Goal: Task Accomplishment & Management: Complete application form

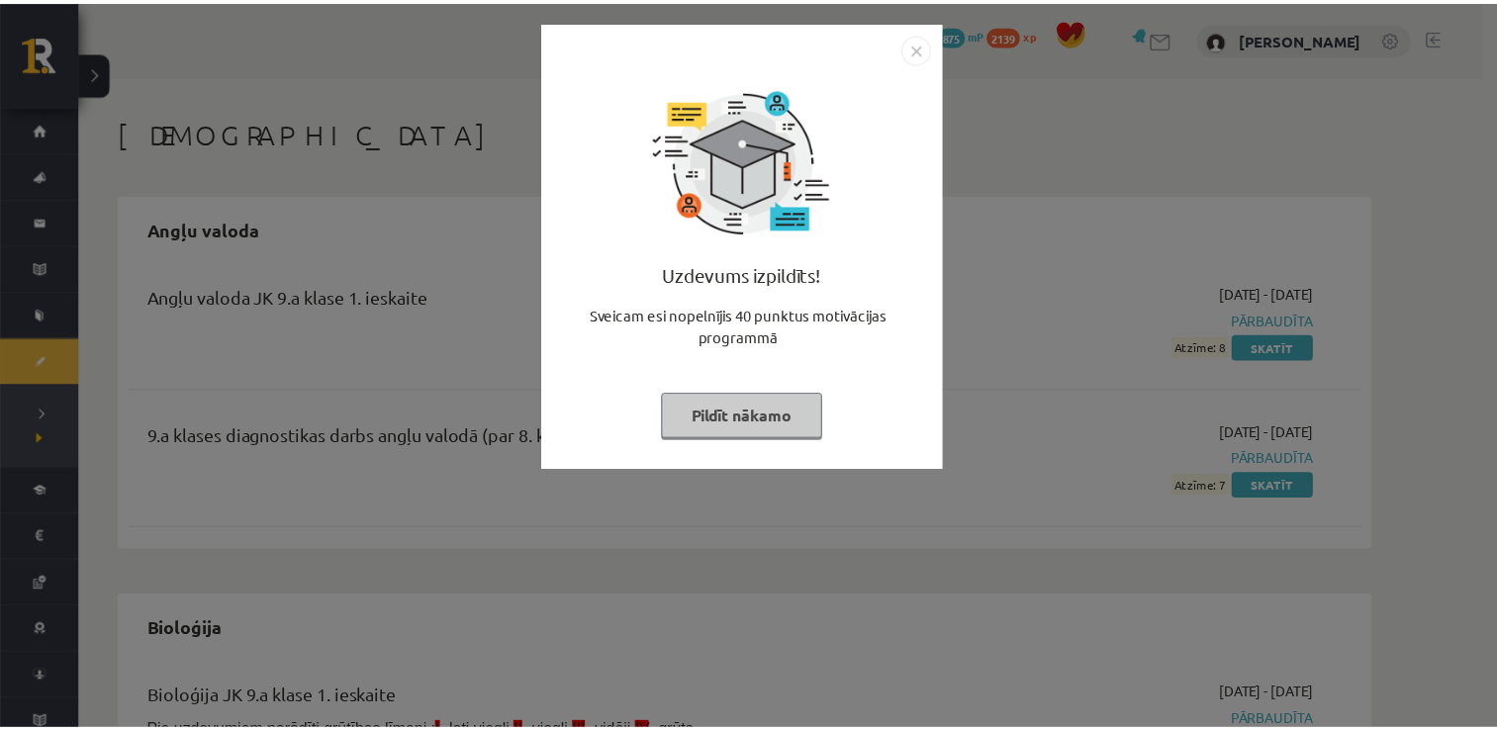
scroll to position [1742, 0]
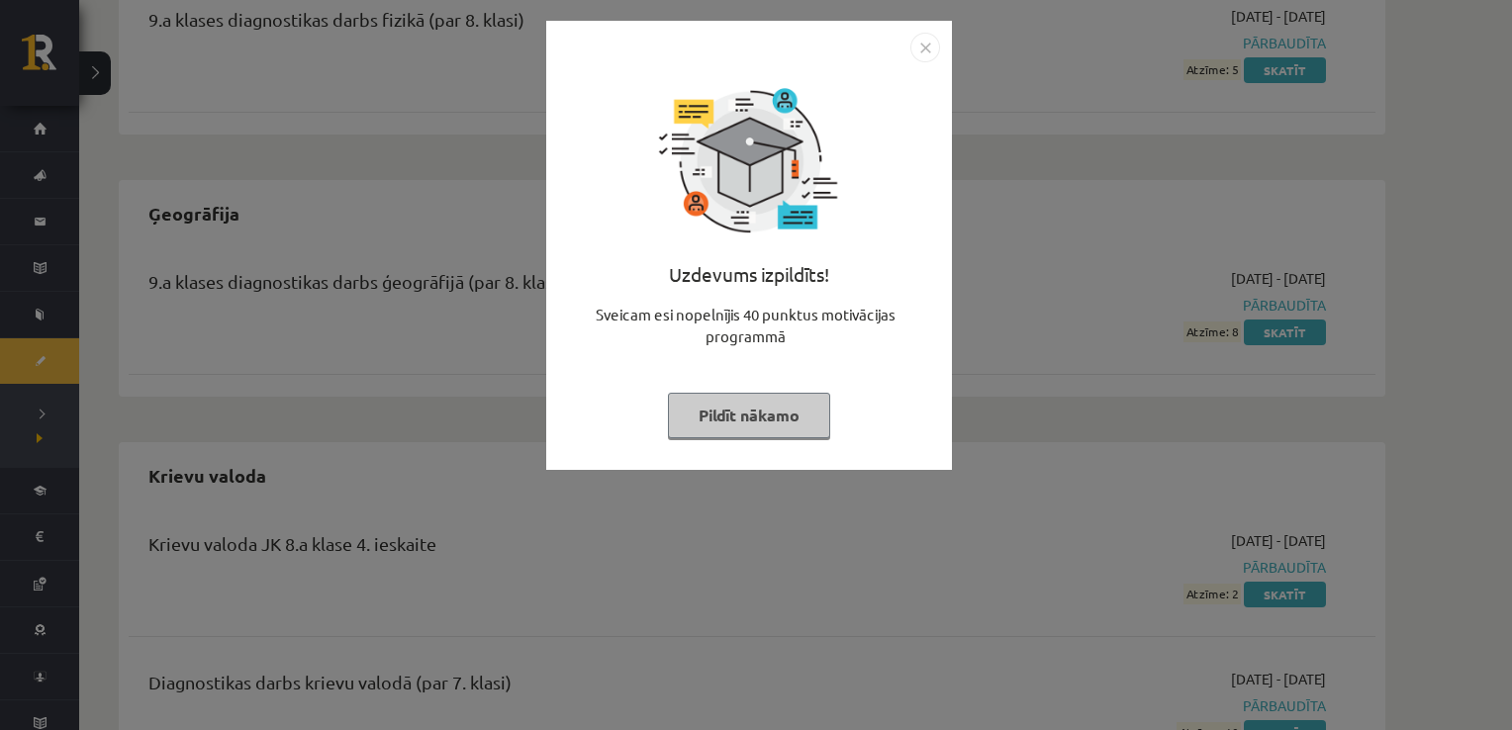
click at [923, 46] on img "Close" at bounding box center [925, 48] width 30 height 30
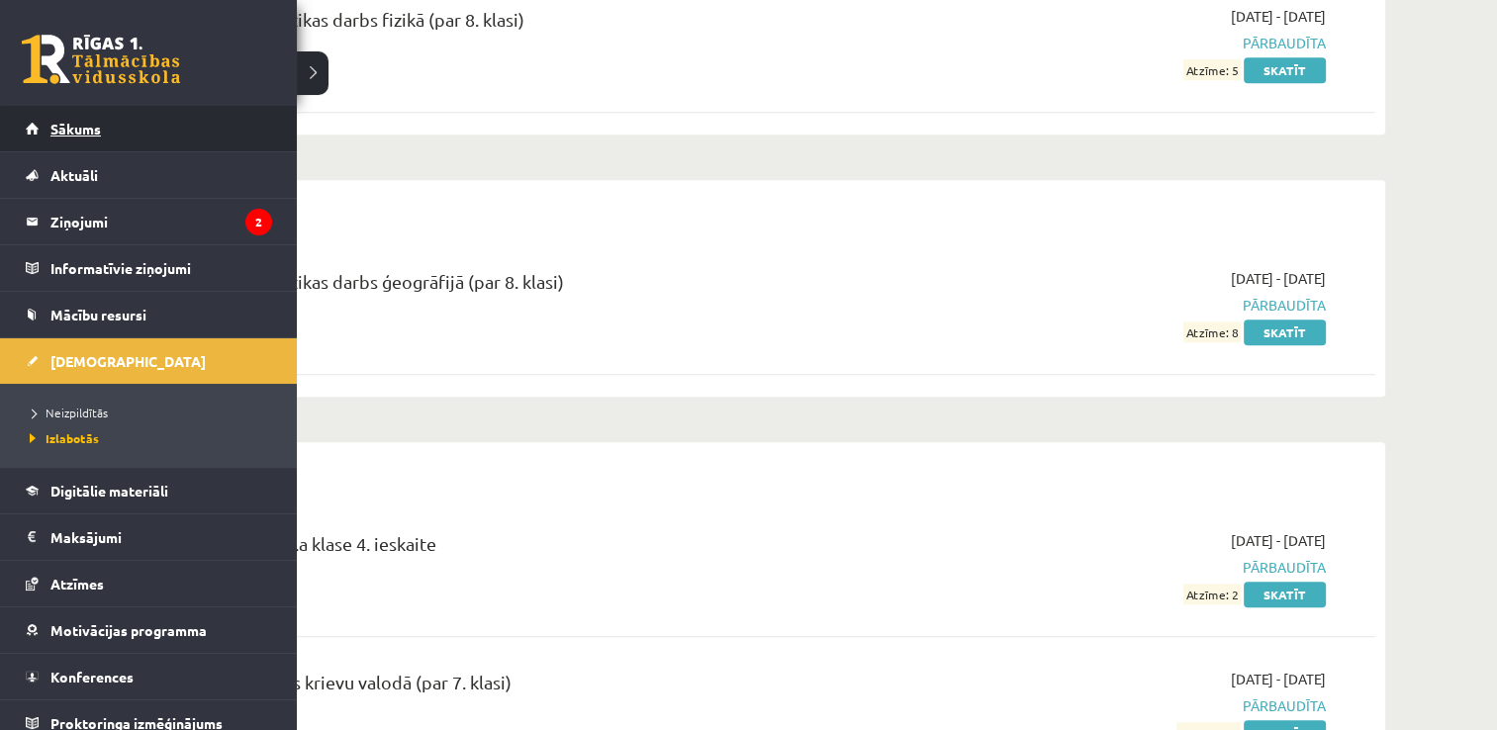
click at [83, 121] on span "Sākums" at bounding box center [75, 129] width 50 height 18
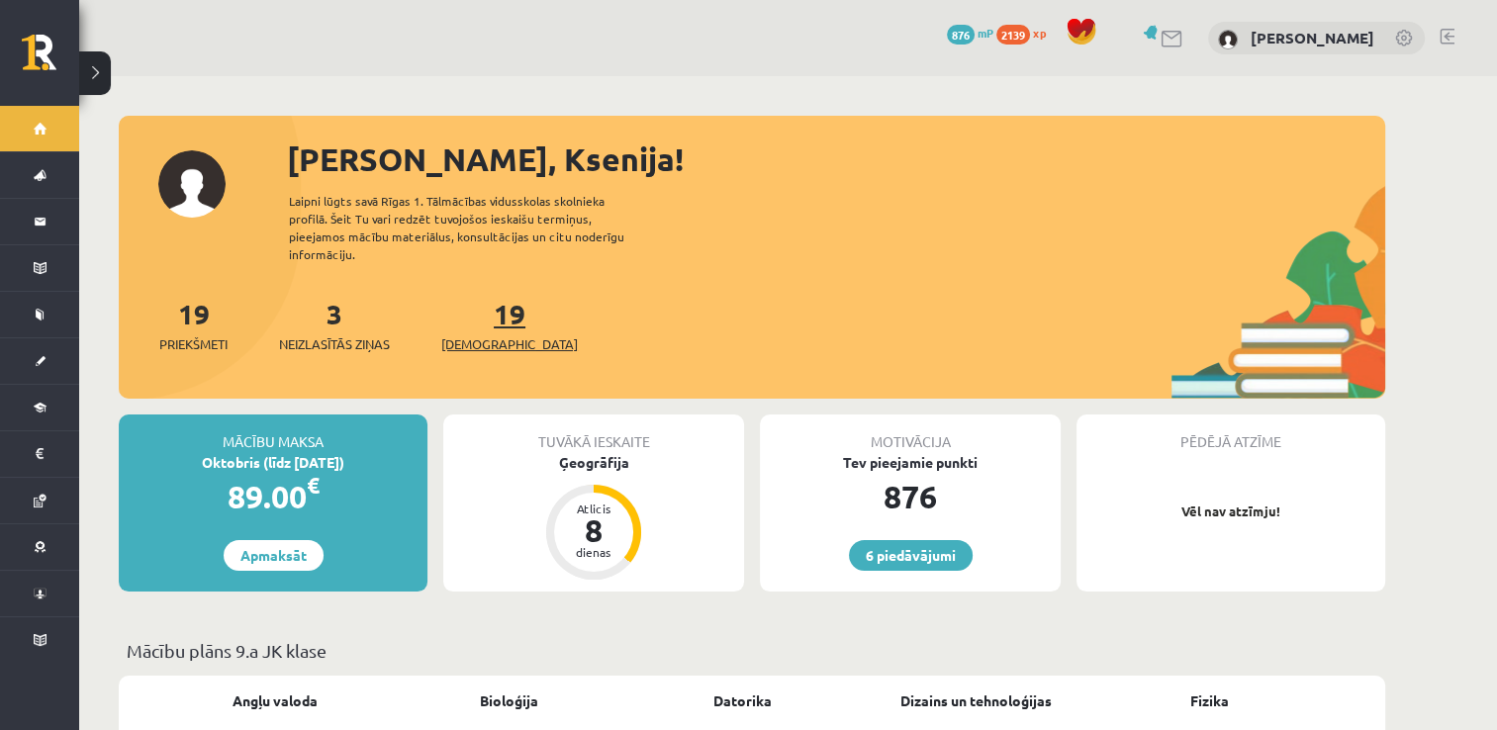
click at [466, 296] on link "19 Ieskaites" at bounding box center [509, 325] width 137 height 58
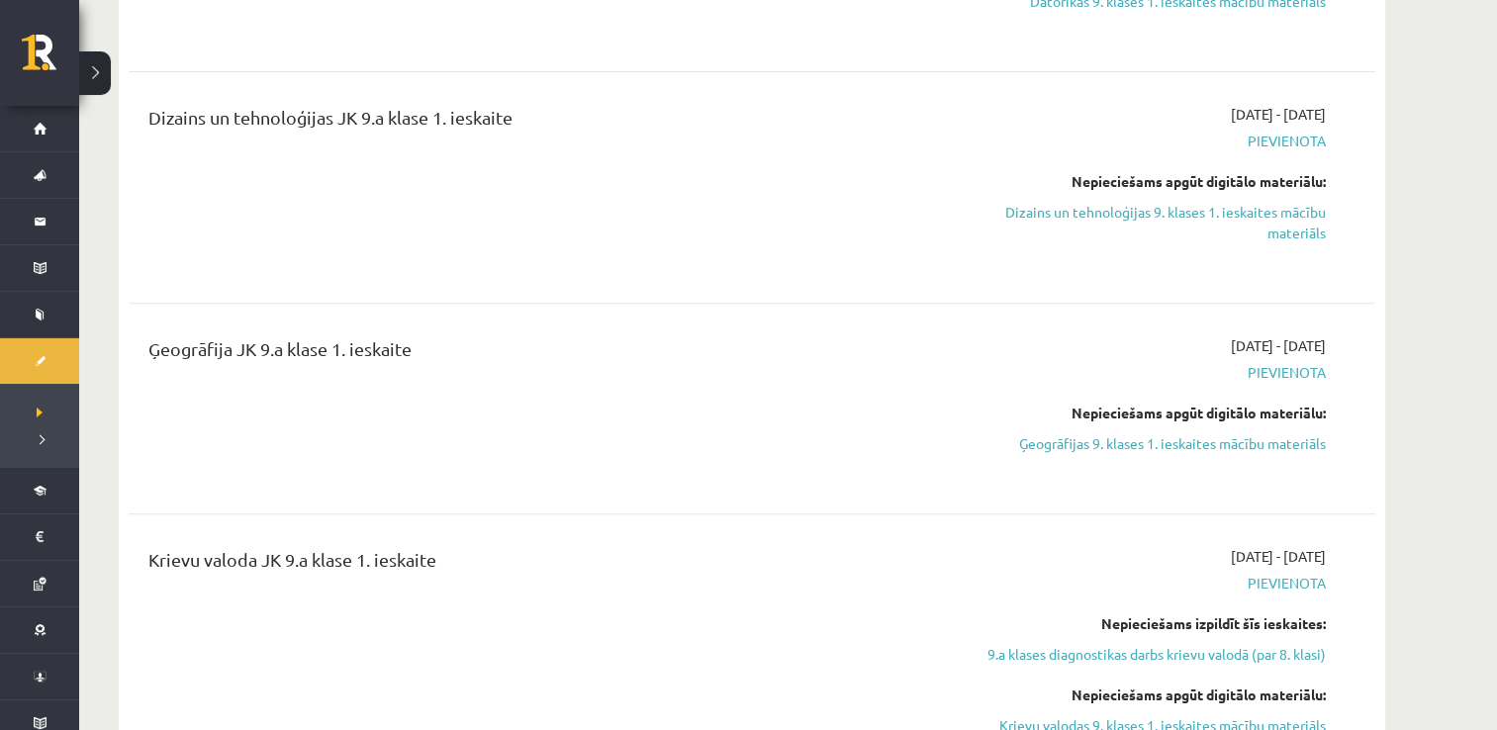
scroll to position [792, 0]
click at [1168, 208] on link "Dizains un tehnoloģijas 9. klases 1. ieskaites mācību materiāls" at bounding box center [1139, 222] width 373 height 42
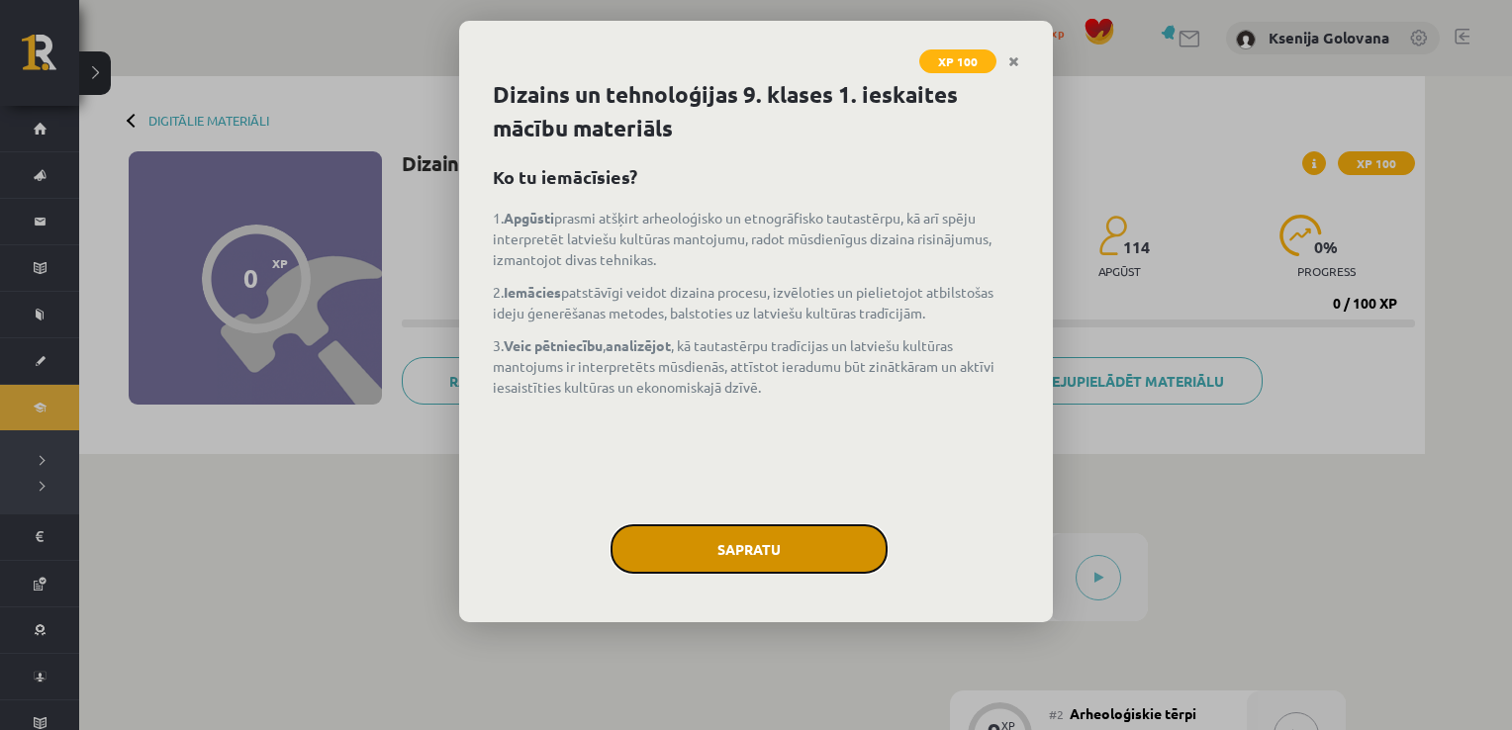
click at [783, 545] on button "Sapratu" at bounding box center [749, 548] width 277 height 49
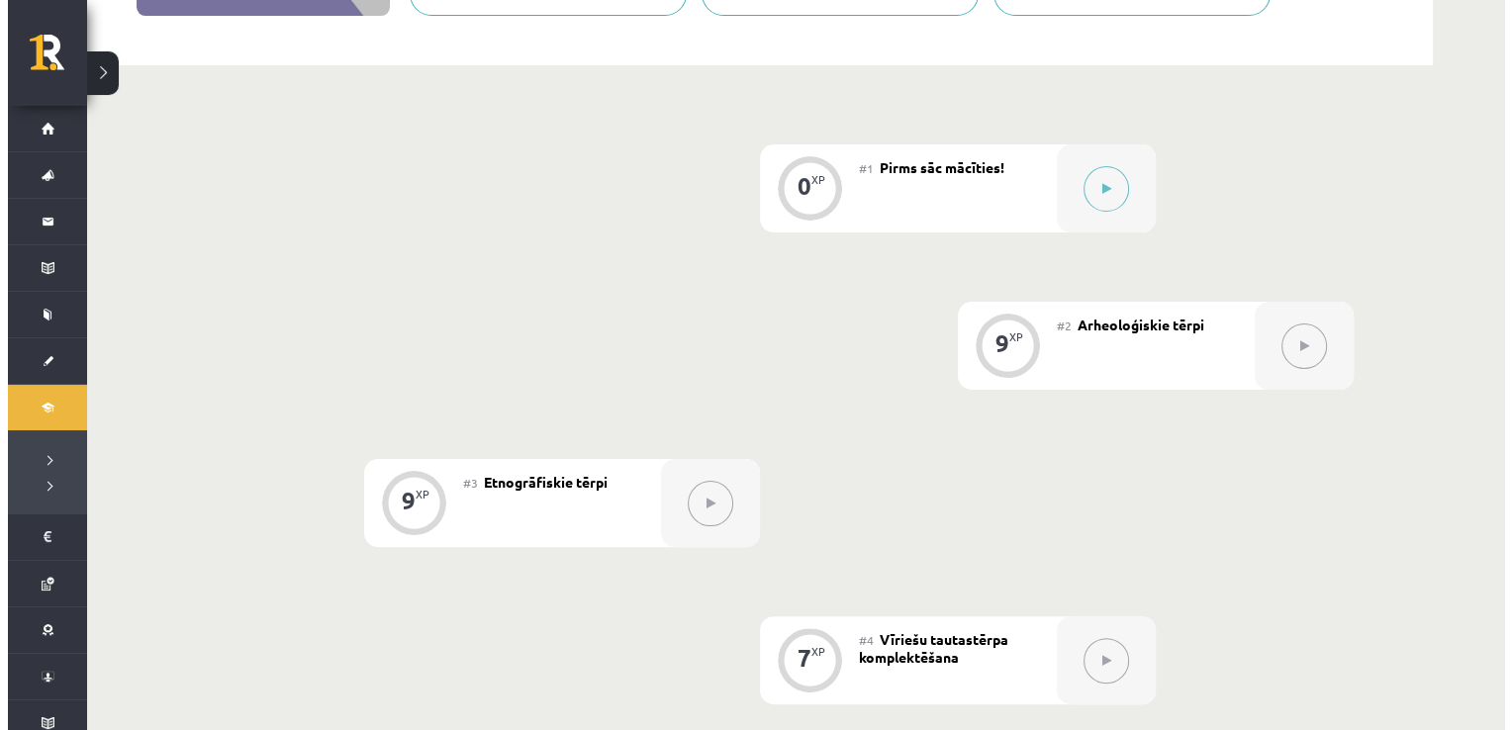
scroll to position [388, 0]
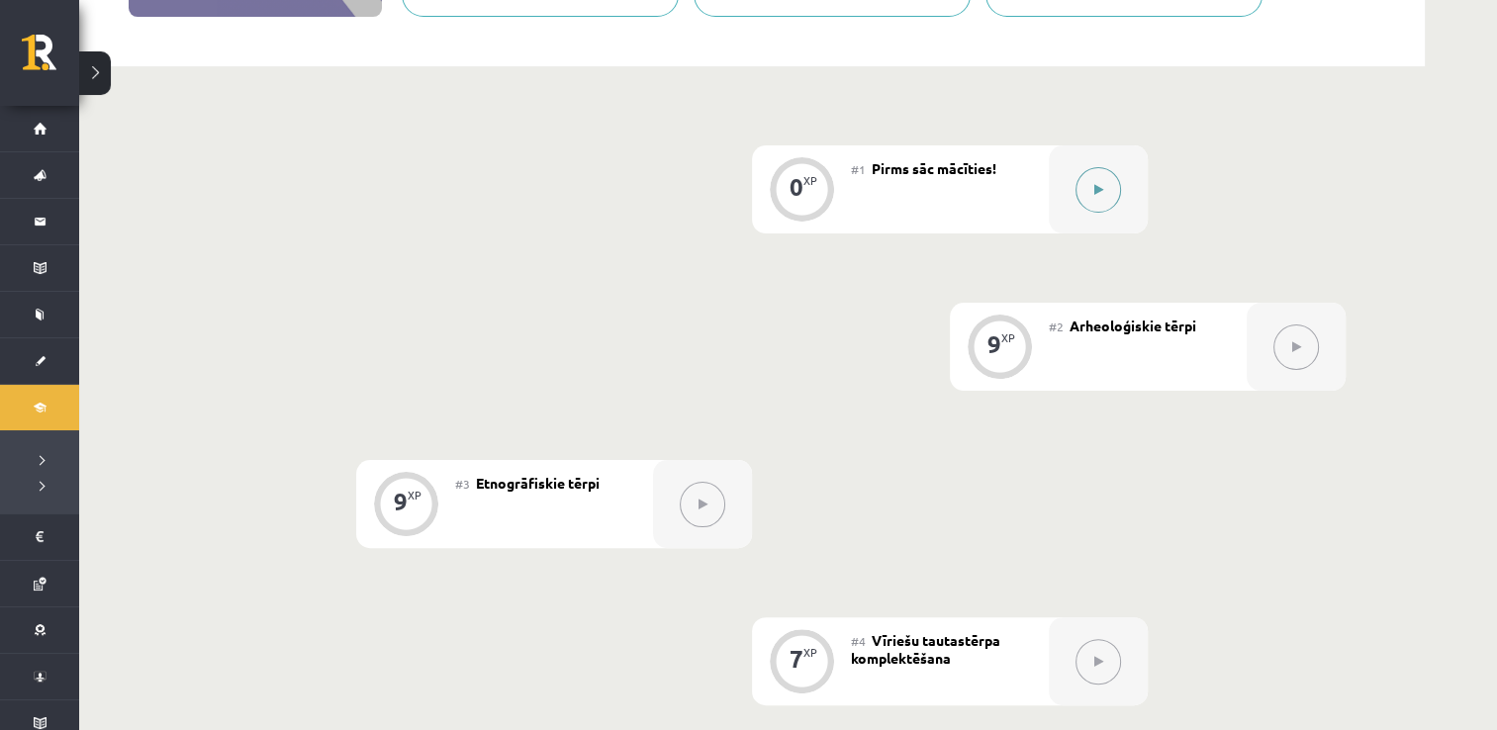
click at [1113, 176] on button at bounding box center [1099, 190] width 46 height 46
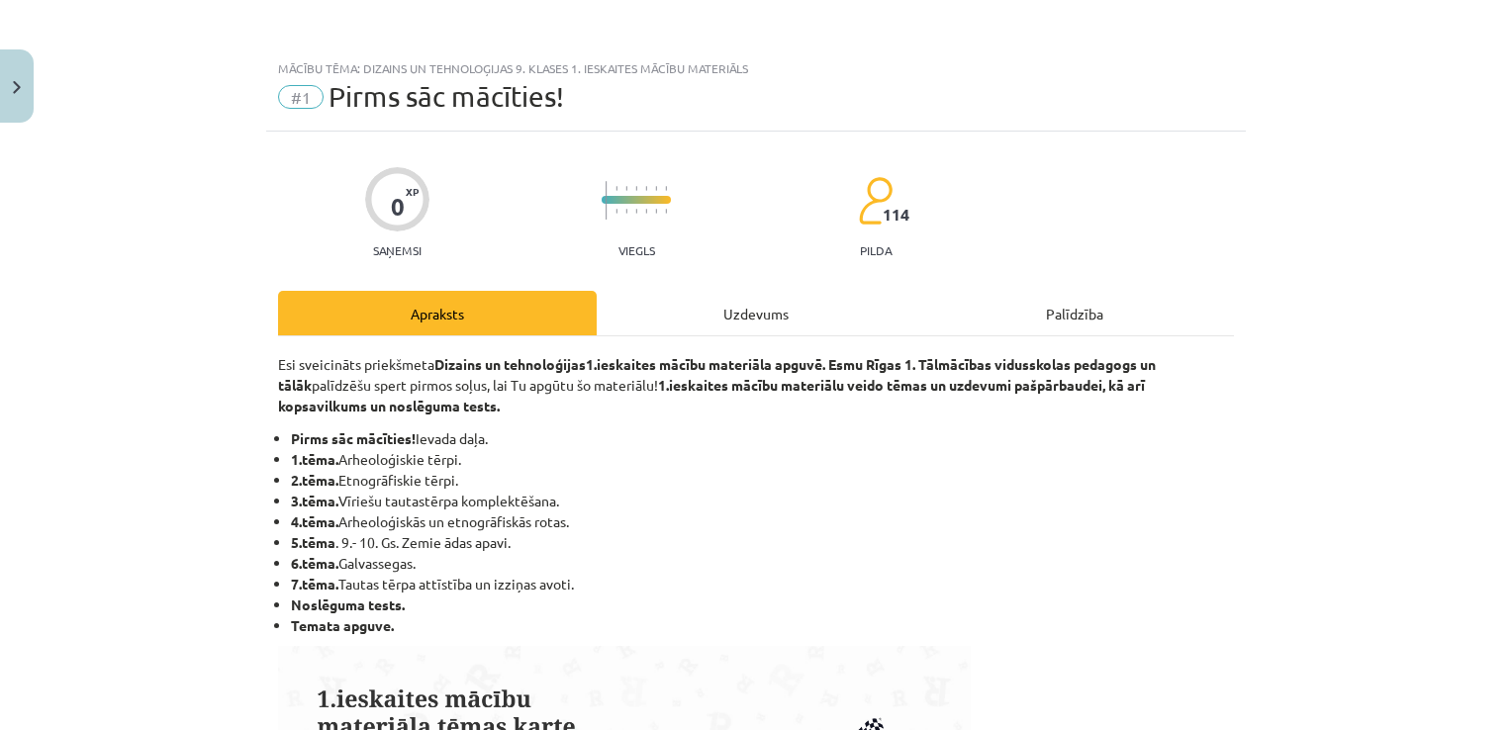
click at [681, 331] on div "Uzdevums" at bounding box center [756, 313] width 319 height 45
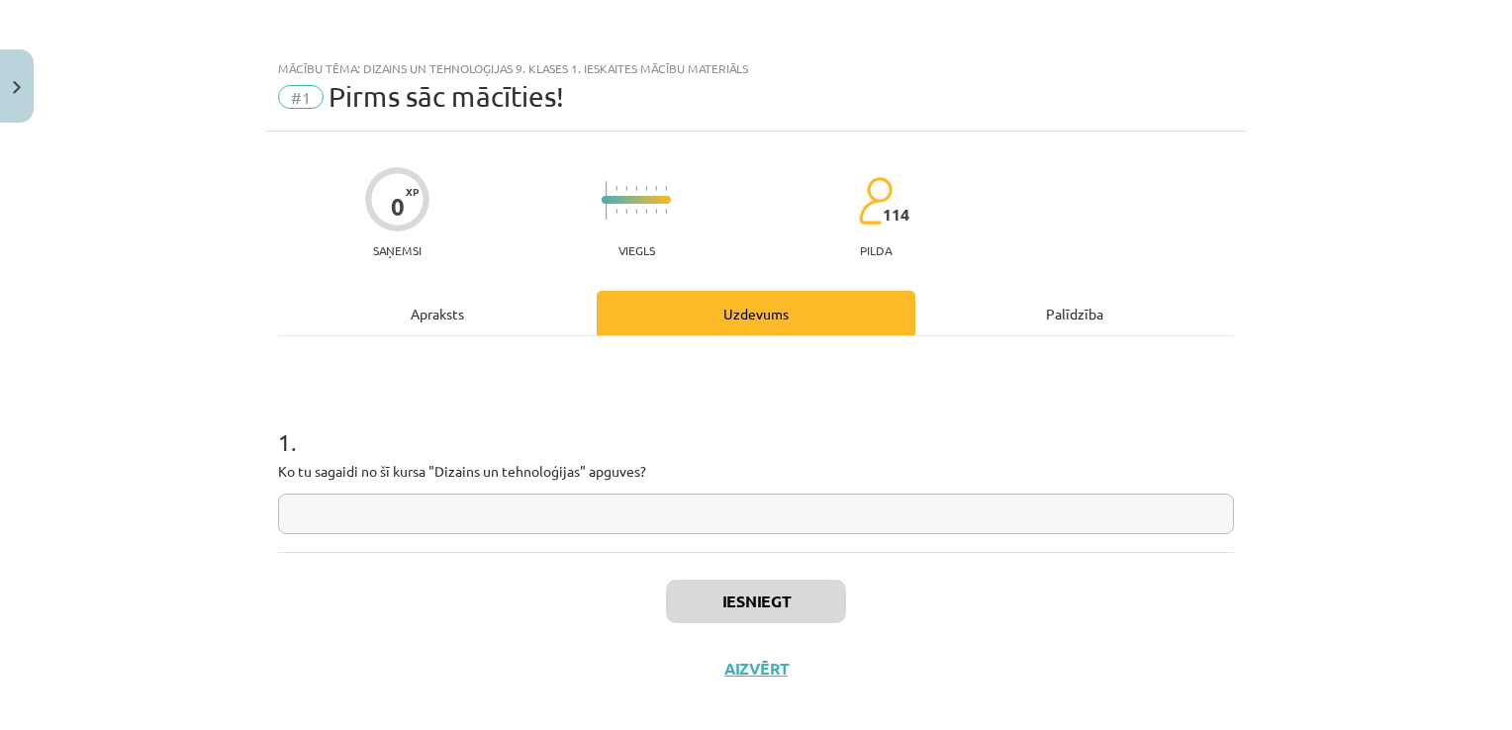
scroll to position [20, 0]
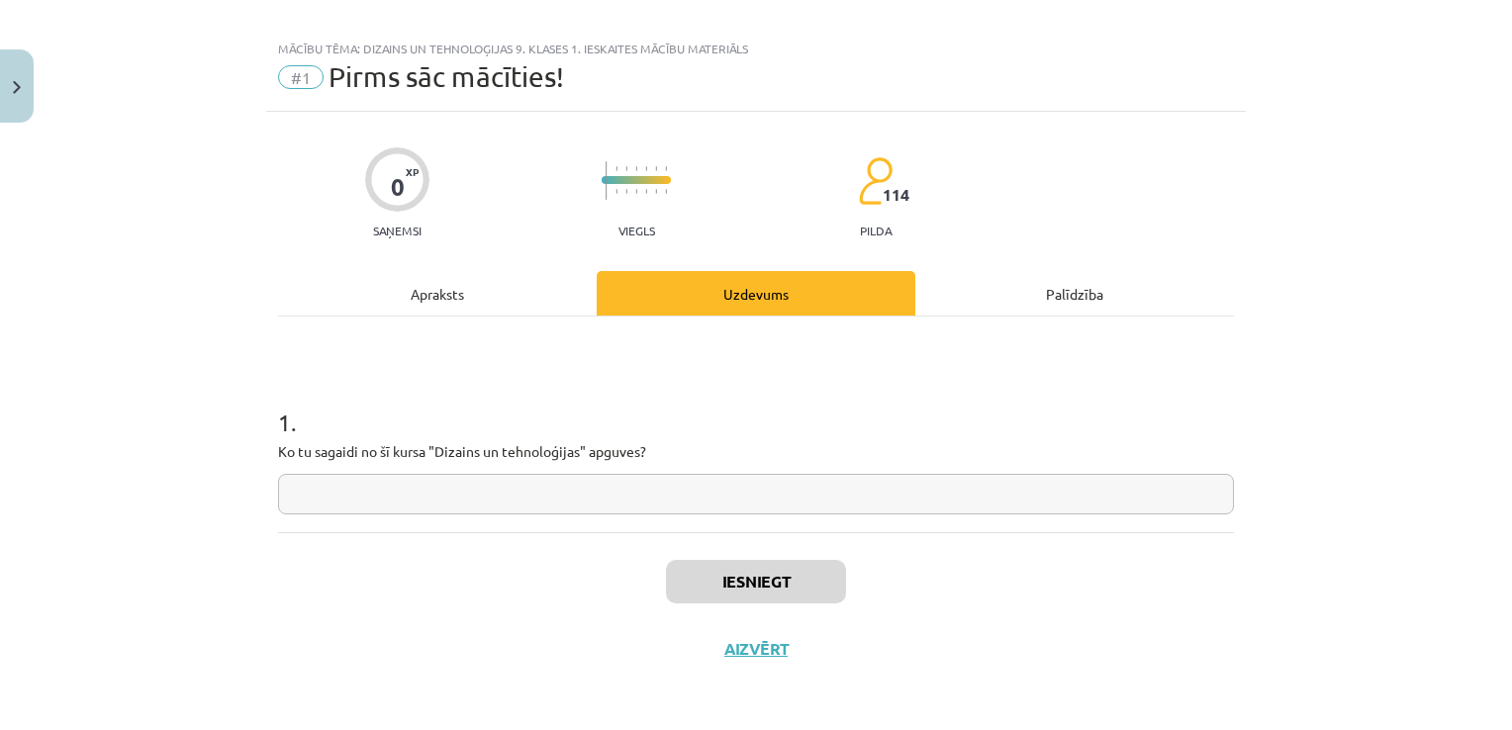
click at [681, 331] on div "1 . Ko tu sagaidi no šī kursa "Dizains un tehnoloģijas" apguves?" at bounding box center [756, 425] width 956 height 216
click at [621, 501] on input "text" at bounding box center [756, 494] width 956 height 41
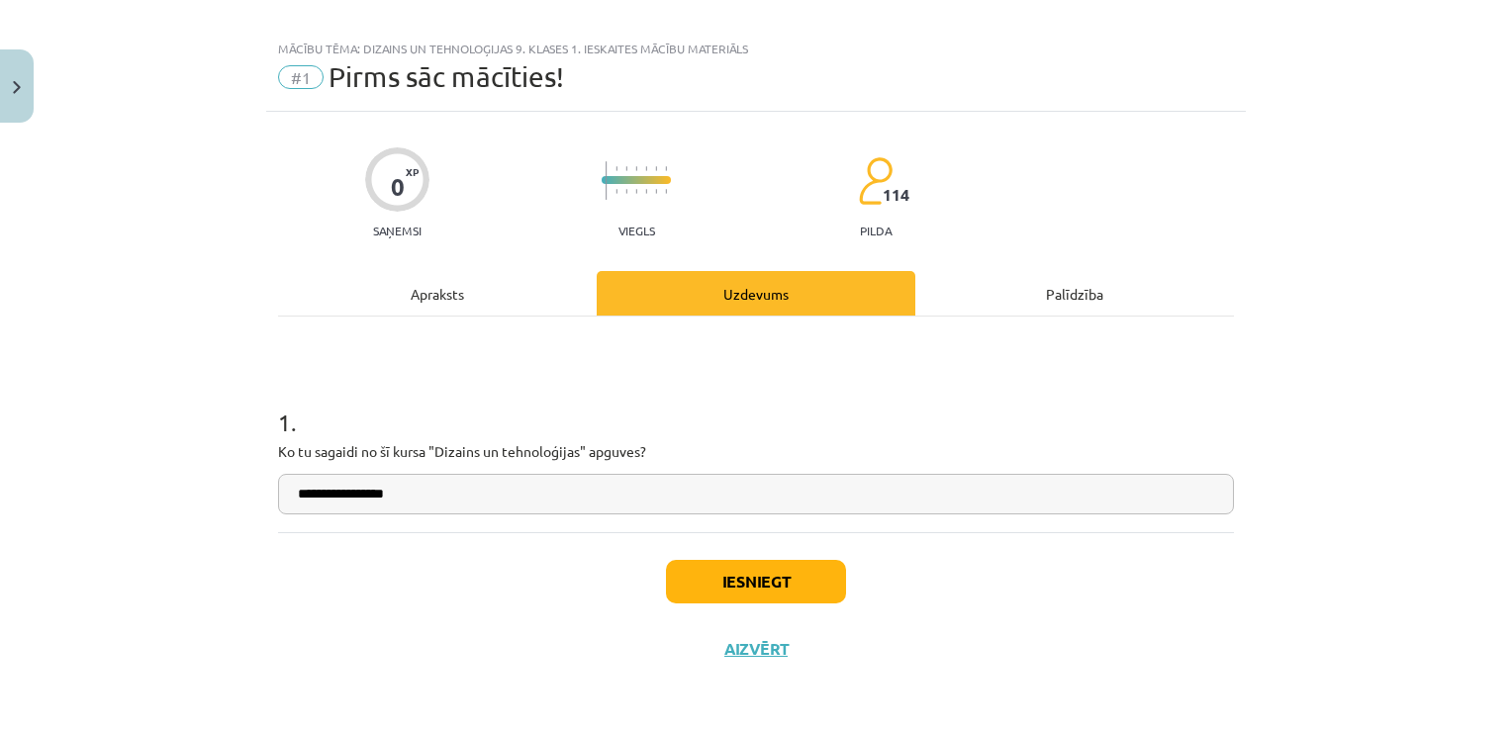
type input "**********"
click at [724, 603] on div "Iesniegt Aizvērt" at bounding box center [756, 601] width 956 height 139
click at [736, 584] on button "Iesniegt" at bounding box center [756, 582] width 180 height 44
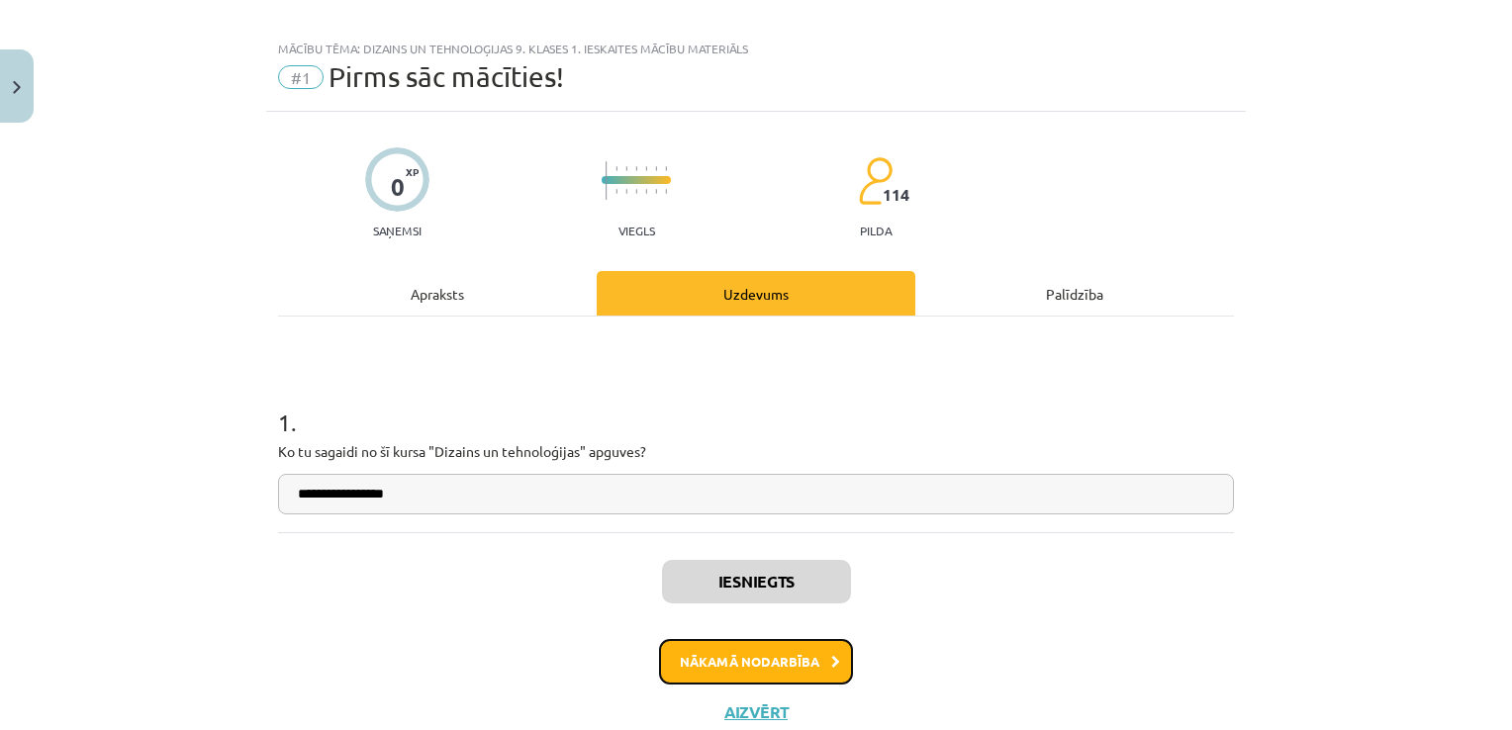
click at [787, 639] on button "Nākamā nodarbība" at bounding box center [756, 662] width 194 height 46
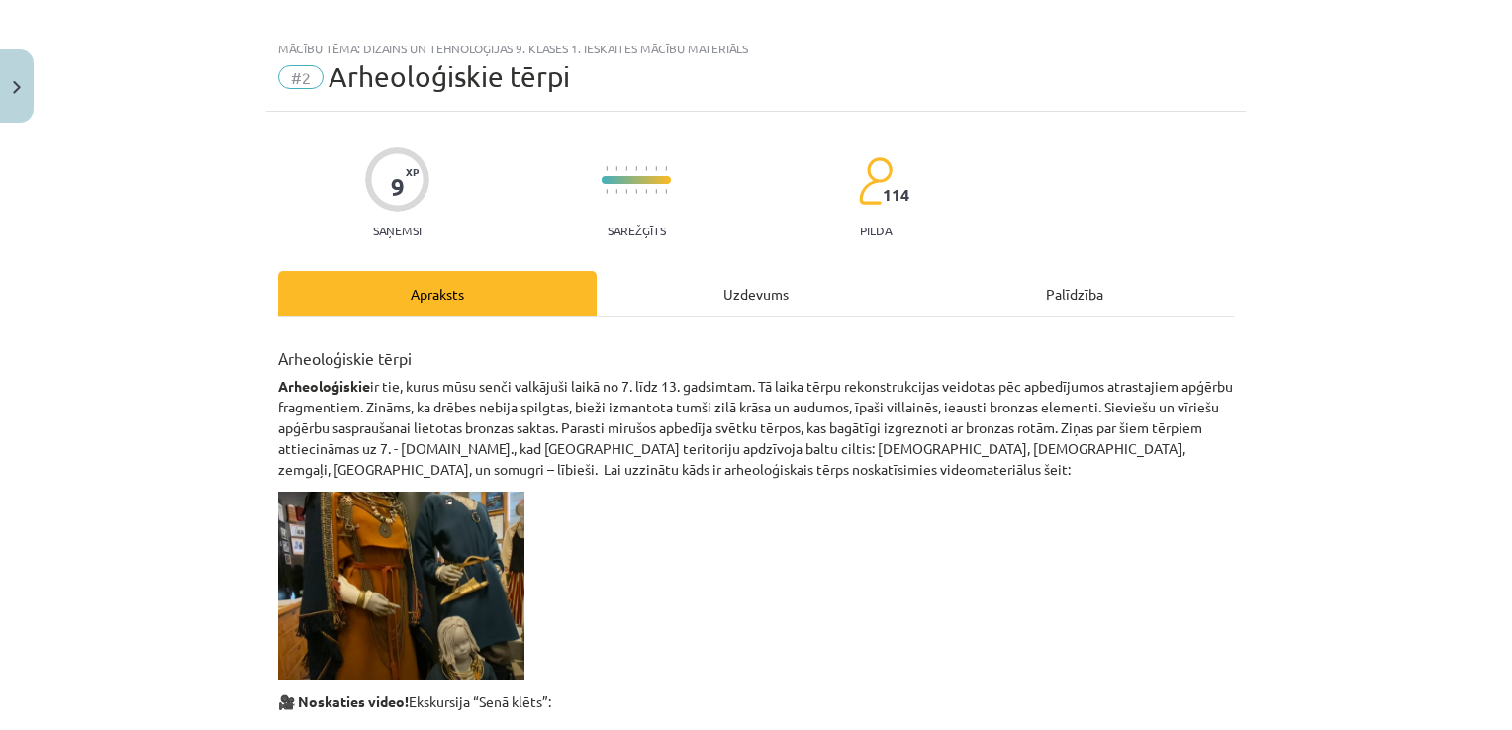
scroll to position [49, 0]
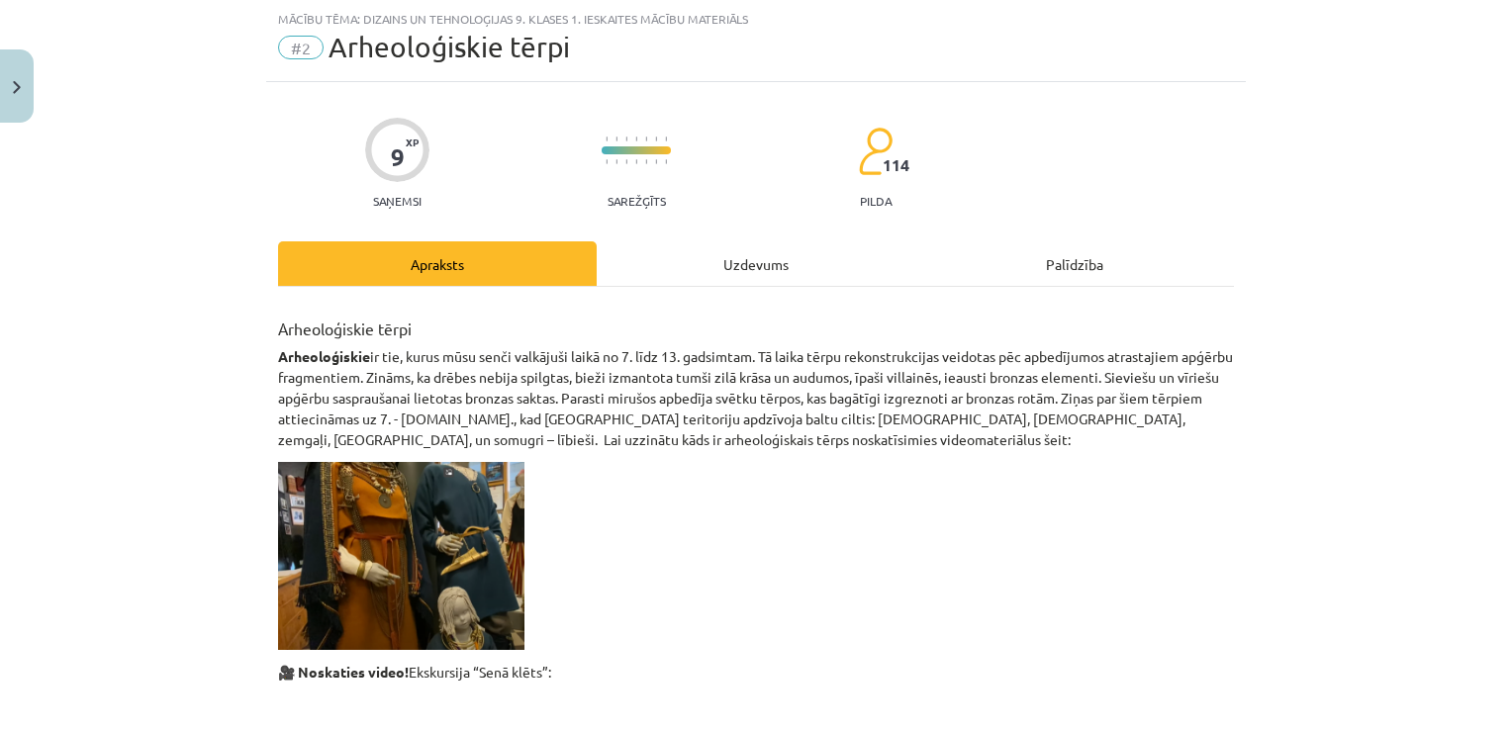
click at [819, 259] on div "Uzdevums" at bounding box center [756, 263] width 319 height 45
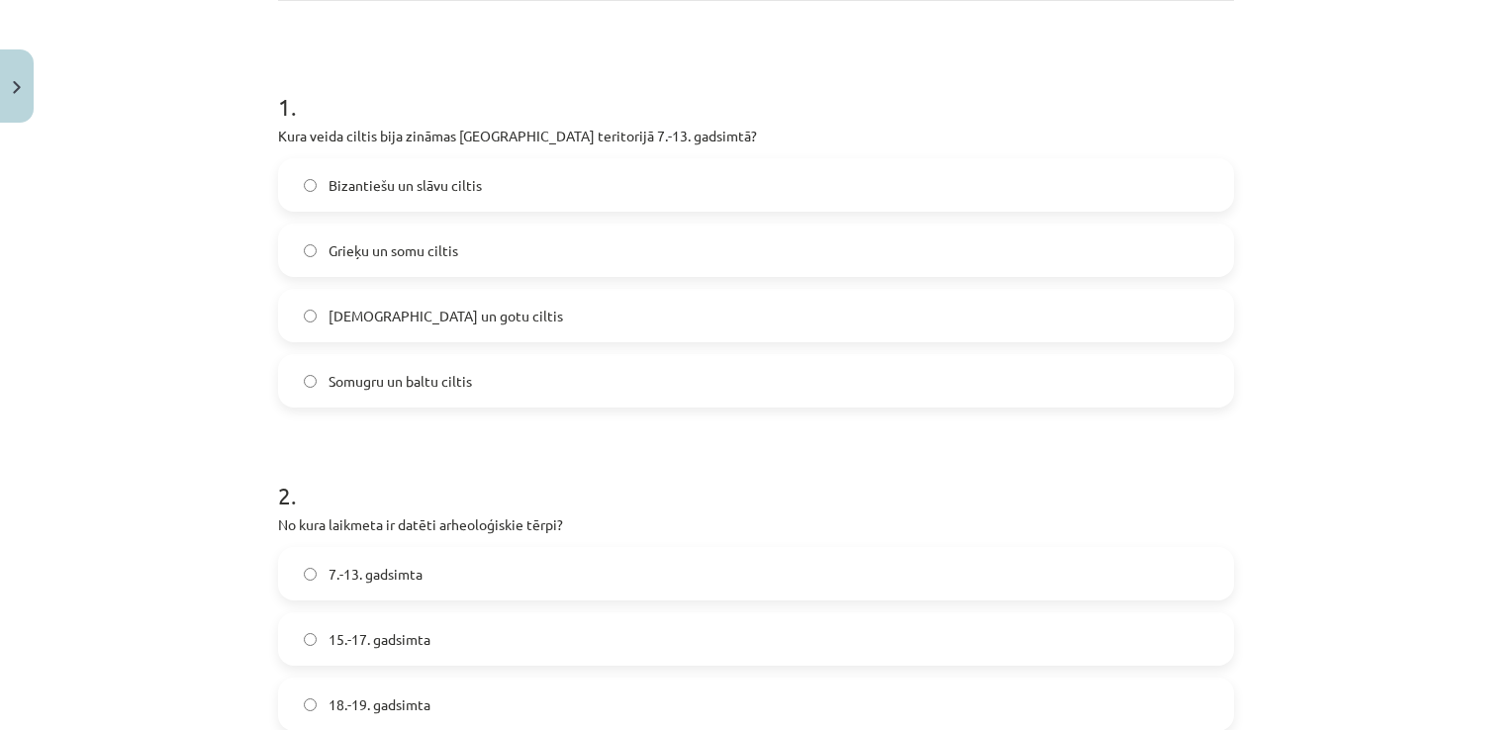
scroll to position [330, 0]
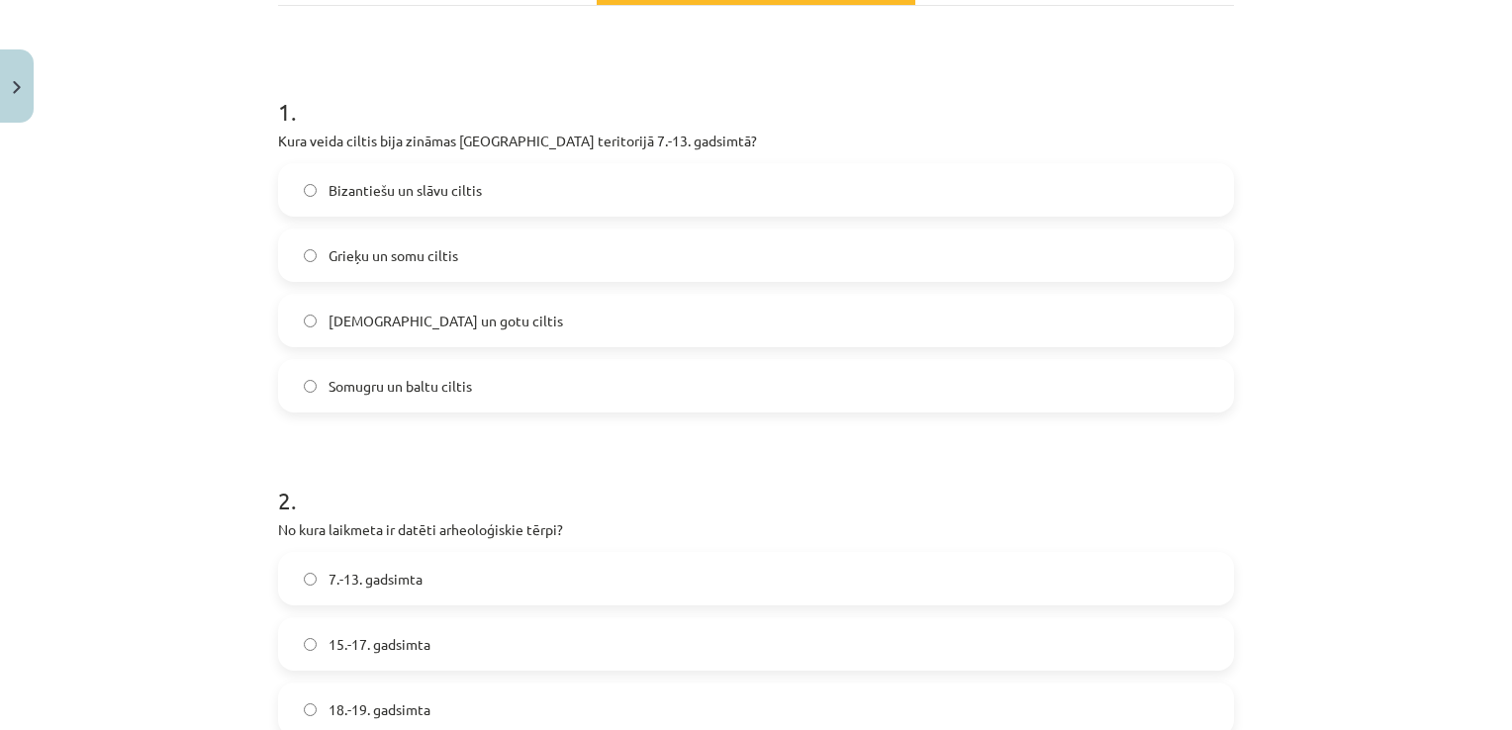
click at [801, 402] on label "Somugru un baltu ciltis" at bounding box center [756, 385] width 952 height 49
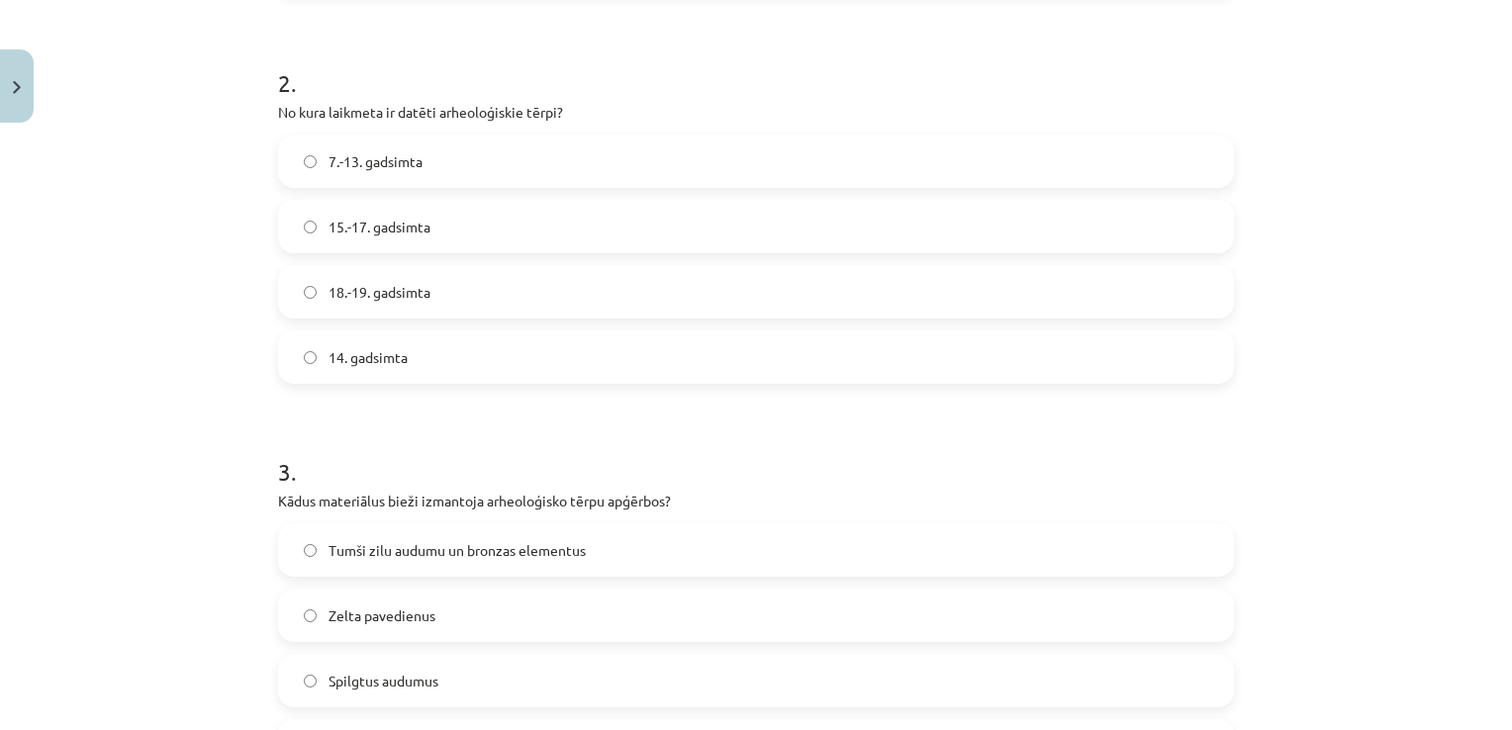
scroll to position [753, 0]
click at [534, 152] on label "7.-13. gadsimta" at bounding box center [756, 156] width 952 height 49
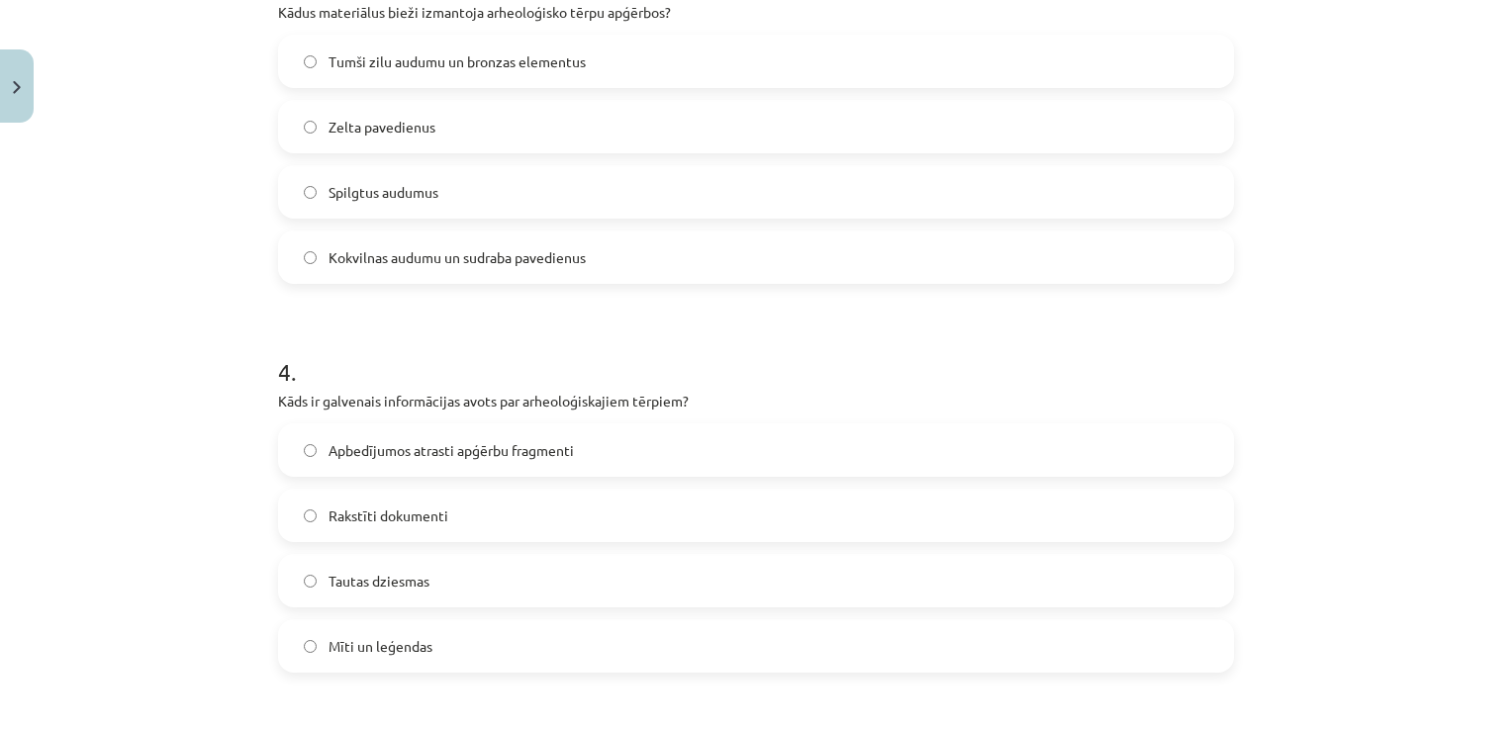
scroll to position [1185, 0]
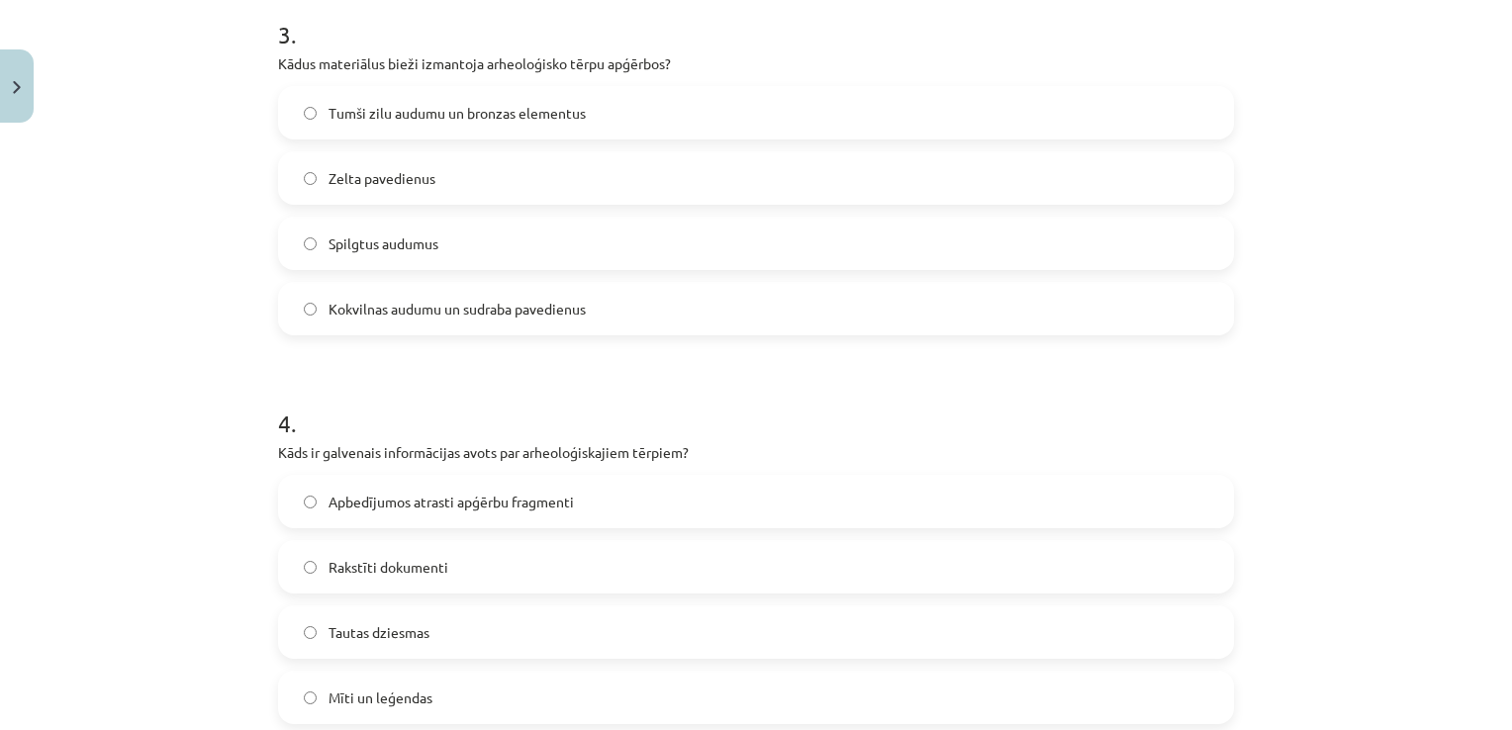
click at [1110, 95] on label "Tumši zilu audumu un bronzas elementus" at bounding box center [756, 112] width 952 height 49
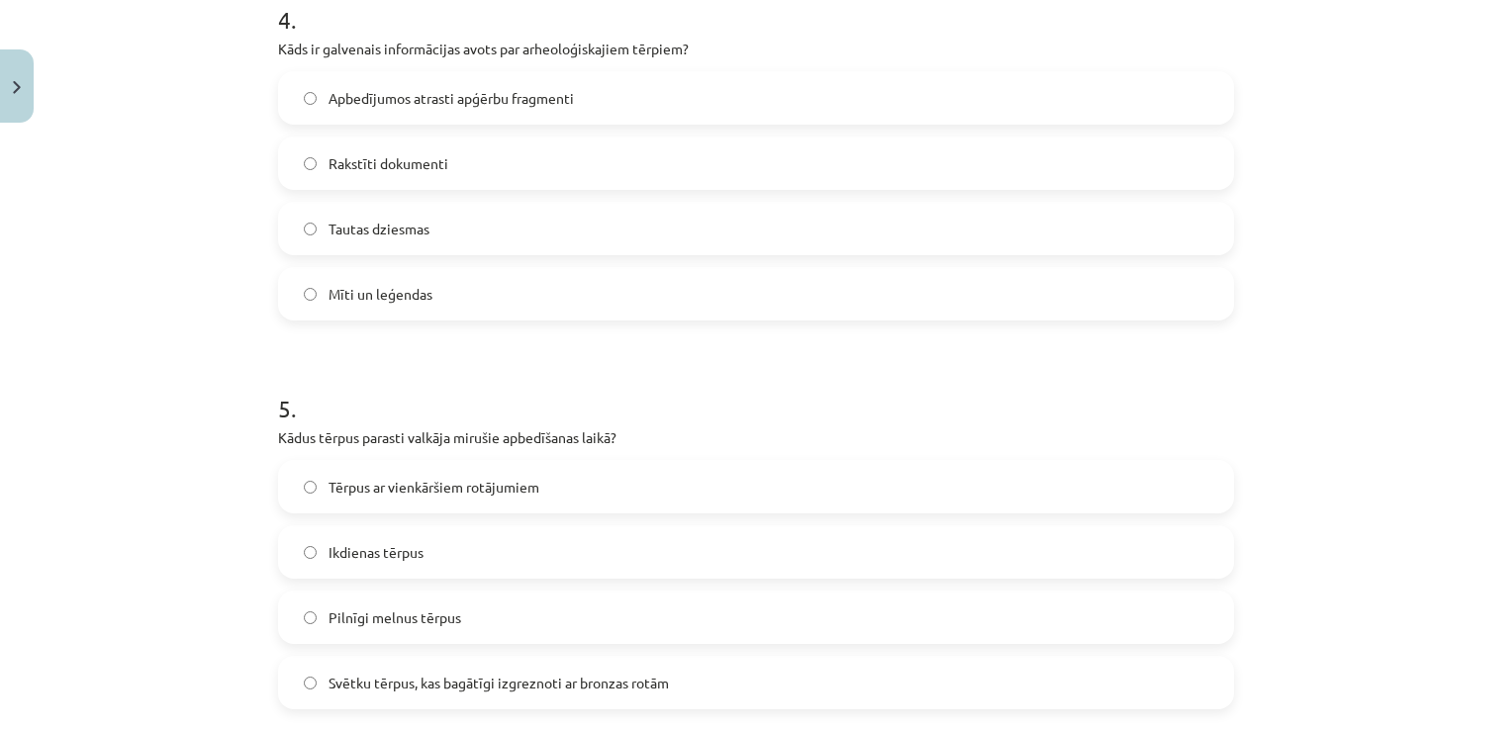
scroll to position [1555, 0]
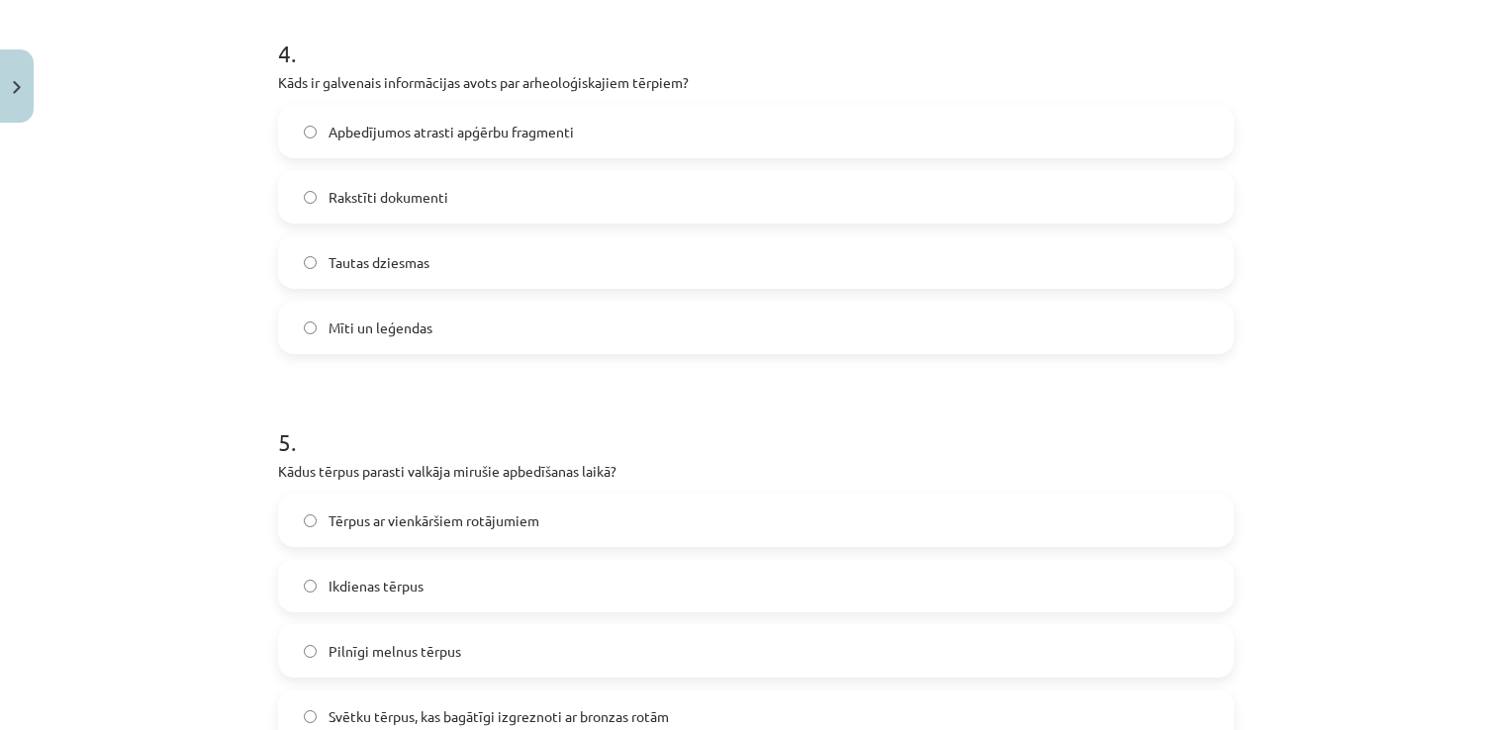
click at [1088, 138] on label "Apbedījumos atrasti apģērbu fragmenti" at bounding box center [756, 131] width 952 height 49
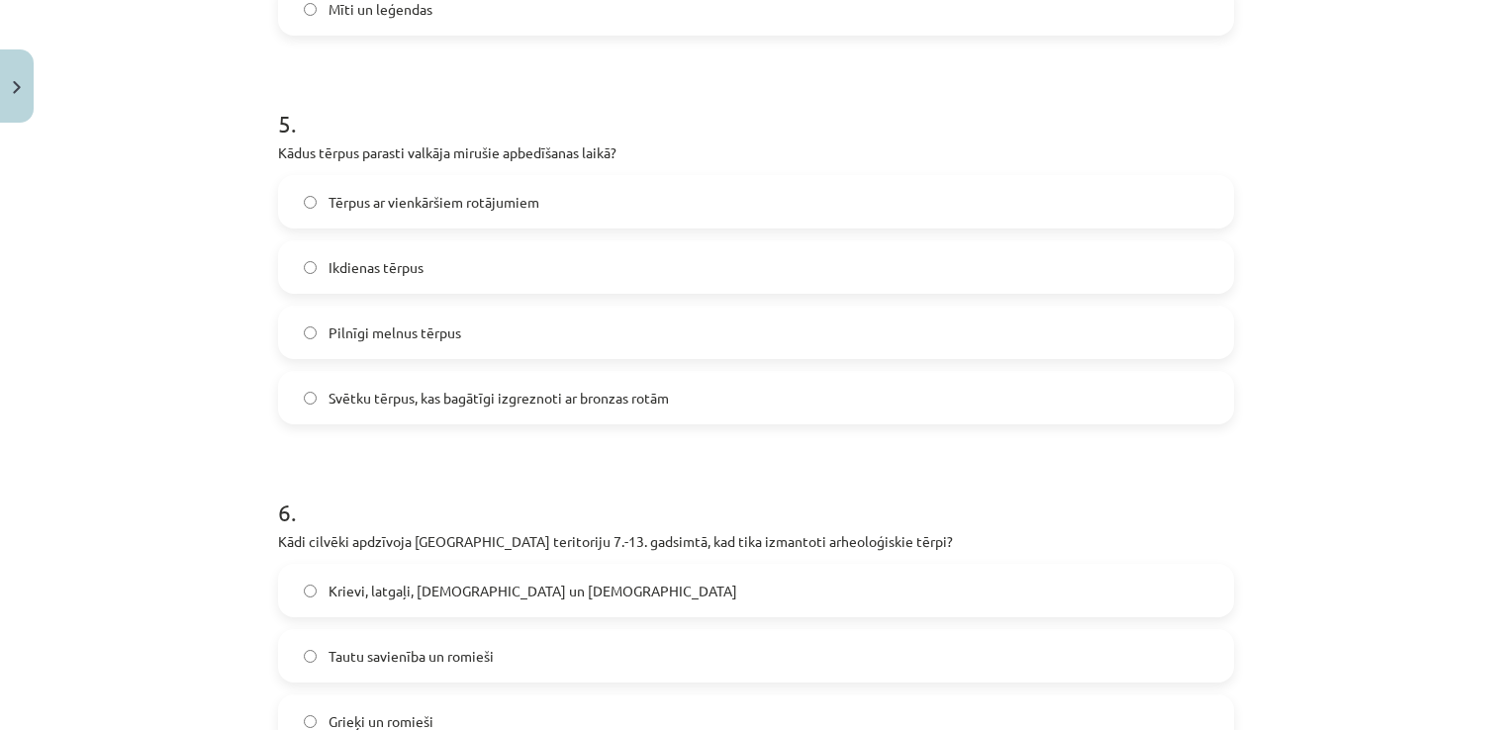
scroll to position [1927, 0]
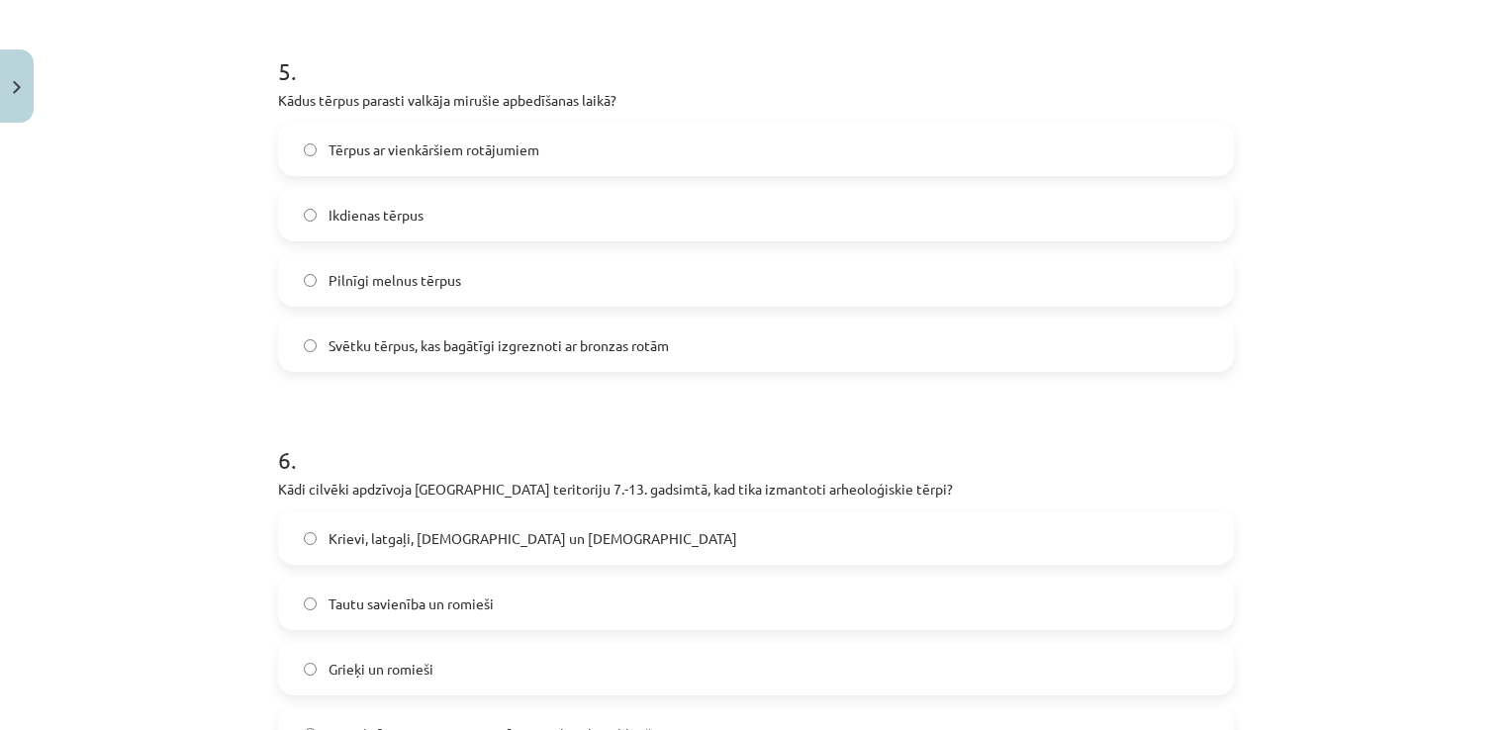
click at [1005, 159] on label "Tērpus ar vienkāršiem rotājumiem" at bounding box center [756, 149] width 952 height 49
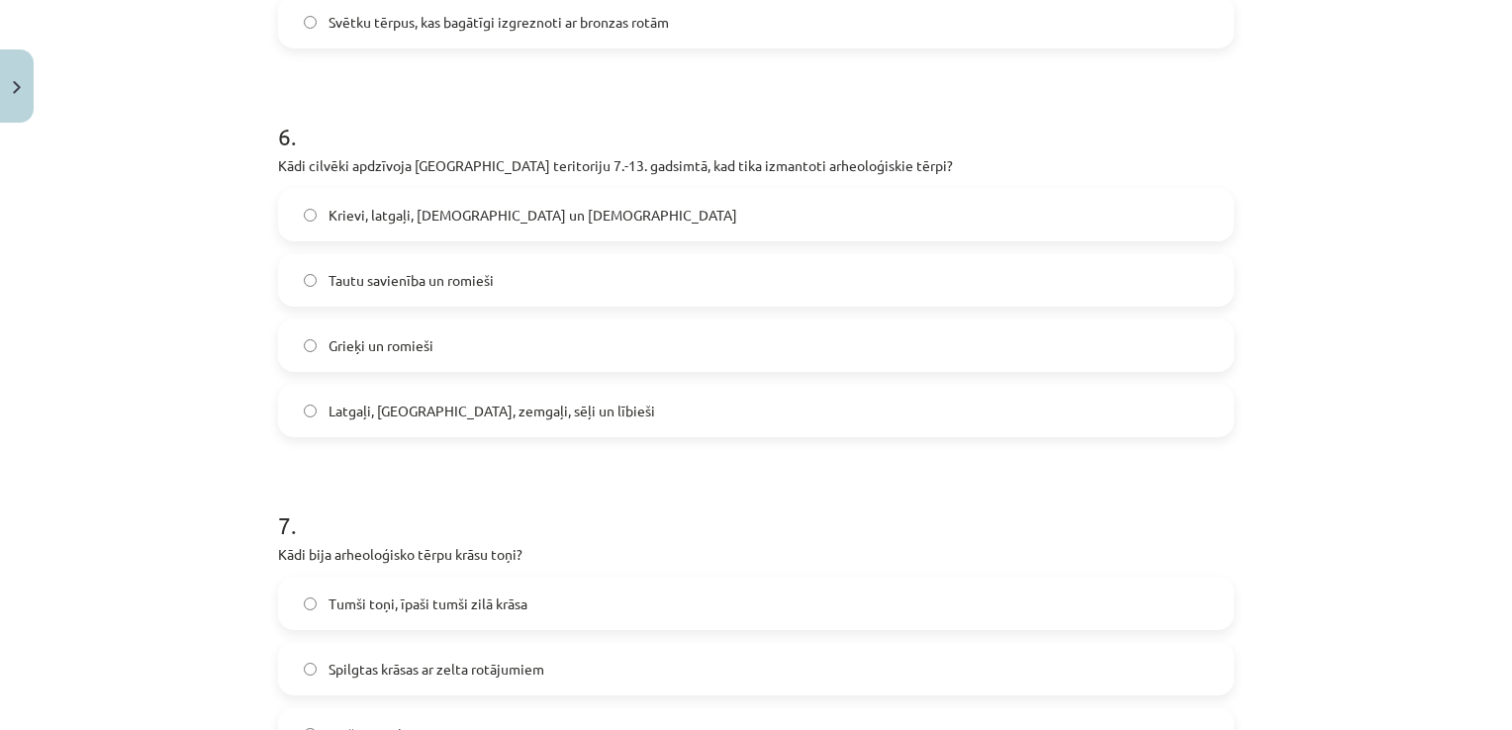
scroll to position [2255, 0]
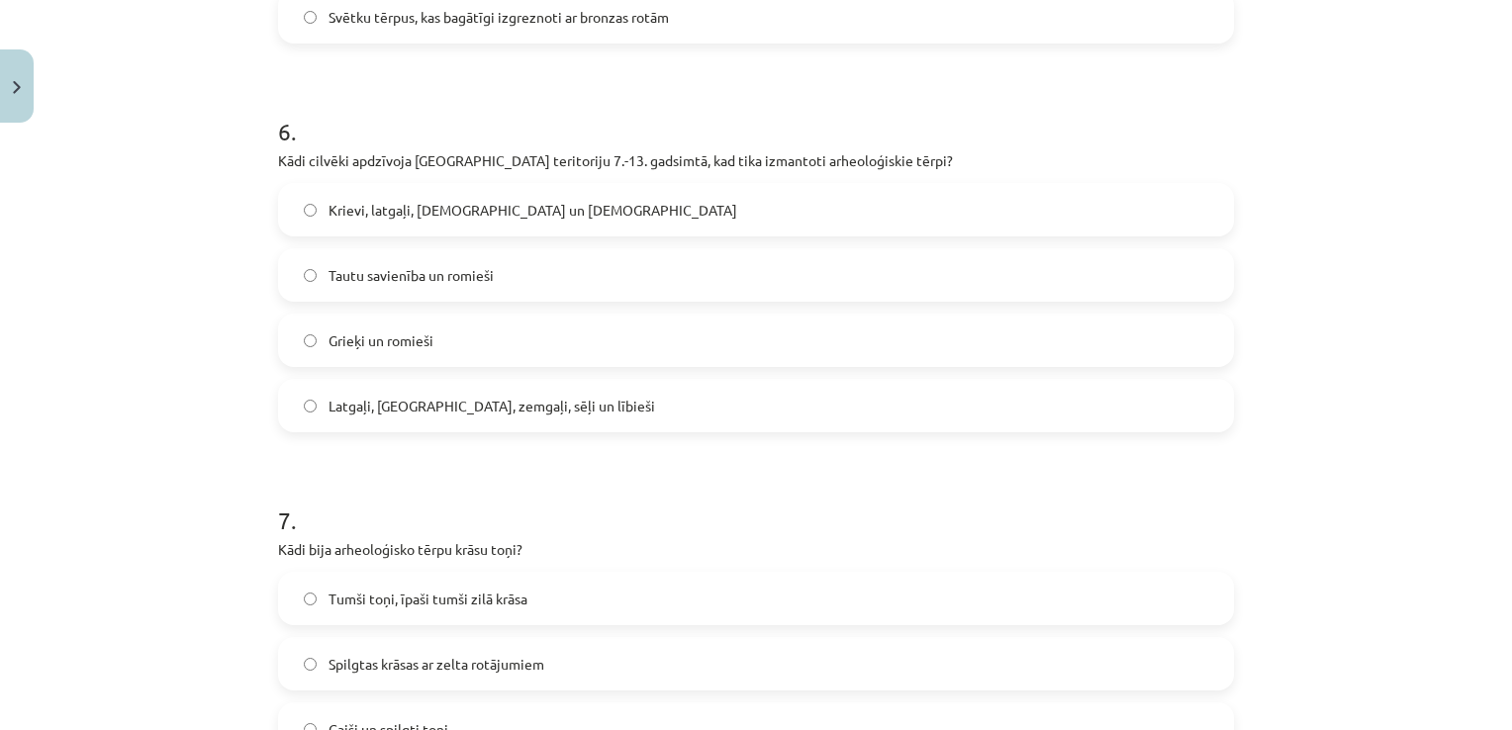
click at [871, 377] on div "Krievi, latgaļi, kurši un vācieši Tautu savienība un romieši Grieķi un romieši …" at bounding box center [756, 307] width 956 height 249
click at [871, 399] on label "Latgaļi, kurši, zemgaļi, sēļi un lībieši" at bounding box center [756, 405] width 952 height 49
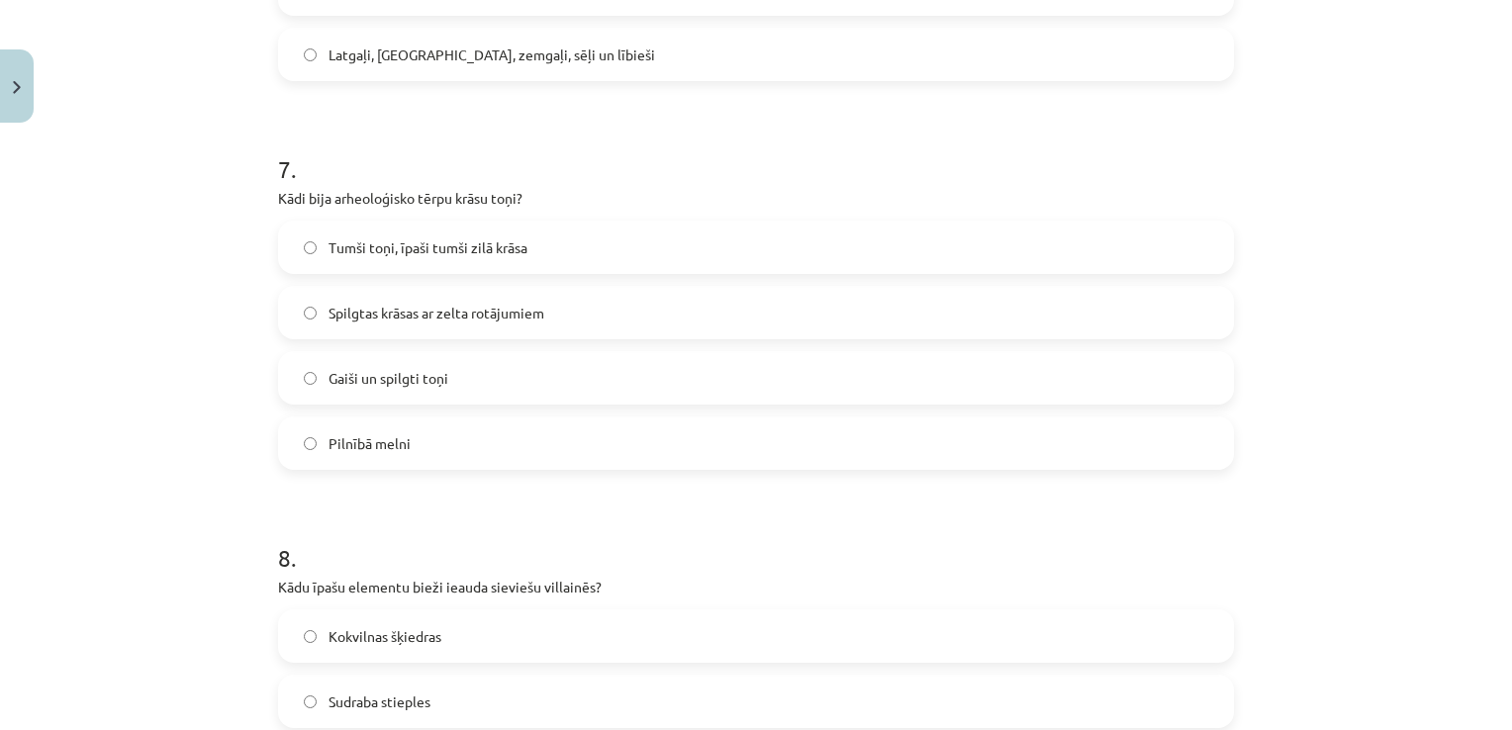
scroll to position [2611, 0]
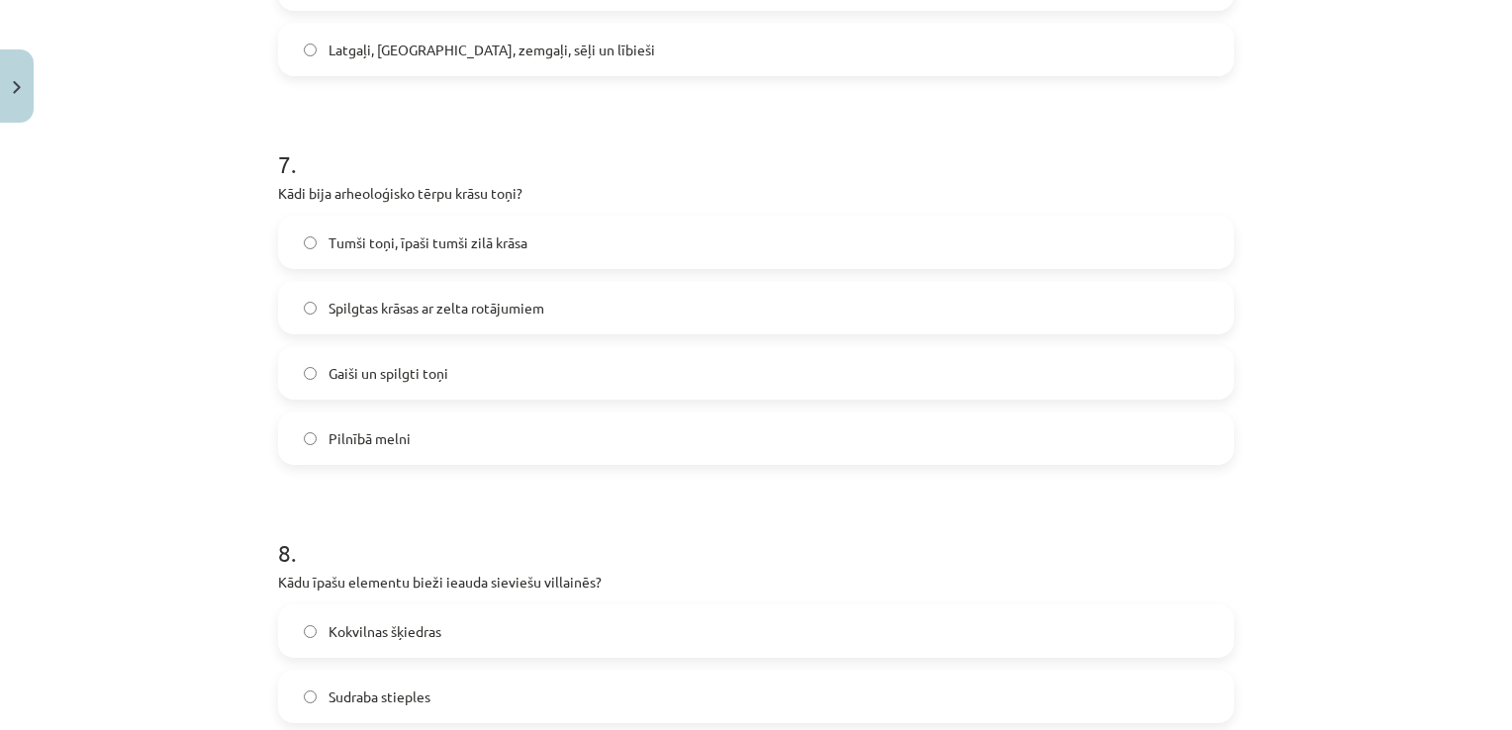
click at [874, 246] on label "Tumši toņi, īpaši tumši zilā krāsa" at bounding box center [756, 242] width 952 height 49
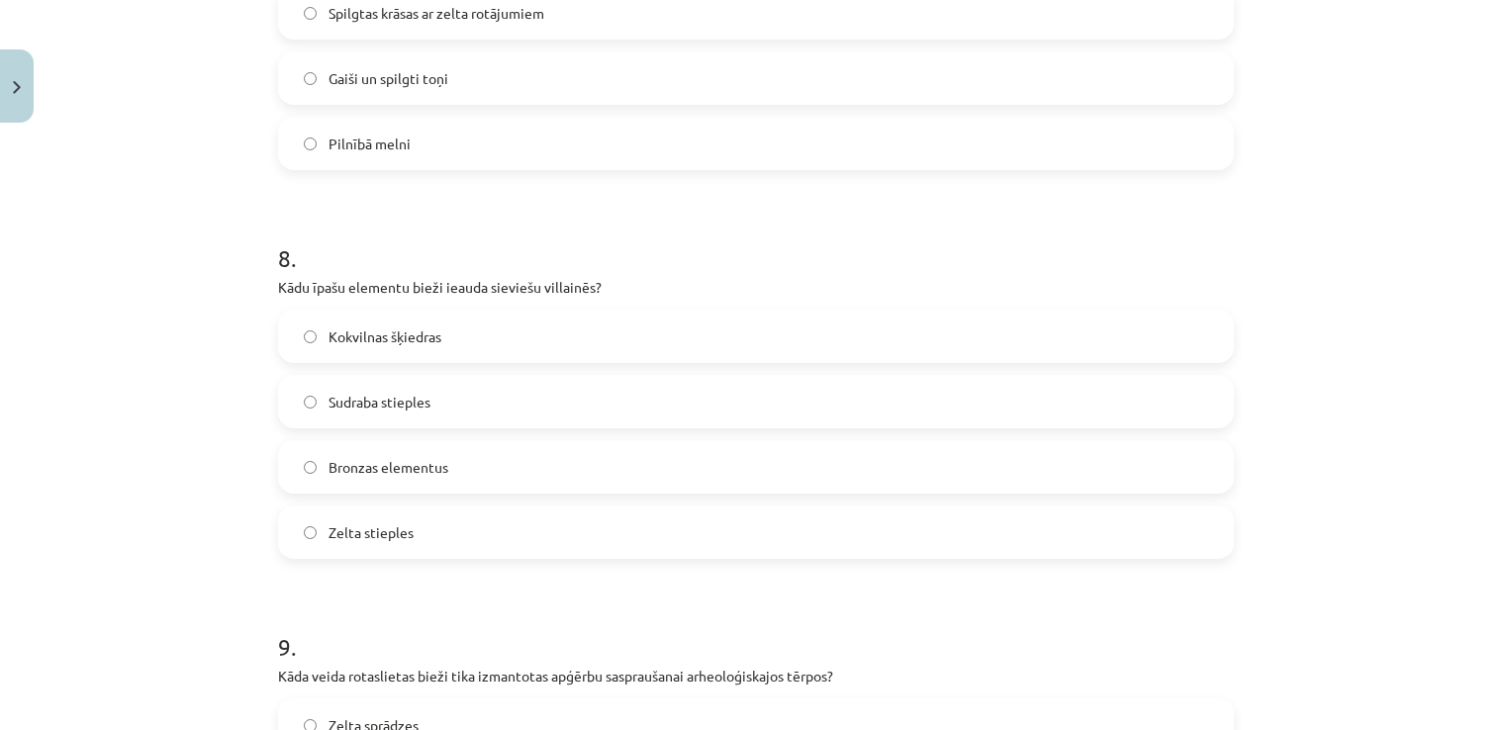
scroll to position [3071, 0]
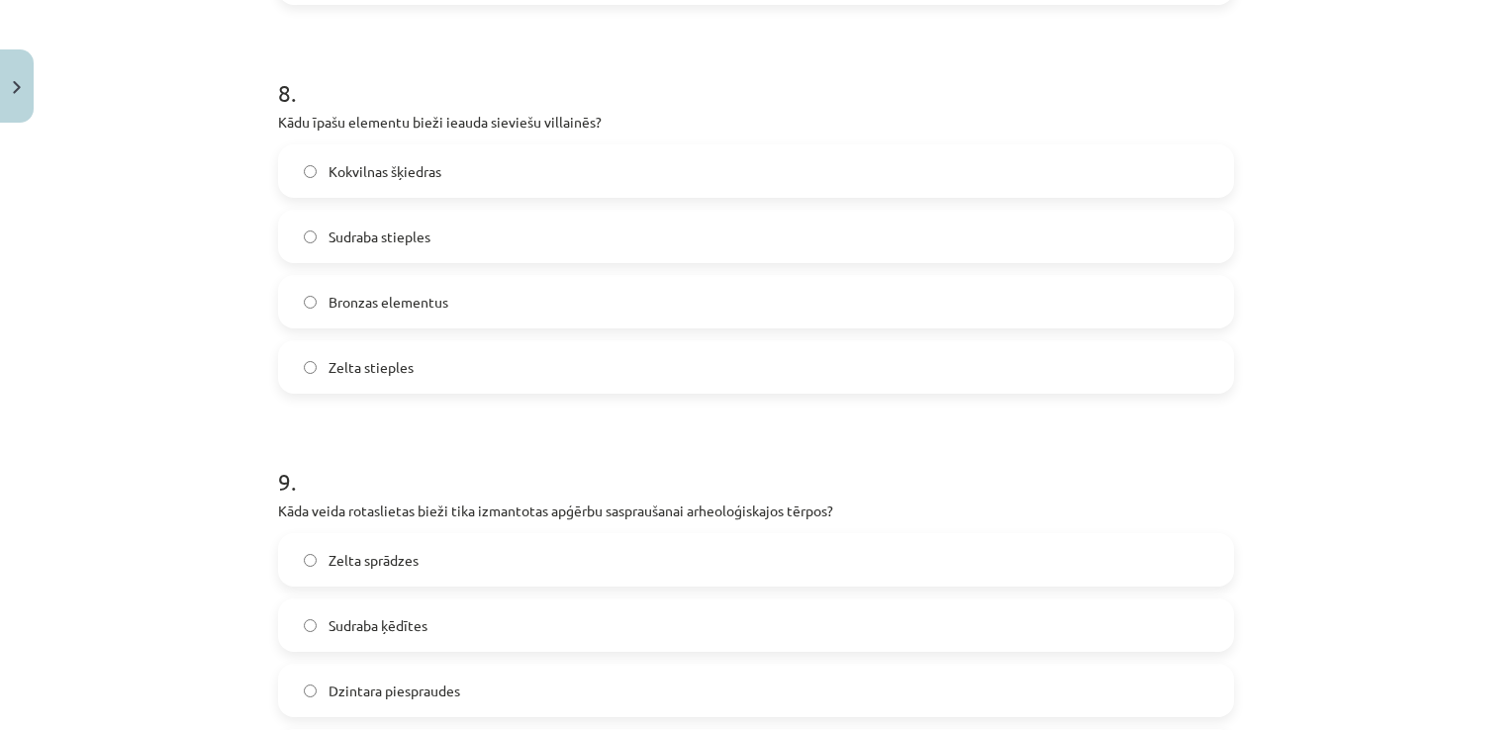
click at [1004, 246] on label "Sudraba stieples" at bounding box center [756, 236] width 952 height 49
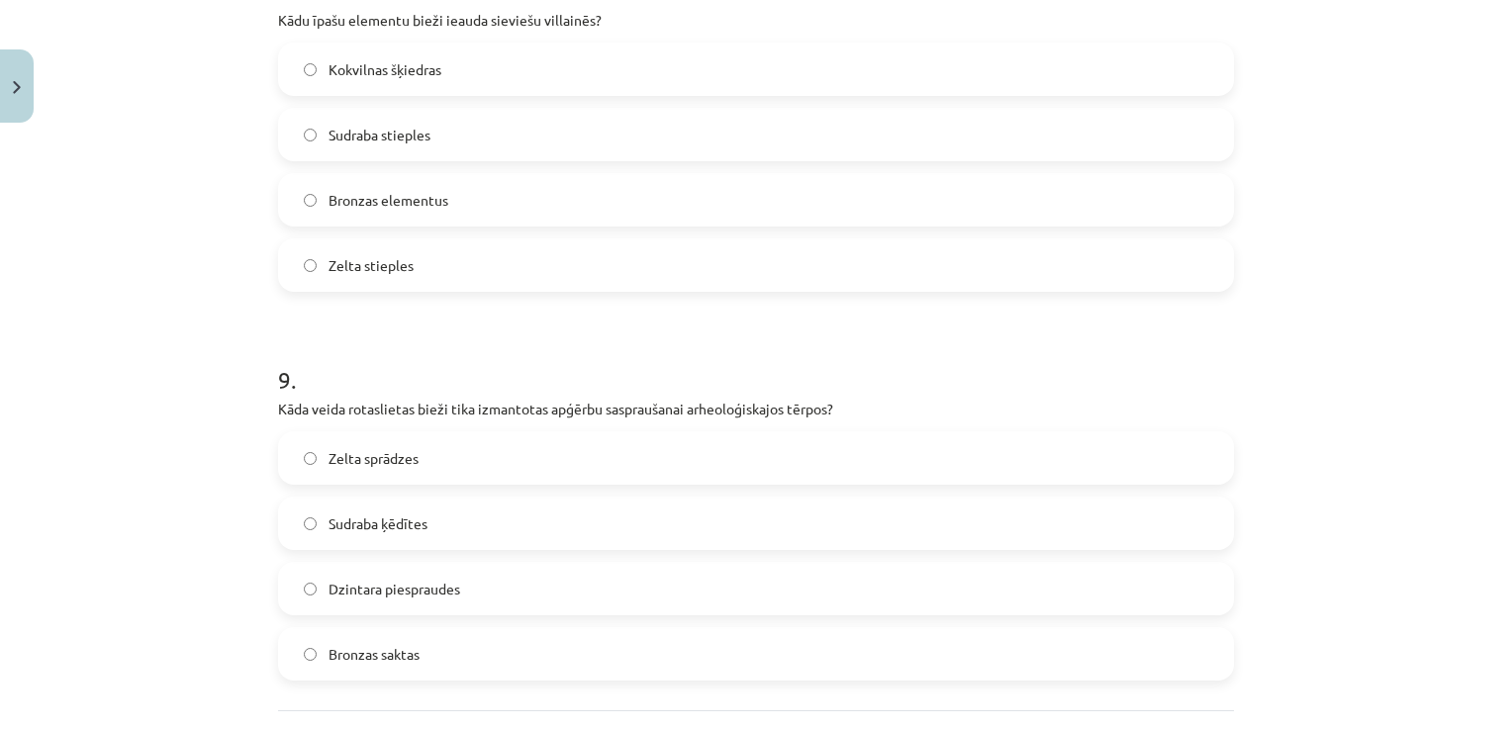
scroll to position [3352, 0]
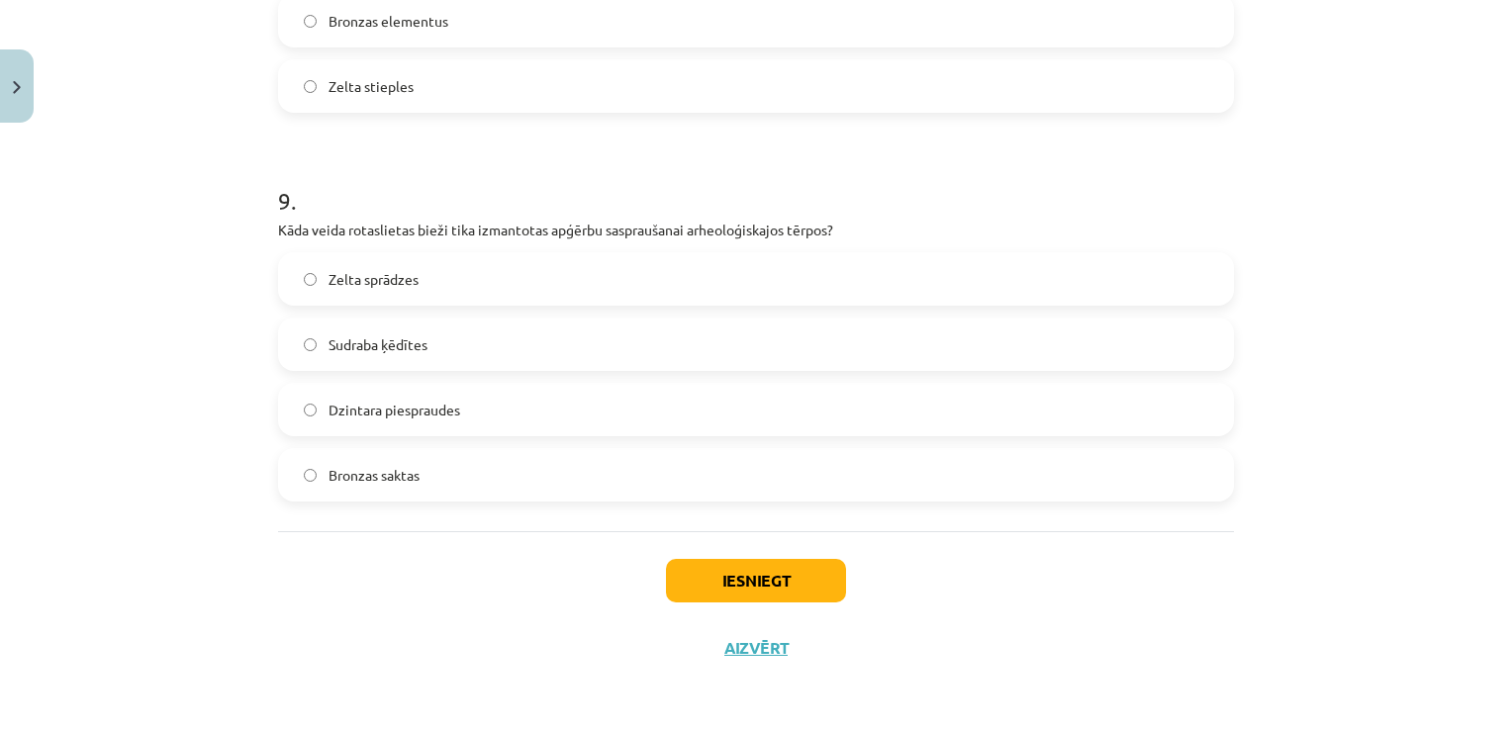
click at [503, 492] on label "Bronzas saktas" at bounding box center [756, 474] width 952 height 49
click at [708, 584] on button "Iesniegt" at bounding box center [756, 581] width 180 height 44
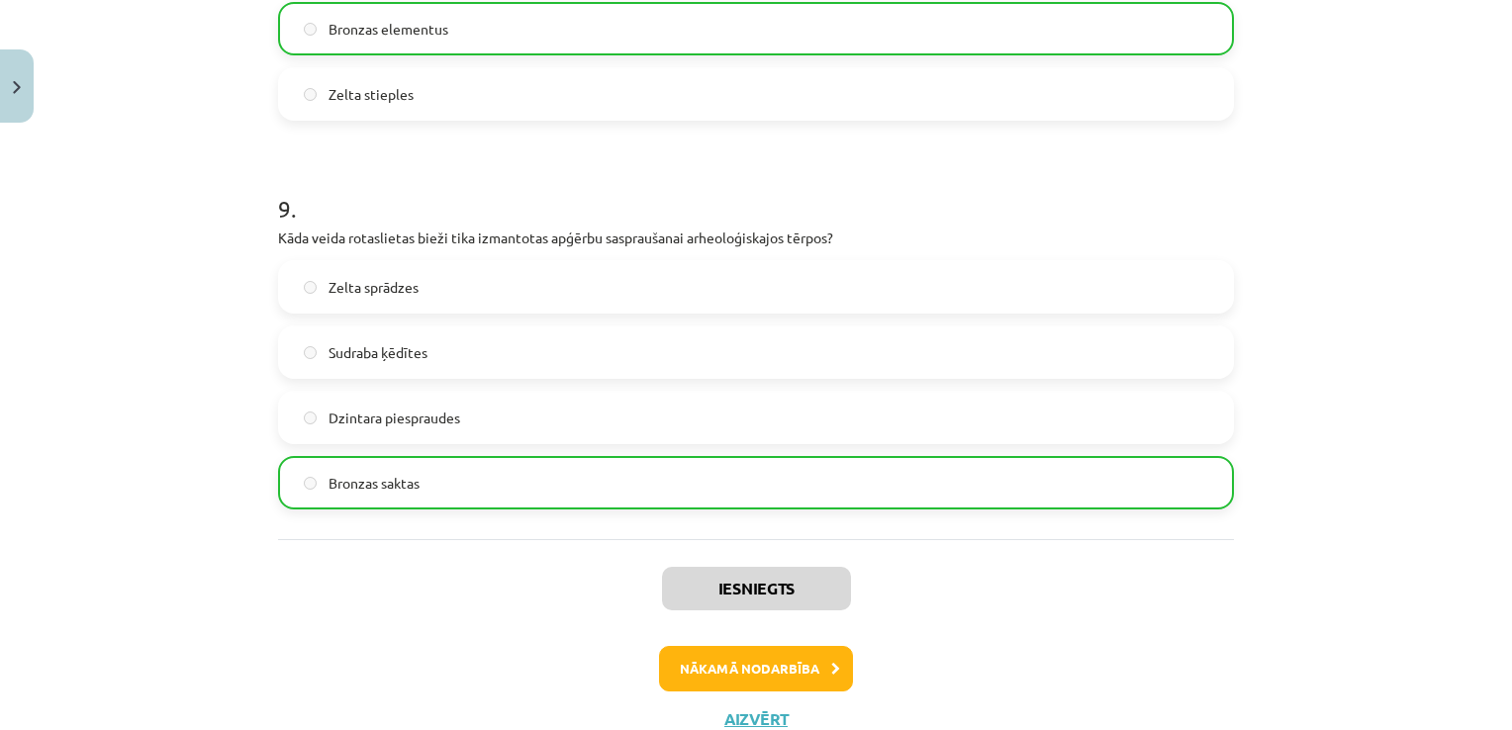
scroll to position [3415, 0]
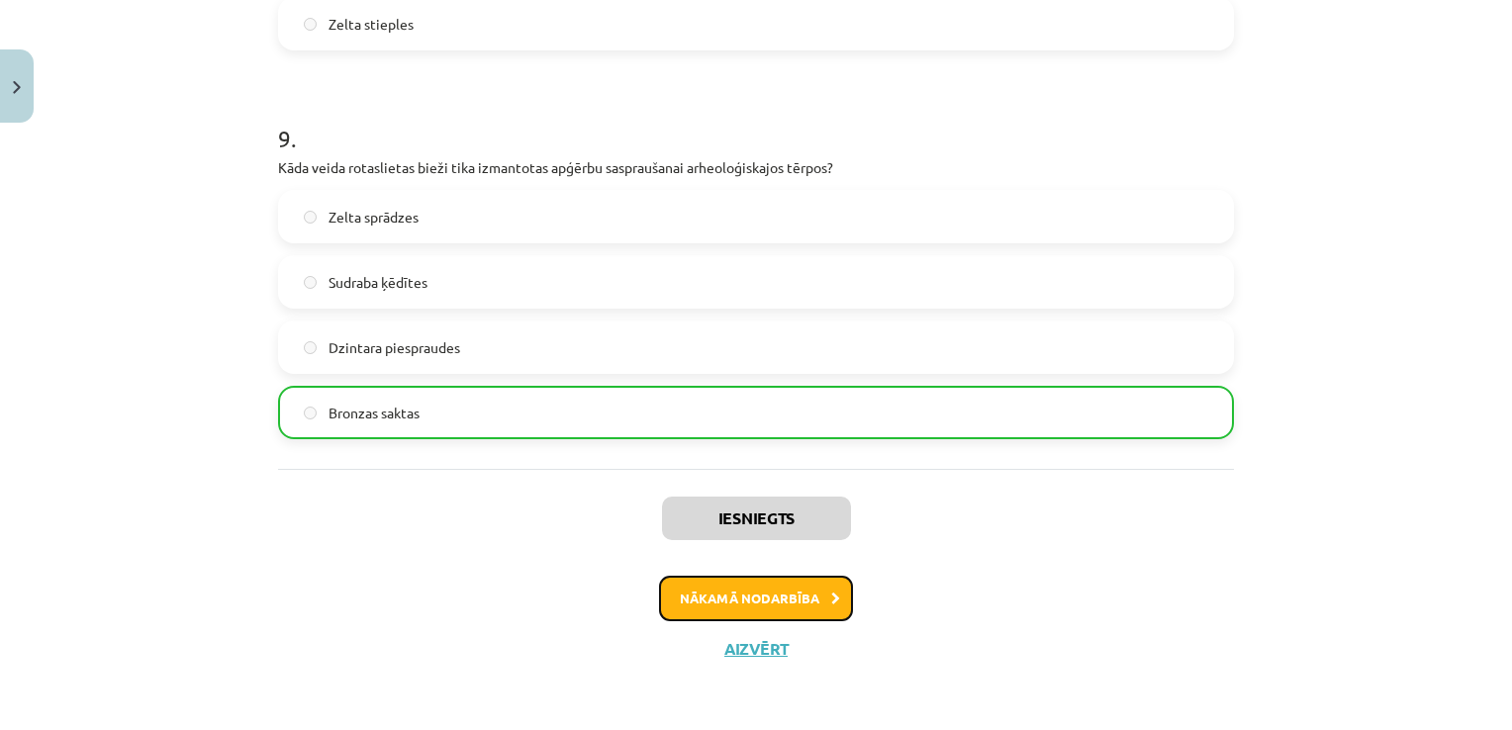
click at [708, 584] on button "Nākamā nodarbība" at bounding box center [756, 599] width 194 height 46
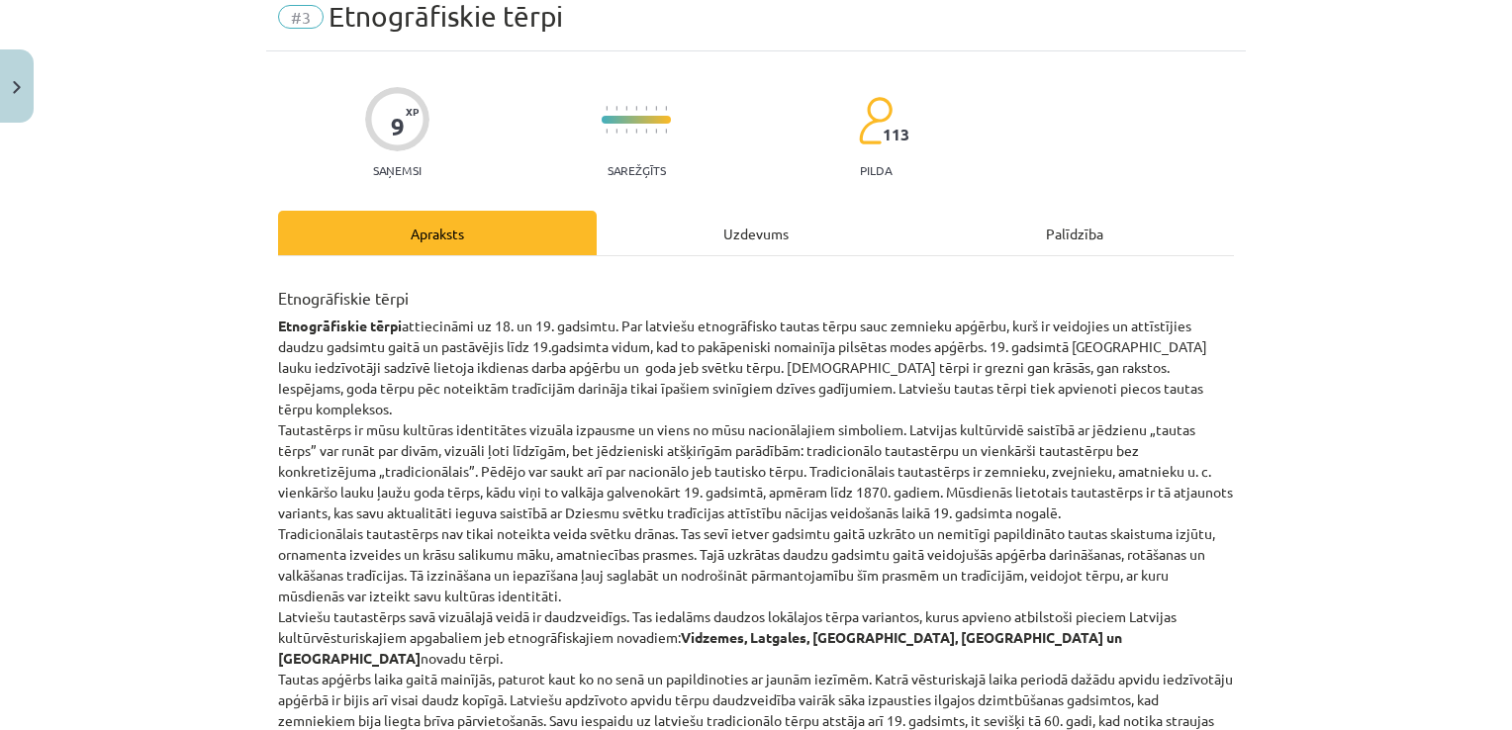
scroll to position [49, 0]
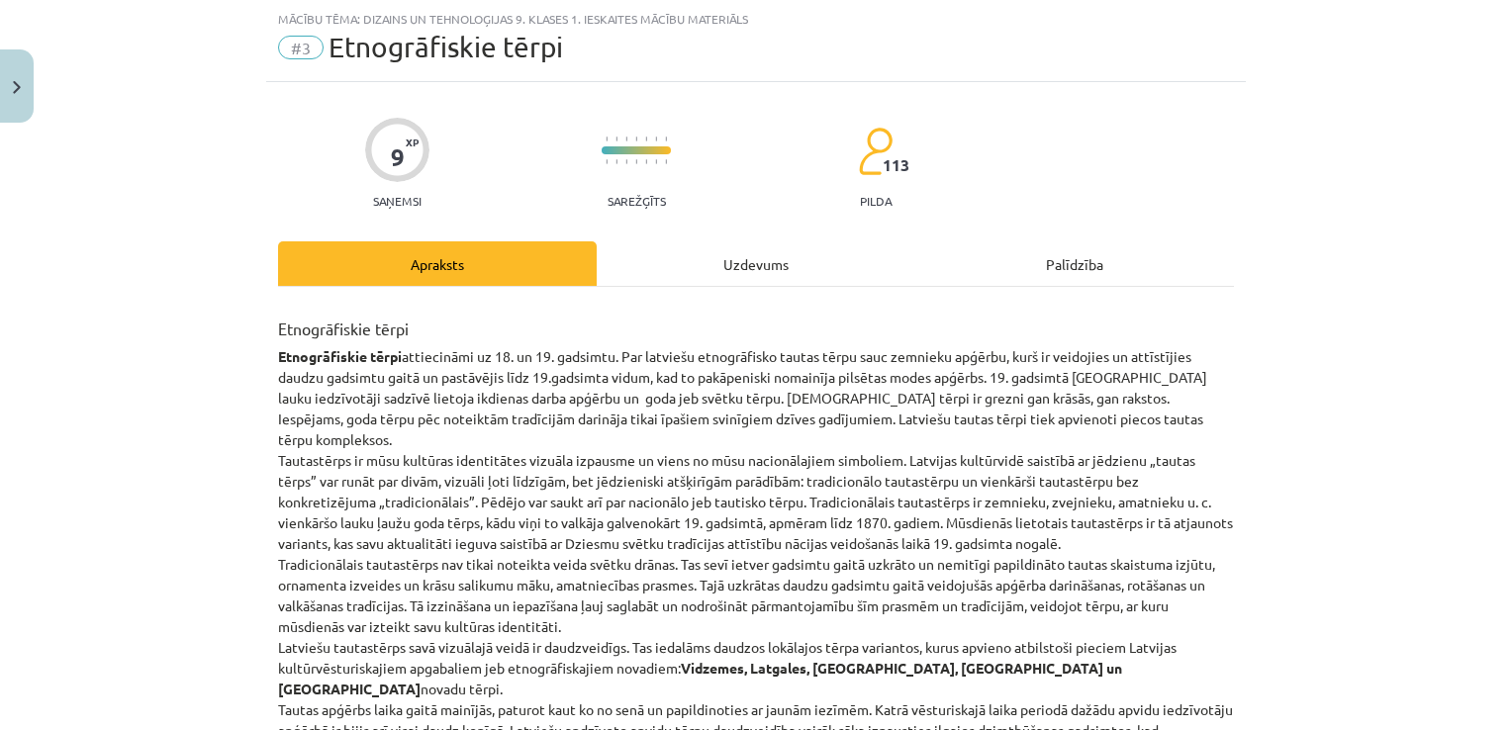
click at [777, 251] on div "Uzdevums" at bounding box center [756, 263] width 319 height 45
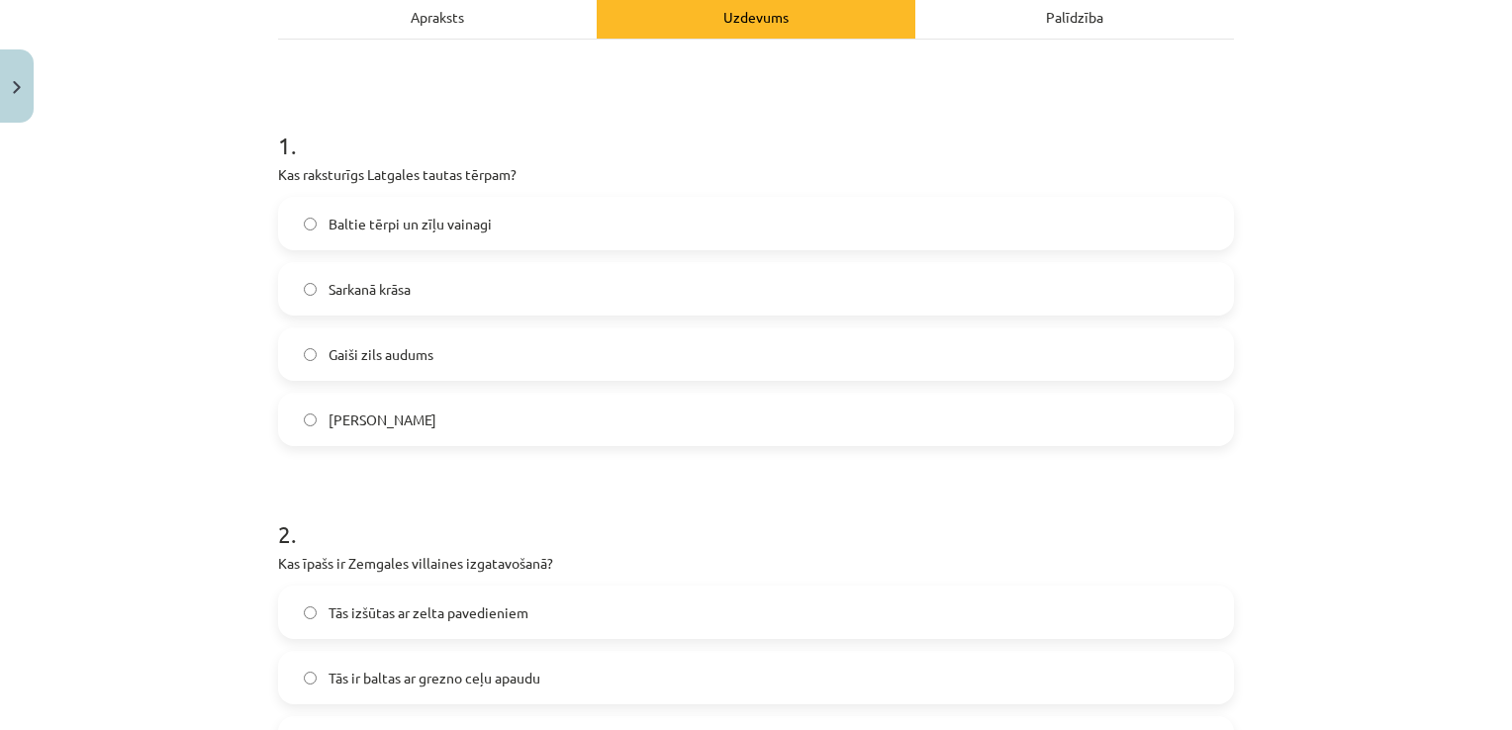
scroll to position [302, 0]
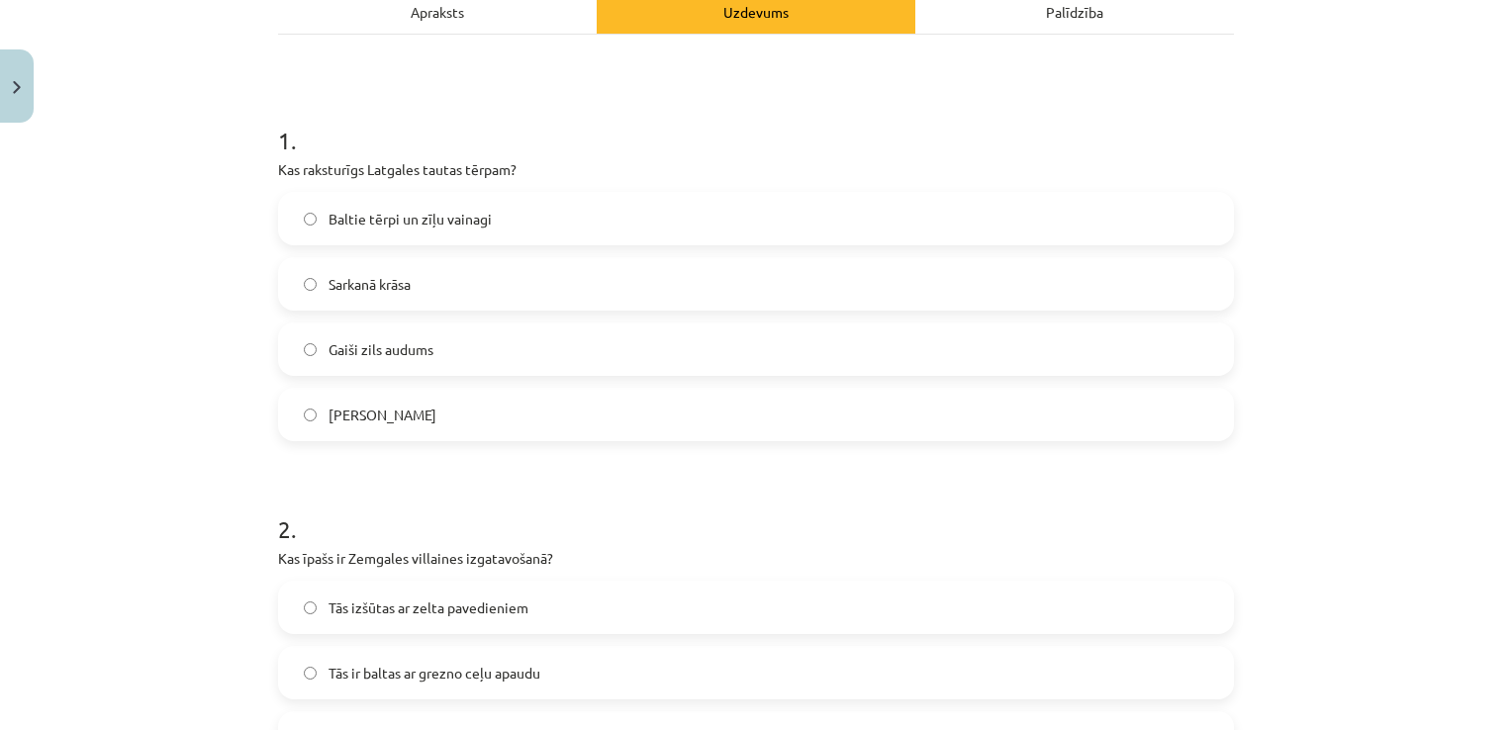
click at [1009, 222] on label "Baltie tērpi un zīļu vainagi" at bounding box center [756, 218] width 952 height 49
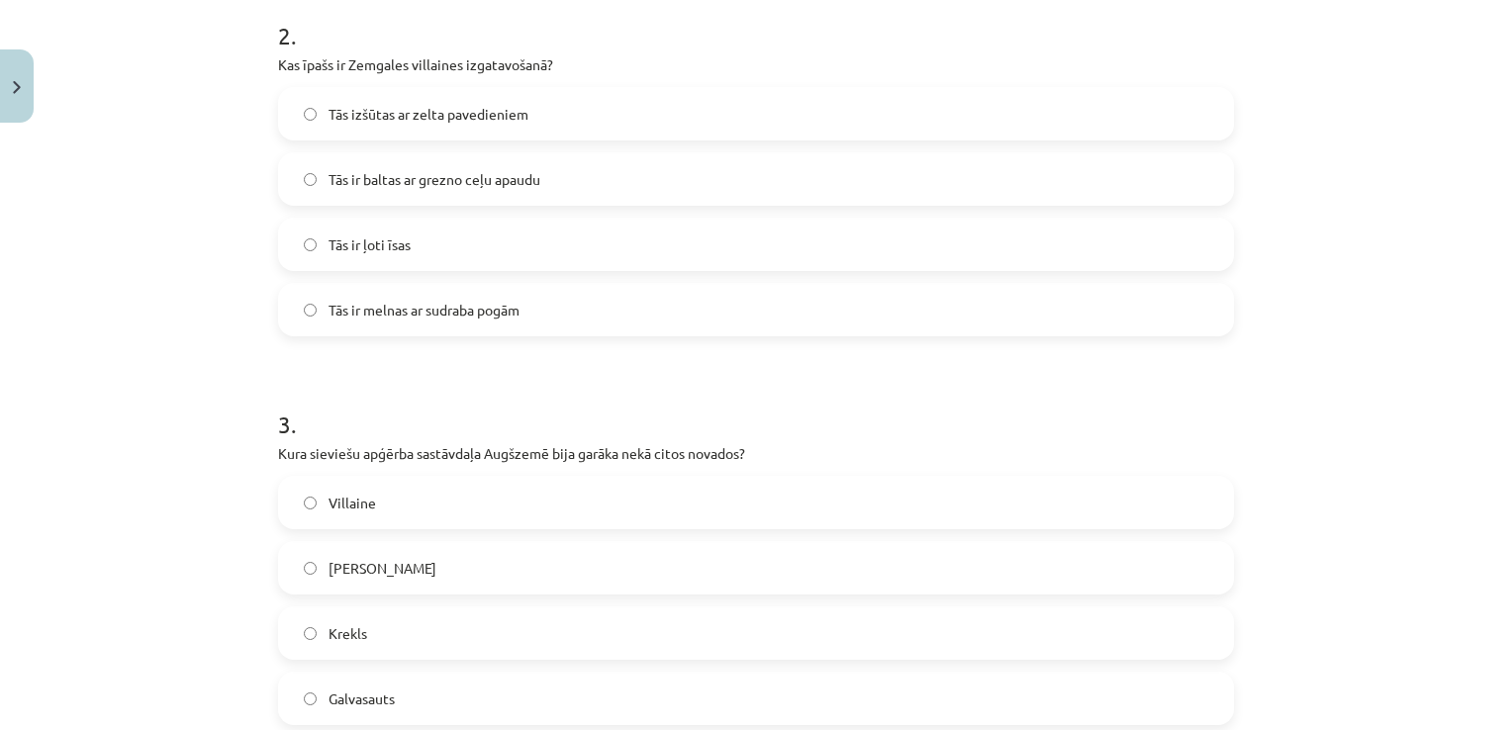
scroll to position [804, 0]
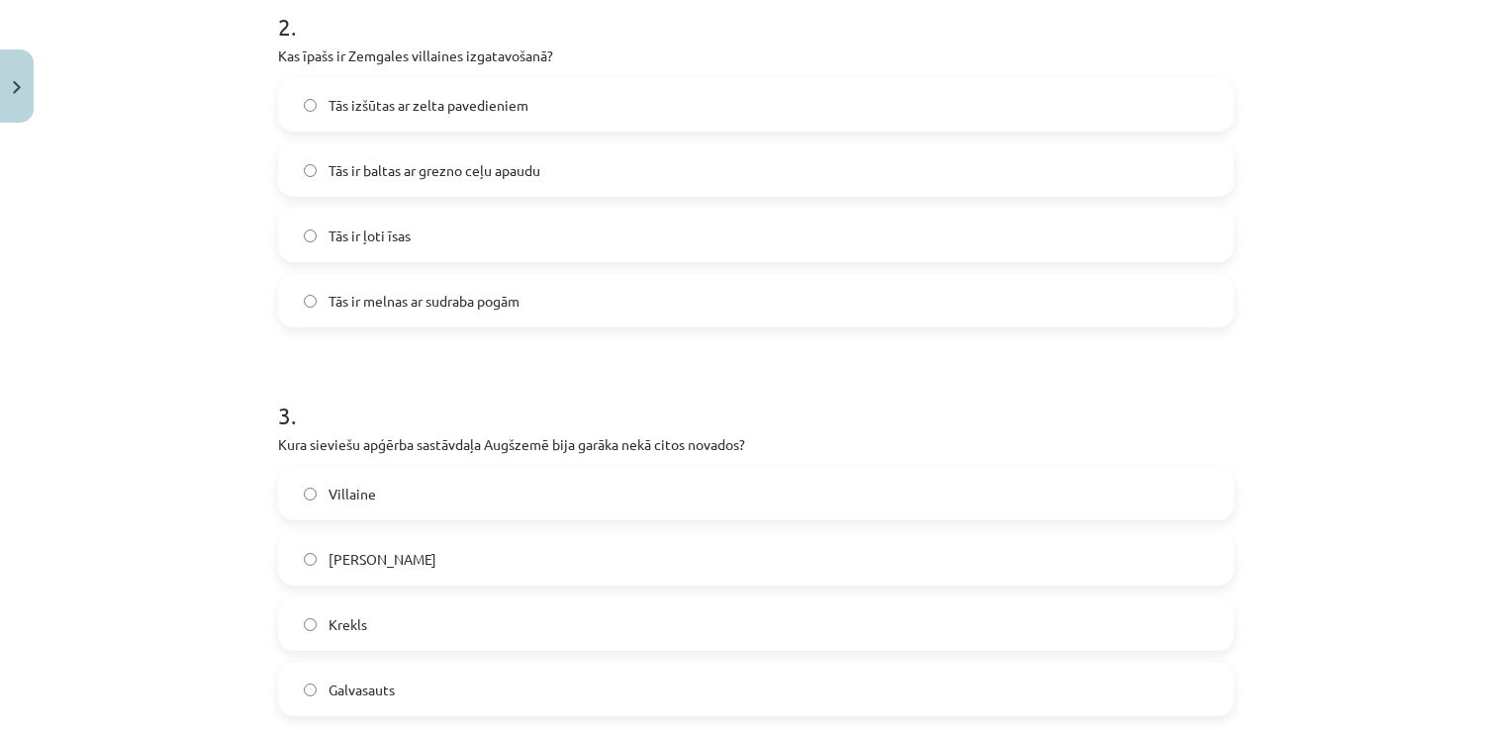
click at [784, 167] on label "Tās ir baltas ar grezno ceļu apaudu" at bounding box center [756, 169] width 952 height 49
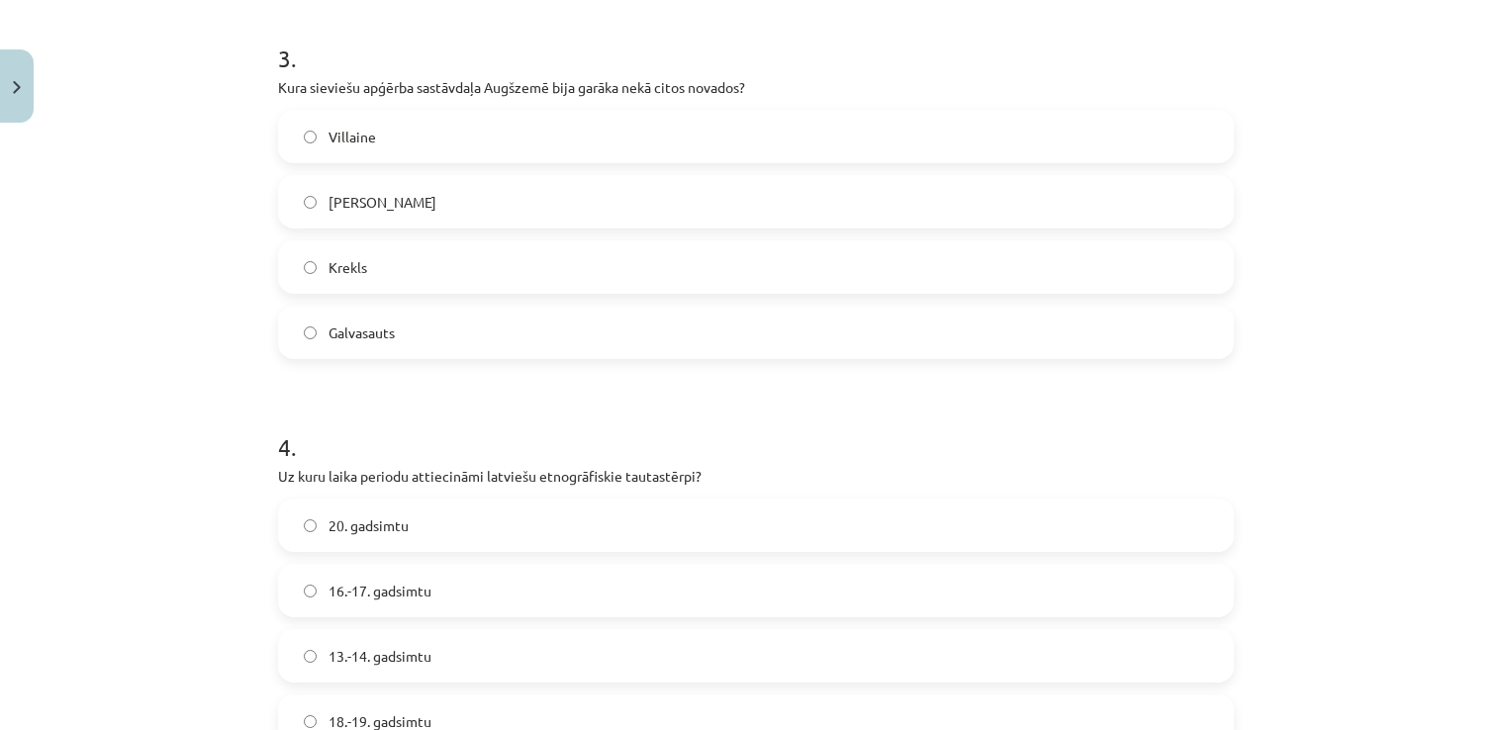
scroll to position [1152, 0]
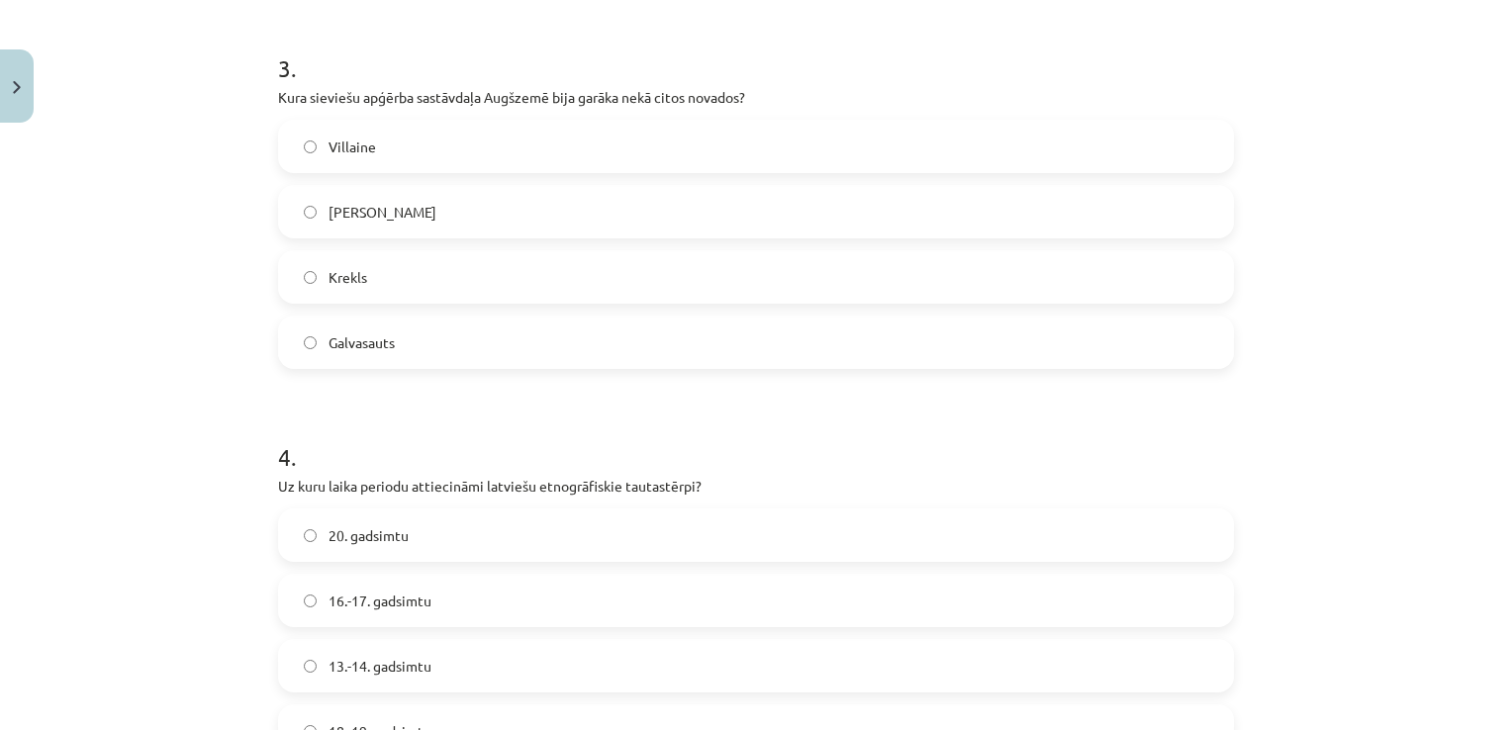
click at [687, 300] on label "Krekls" at bounding box center [756, 276] width 952 height 49
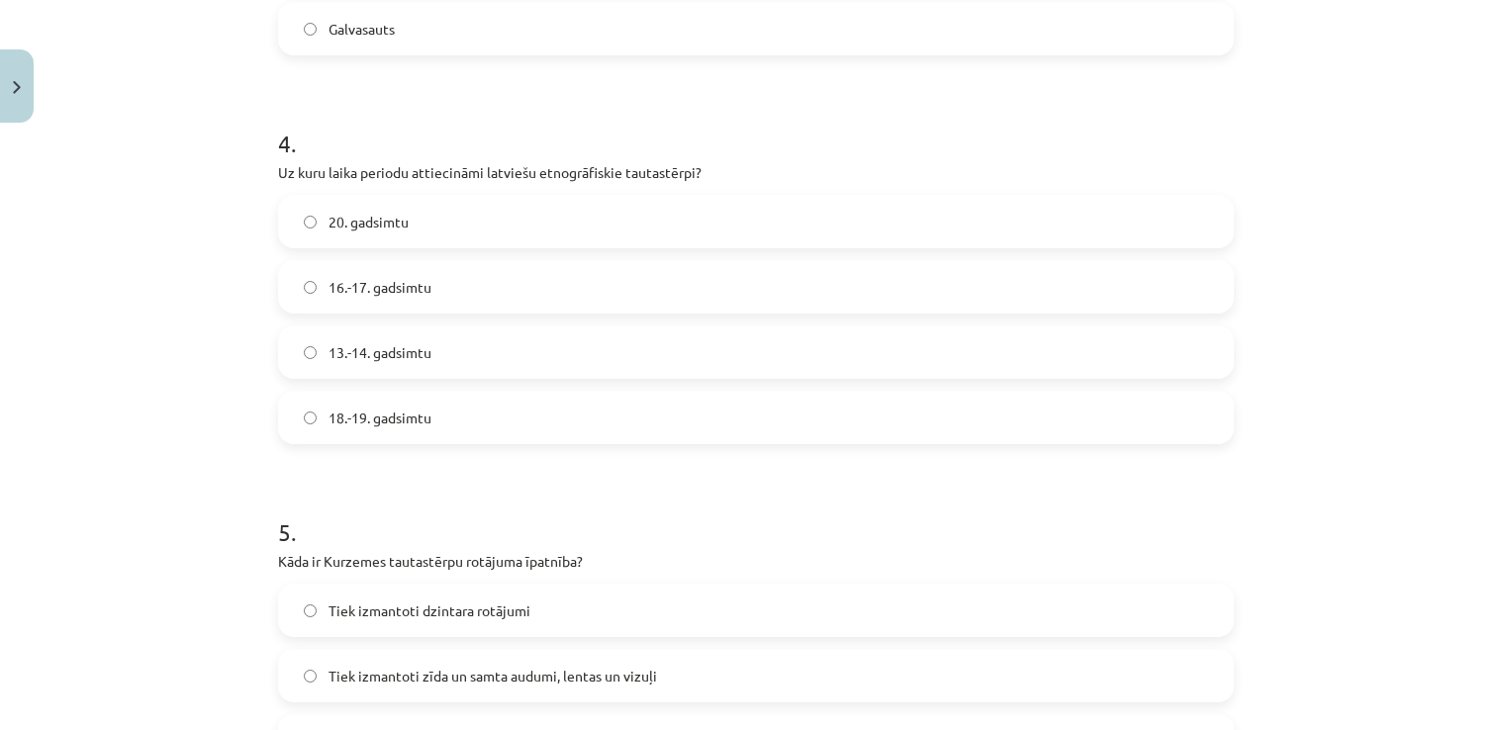
scroll to position [1513, 0]
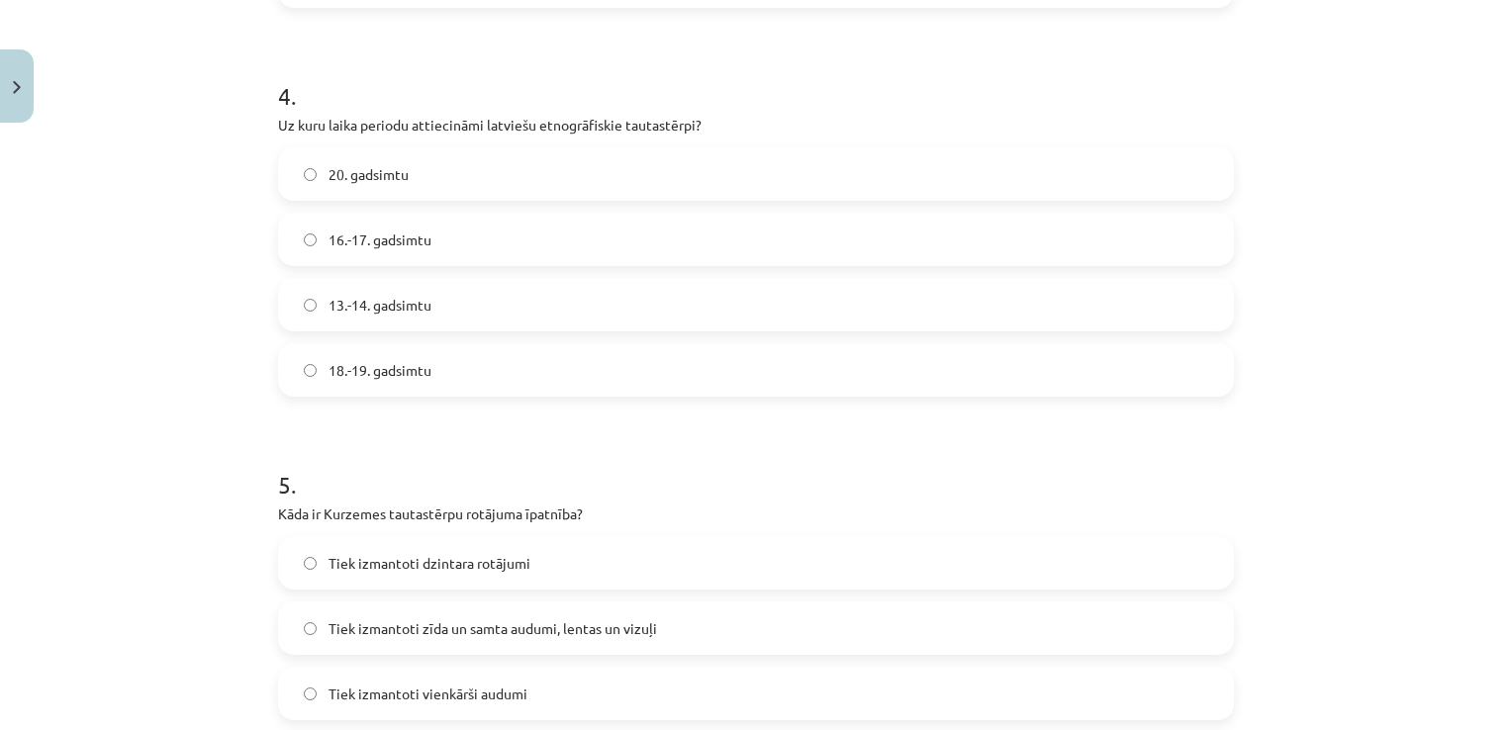
click at [1083, 379] on label "18.-19. gadsimtu" at bounding box center [756, 369] width 952 height 49
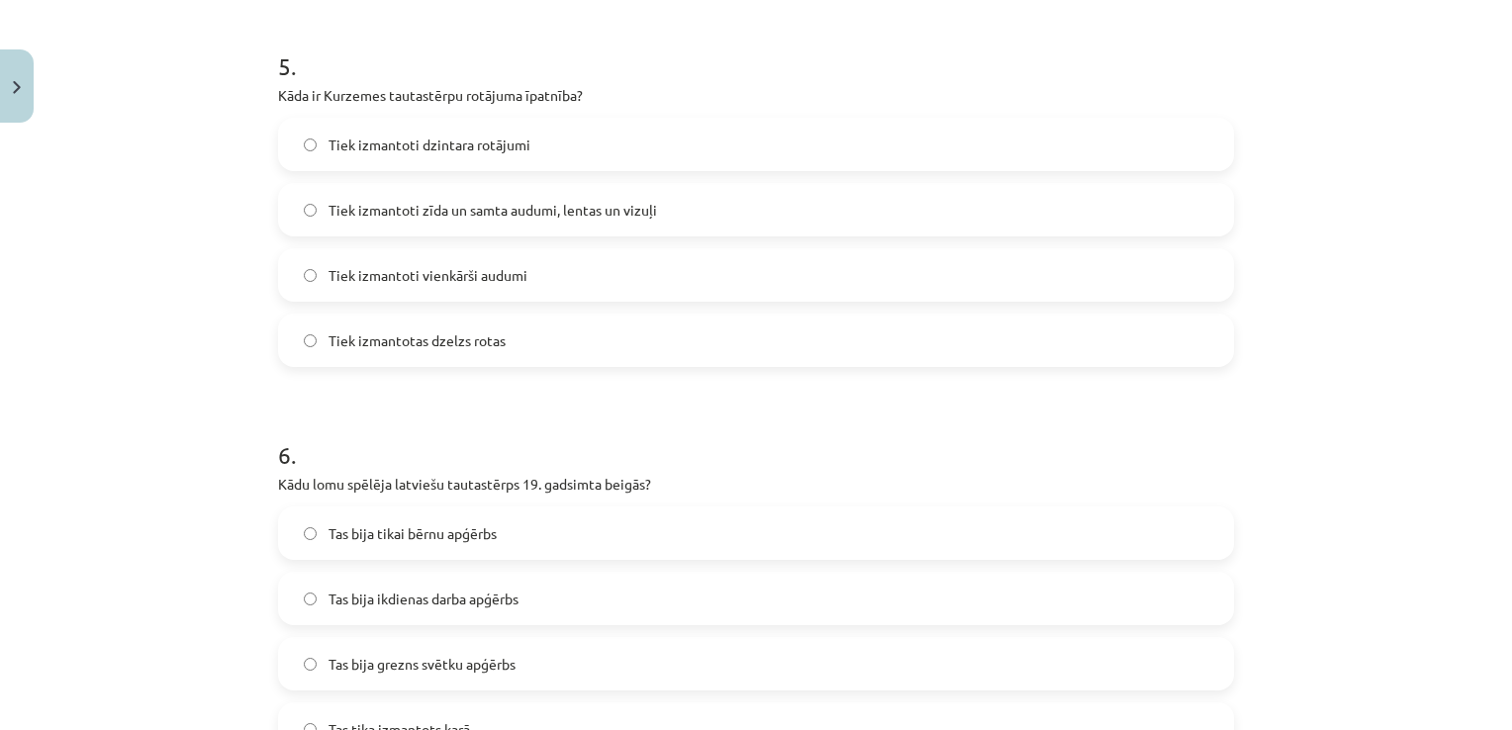
scroll to position [1927, 0]
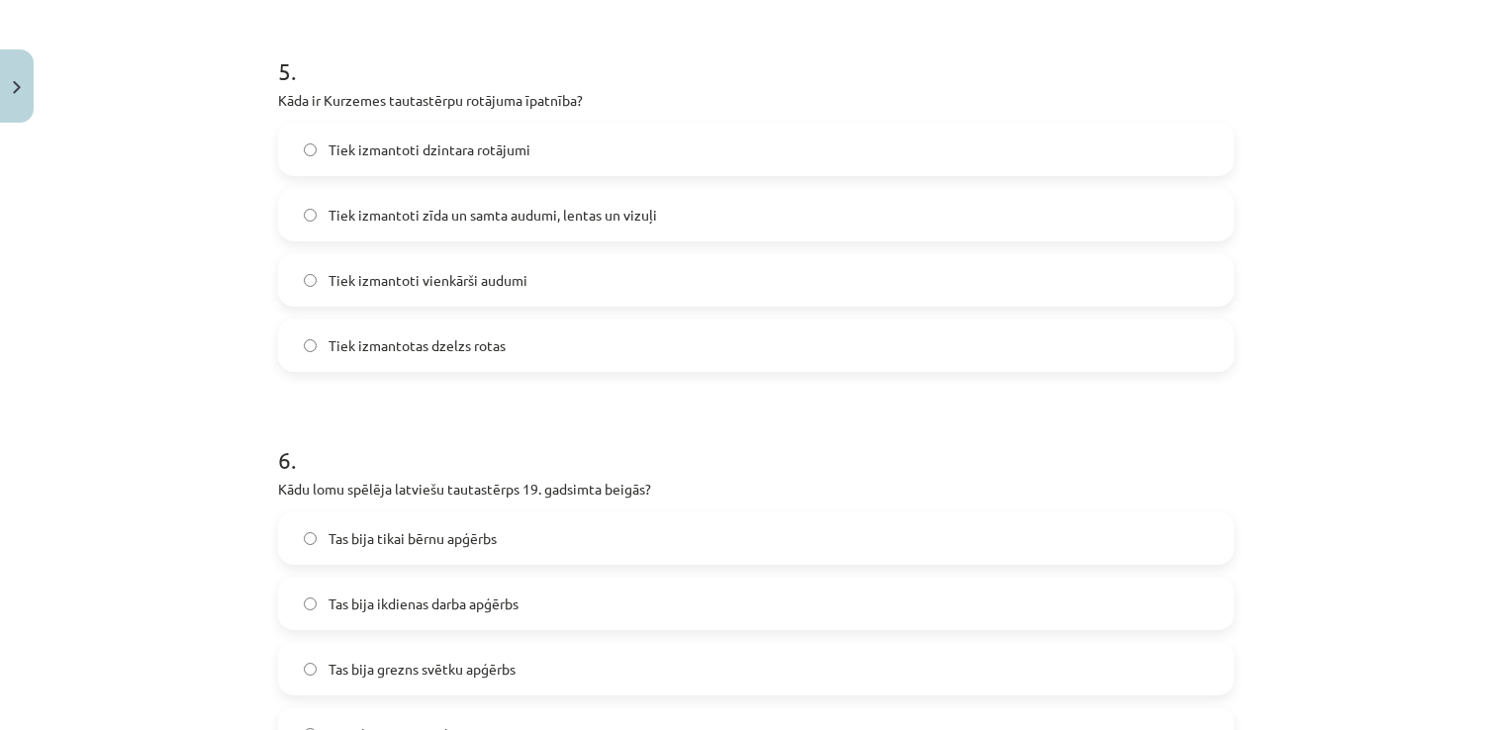
click at [623, 144] on label "Tiek izmantoti dzintara rotājumi" at bounding box center [756, 149] width 952 height 49
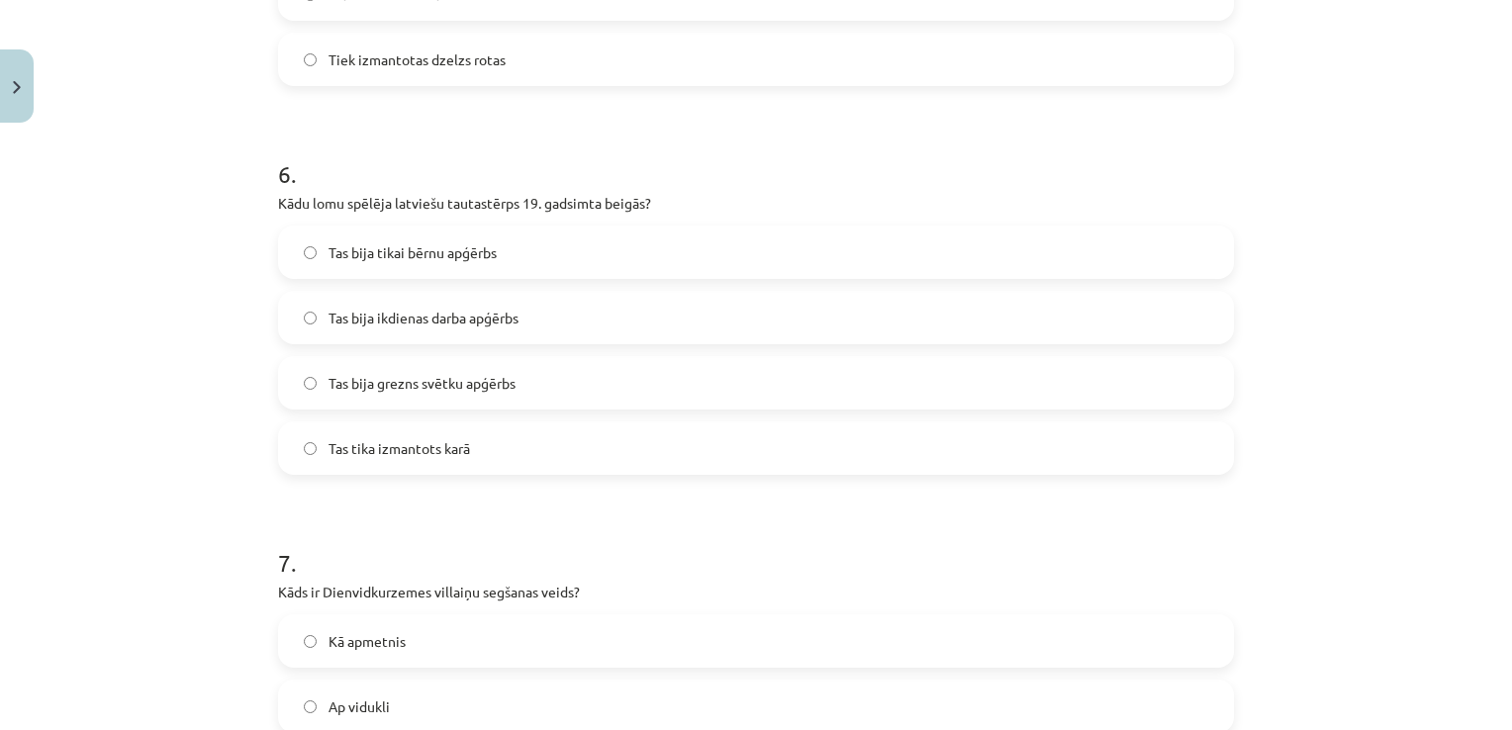
scroll to position [2226, 0]
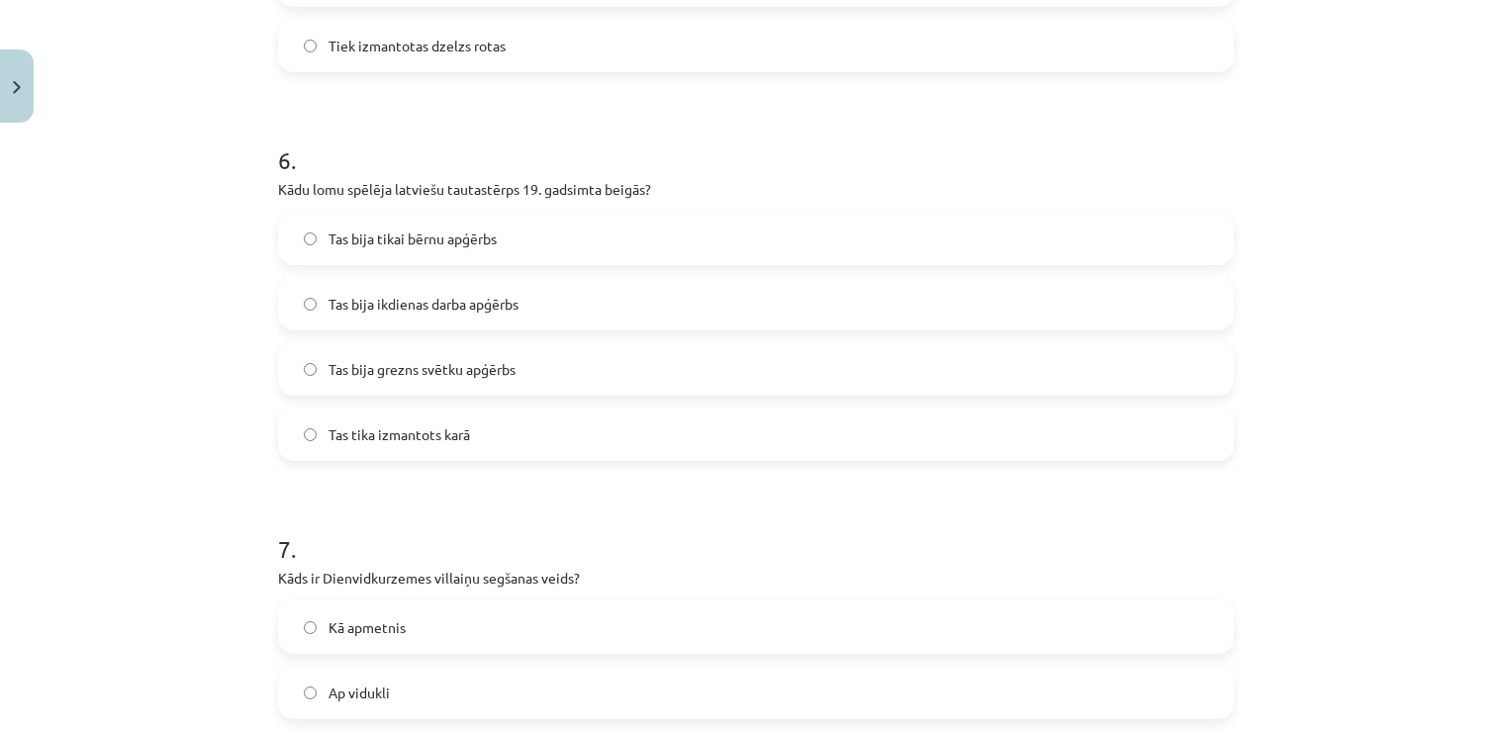
click at [628, 381] on label "Tas bija grezns svētku apģērbs" at bounding box center [756, 368] width 952 height 49
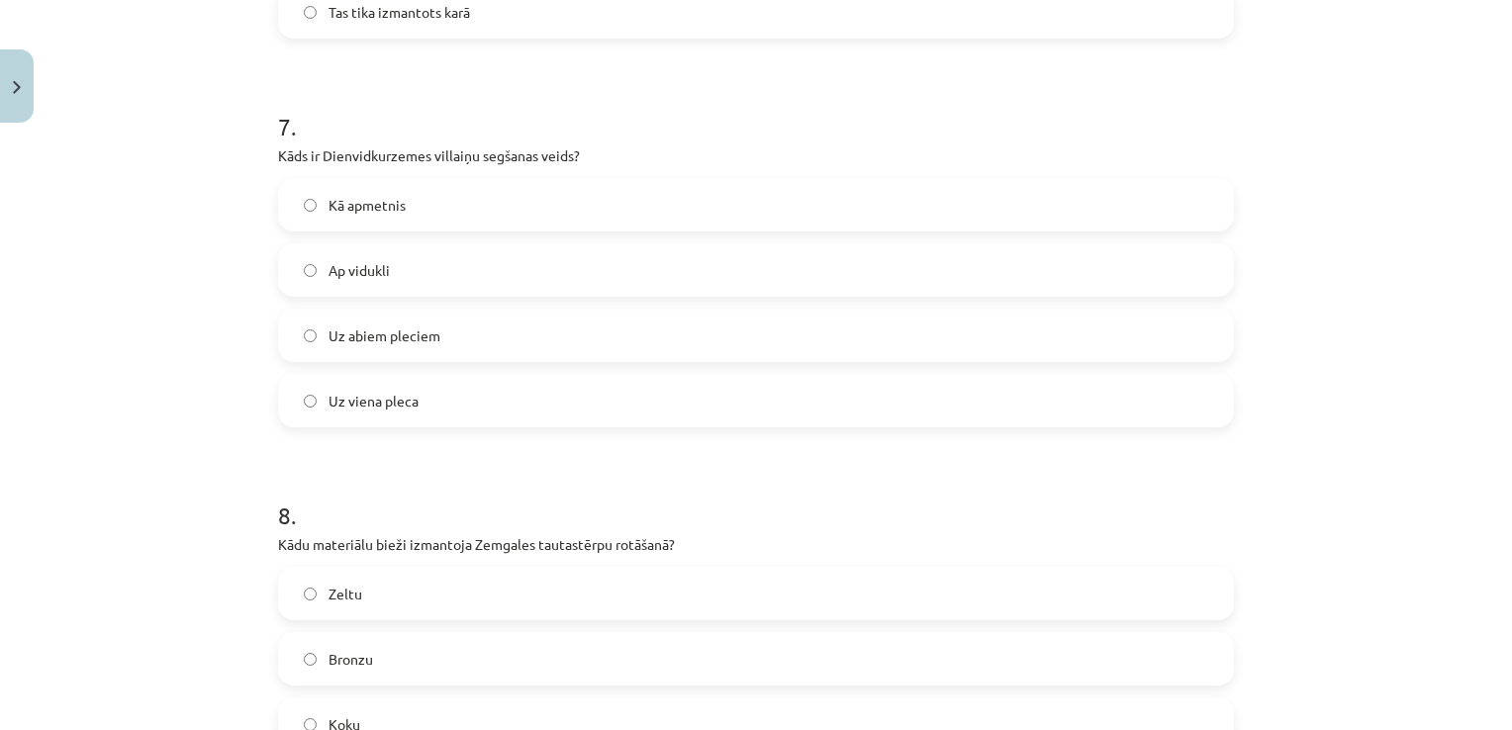
scroll to position [2677, 0]
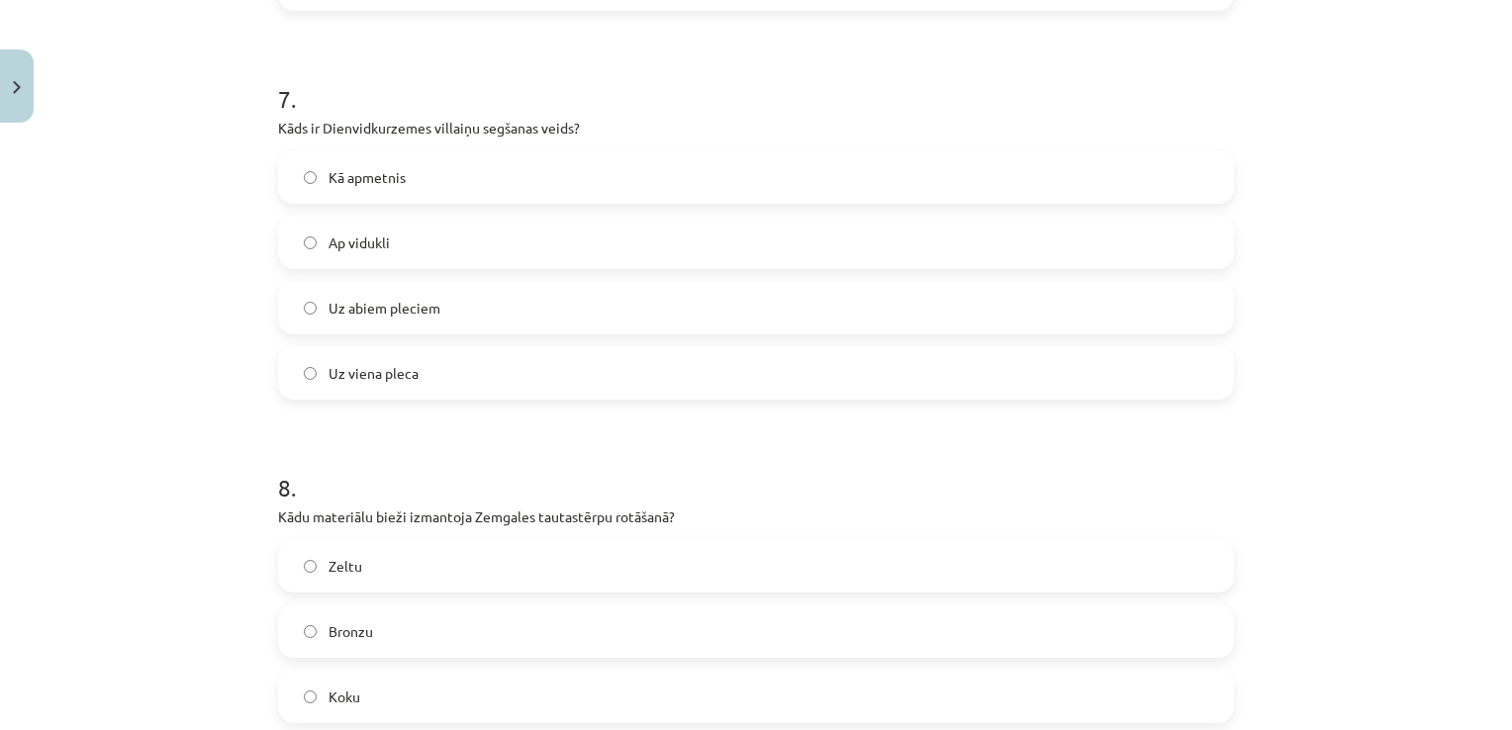
click at [1151, 329] on label "Uz abiem pleciem" at bounding box center [756, 307] width 952 height 49
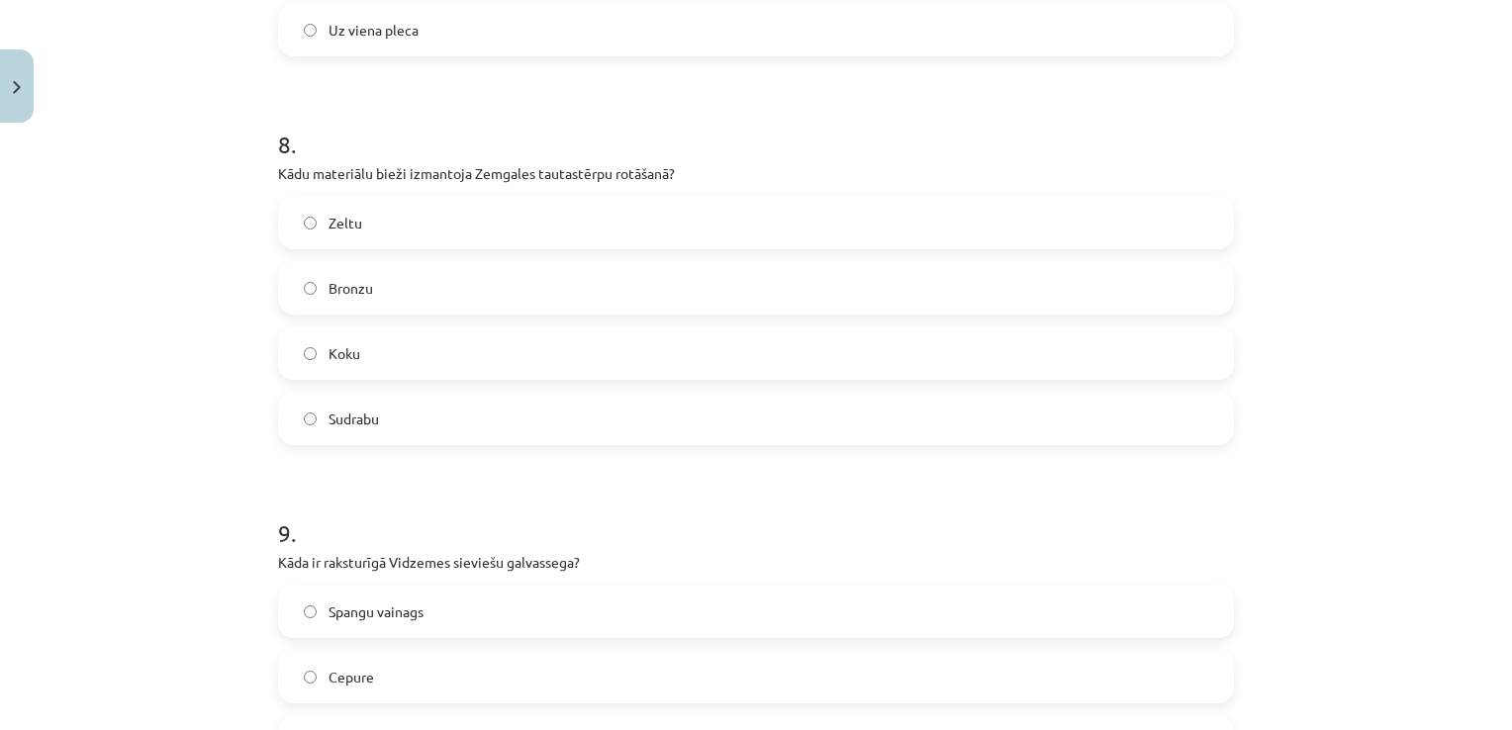
scroll to position [3024, 0]
click at [742, 267] on label "Bronzu" at bounding box center [756, 283] width 952 height 49
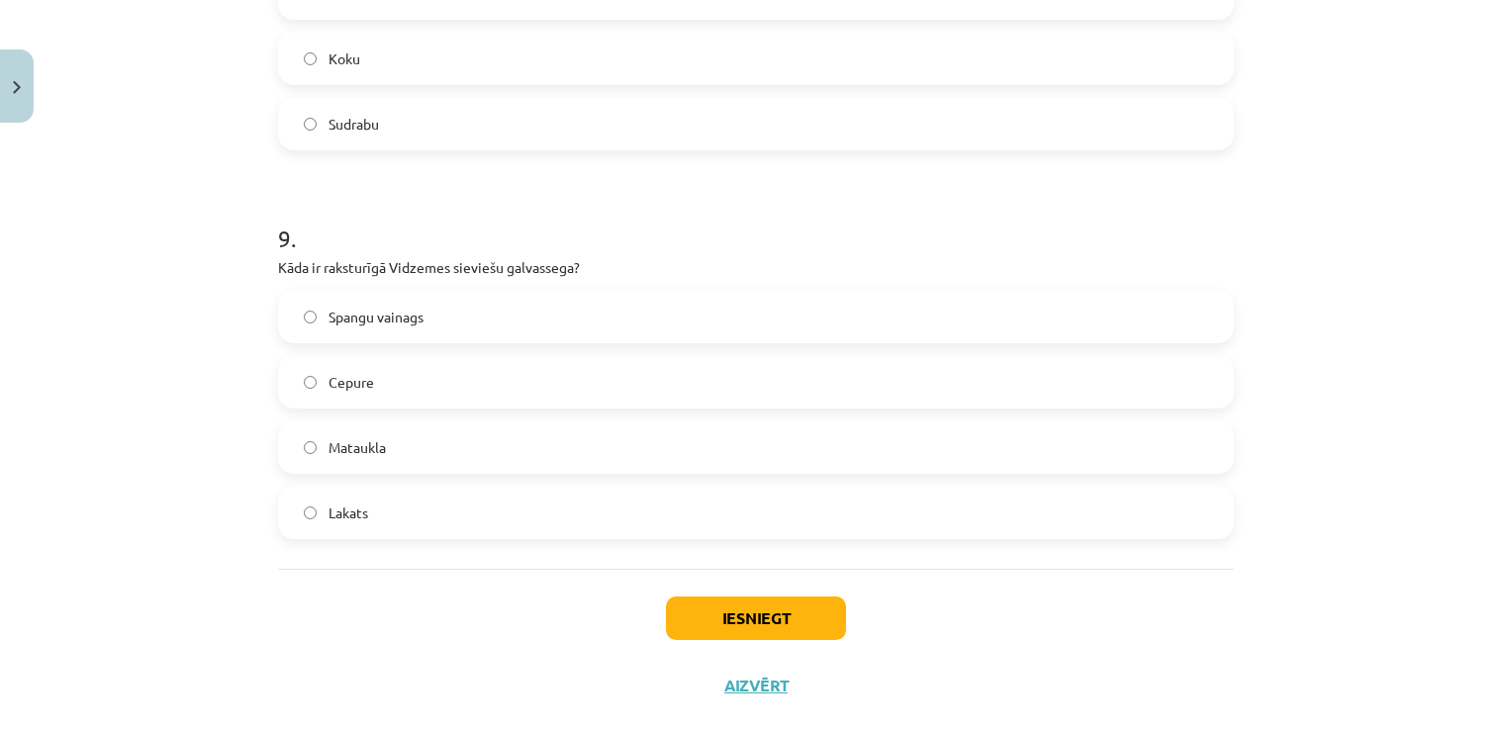
scroll to position [3305, 0]
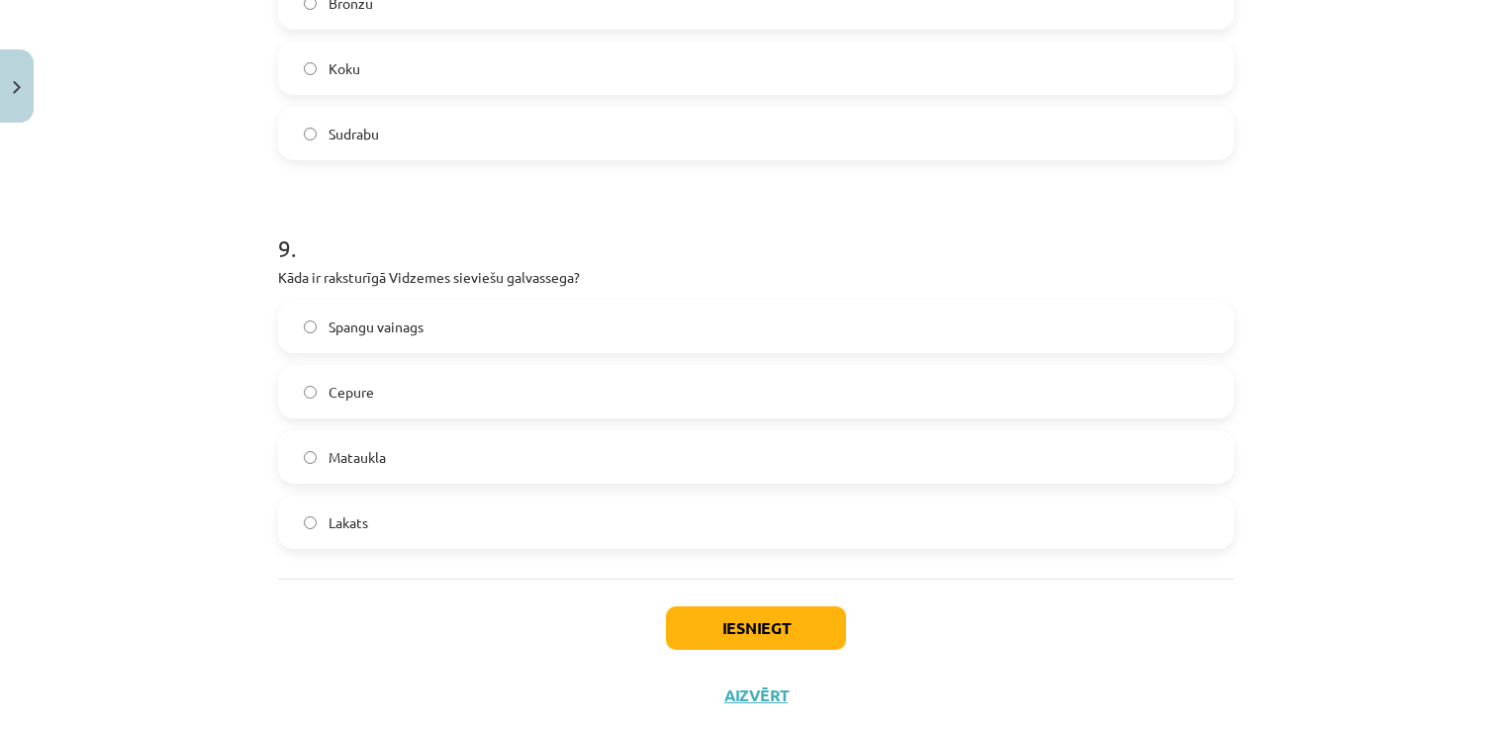
click at [562, 312] on label "Spangu vainags" at bounding box center [756, 326] width 952 height 49
drag, startPoint x: 562, startPoint y: 312, endPoint x: 732, endPoint y: 625, distance: 356.9
drag, startPoint x: 732, startPoint y: 625, endPoint x: 622, endPoint y: 637, distance: 110.5
click at [622, 637] on div "Iesniegt Aizvērt" at bounding box center [756, 648] width 956 height 139
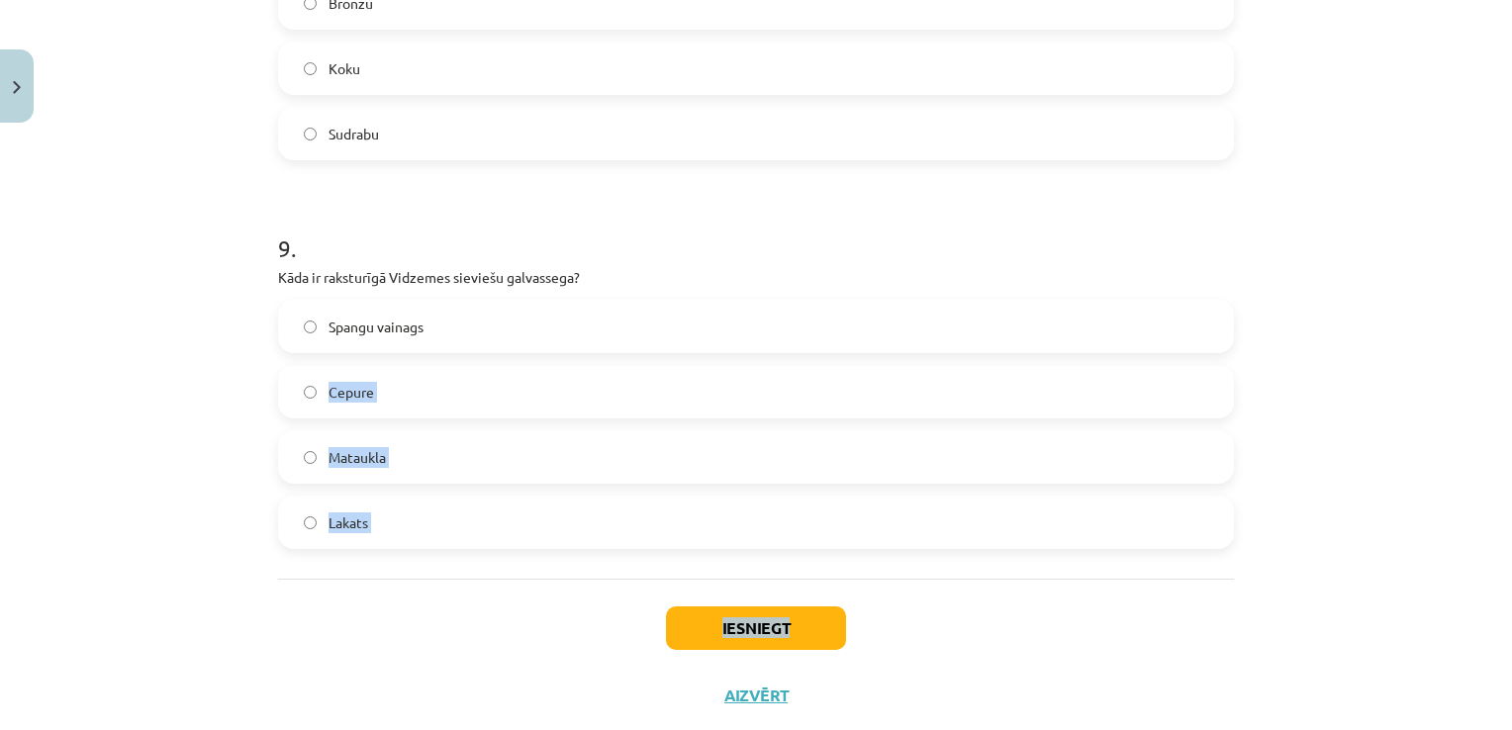
click at [511, 320] on label "Spangu vainags" at bounding box center [756, 326] width 952 height 49
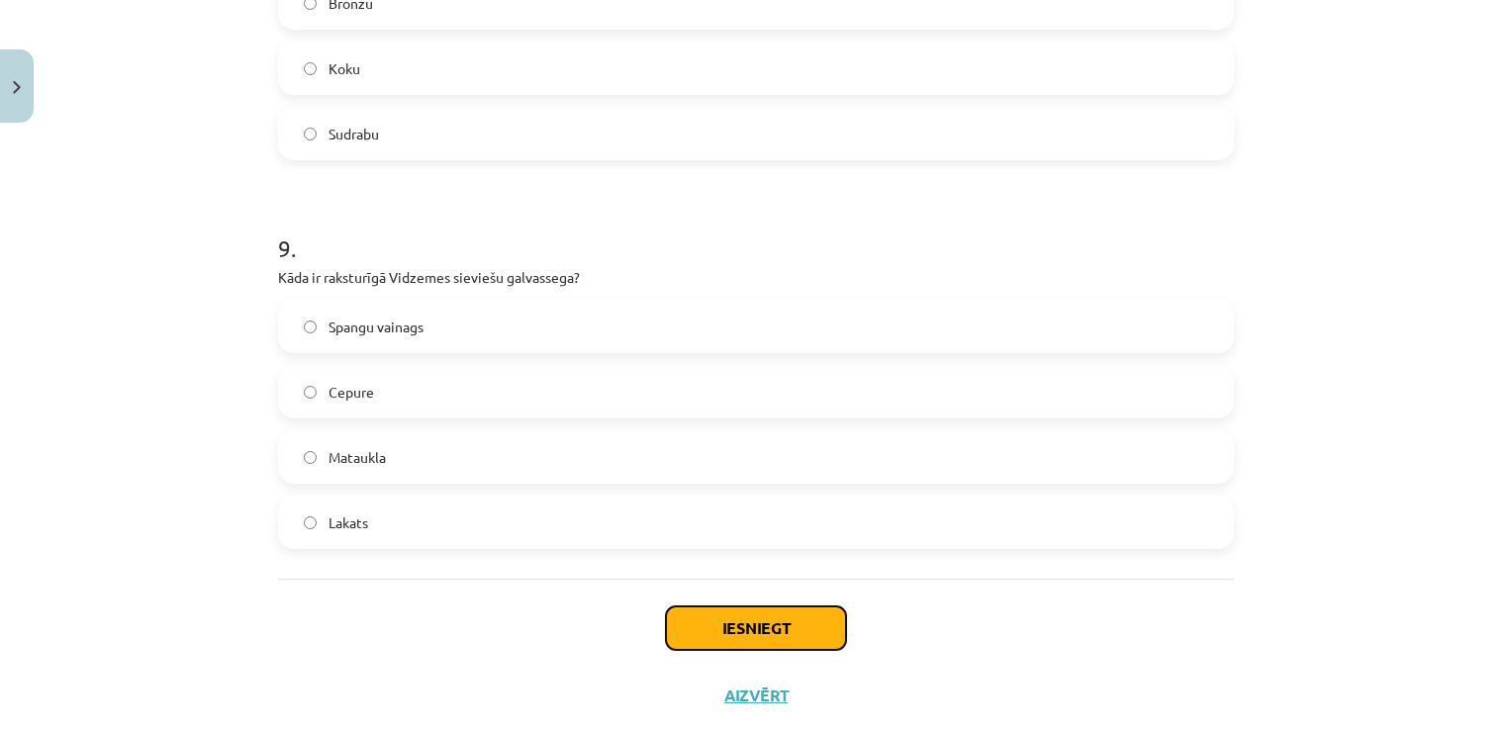
click at [711, 623] on button "Iesniegt" at bounding box center [756, 629] width 180 height 44
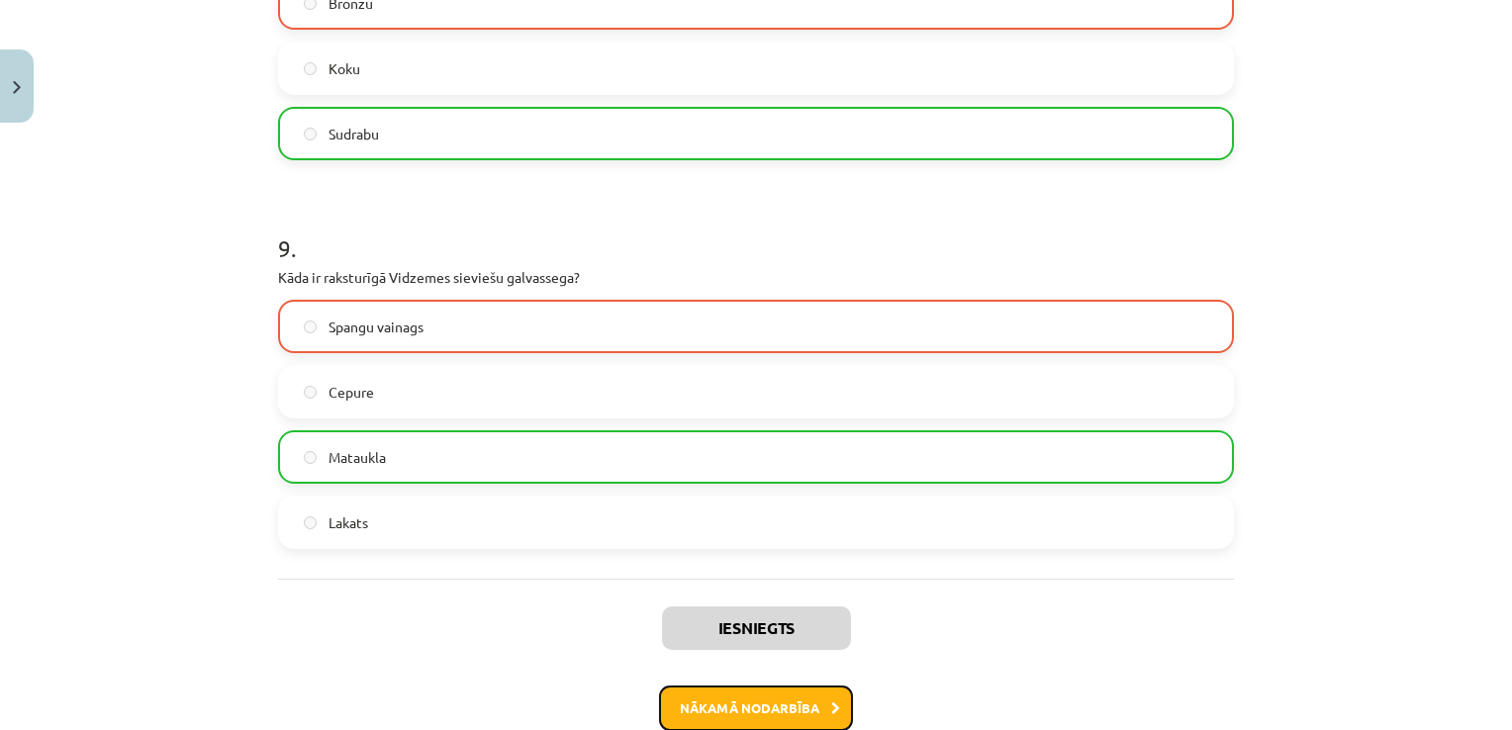
click at [782, 716] on button "Nākamā nodarbība" at bounding box center [756, 709] width 194 height 46
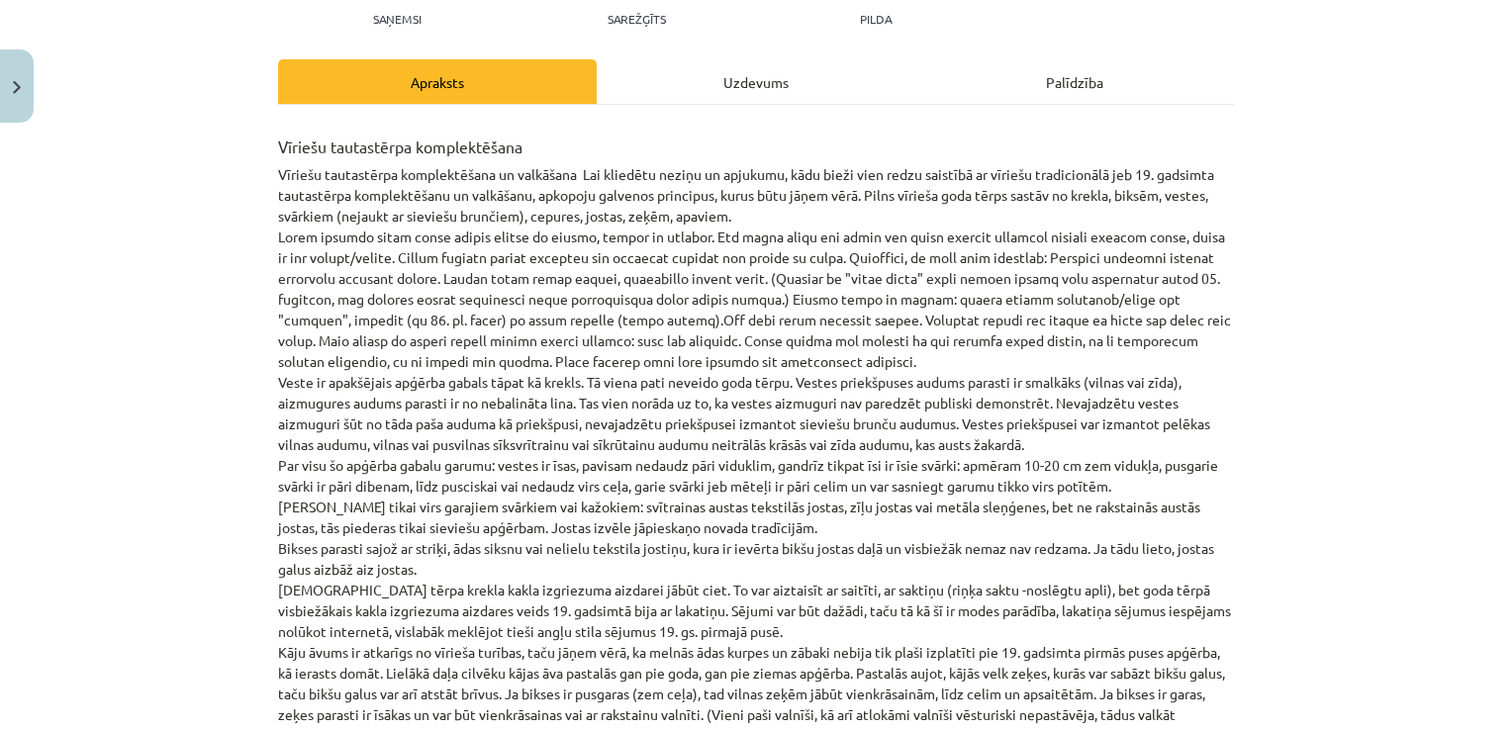
scroll to position [49, 0]
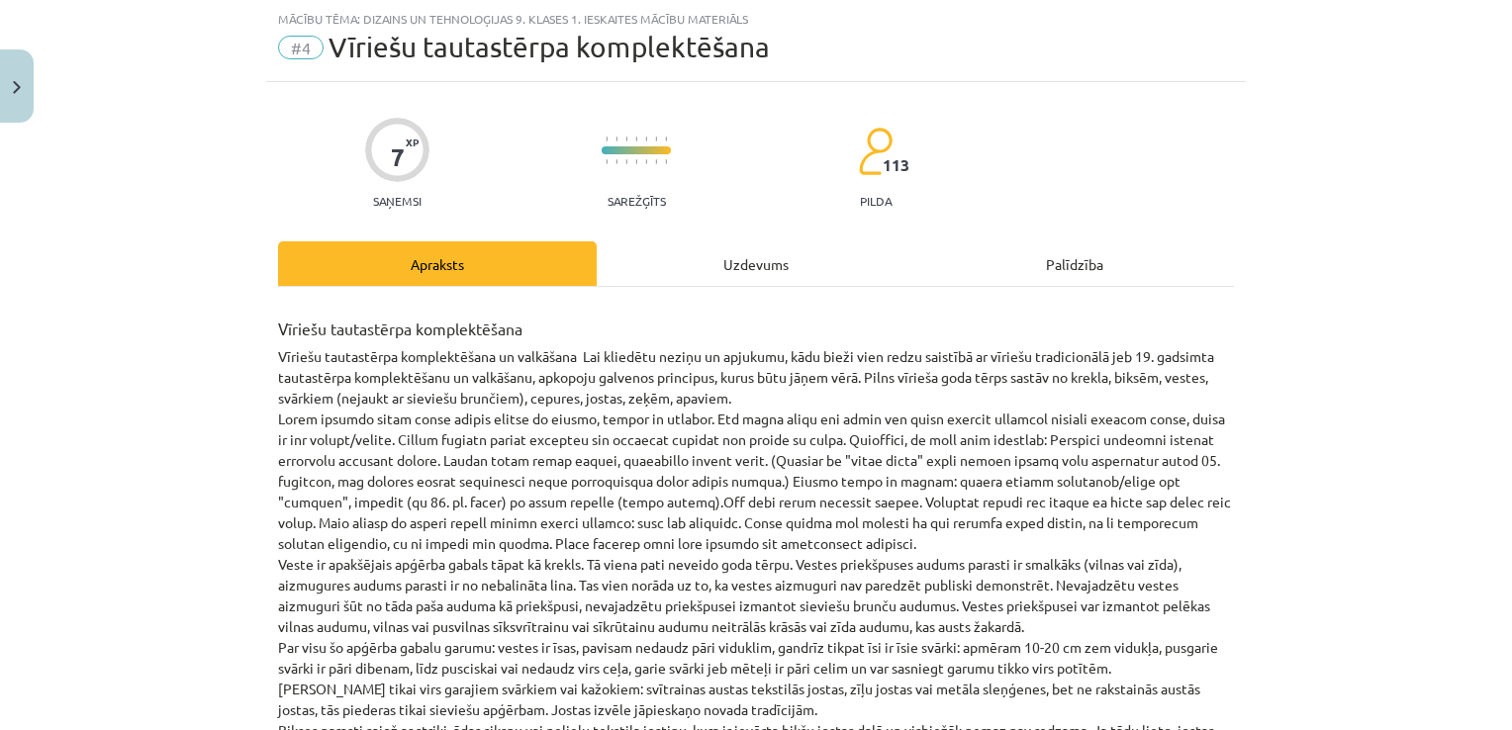
click at [742, 250] on div "Uzdevums" at bounding box center [756, 263] width 319 height 45
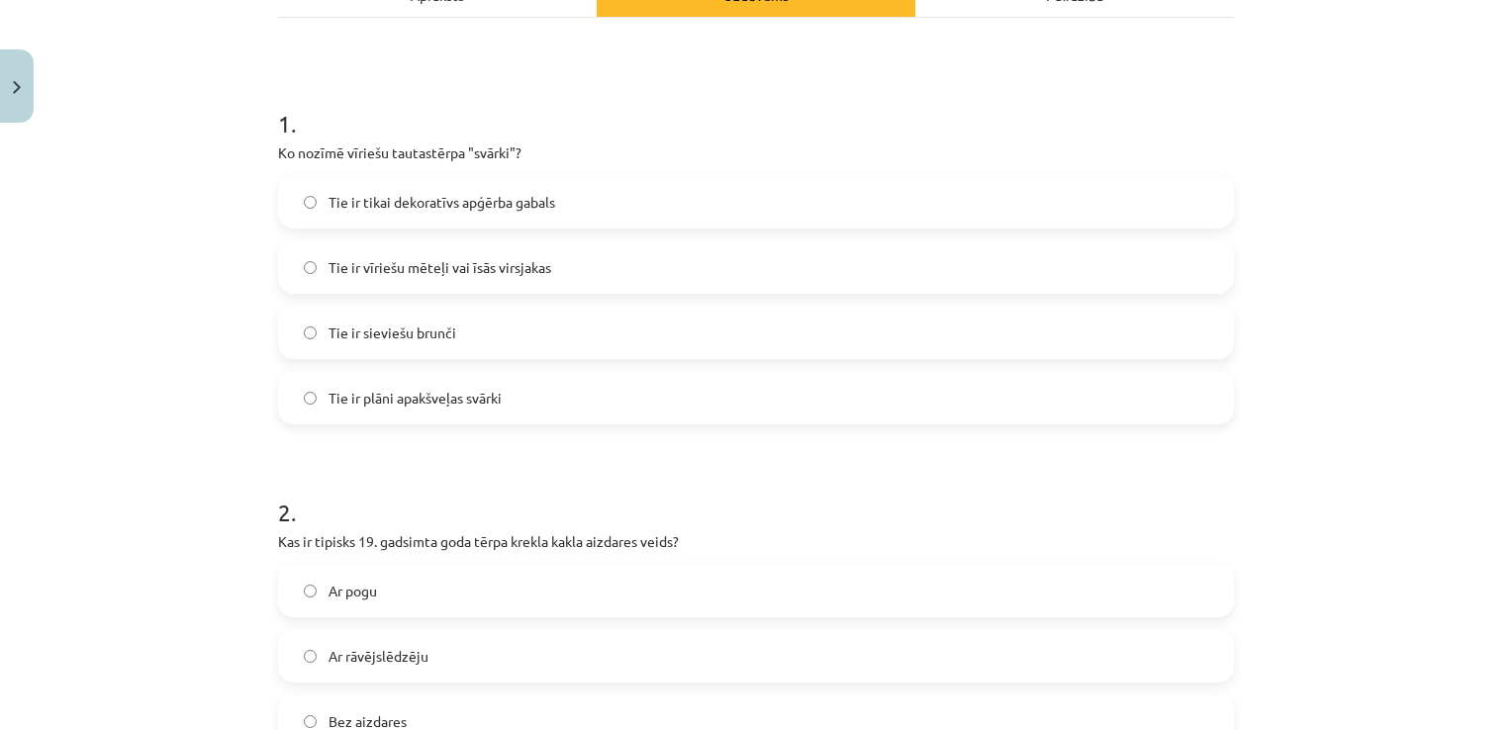
scroll to position [323, 0]
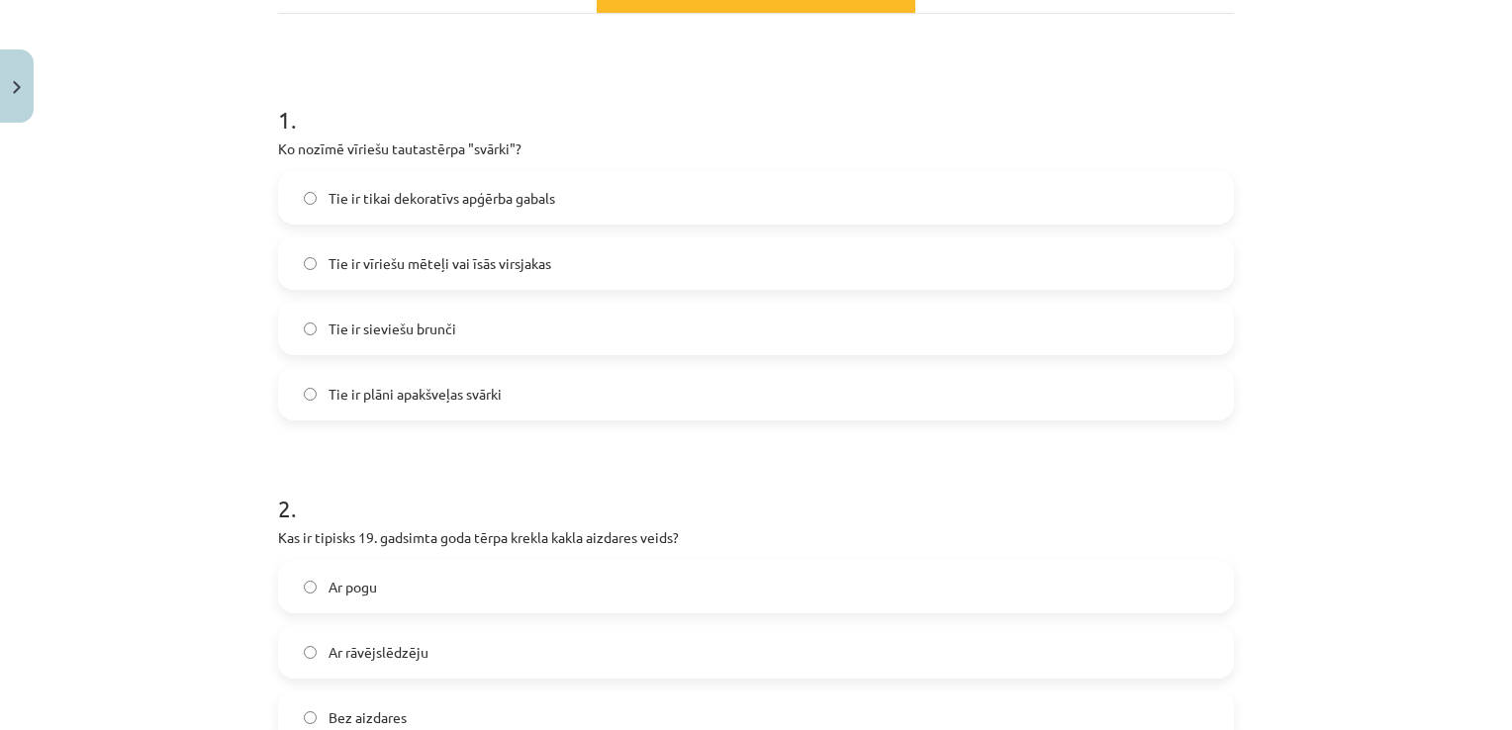
click at [913, 251] on label "Tie ir vīriešu mēteļi vai īsās virsjakas" at bounding box center [756, 262] width 952 height 49
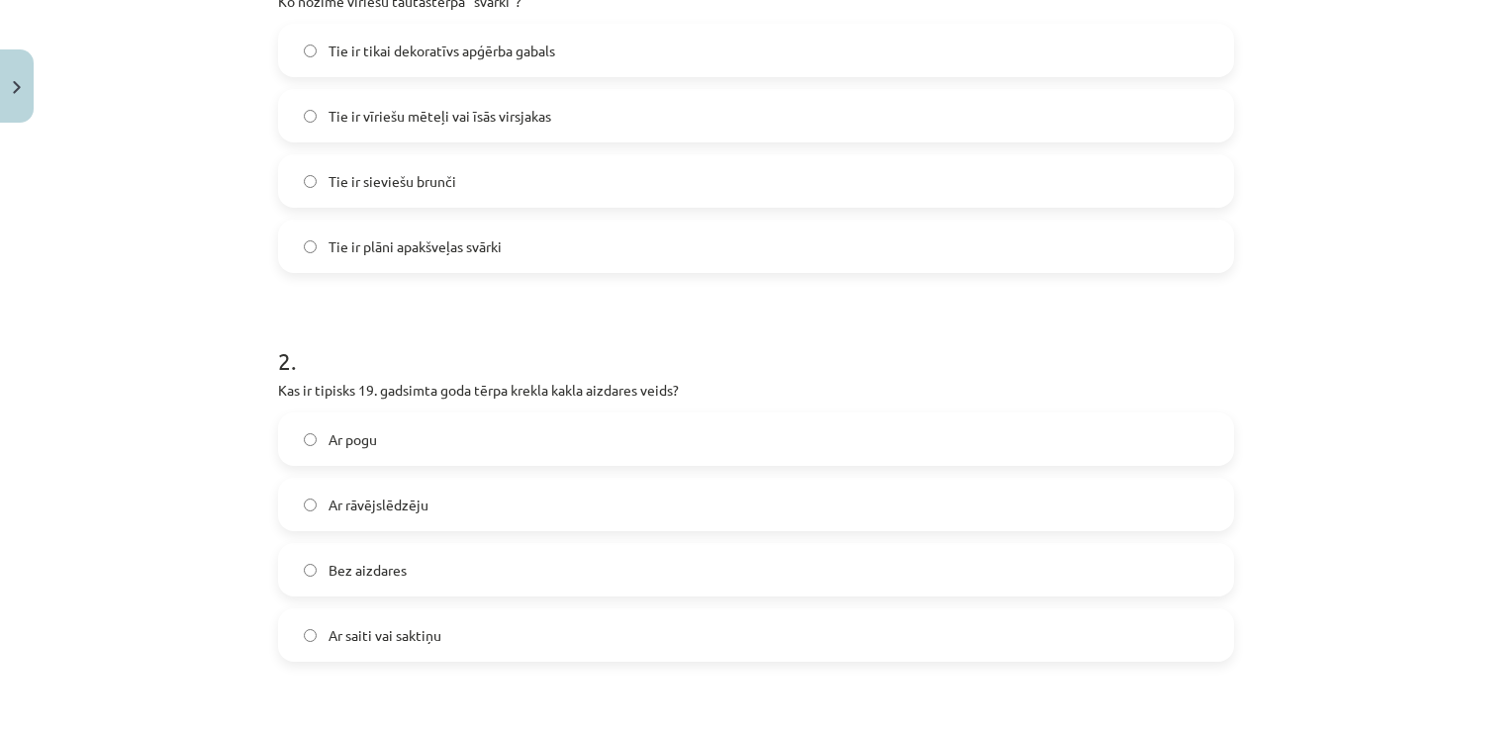
scroll to position [795, 0]
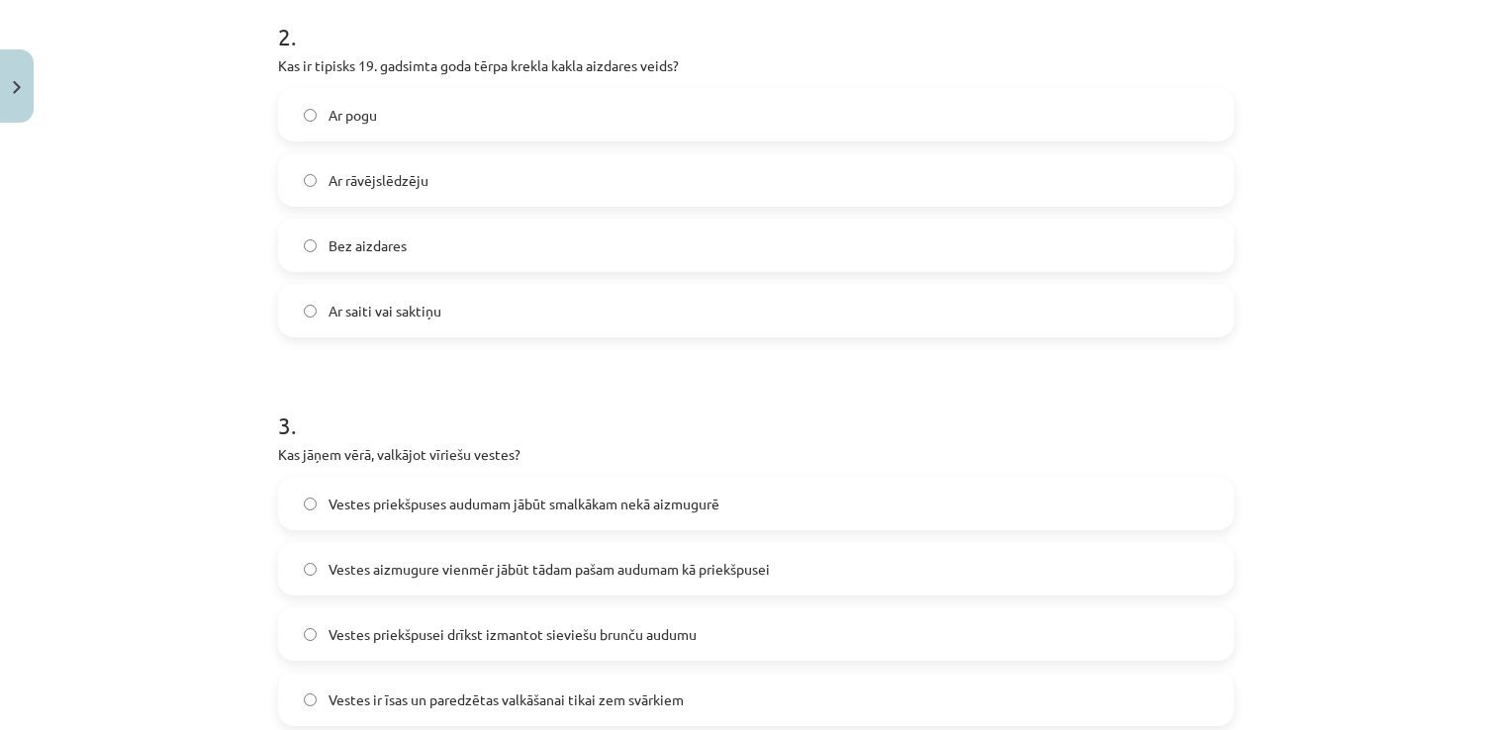
click at [772, 299] on label "Ar saiti vai saktiņu" at bounding box center [756, 310] width 952 height 49
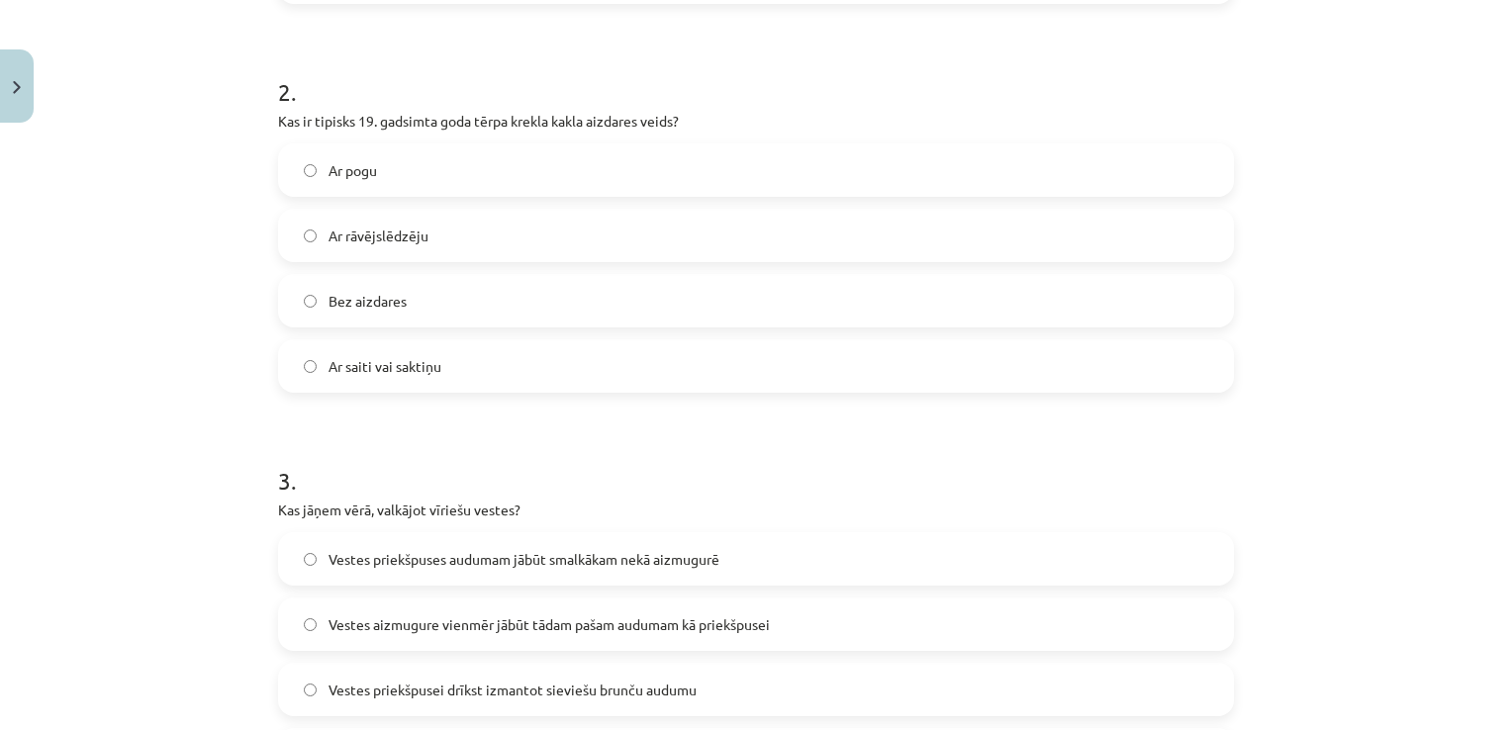
scroll to position [785, 0]
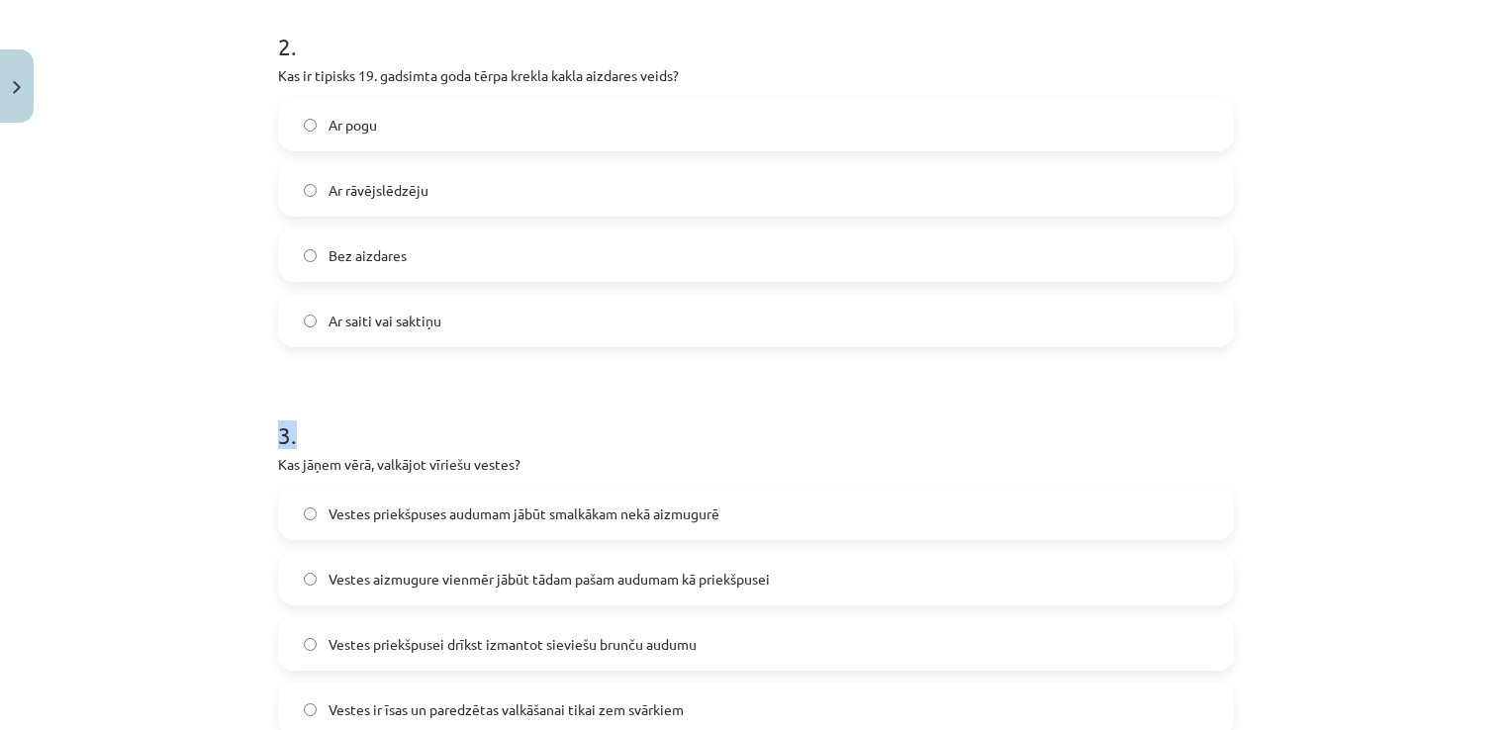
drag, startPoint x: 1462, startPoint y: 310, endPoint x: 1489, endPoint y: 397, distance: 91.1
click at [1489, 397] on div "Mācību tēma: Dizains un tehnoloģijas 9. klases 1. ieskaites mācību materiāls #4…" at bounding box center [756, 365] width 1512 height 730
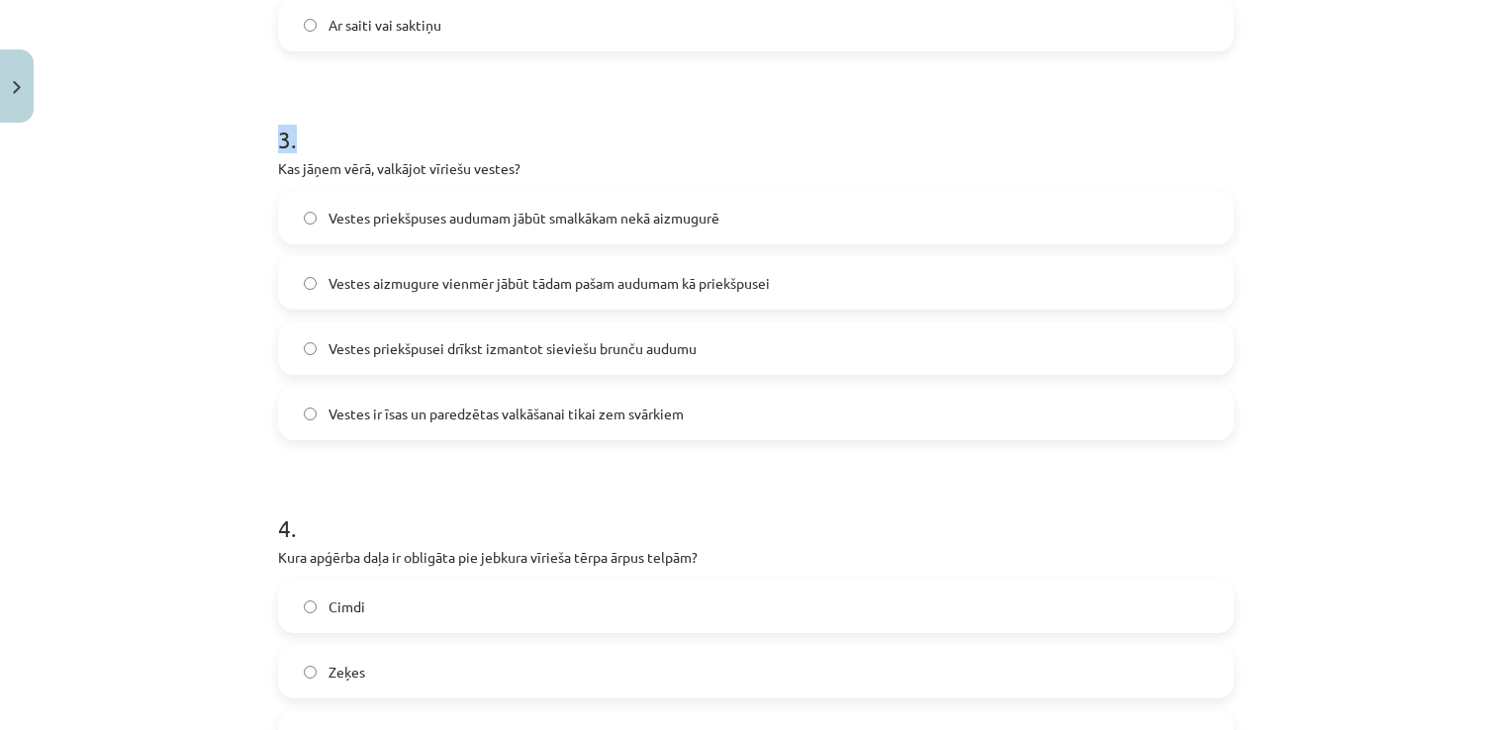
scroll to position [1084, 0]
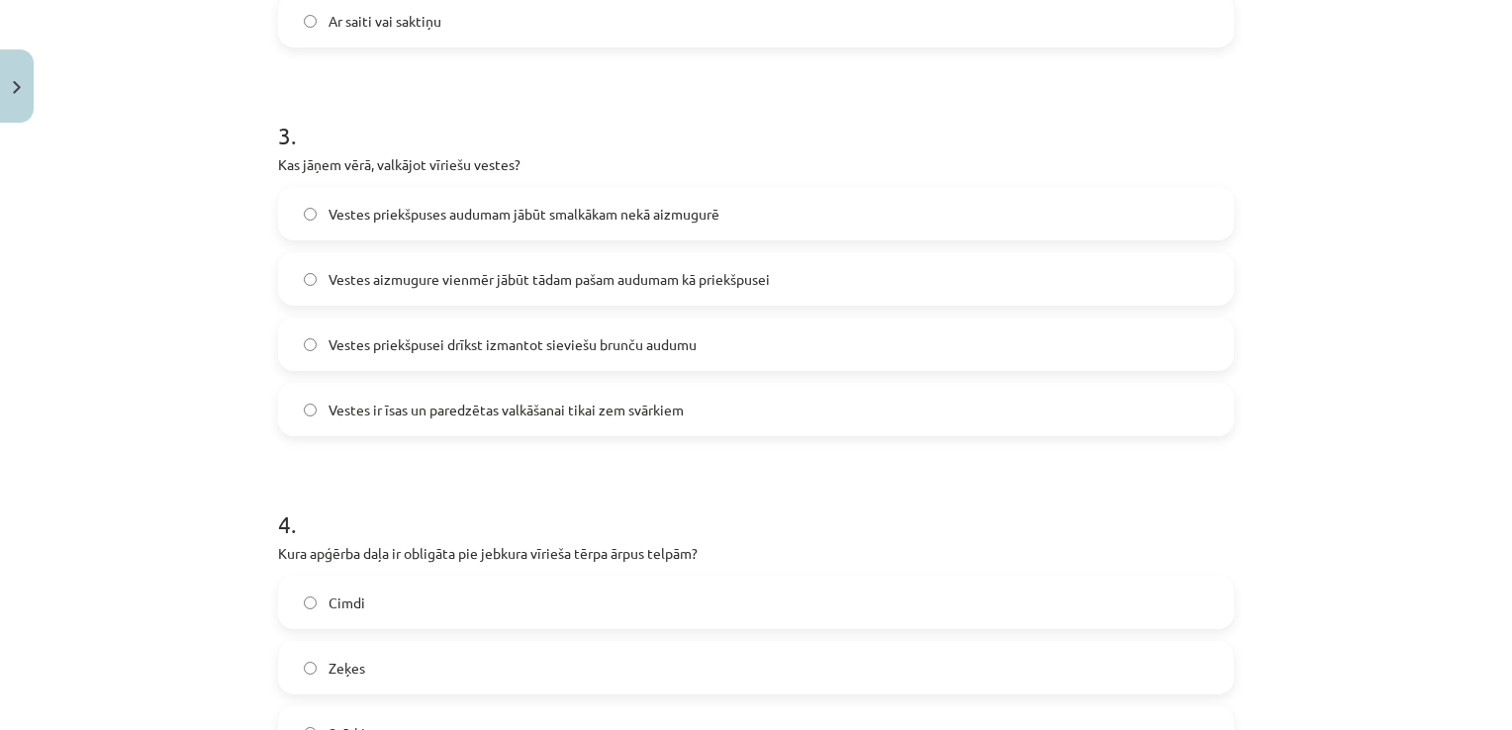
click at [1417, 278] on div "Mācību tēma: Dizains un tehnoloģijas 9. klases 1. ieskaites mācību materiāls #4…" at bounding box center [756, 365] width 1512 height 730
click at [863, 213] on label "Vestes priekšpuses audumam jābūt smalkākam nekā aizmugurē" at bounding box center [756, 213] width 952 height 49
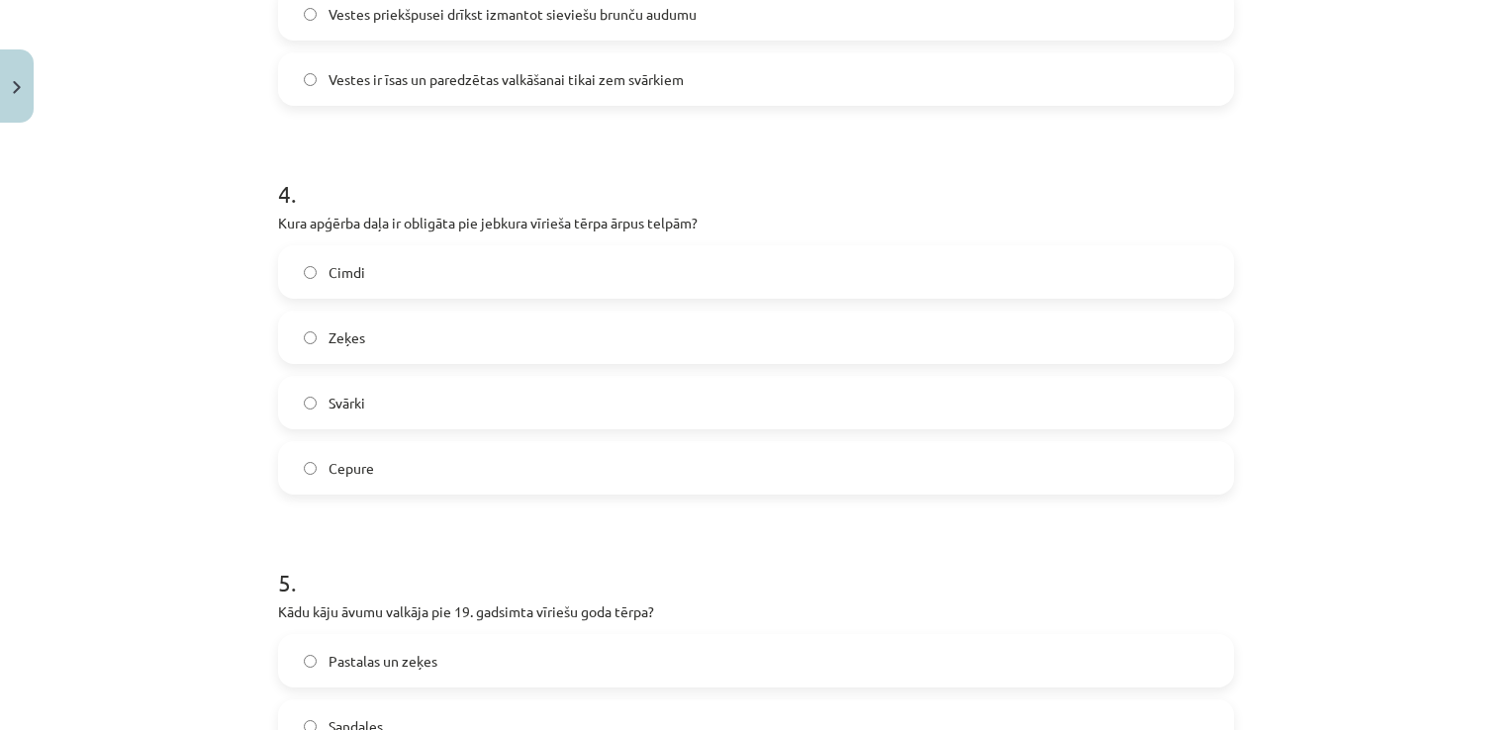
scroll to position [1400, 0]
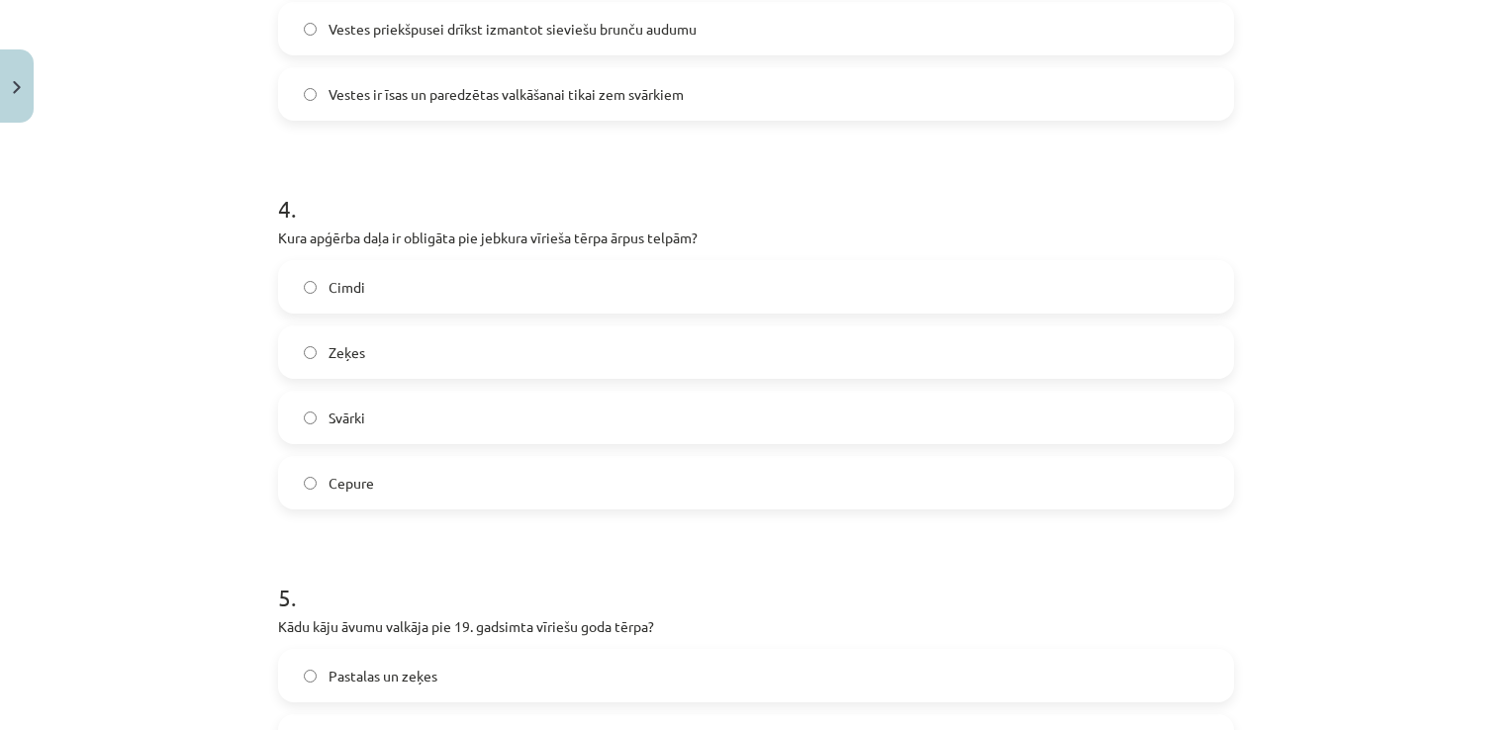
click at [1087, 335] on label "Zeķes" at bounding box center [756, 352] width 952 height 49
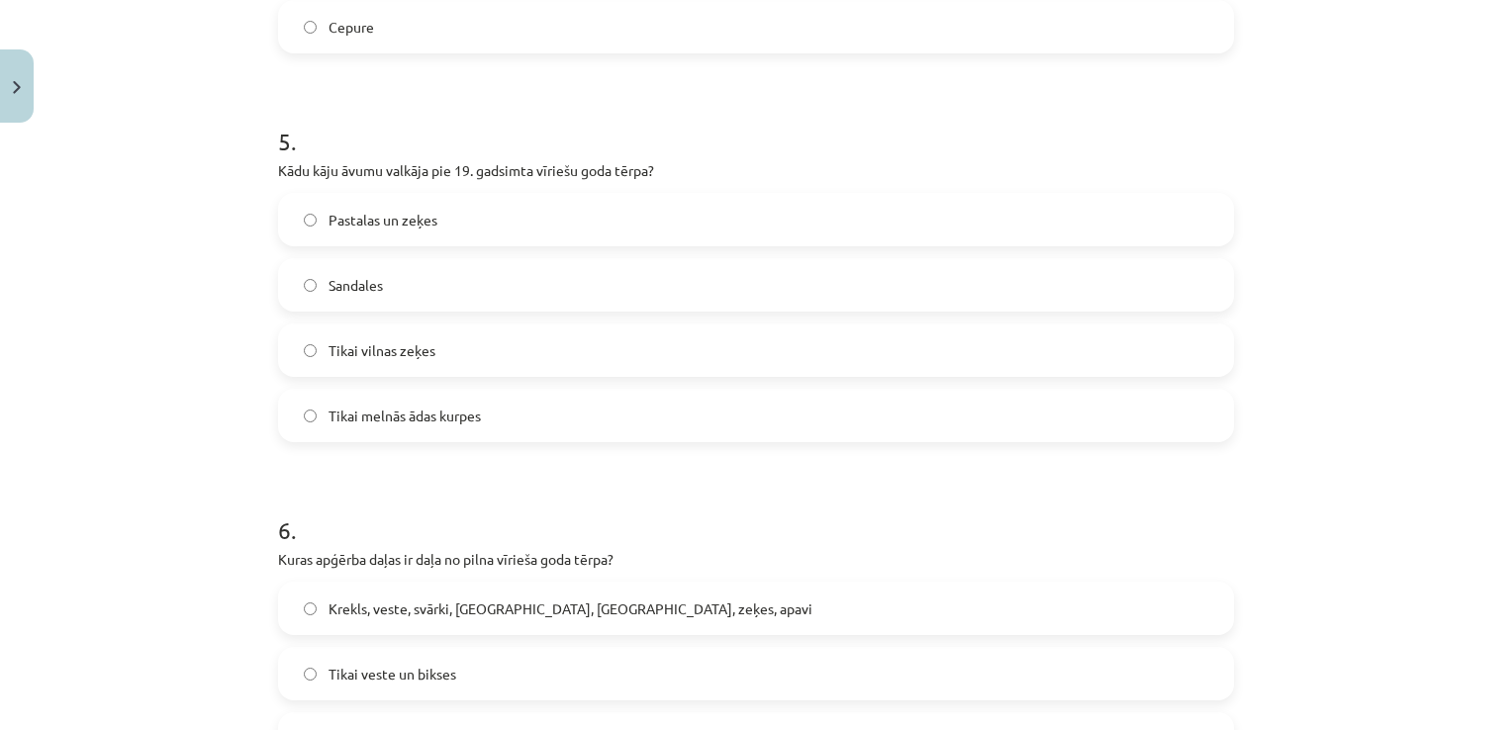
scroll to position [1834, 0]
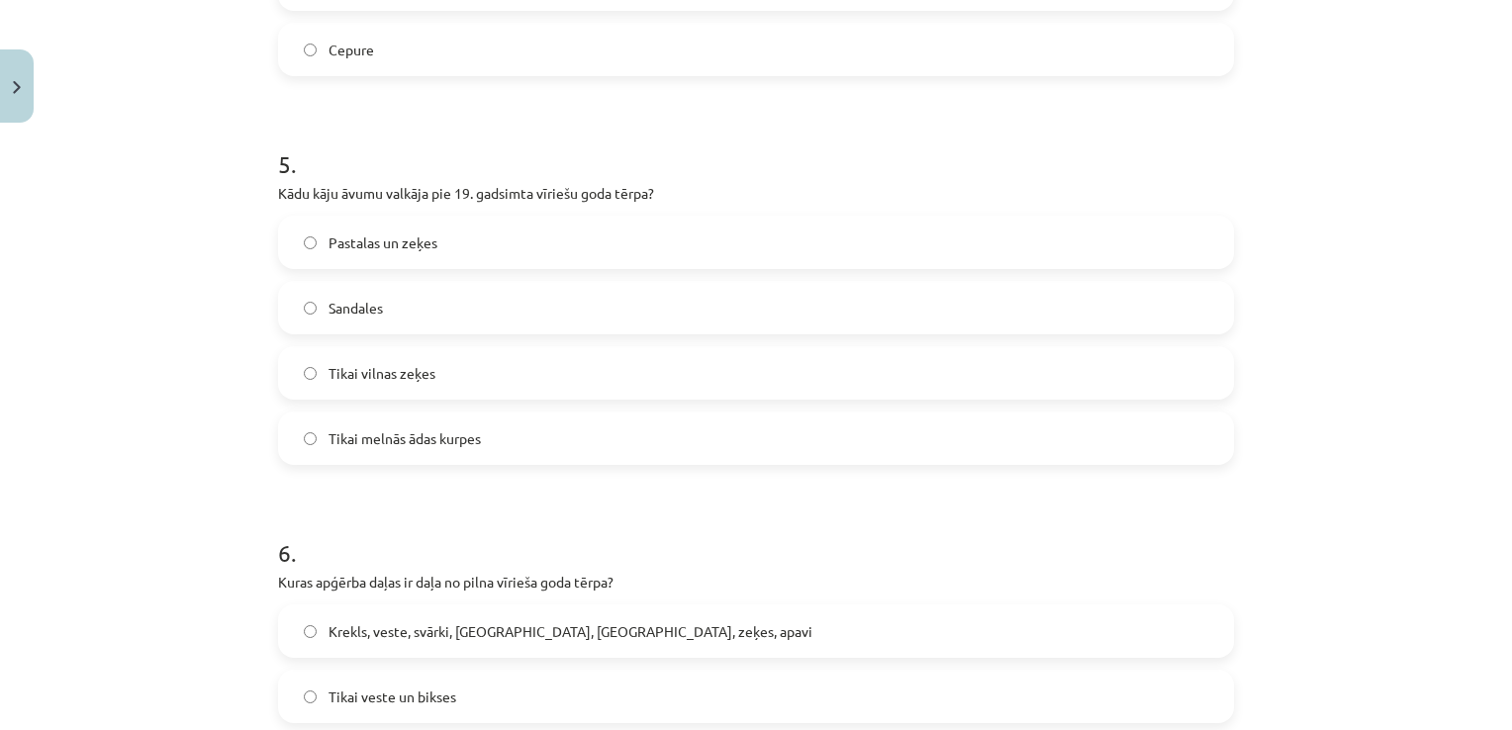
click at [1033, 230] on label "Pastalas un zeķes" at bounding box center [756, 242] width 952 height 49
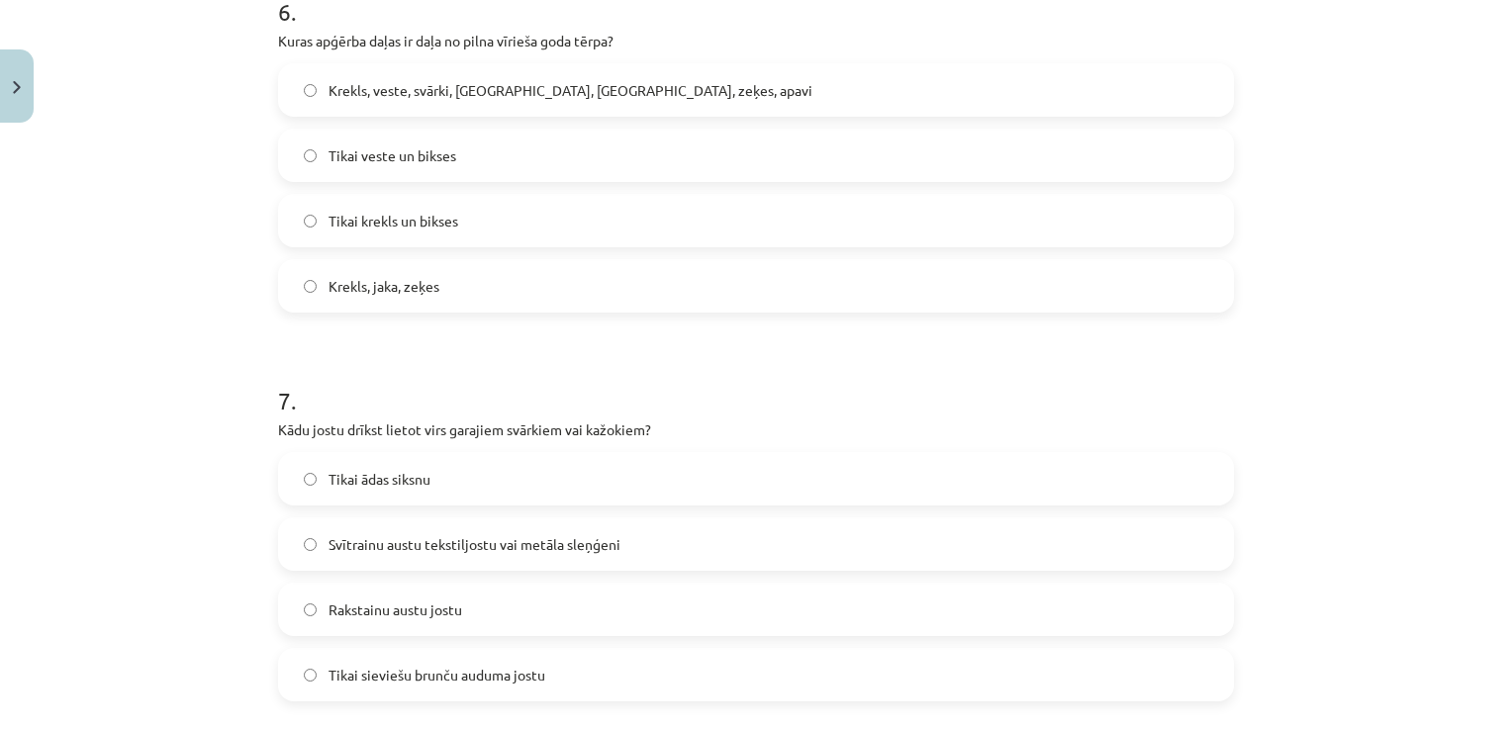
scroll to position [2390, 0]
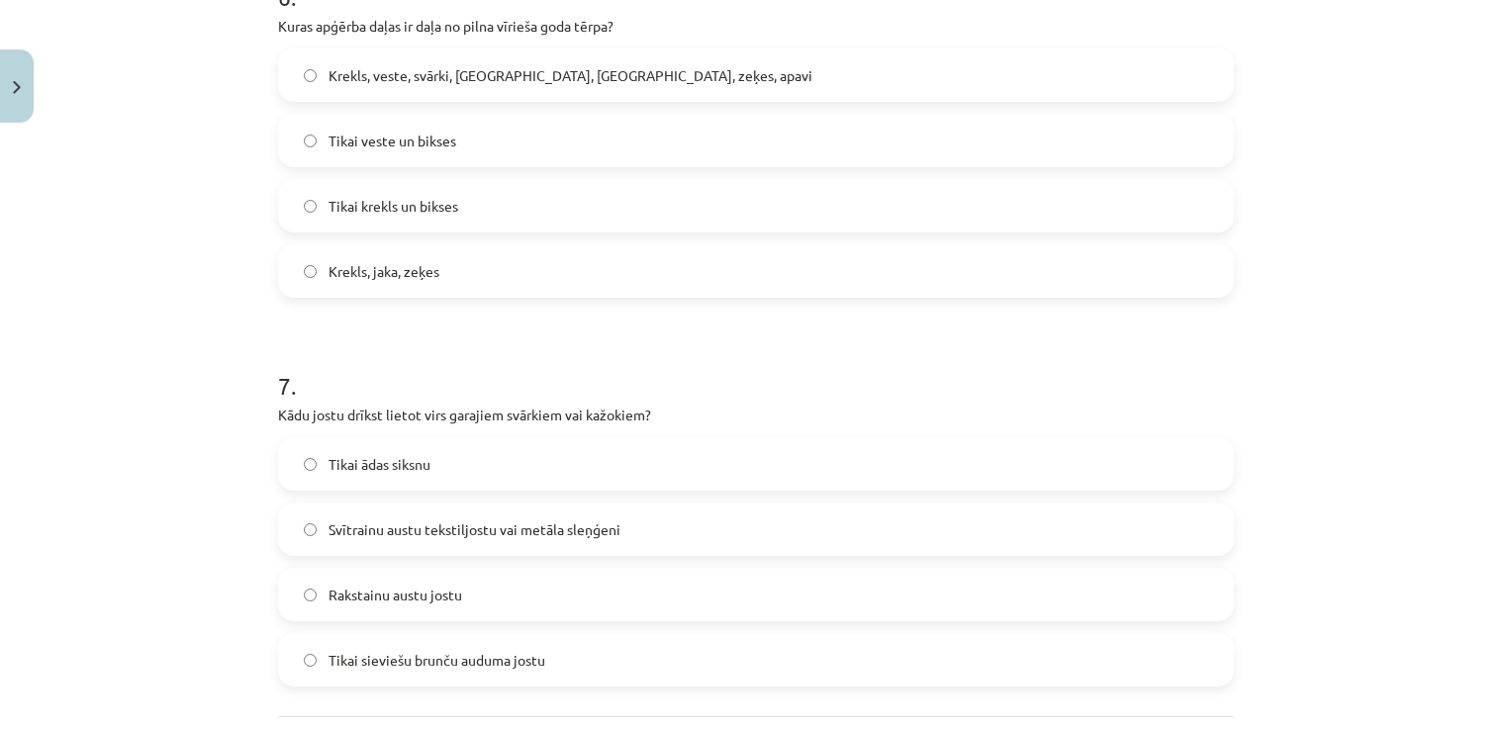
click at [803, 73] on label "Krekls, veste, svārki, cepure, josta, zeķes, apavi" at bounding box center [756, 74] width 952 height 49
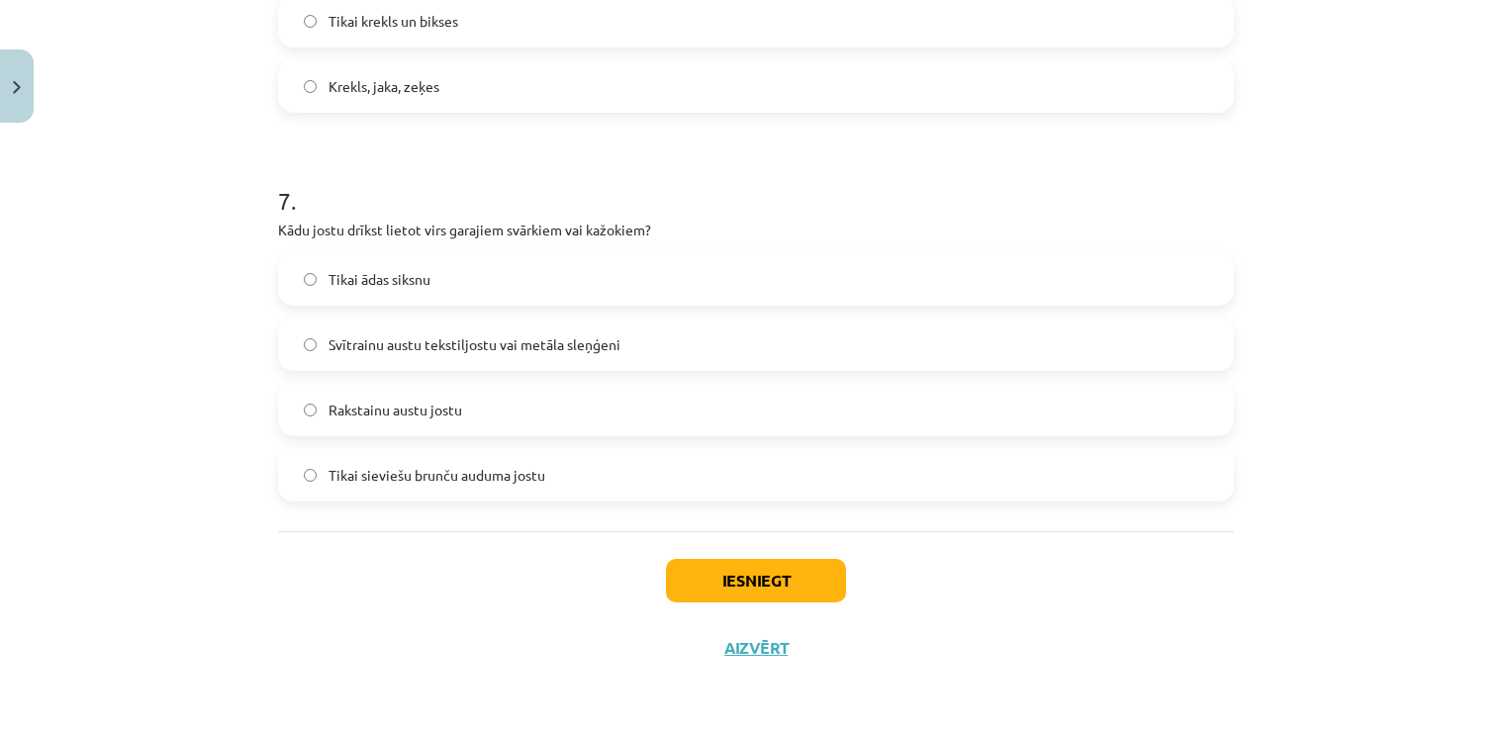
click at [661, 414] on label "Rakstainu austu jostu" at bounding box center [756, 409] width 952 height 49
click at [794, 599] on button "Iesniegt" at bounding box center [756, 581] width 180 height 44
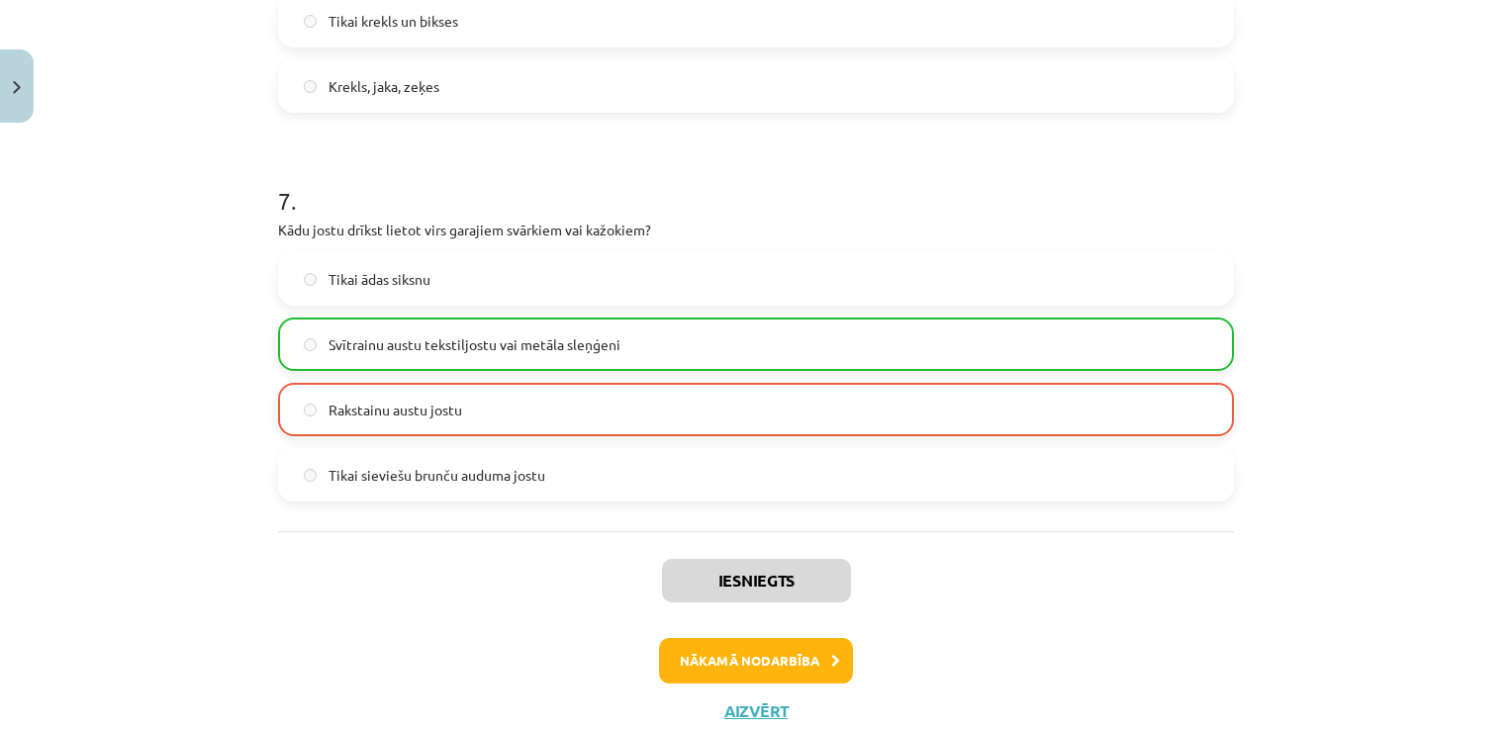
scroll to position [2636, 0]
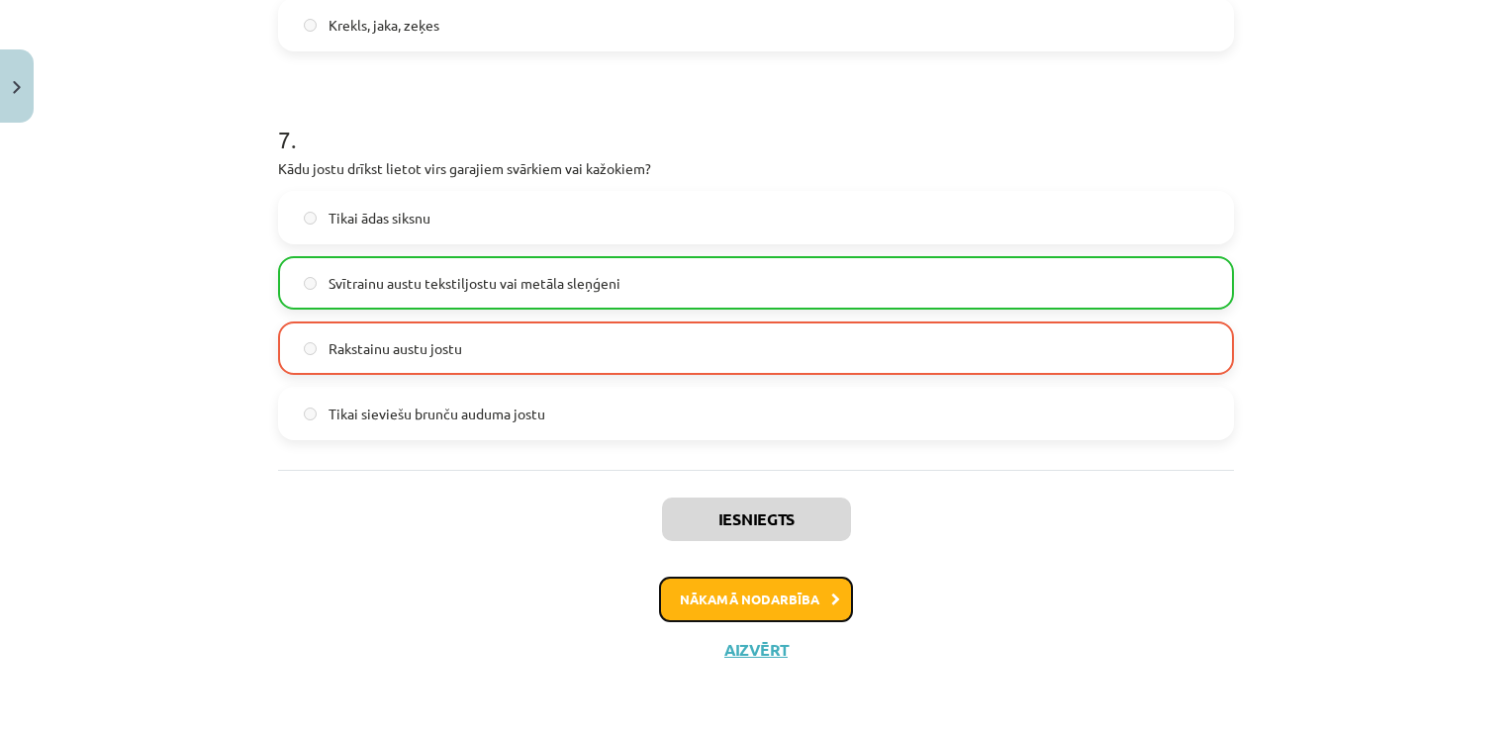
click at [794, 599] on button "Nākamā nodarbība" at bounding box center [756, 600] width 194 height 46
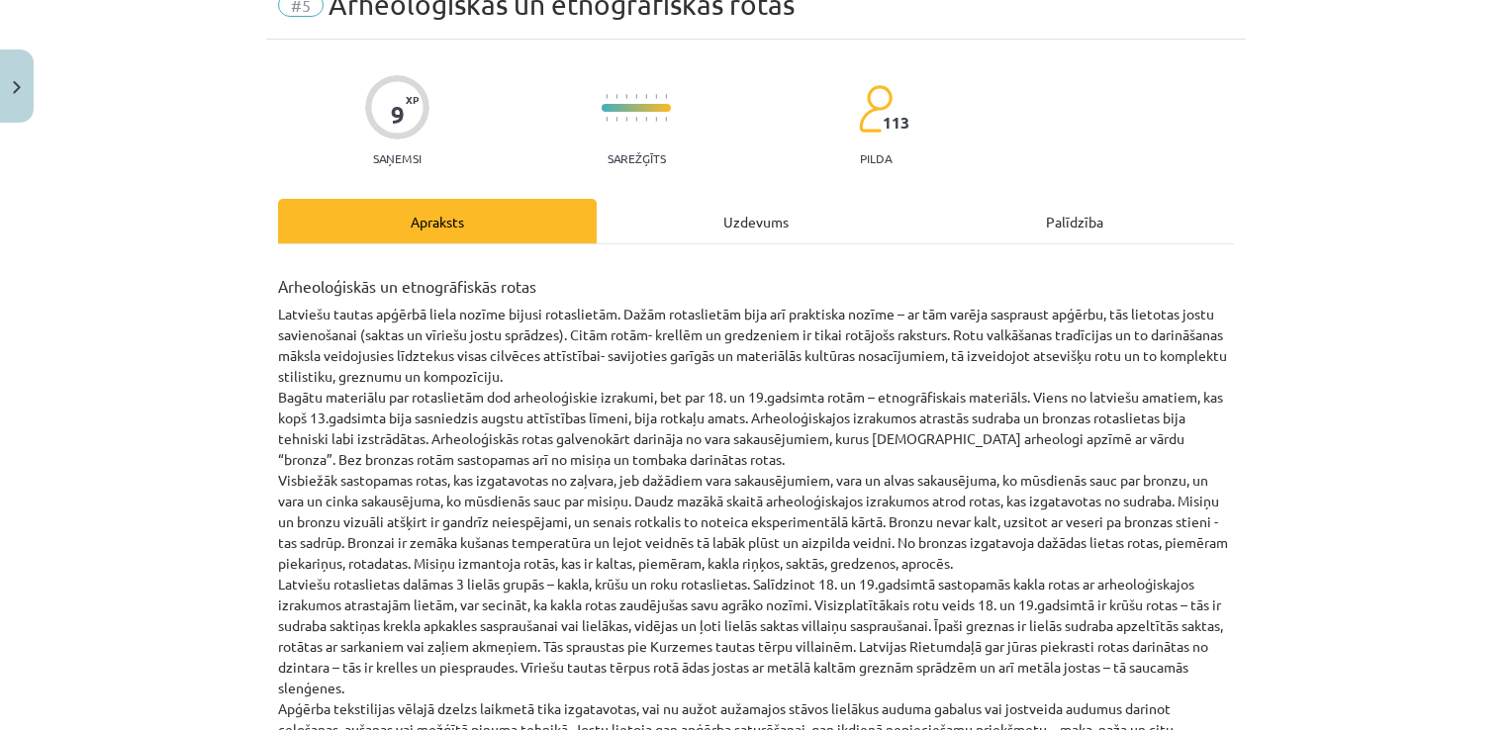
scroll to position [49, 0]
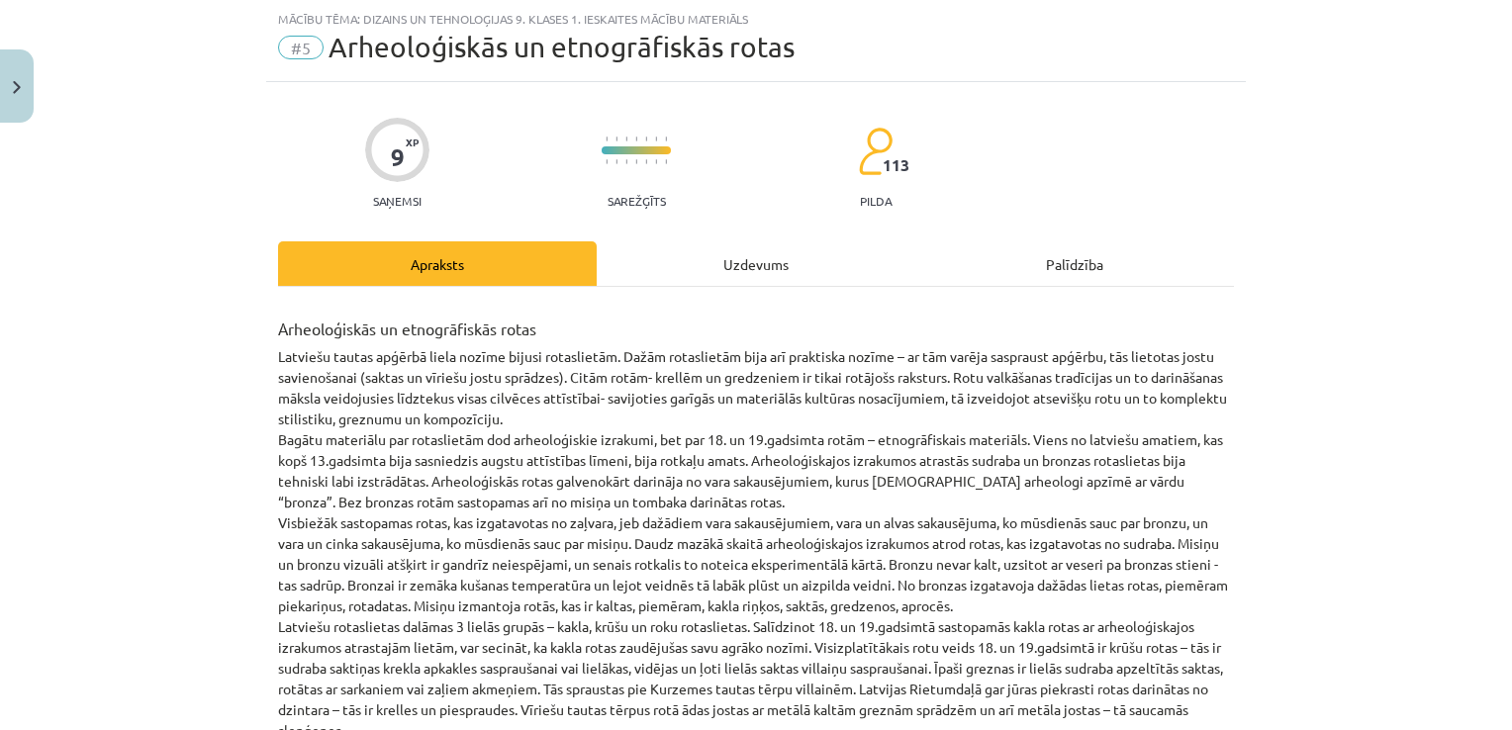
click at [731, 263] on div "Uzdevums" at bounding box center [756, 263] width 319 height 45
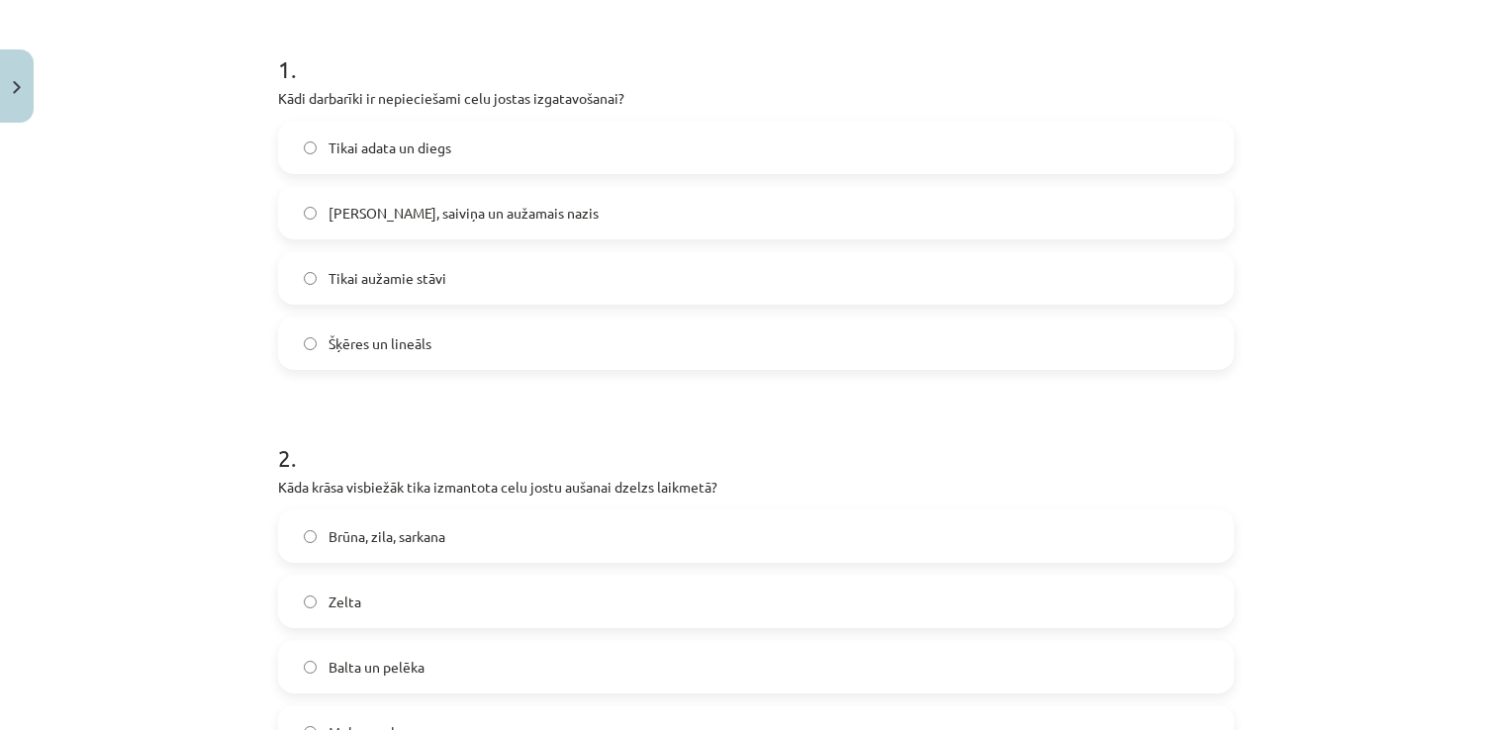
scroll to position [364, 0]
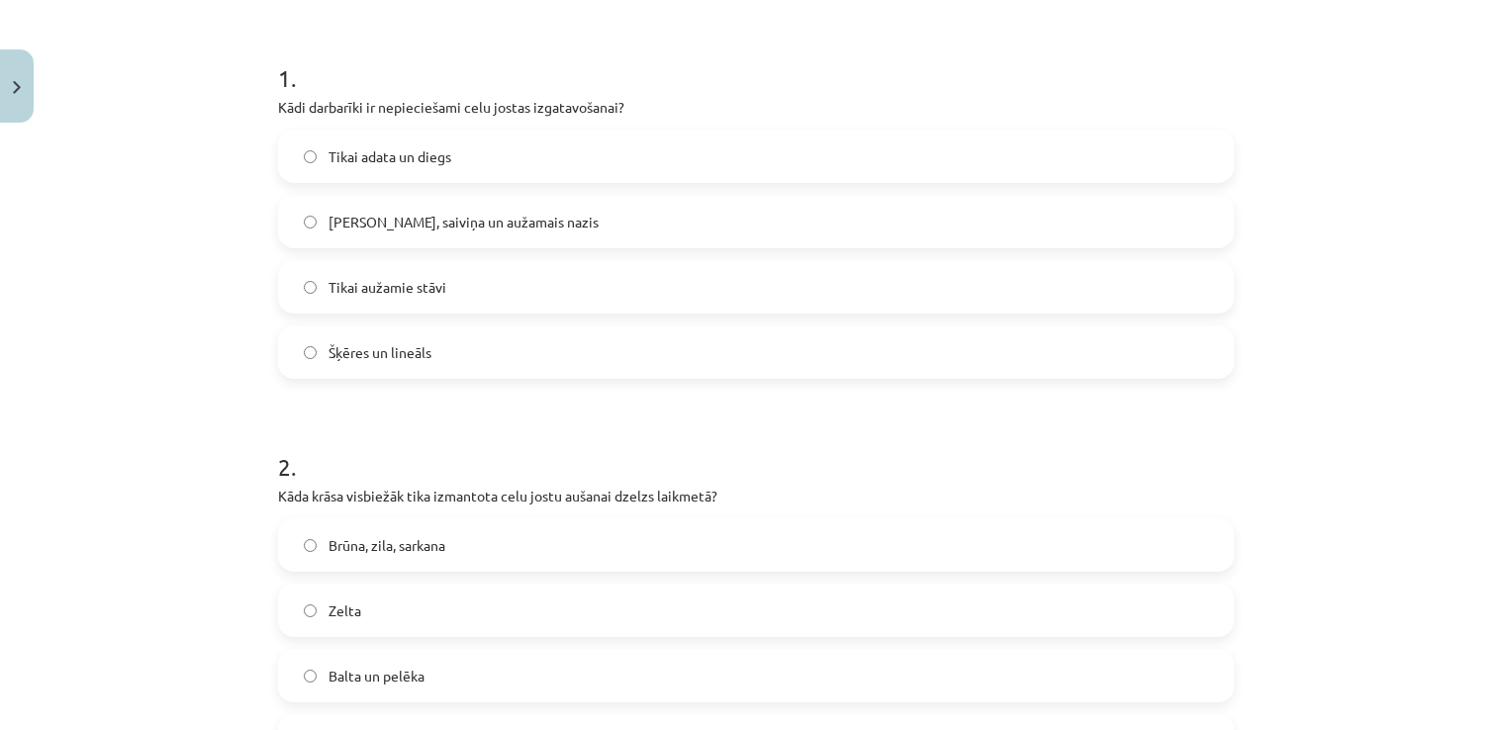
click at [883, 240] on label "Celu galdiņi, saiviņa un aužamais nazis" at bounding box center [756, 221] width 952 height 49
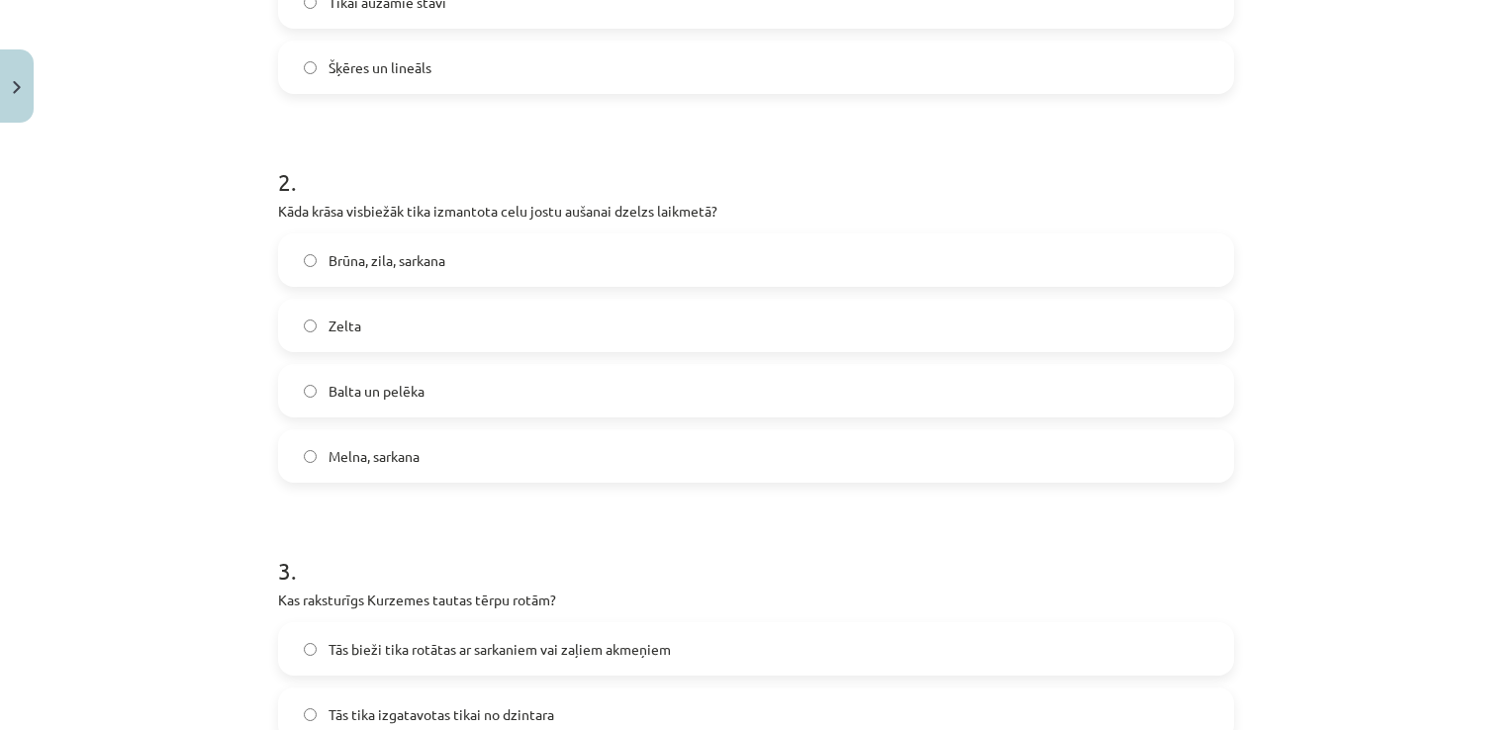
scroll to position [819, 0]
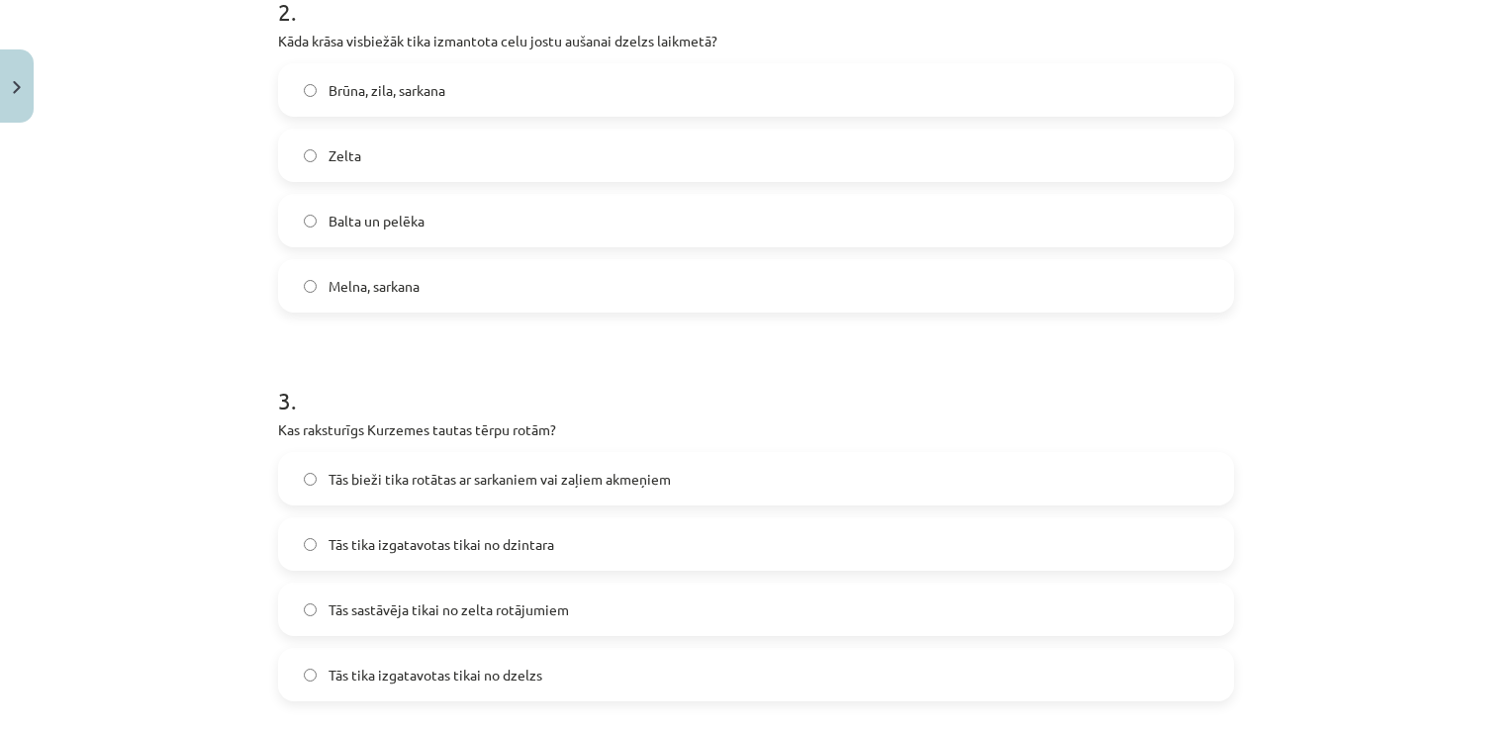
click at [837, 299] on label "Melna, sarkana" at bounding box center [756, 285] width 952 height 49
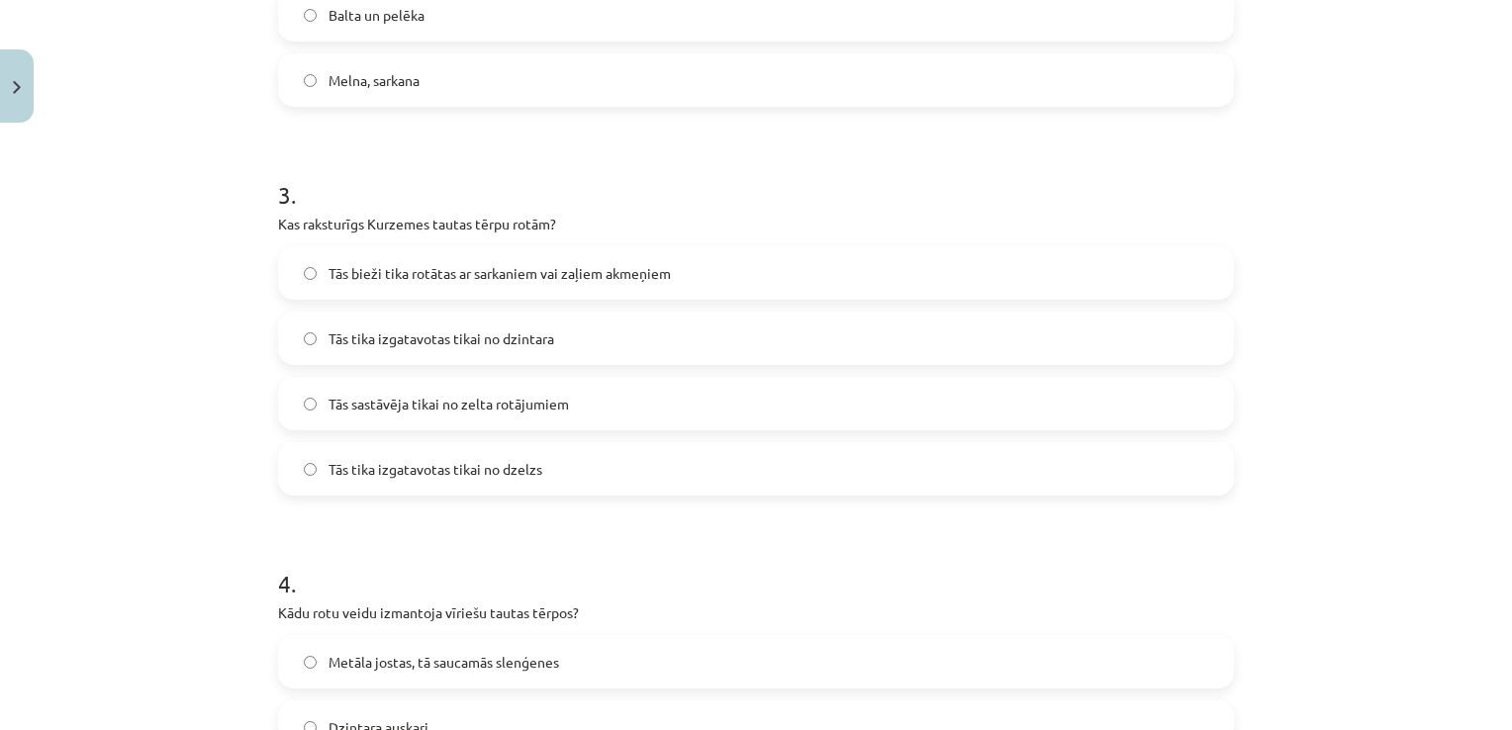
scroll to position [1133, 0]
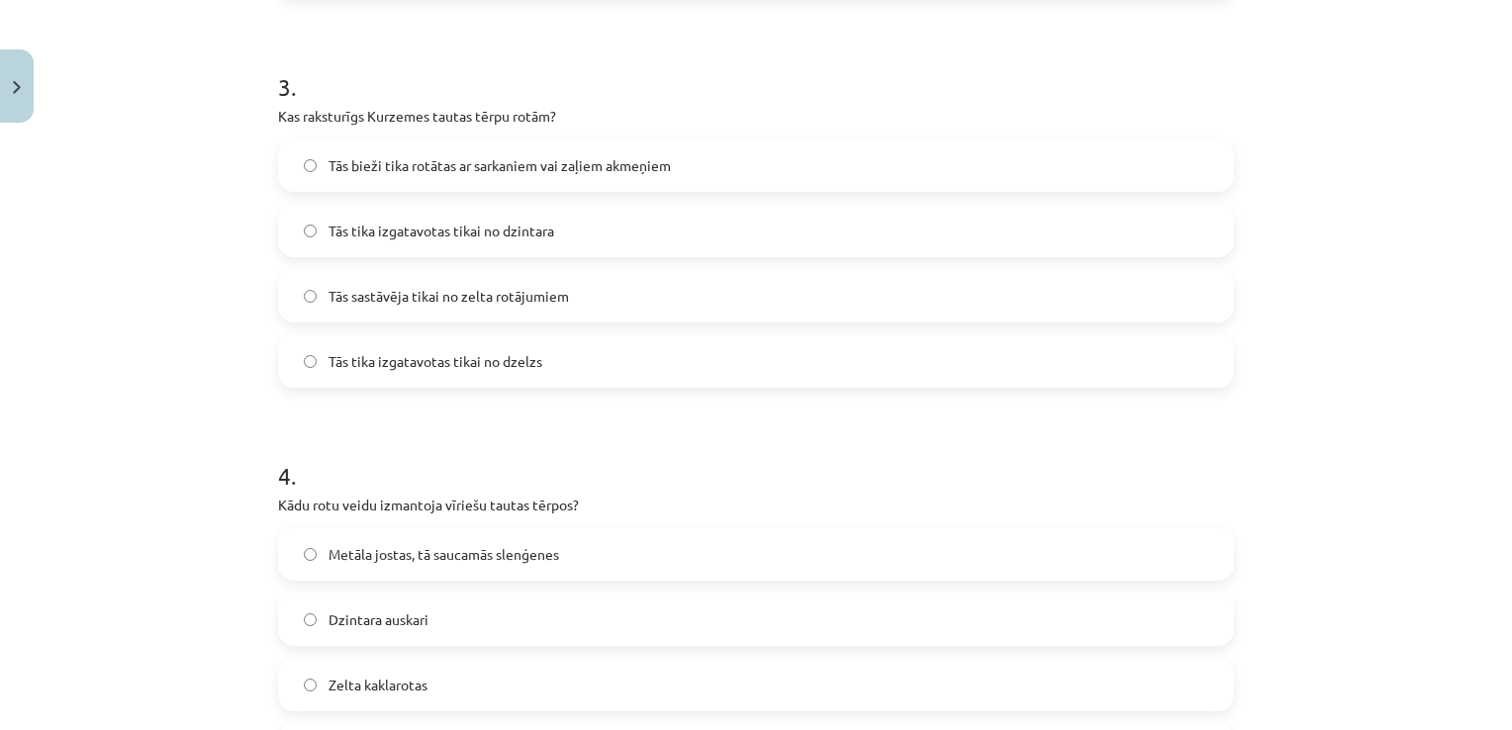
click at [835, 159] on label "Tās bieži tika rotātas ar sarkaniem vai zaļiem akmeņiem" at bounding box center [756, 165] width 952 height 49
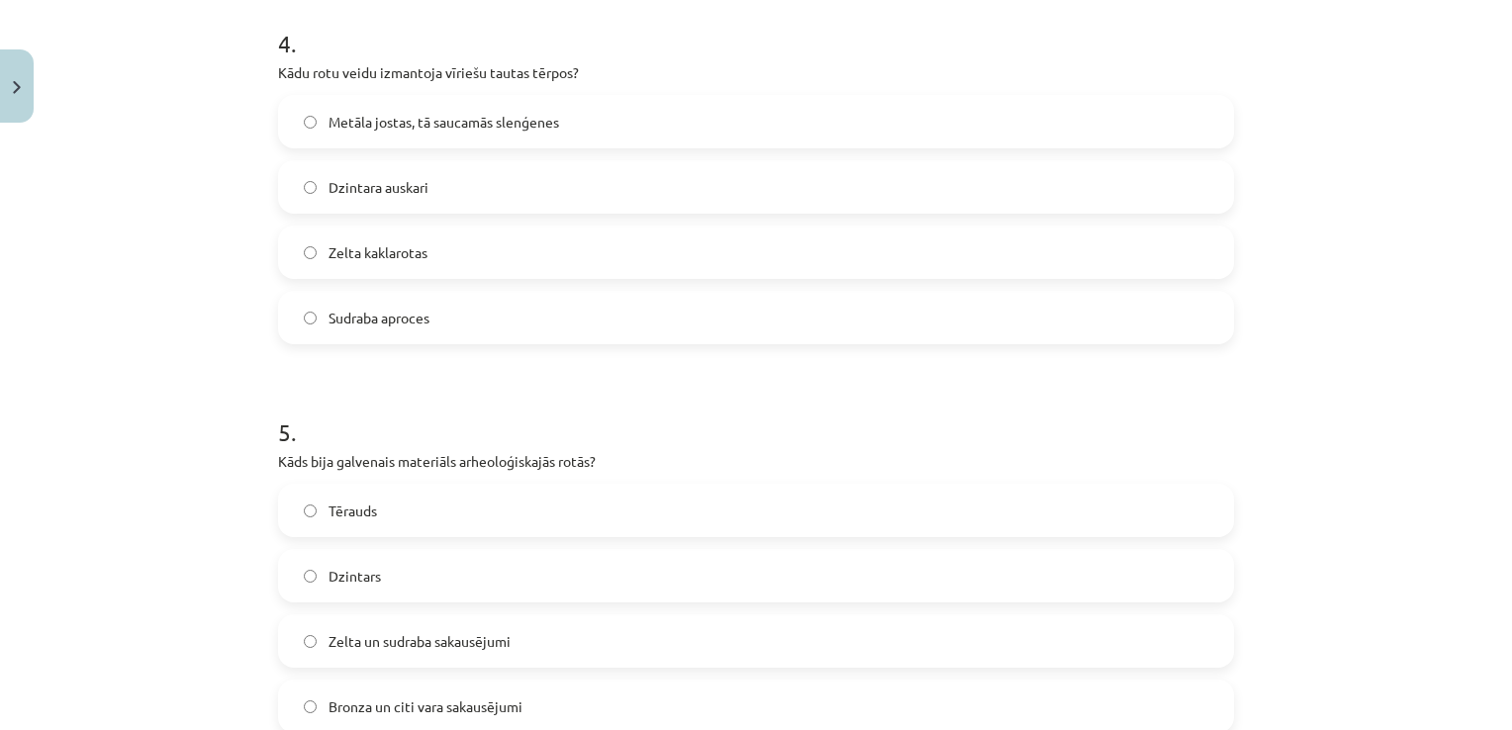
scroll to position [1555, 0]
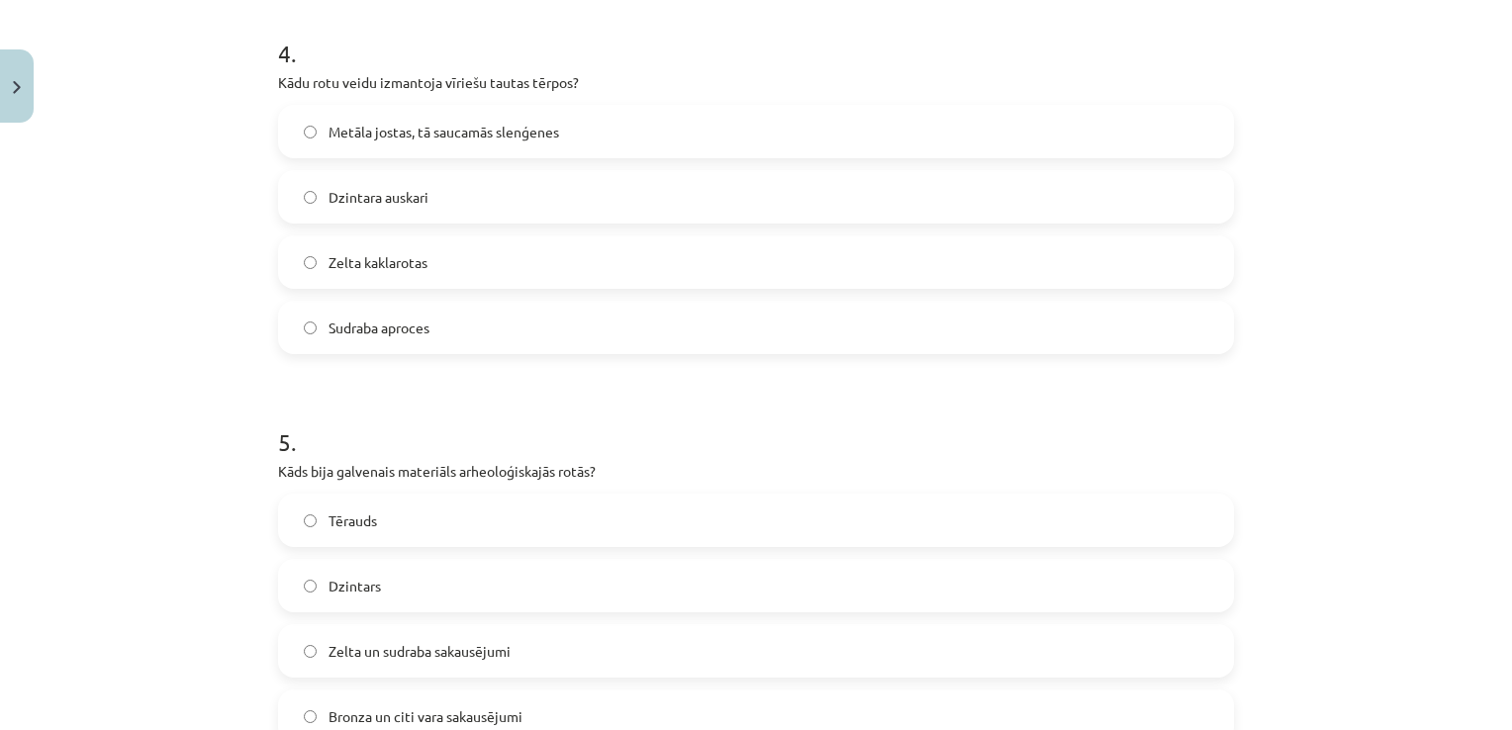
click at [874, 132] on label "Metāla jostas, tā saucamās slenģenes" at bounding box center [756, 131] width 952 height 49
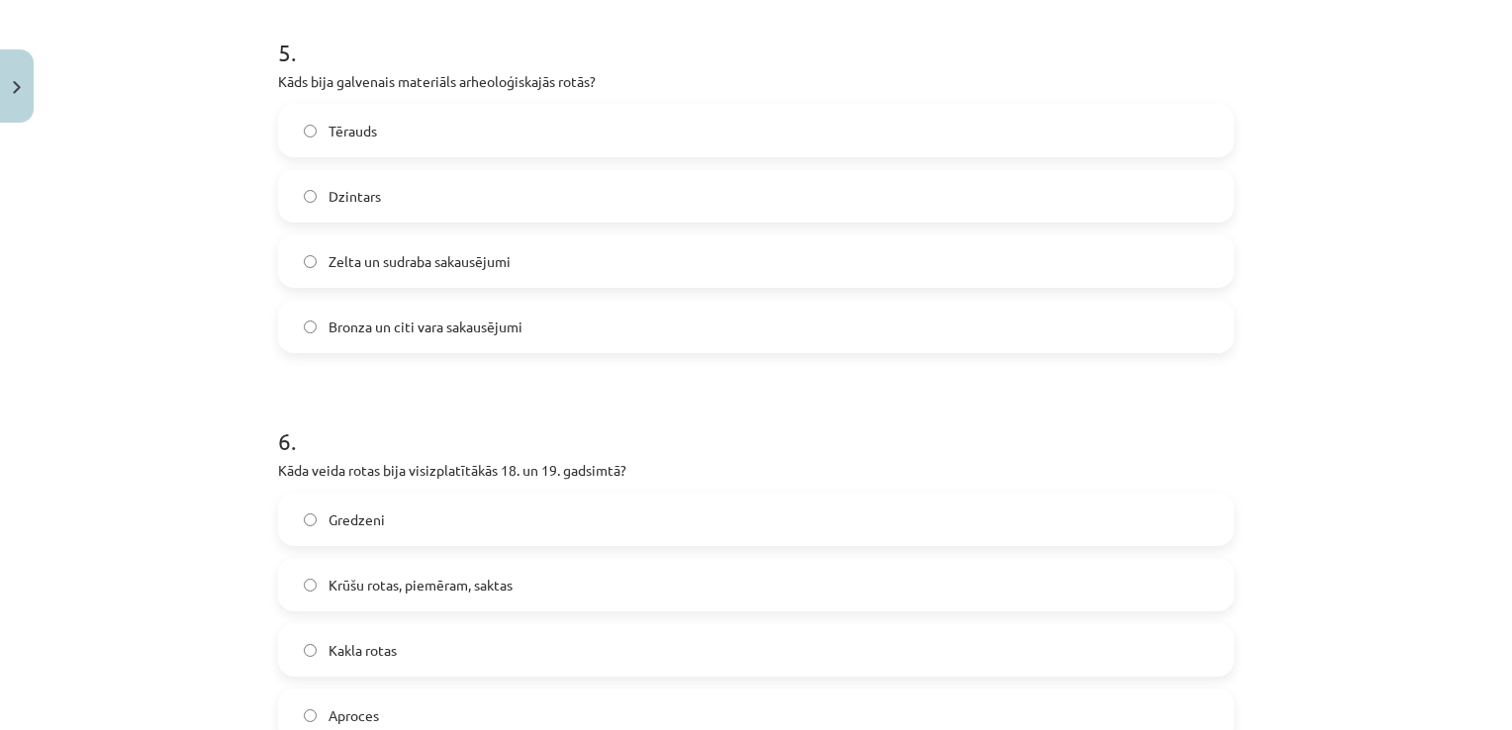
scroll to position [1950, 0]
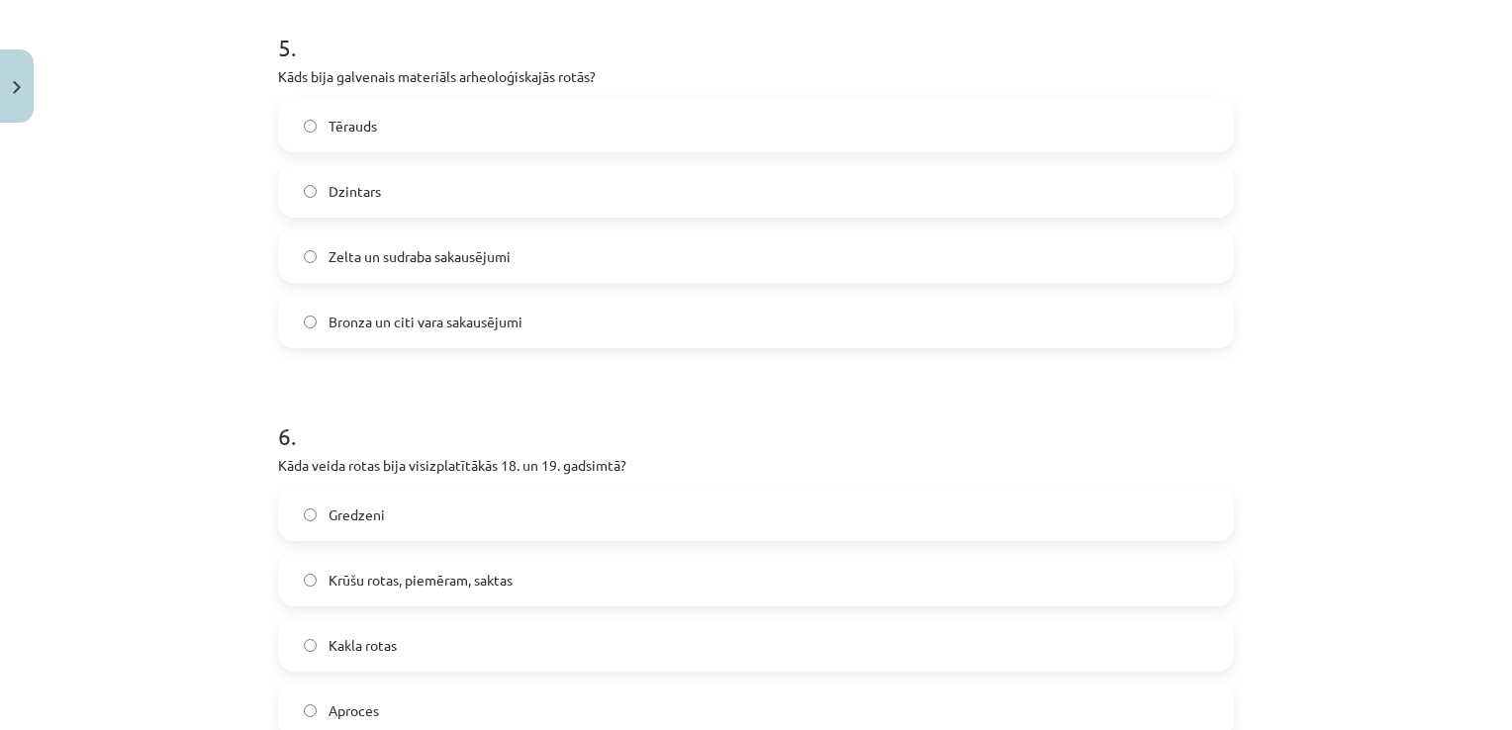
click at [958, 306] on label "Bronza un citi vara sakausējumi" at bounding box center [756, 321] width 952 height 49
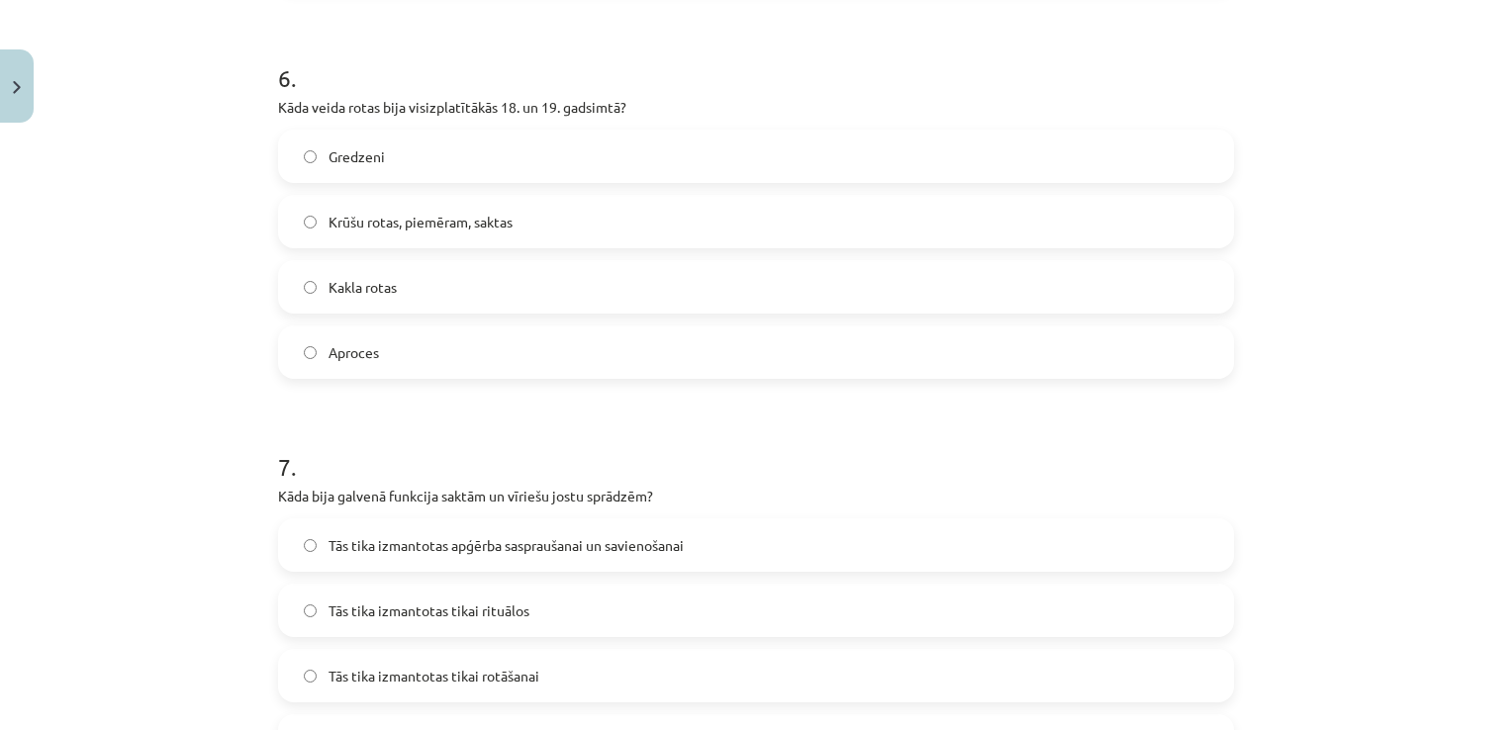
scroll to position [2304, 0]
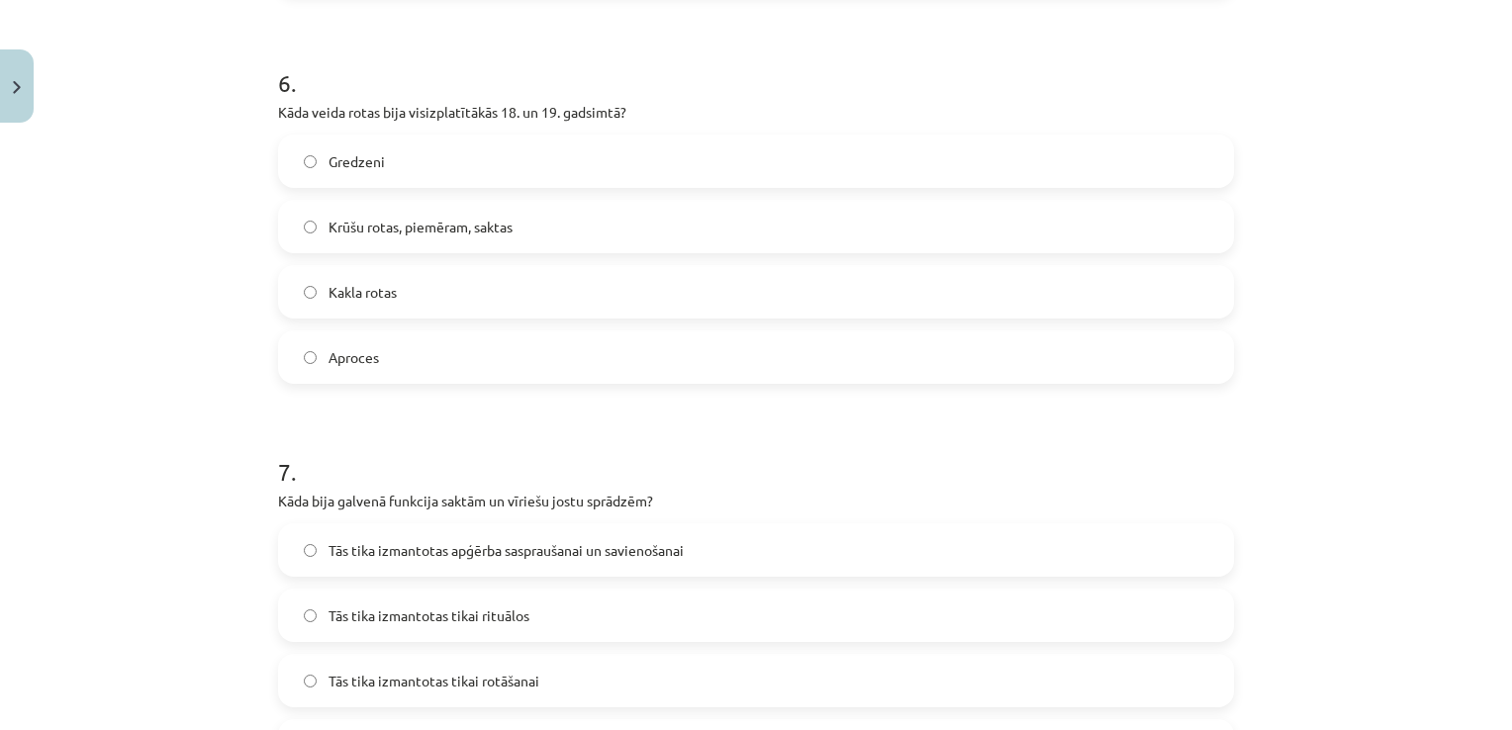
click at [765, 224] on label "Krūšu rotas, piemēram, saktas" at bounding box center [756, 226] width 952 height 49
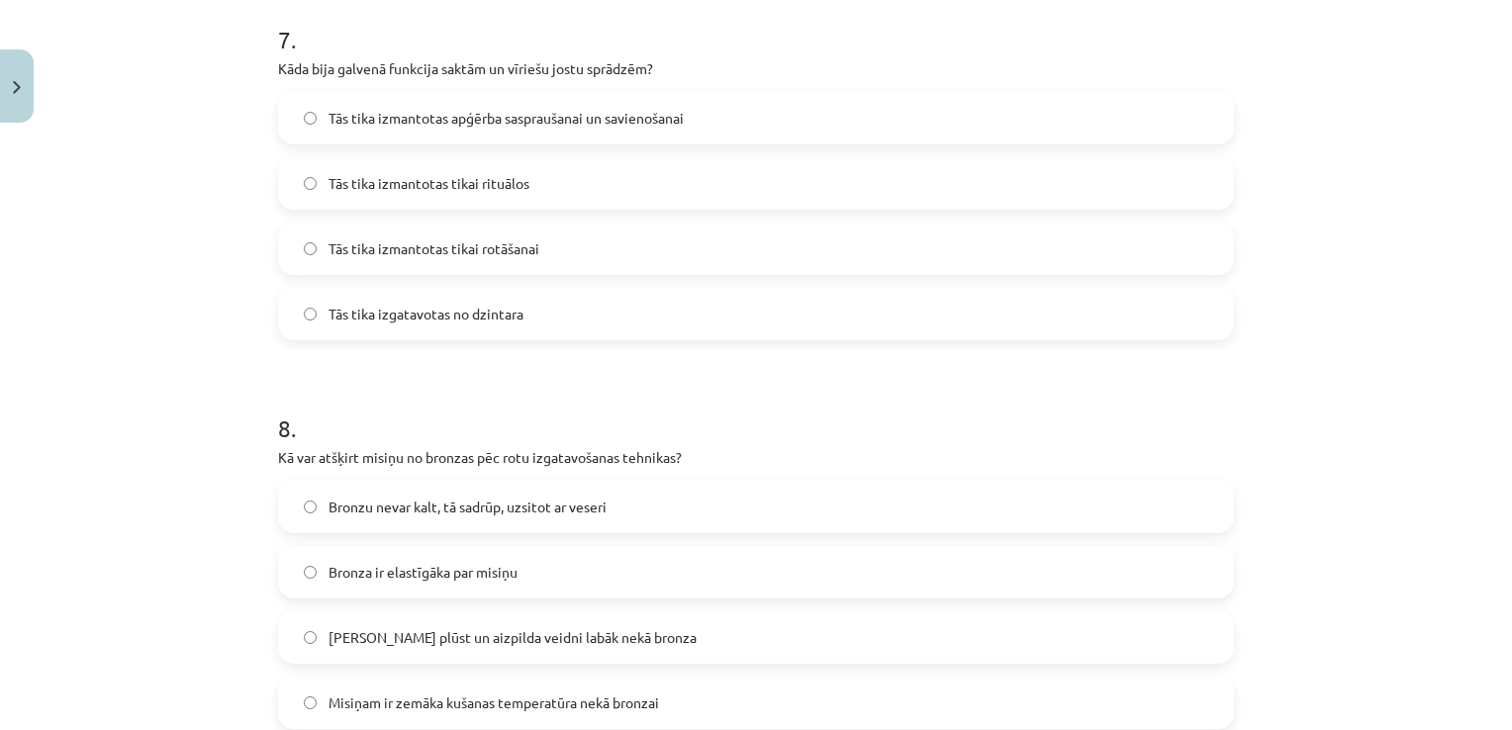
scroll to position [2722, 0]
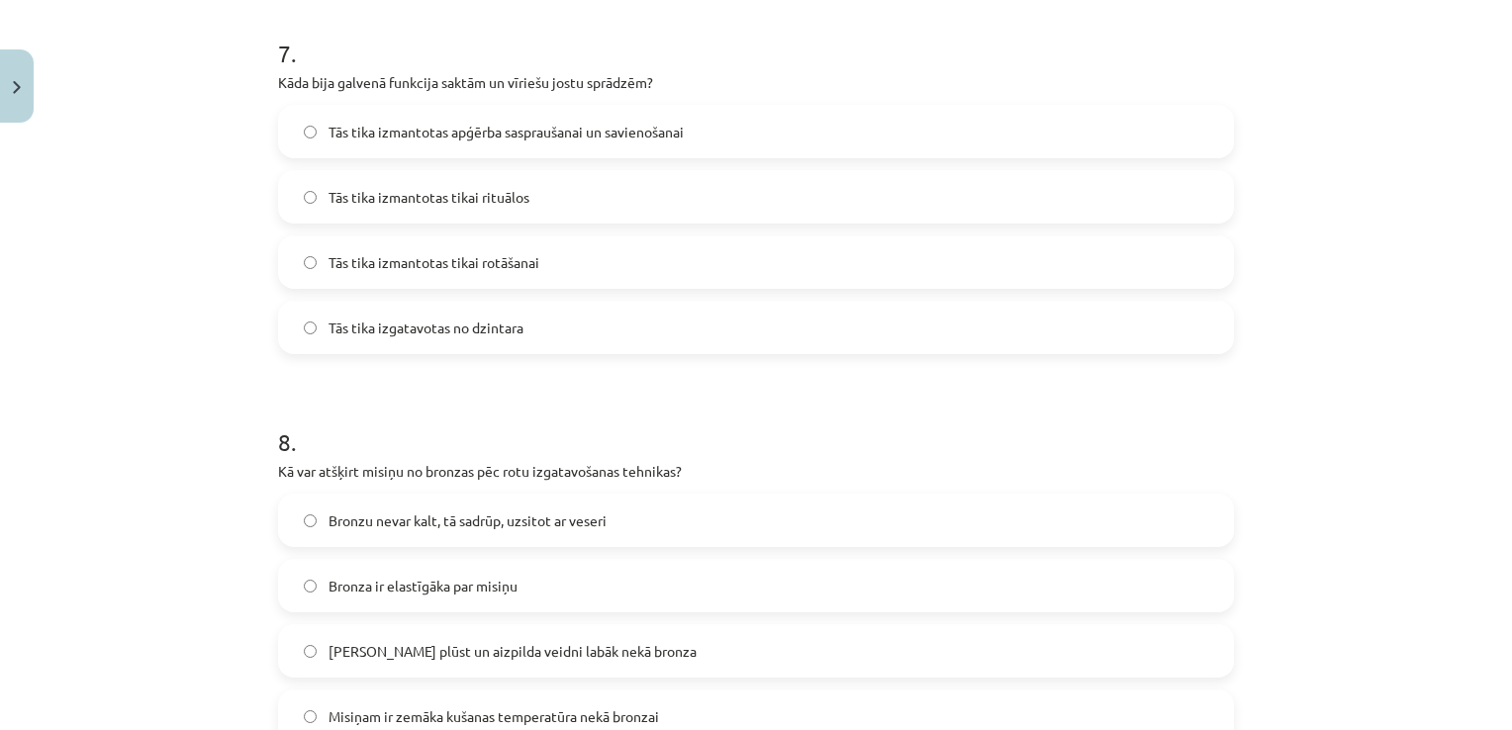
click at [788, 109] on label "Tās tika izmantotas apģērba saspraušanai un savienošanai" at bounding box center [756, 131] width 952 height 49
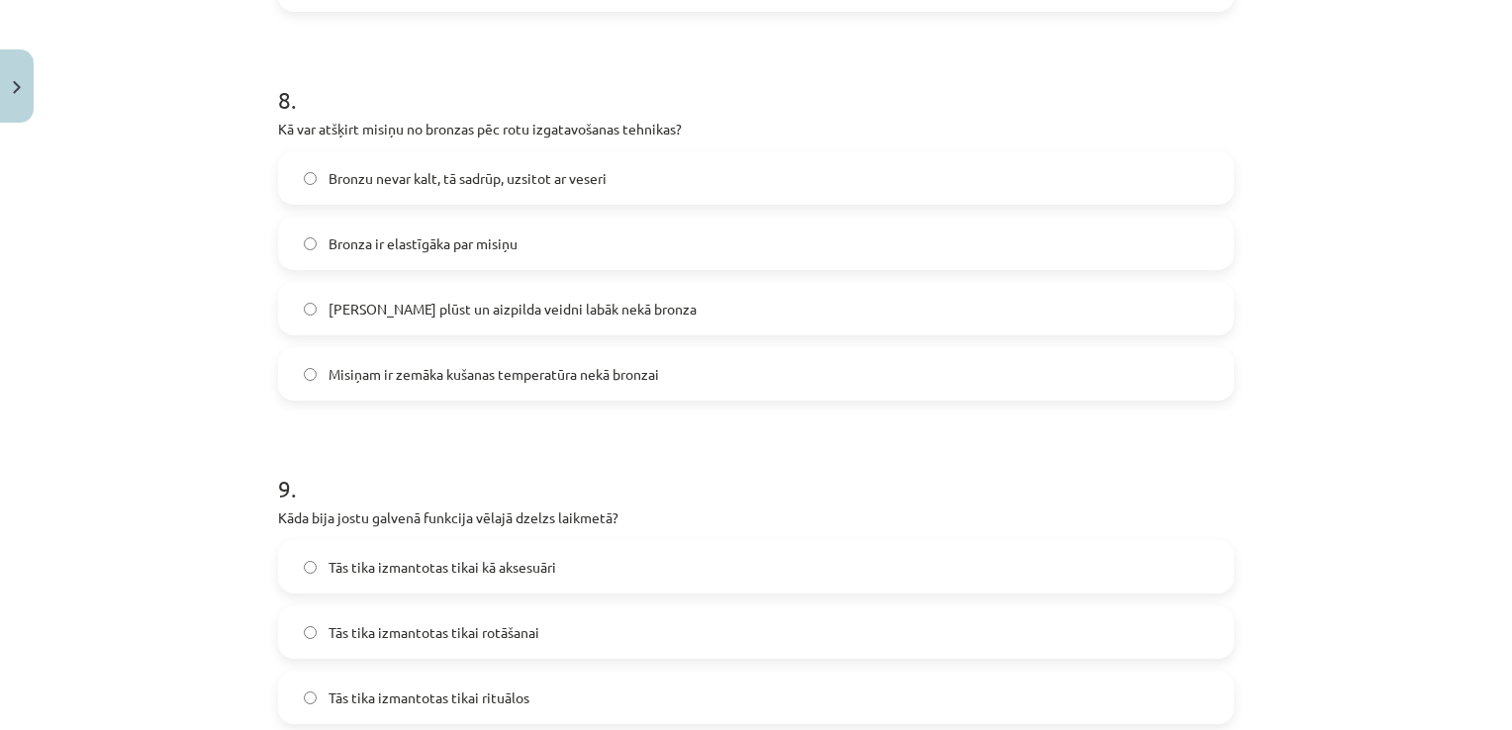
scroll to position [3073, 0]
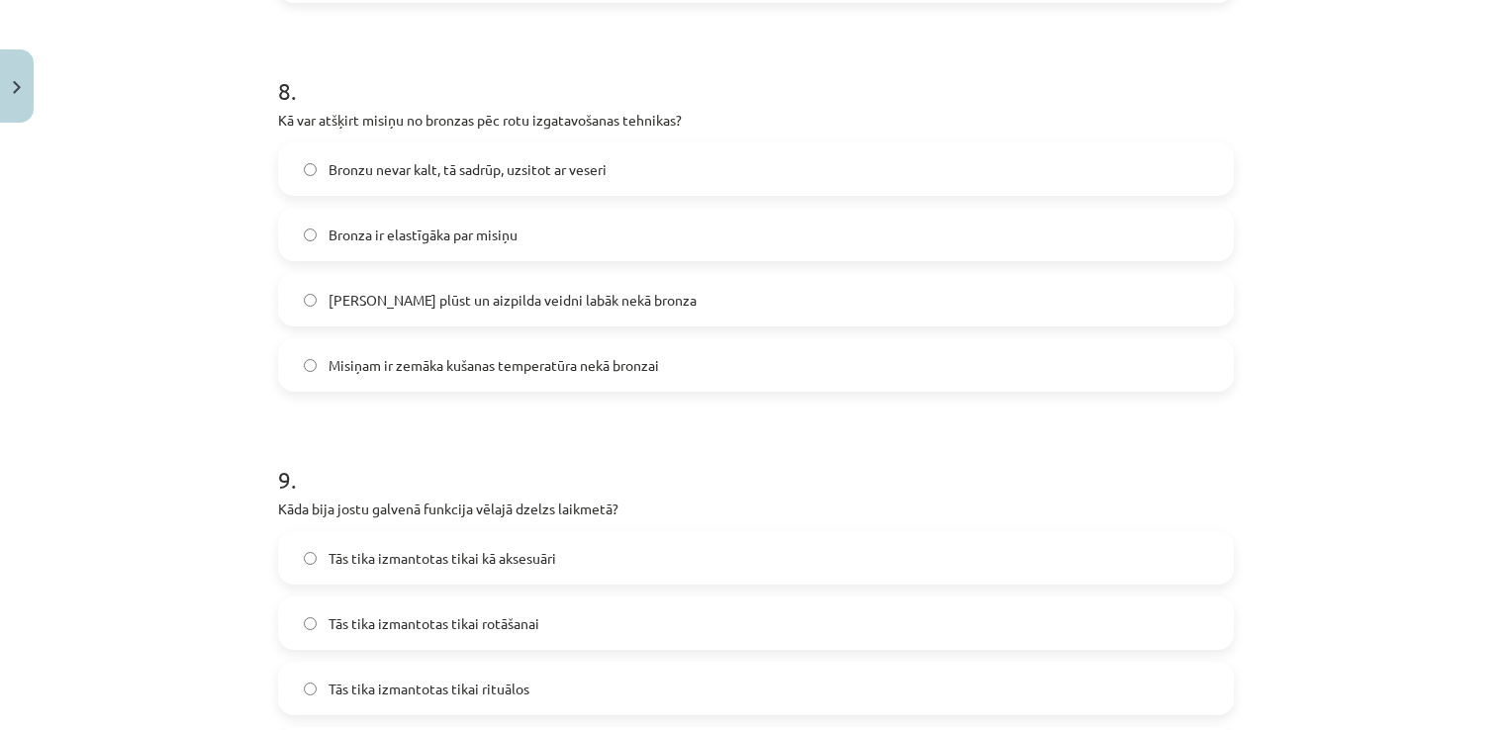
click at [987, 382] on label "Misiņam ir zemāka kušanas temperatūra nekā bronzai" at bounding box center [756, 364] width 952 height 49
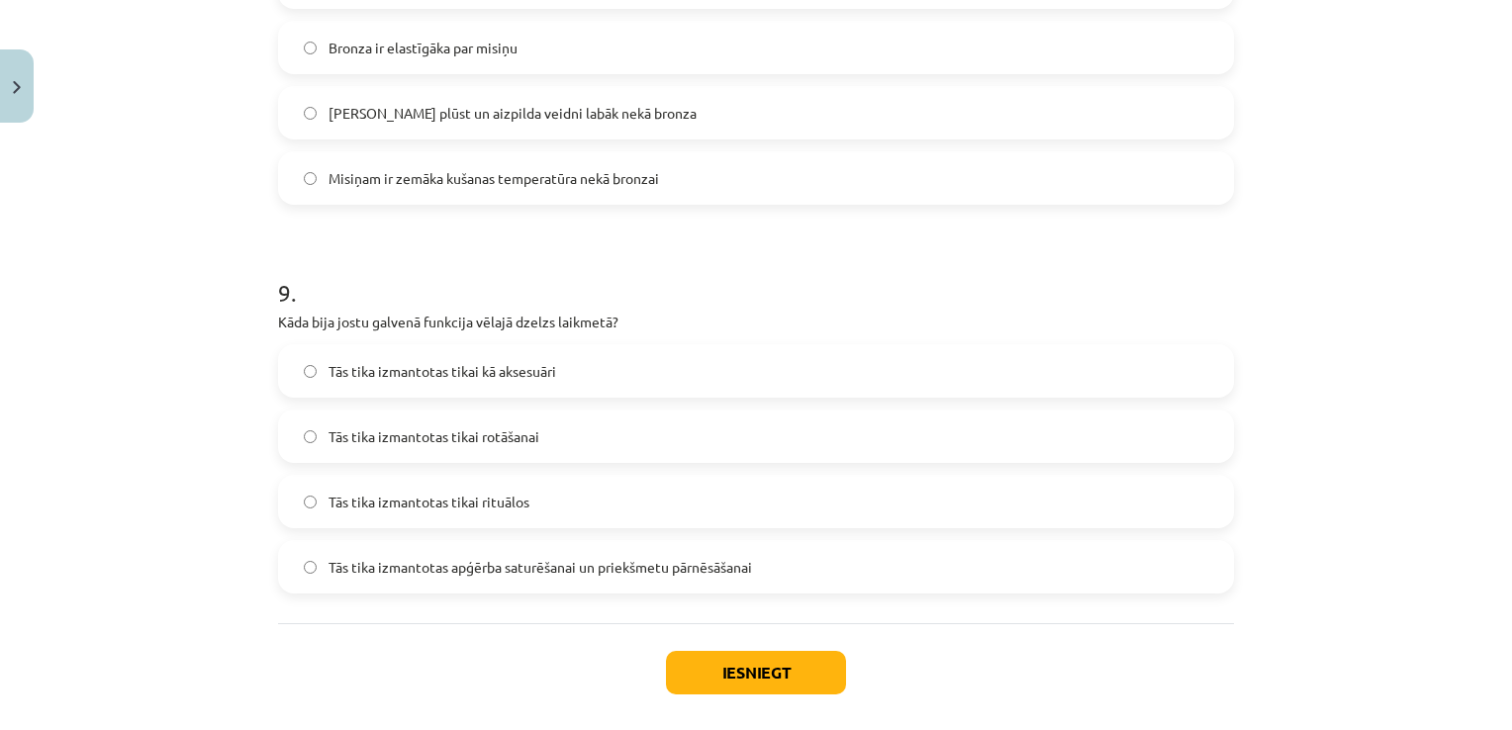
scroll to position [3352, 0]
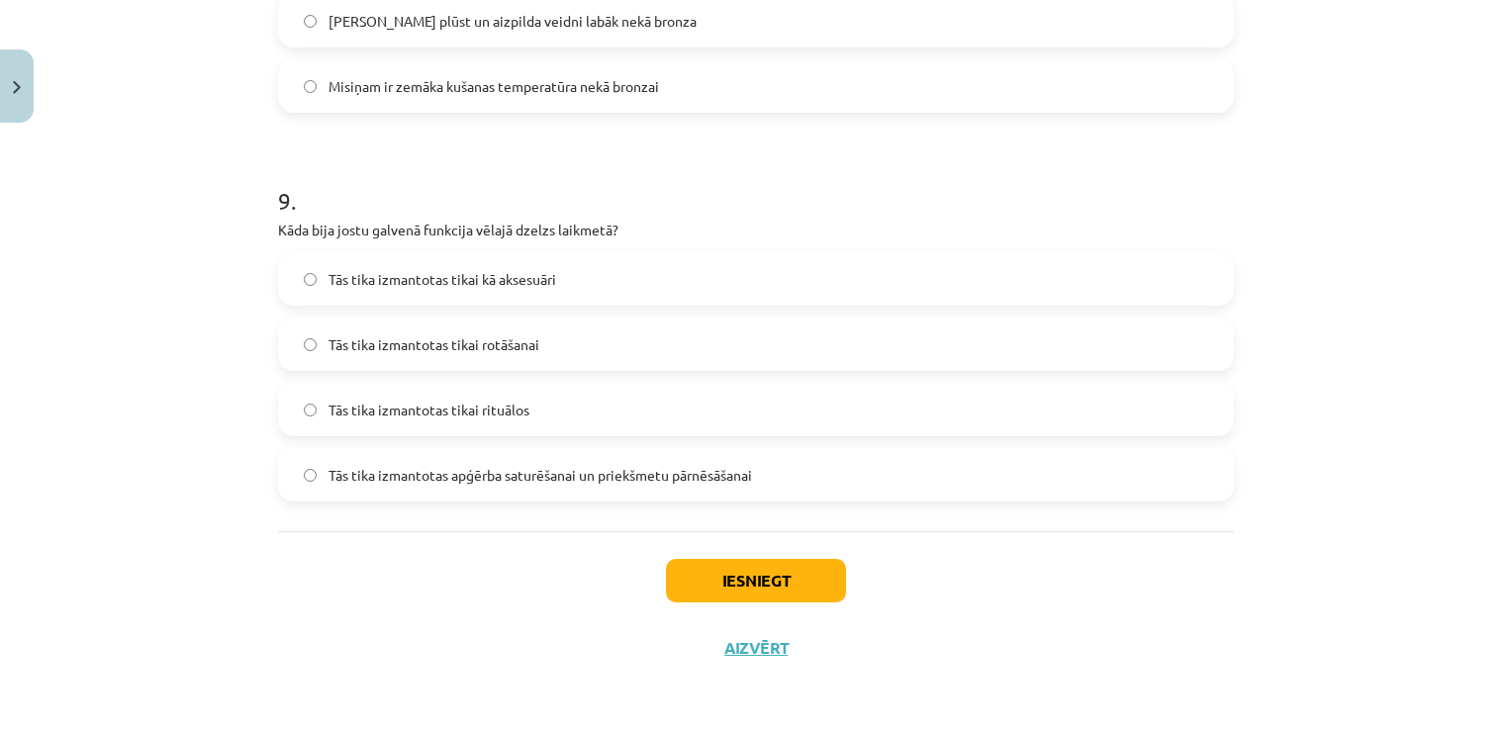
click at [743, 469] on span "Tās tika izmantotas apģērba saturēšanai un priekšmetu pārnēsāšanai" at bounding box center [541, 475] width 424 height 21
click at [749, 583] on button "Iesniegt" at bounding box center [756, 581] width 180 height 44
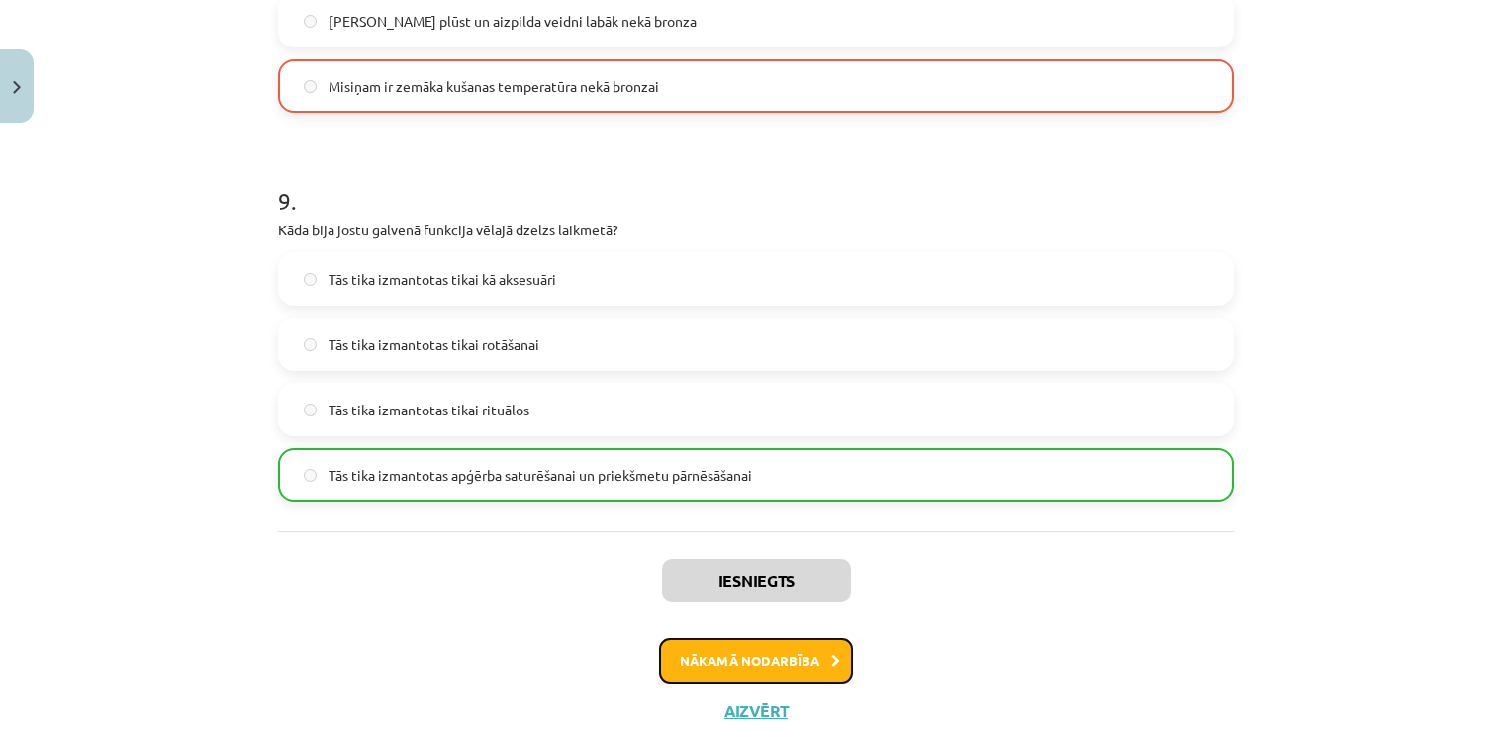
click at [749, 669] on button "Nākamā nodarbība" at bounding box center [756, 661] width 194 height 46
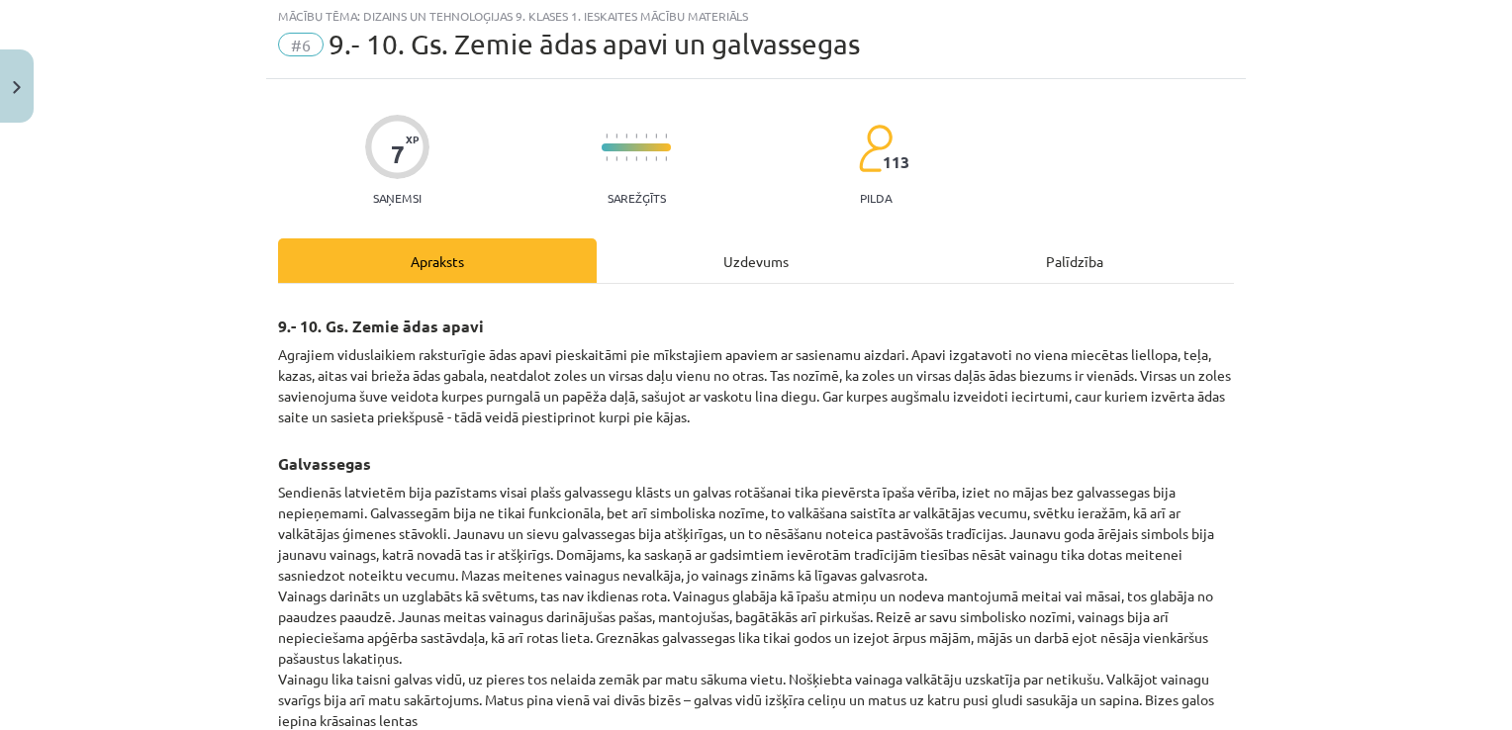
scroll to position [49, 0]
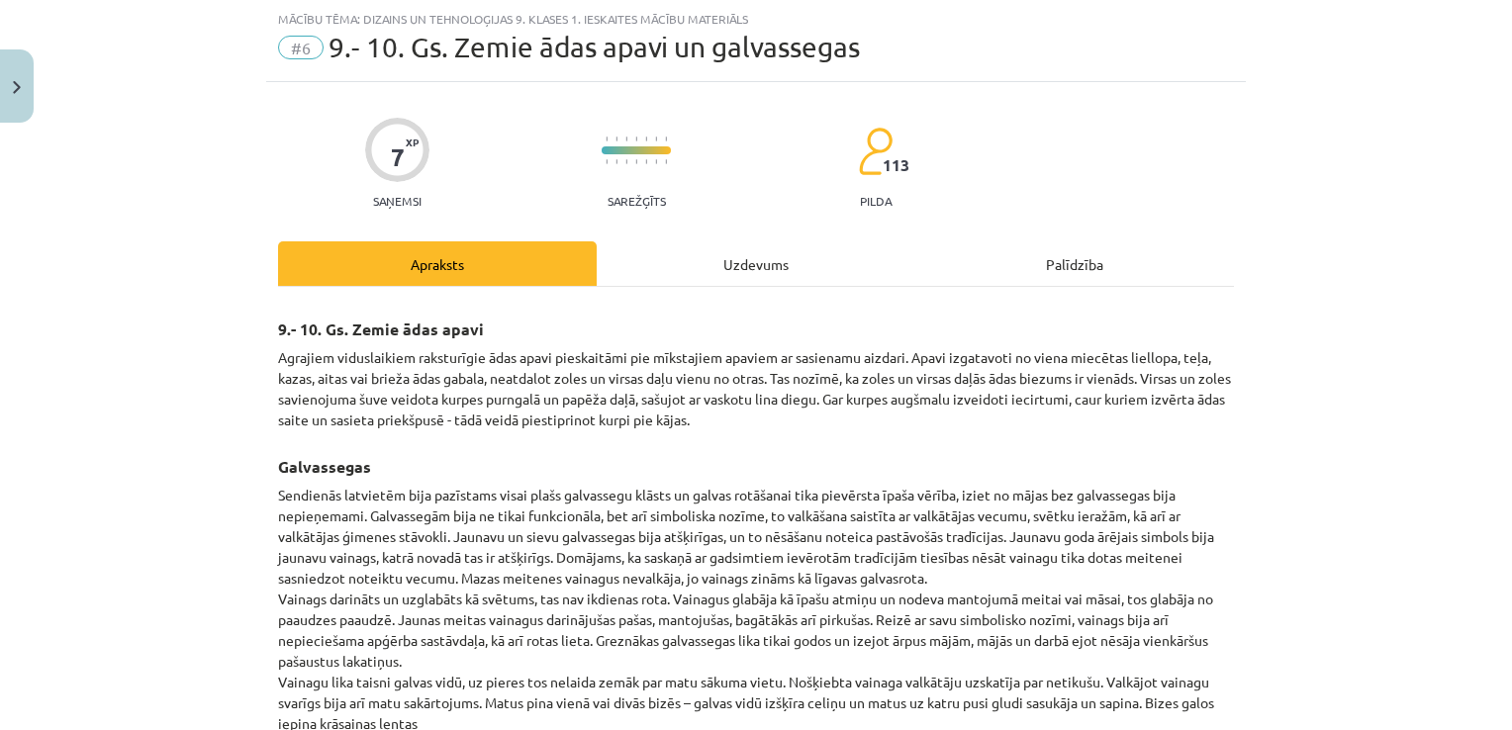
click at [777, 278] on div "Uzdevums" at bounding box center [756, 263] width 319 height 45
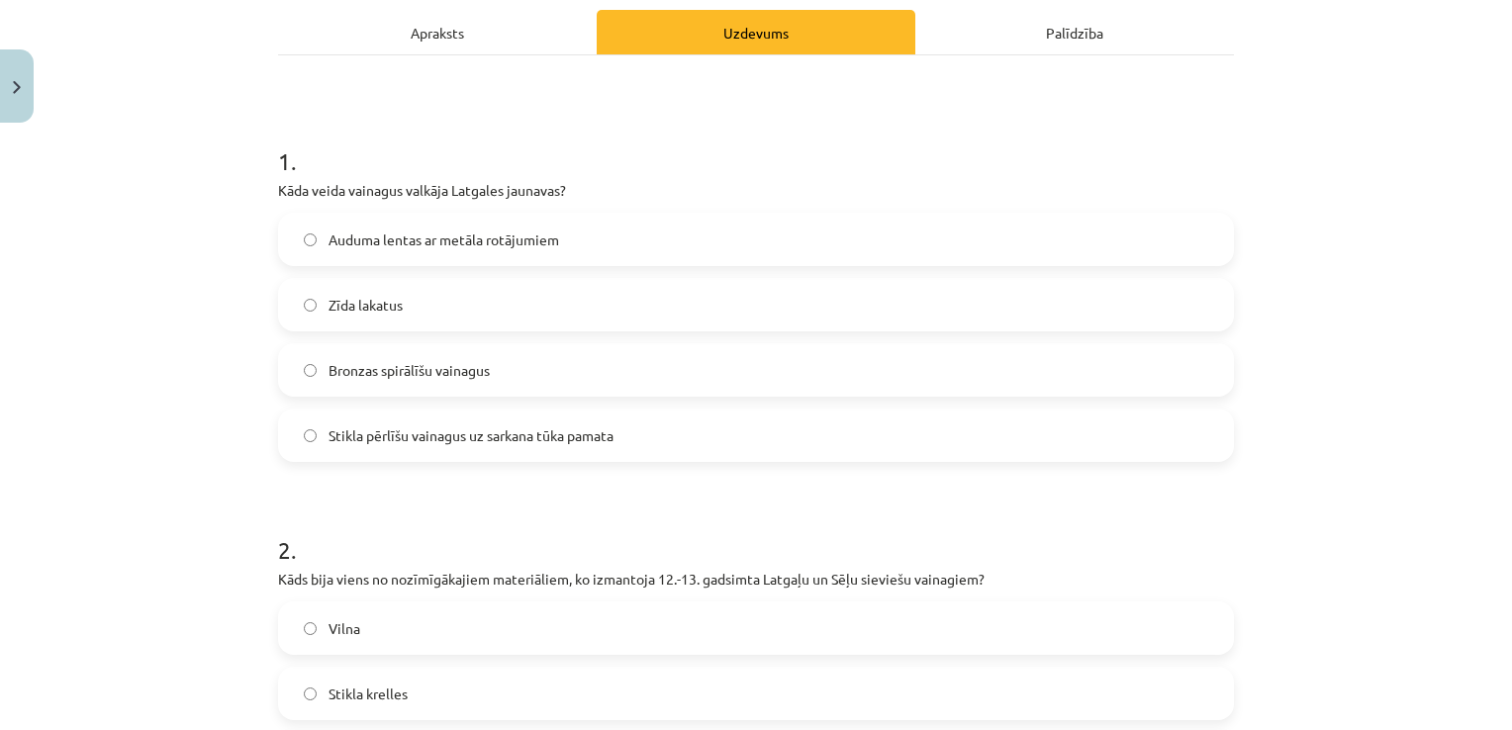
scroll to position [308, 0]
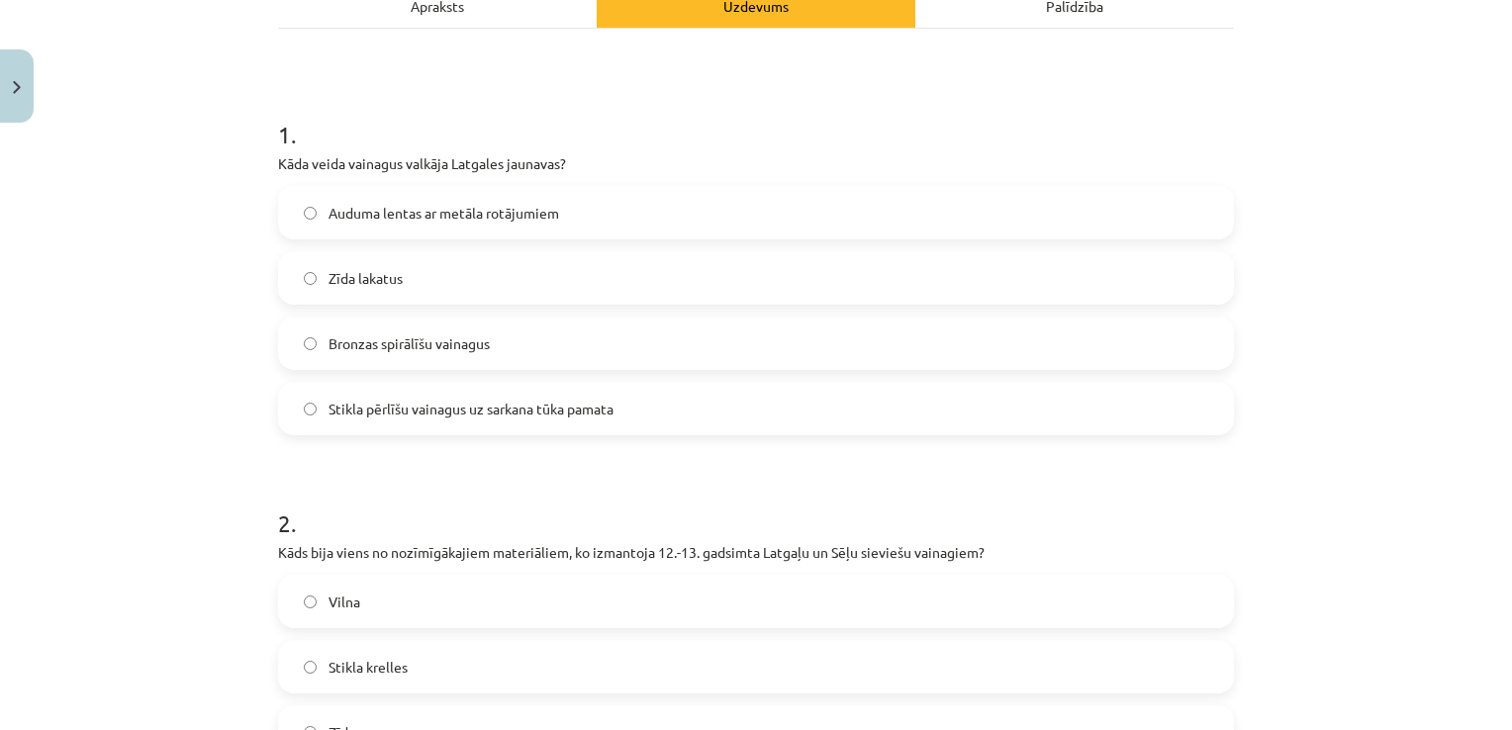
click at [823, 324] on label "Bronzas spirālīšu vainagus" at bounding box center [756, 343] width 952 height 49
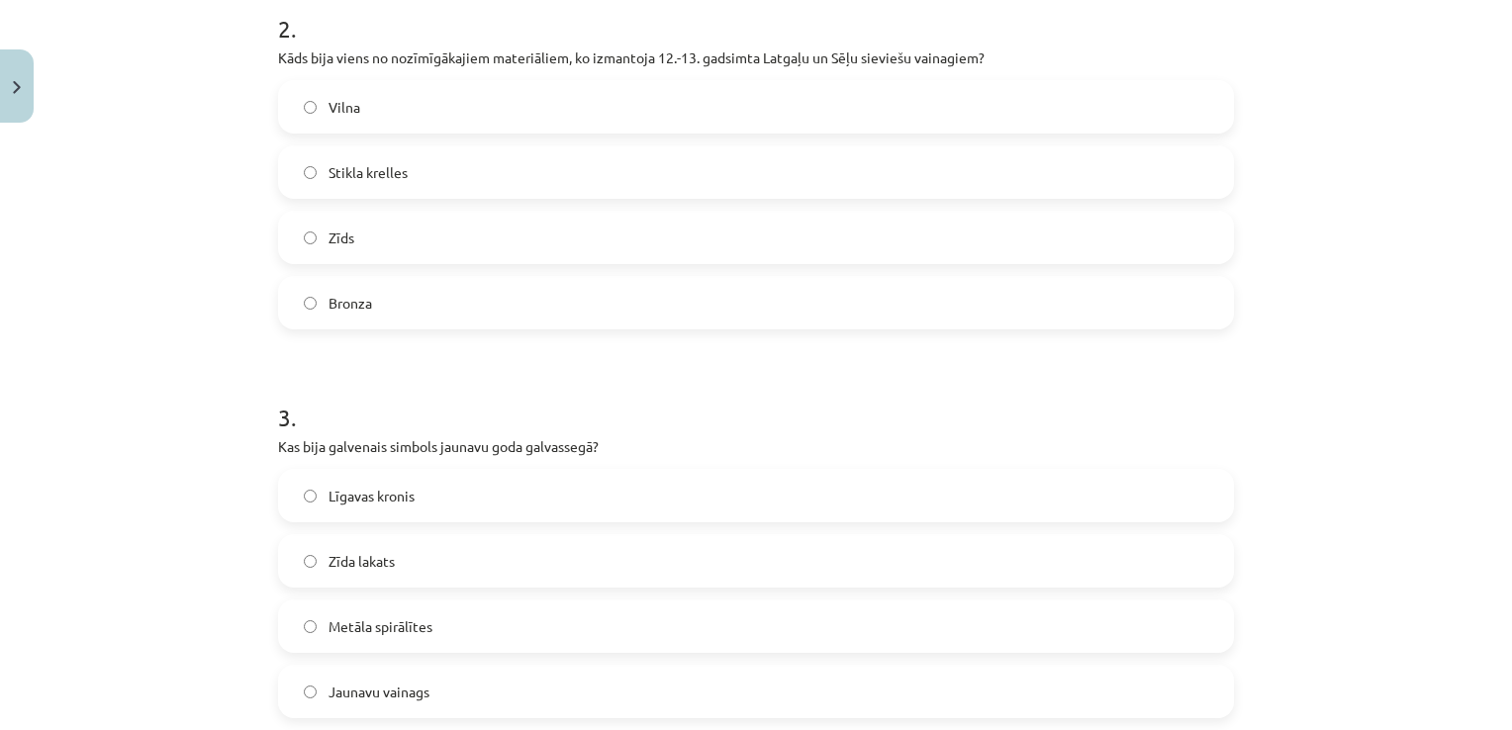
scroll to position [799, 0]
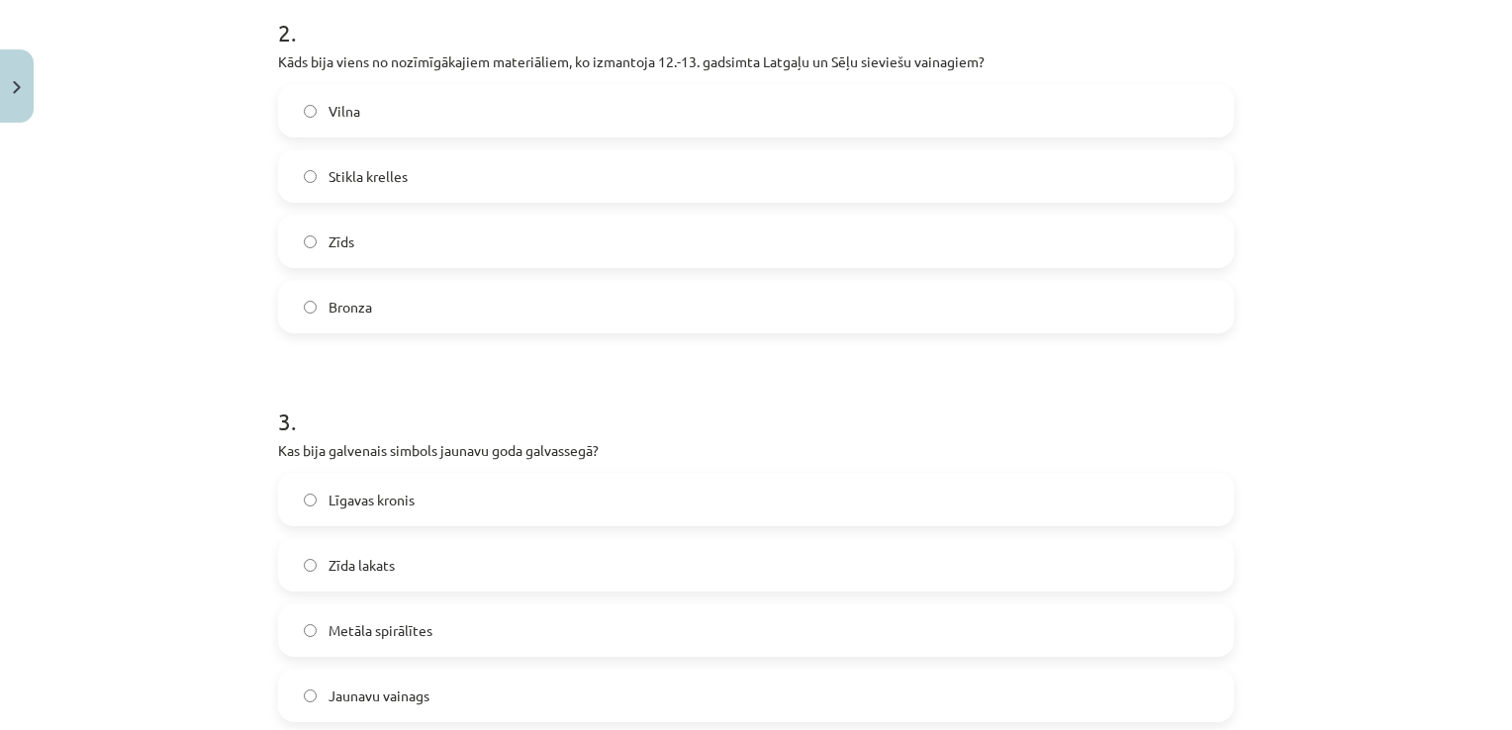
click at [835, 329] on label "Bronza" at bounding box center [756, 306] width 952 height 49
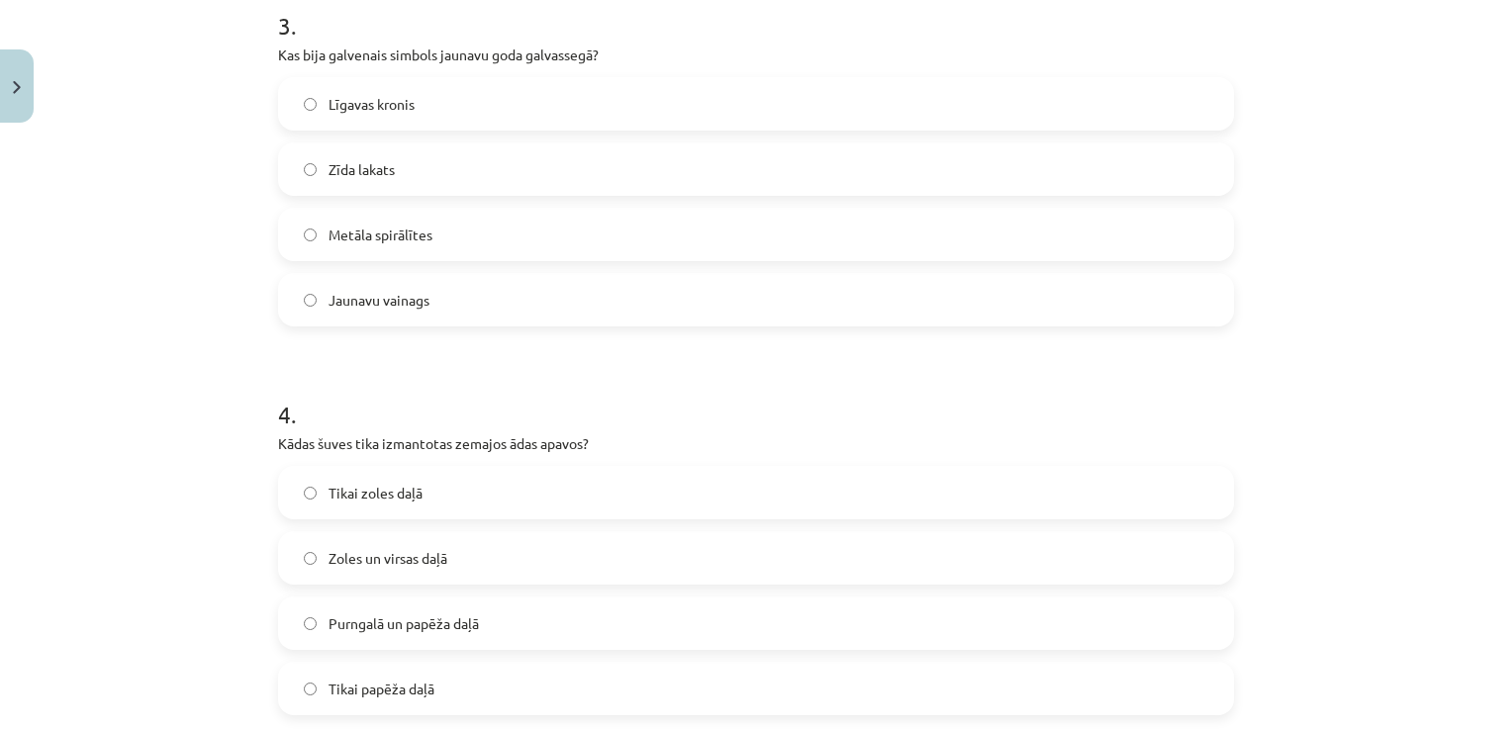
scroll to position [1175, 0]
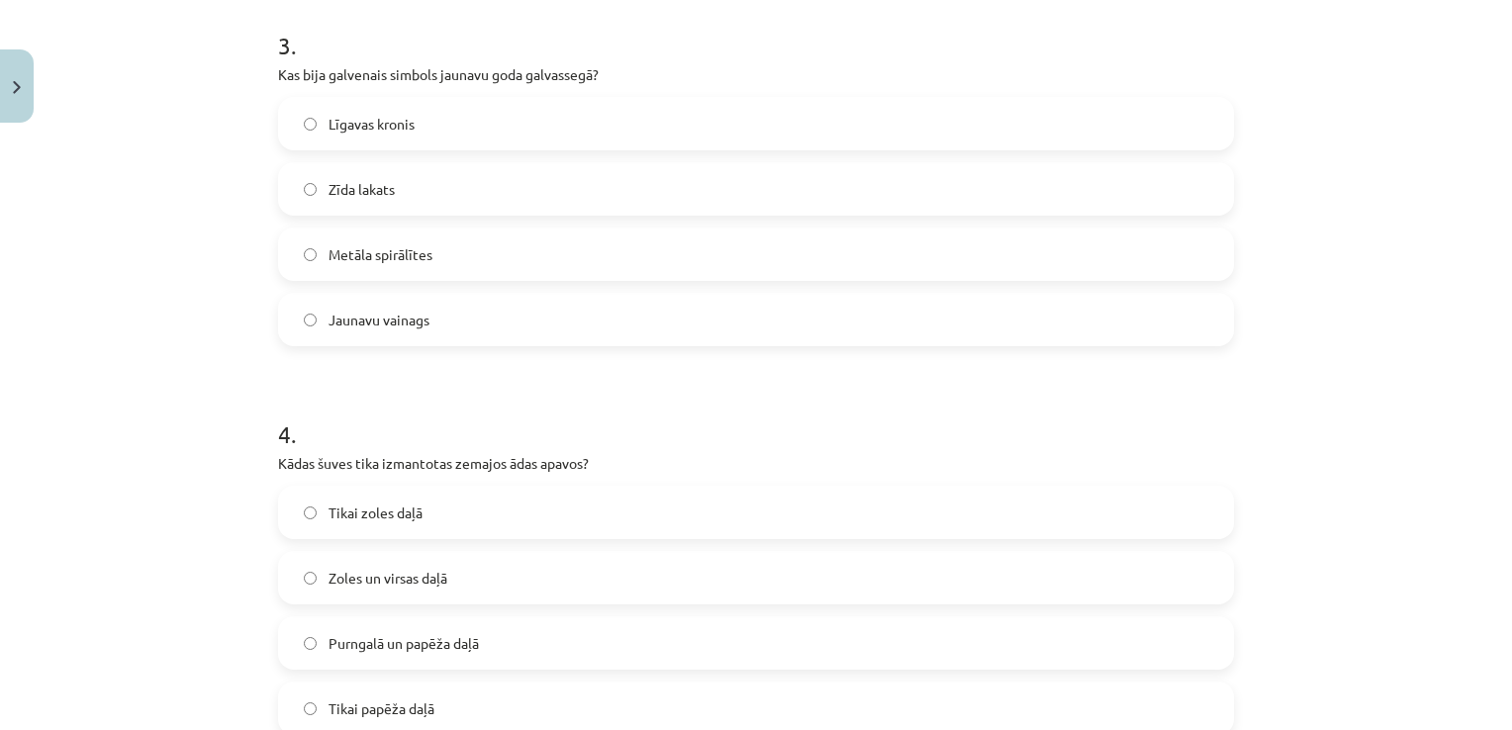
click at [468, 307] on label "Jaunavu vainags" at bounding box center [756, 319] width 952 height 49
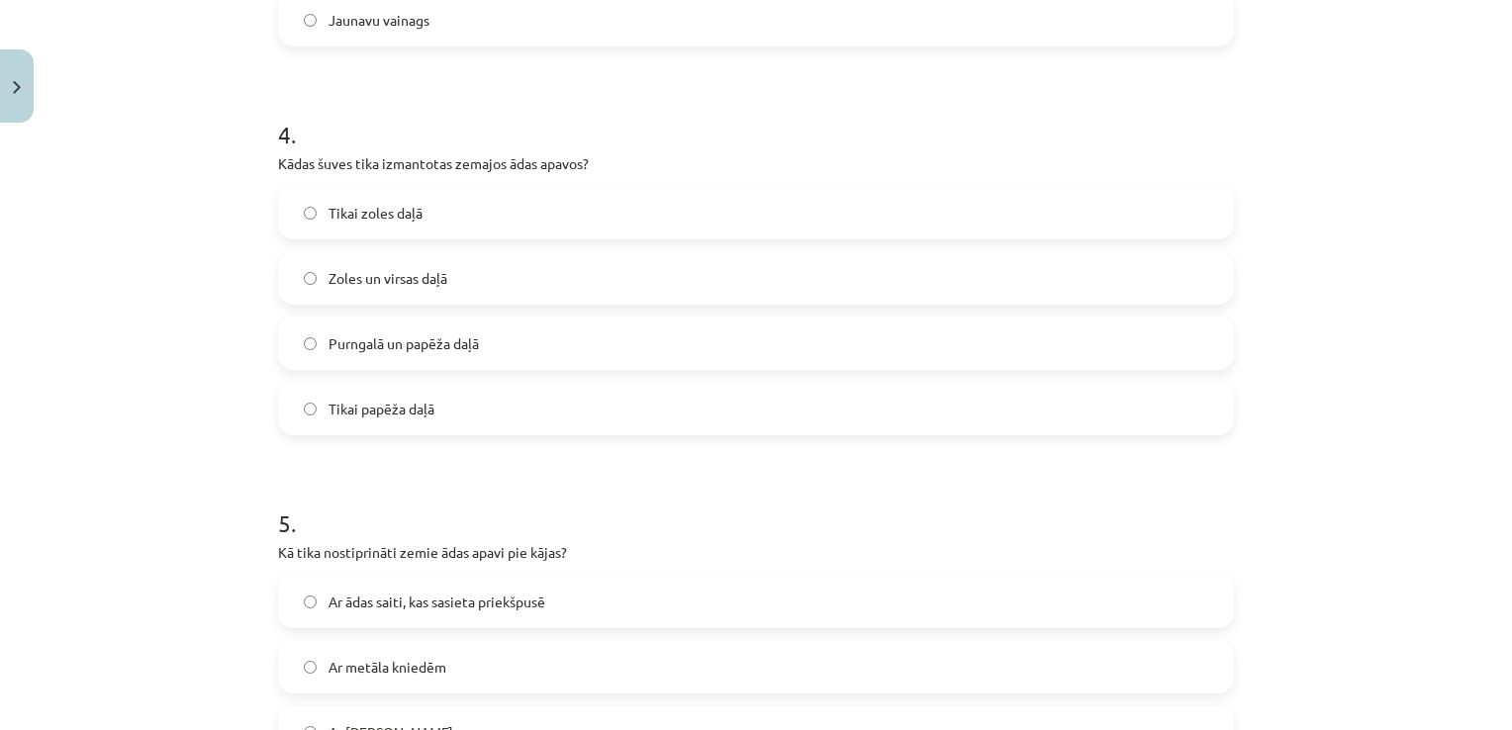
scroll to position [1463, 0]
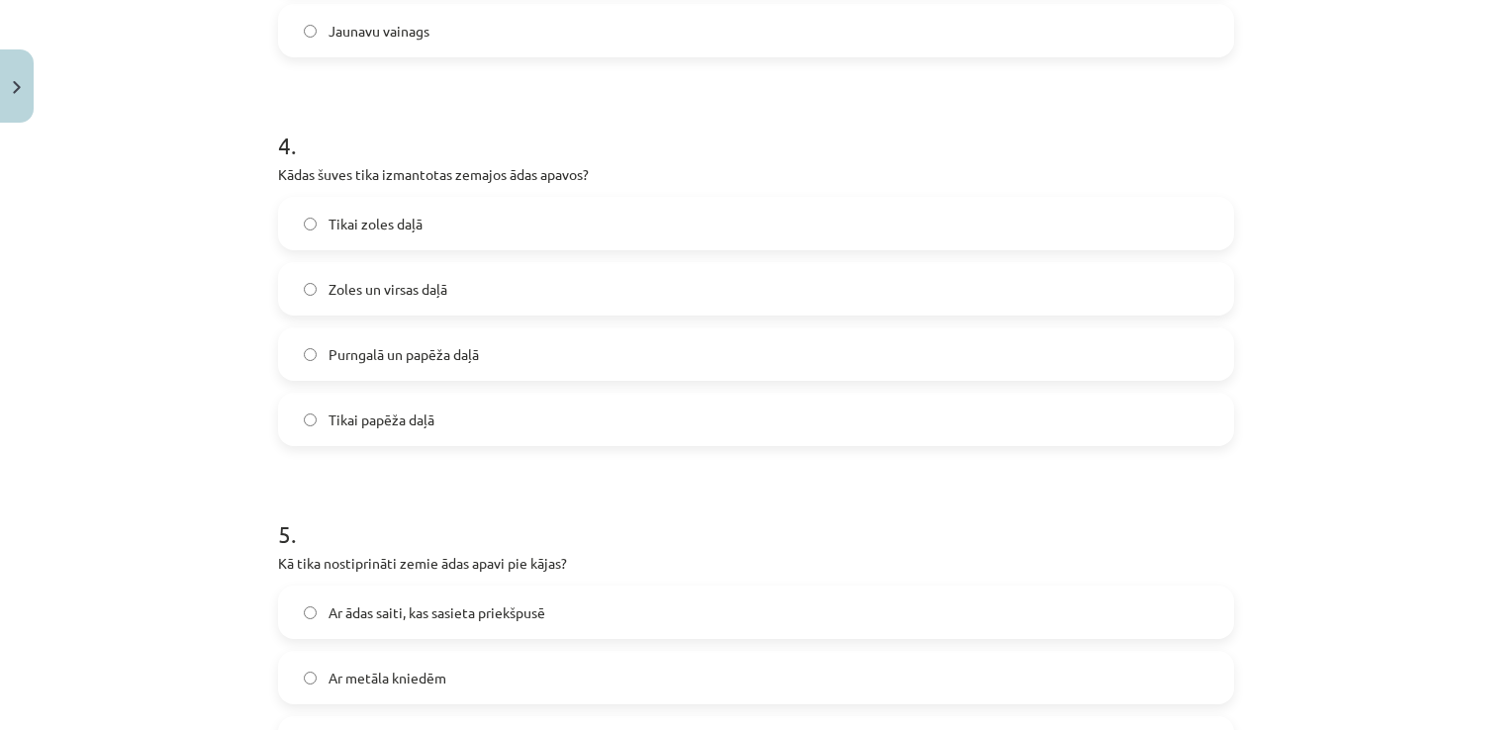
click at [820, 290] on label "Zoles un virsas daļā" at bounding box center [756, 288] width 952 height 49
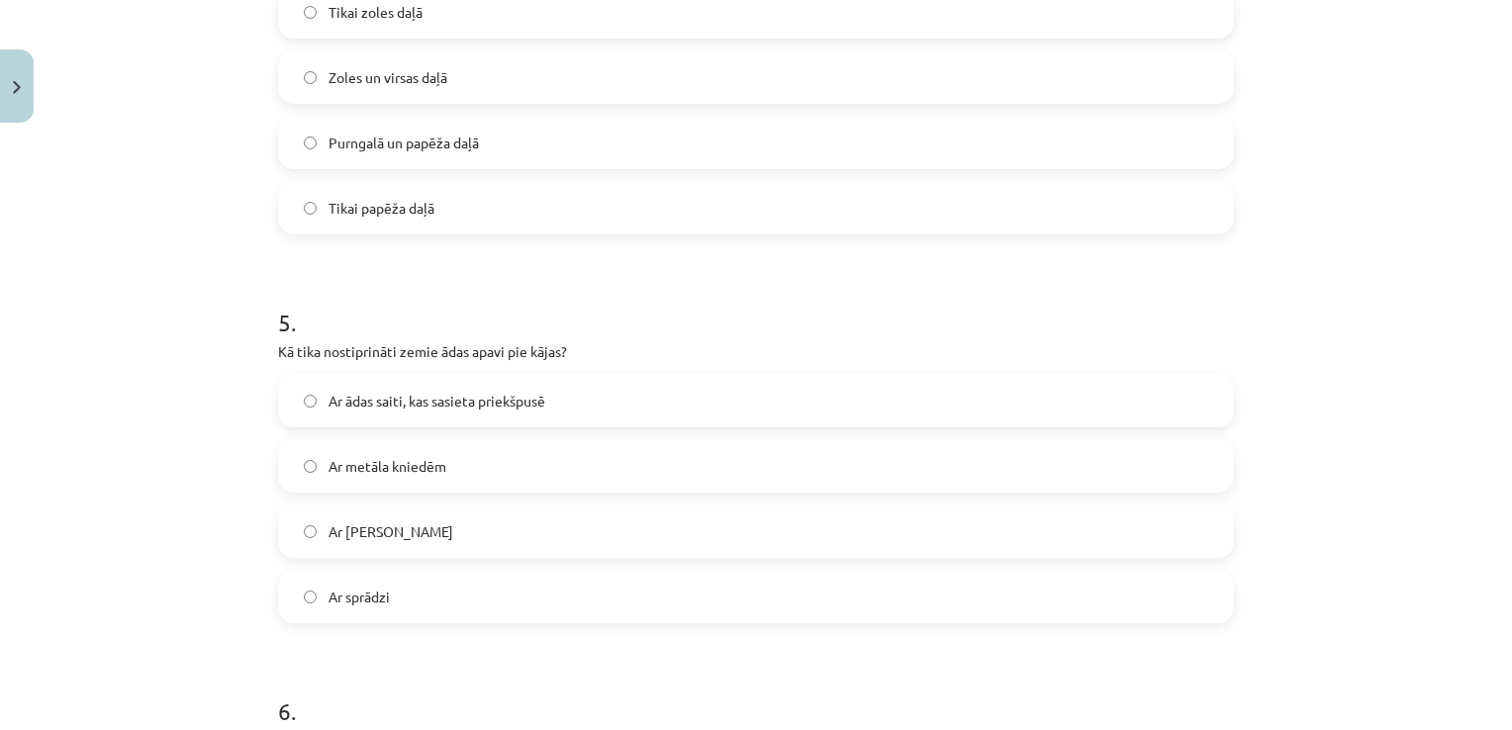
scroll to position [1836, 0]
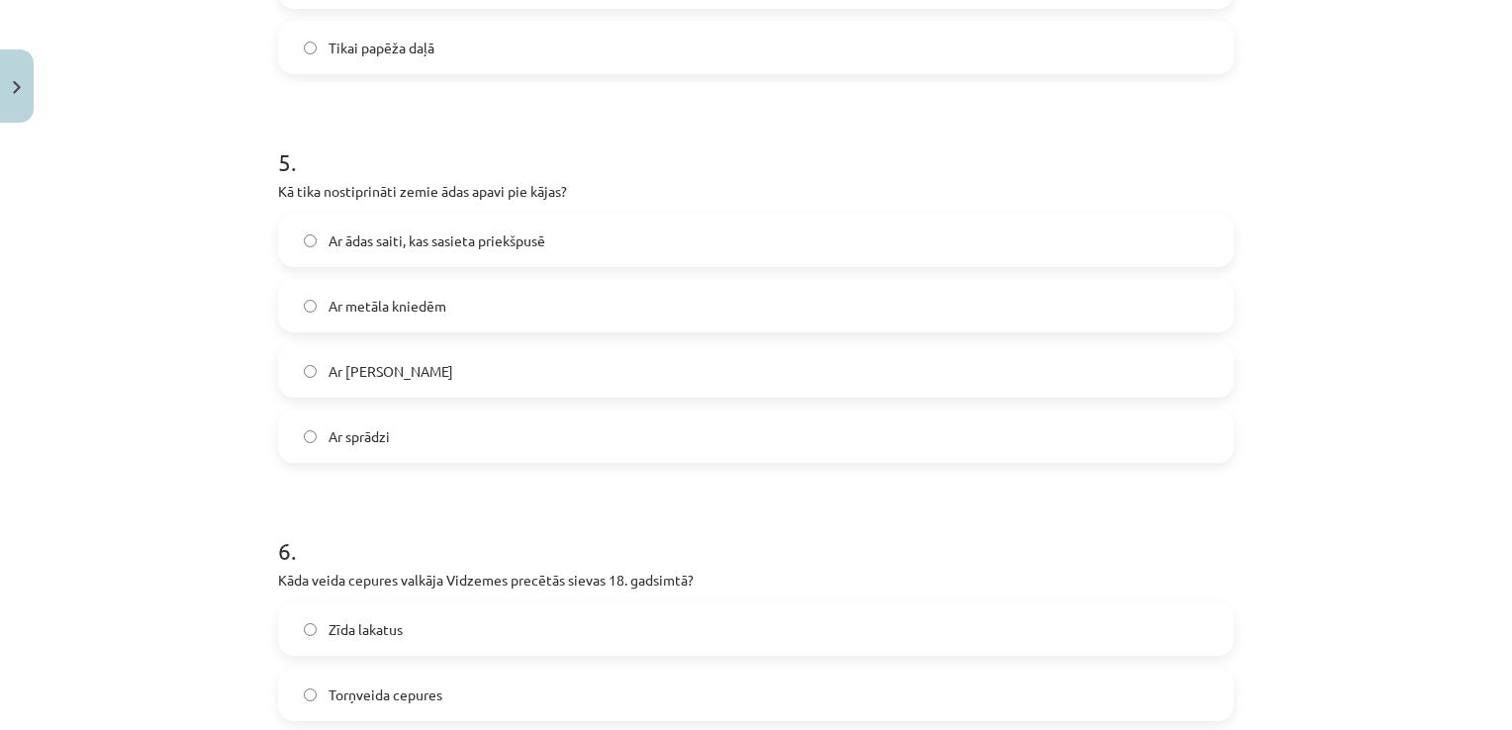
click at [752, 226] on label "Ar ādas saiti, kas sasieta priekšpusē" at bounding box center [756, 240] width 952 height 49
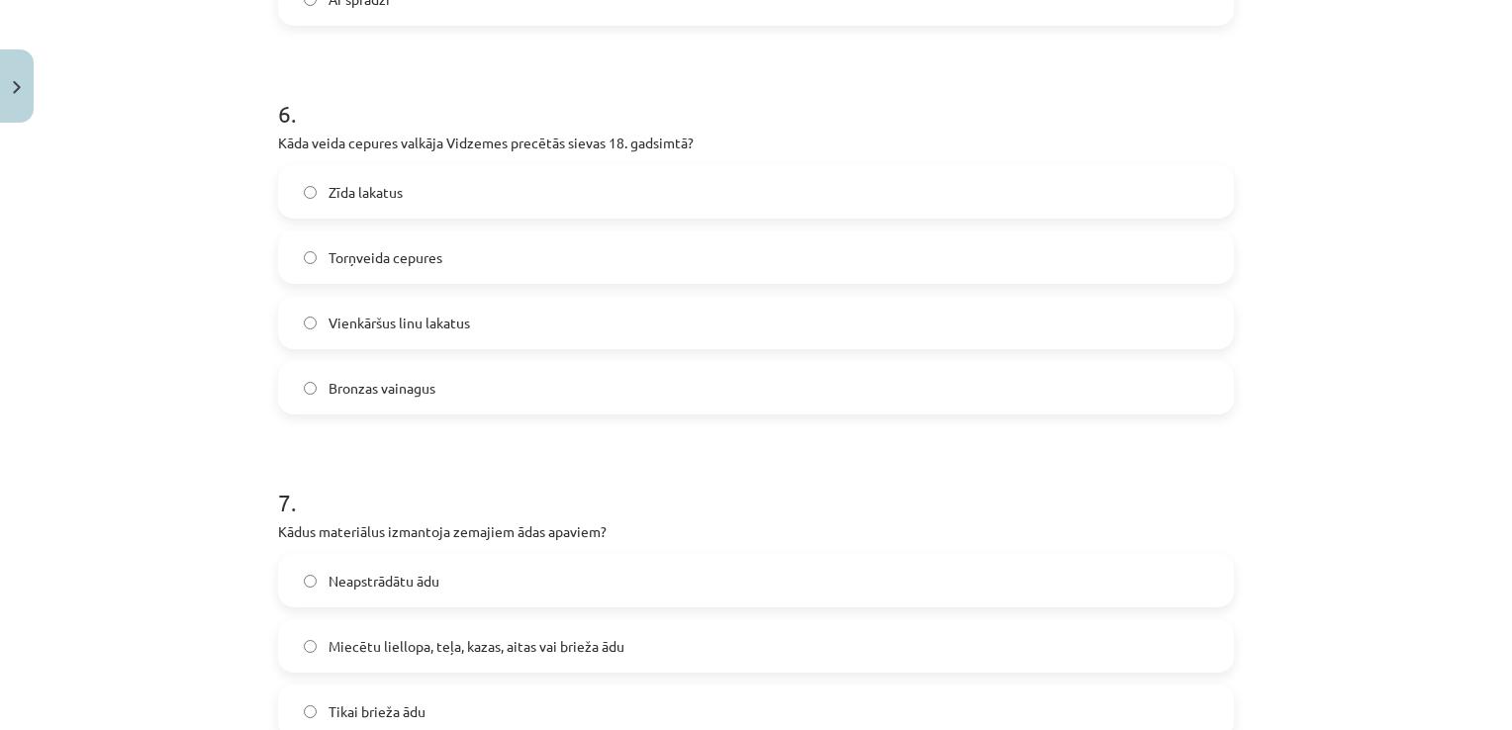
scroll to position [2223, 0]
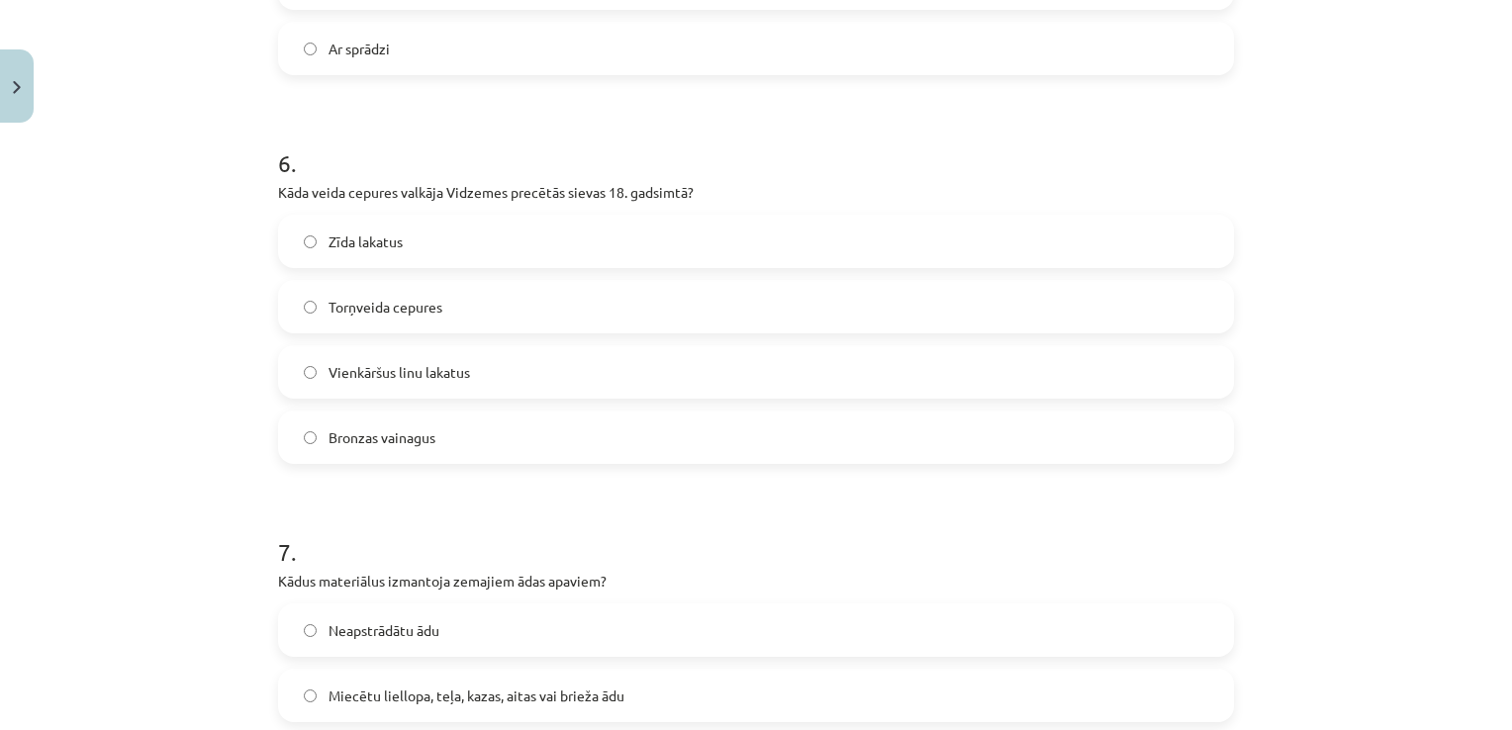
click at [639, 310] on label "Torņveida cepures" at bounding box center [756, 306] width 952 height 49
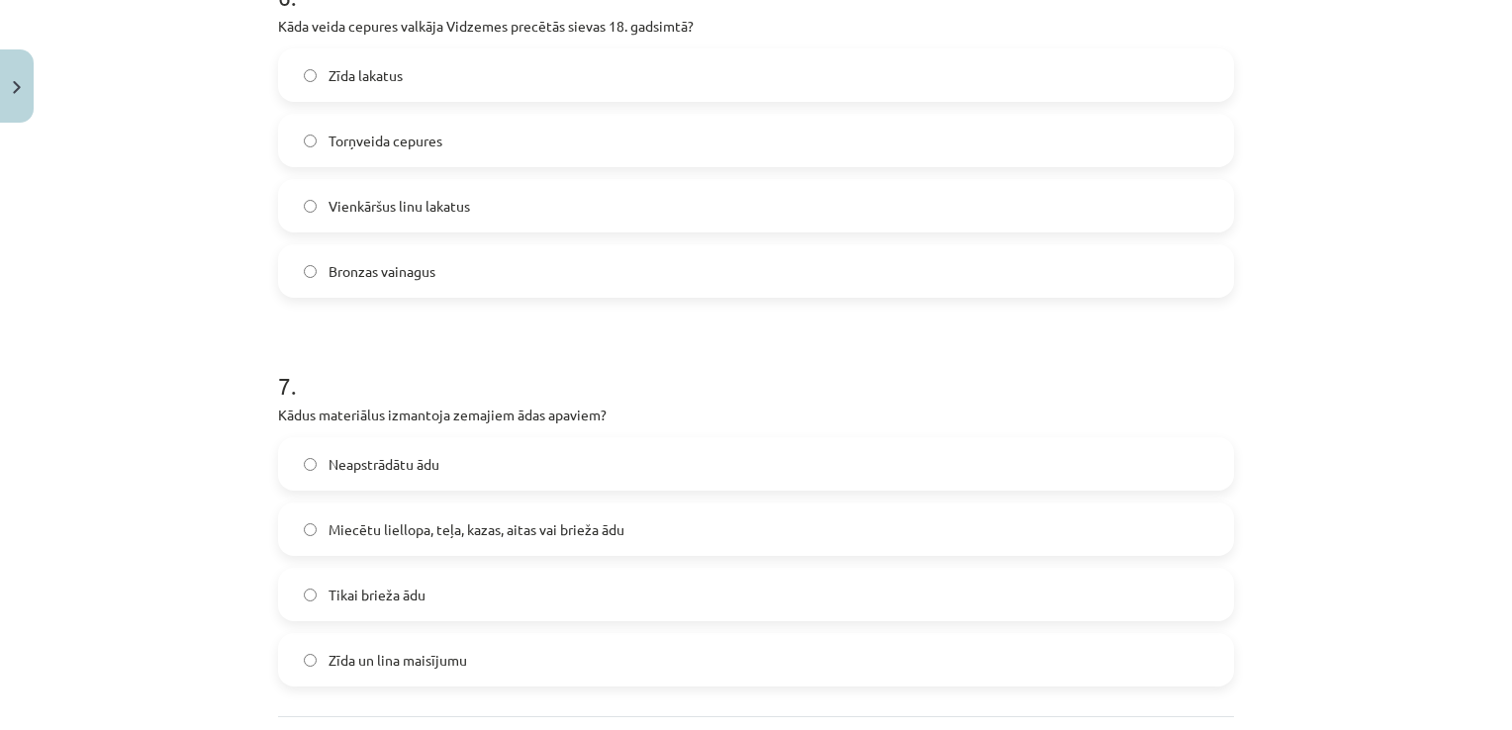
scroll to position [2447, 0]
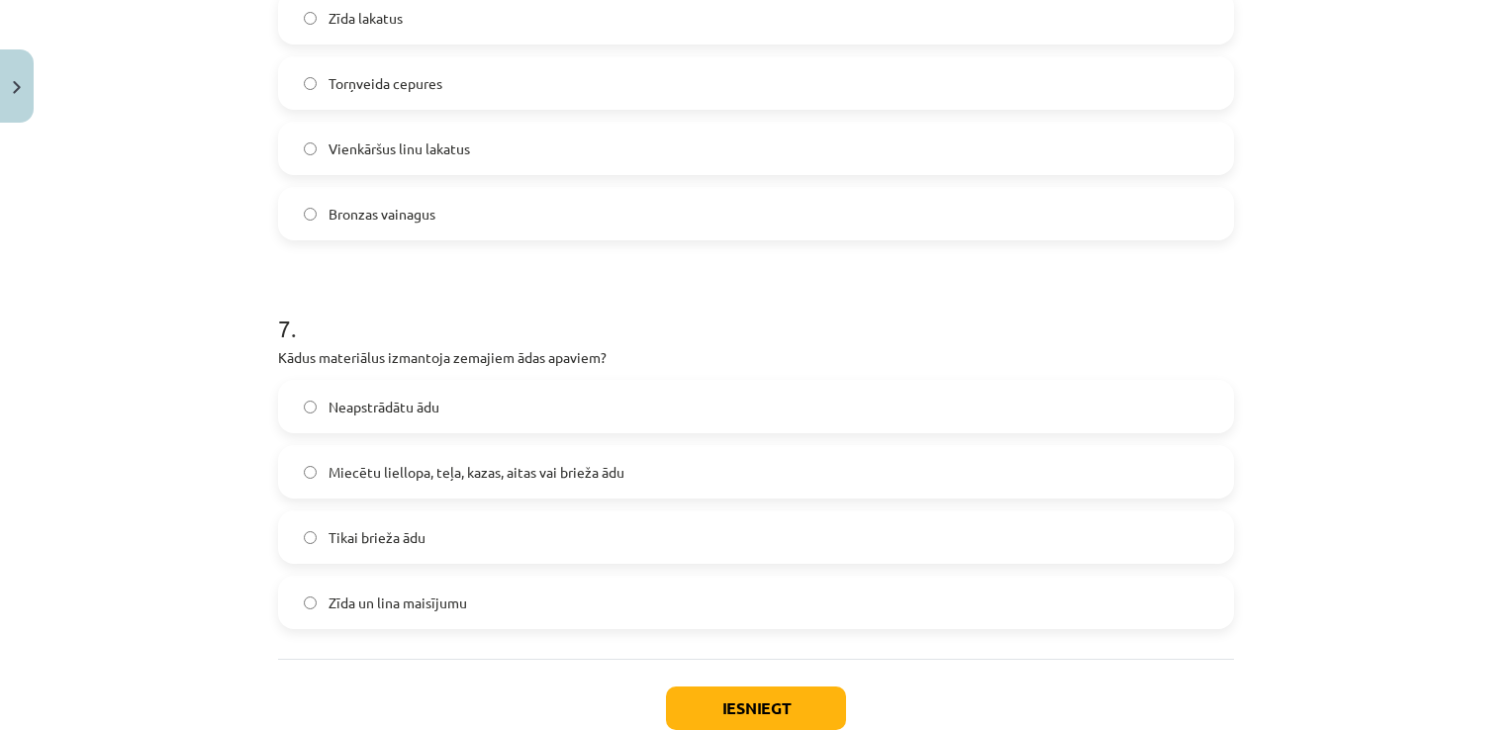
click at [1210, 480] on label "Miecētu liellopa, teļa, kazas, aitas vai brieža ādu" at bounding box center [756, 471] width 952 height 49
click at [755, 710] on button "Iesniegt" at bounding box center [756, 709] width 180 height 44
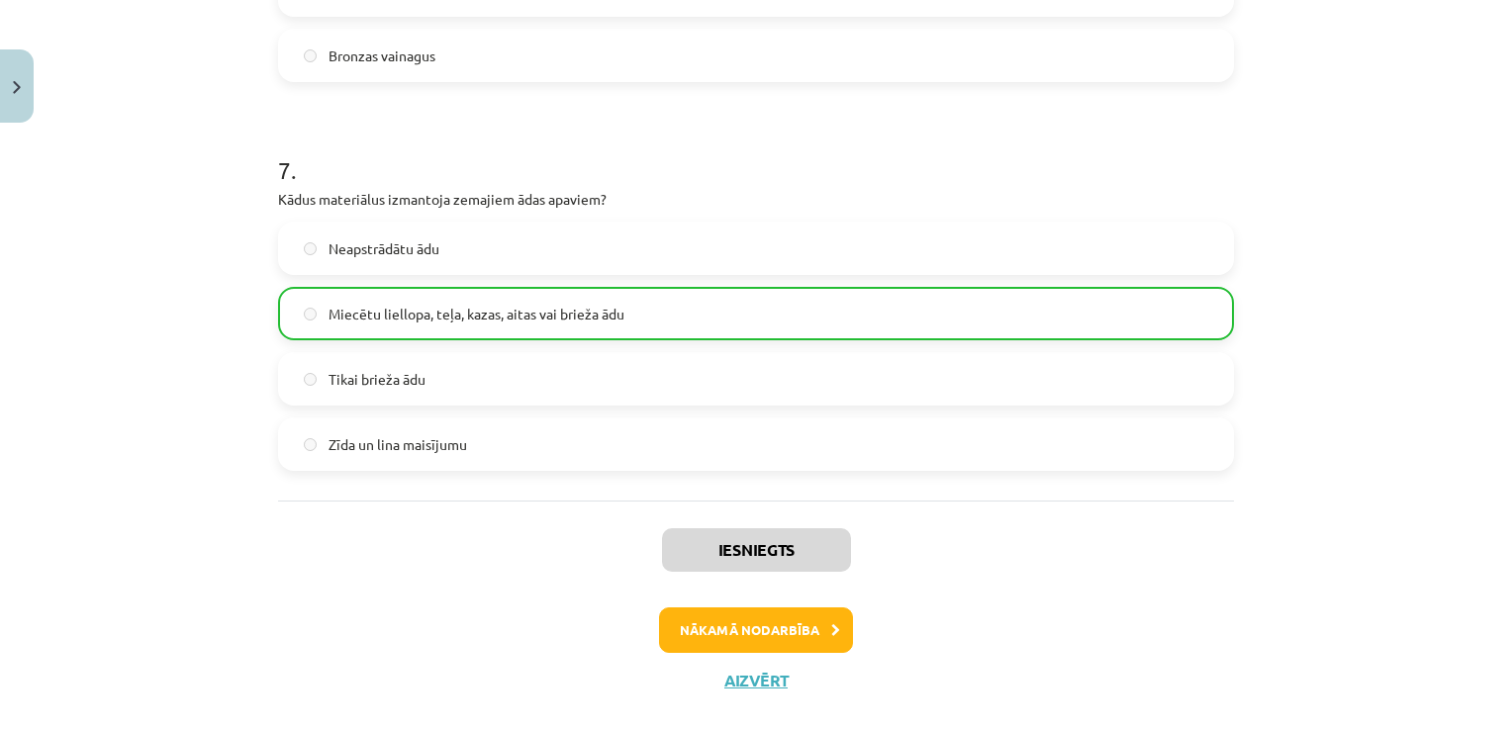
scroll to position [2636, 0]
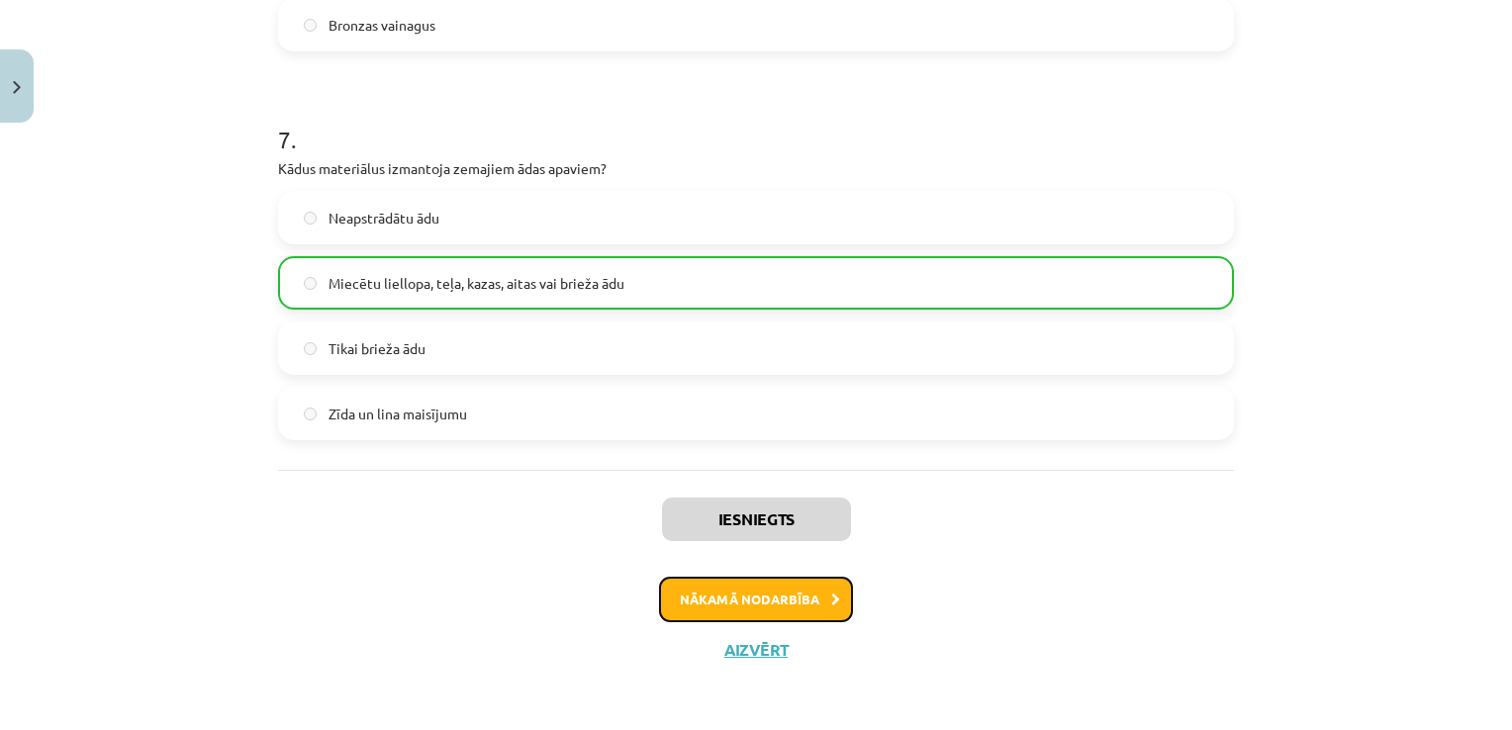
click at [752, 584] on button "Nākamā nodarbība" at bounding box center [756, 600] width 194 height 46
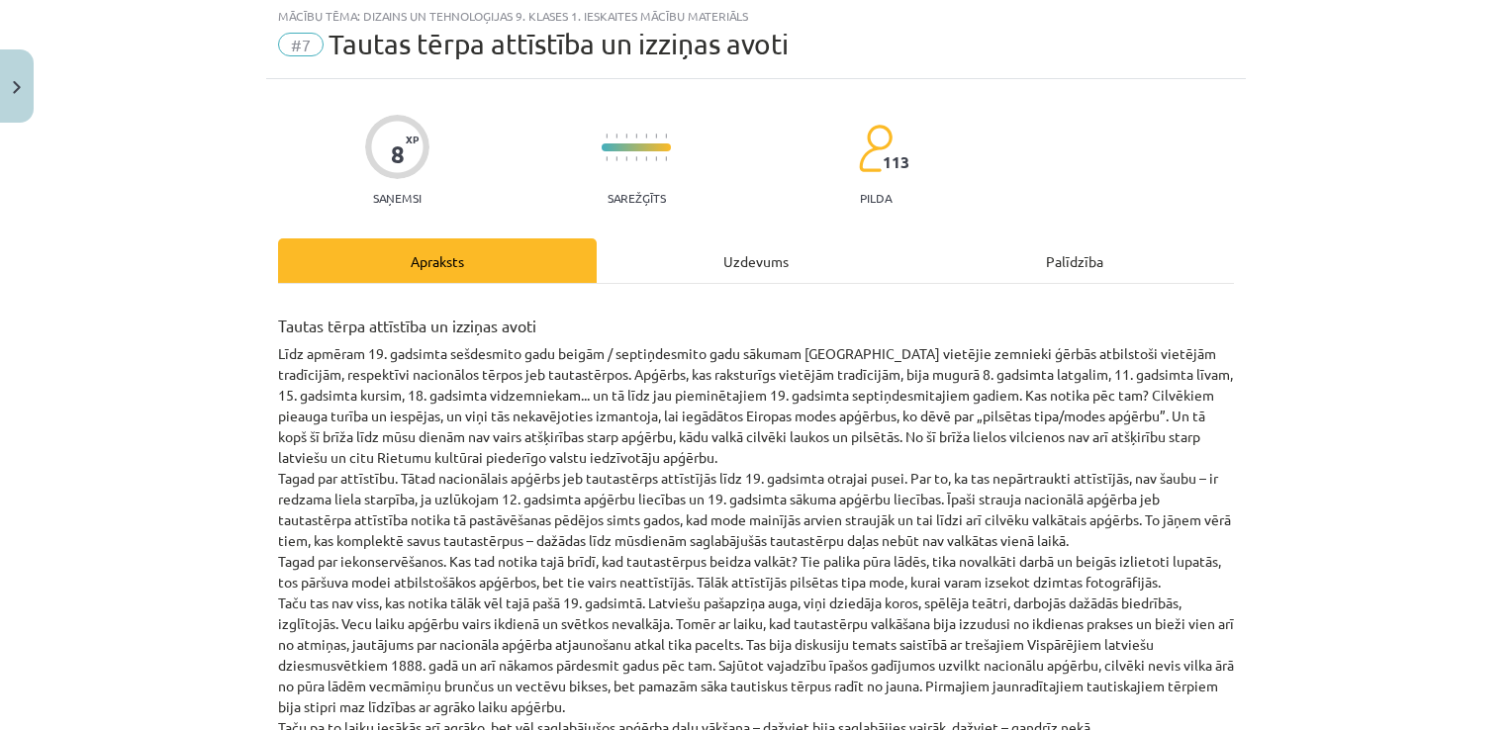
scroll to position [49, 0]
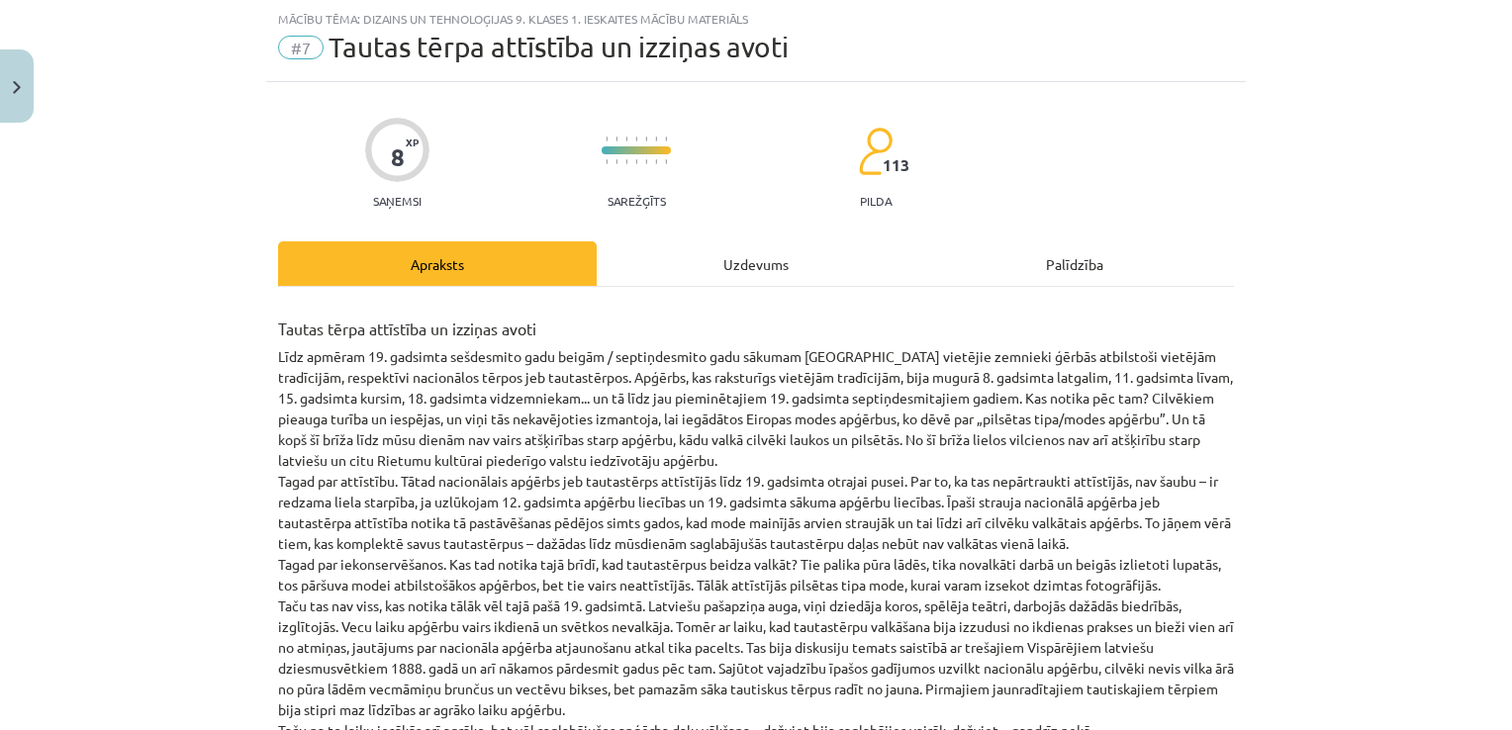
click at [831, 250] on div "Uzdevums" at bounding box center [756, 263] width 319 height 45
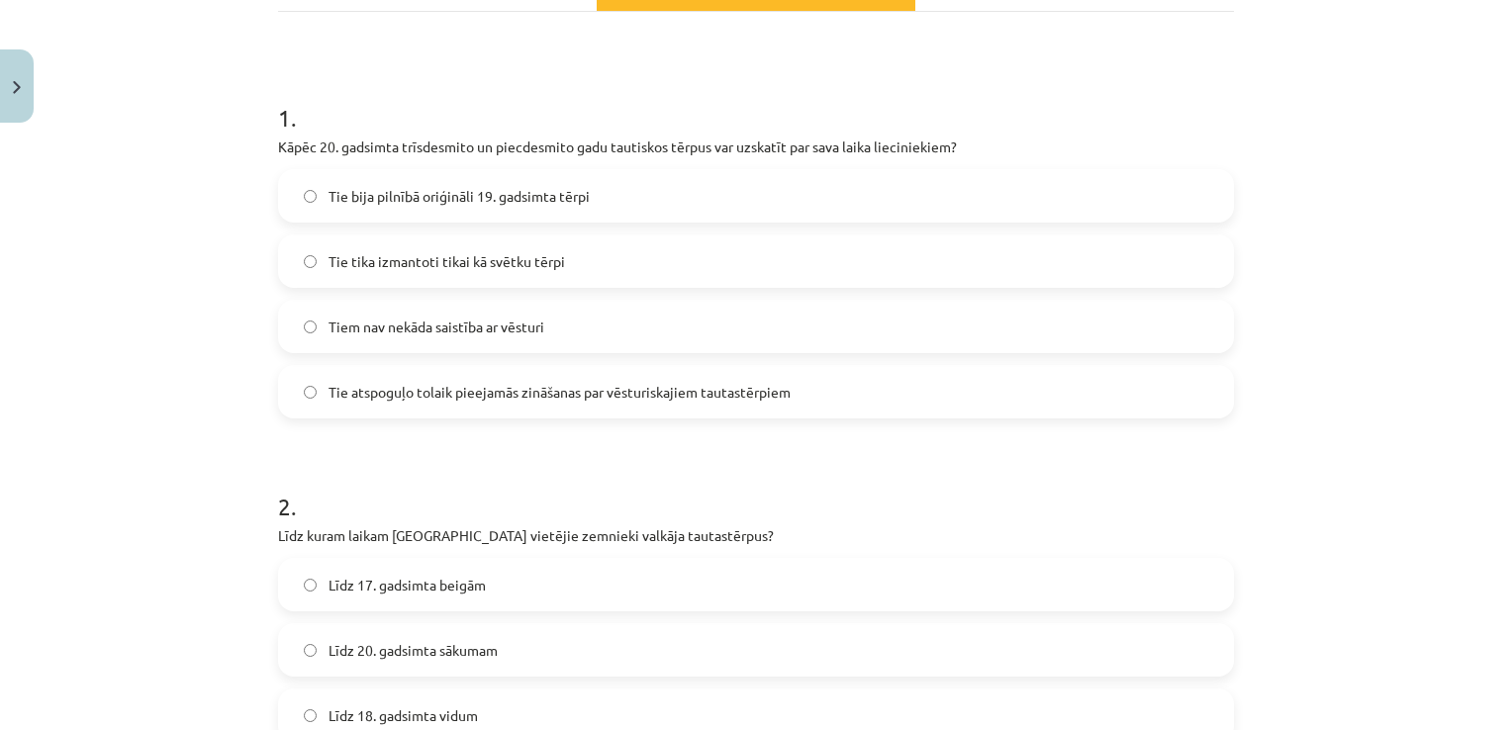
scroll to position [342, 0]
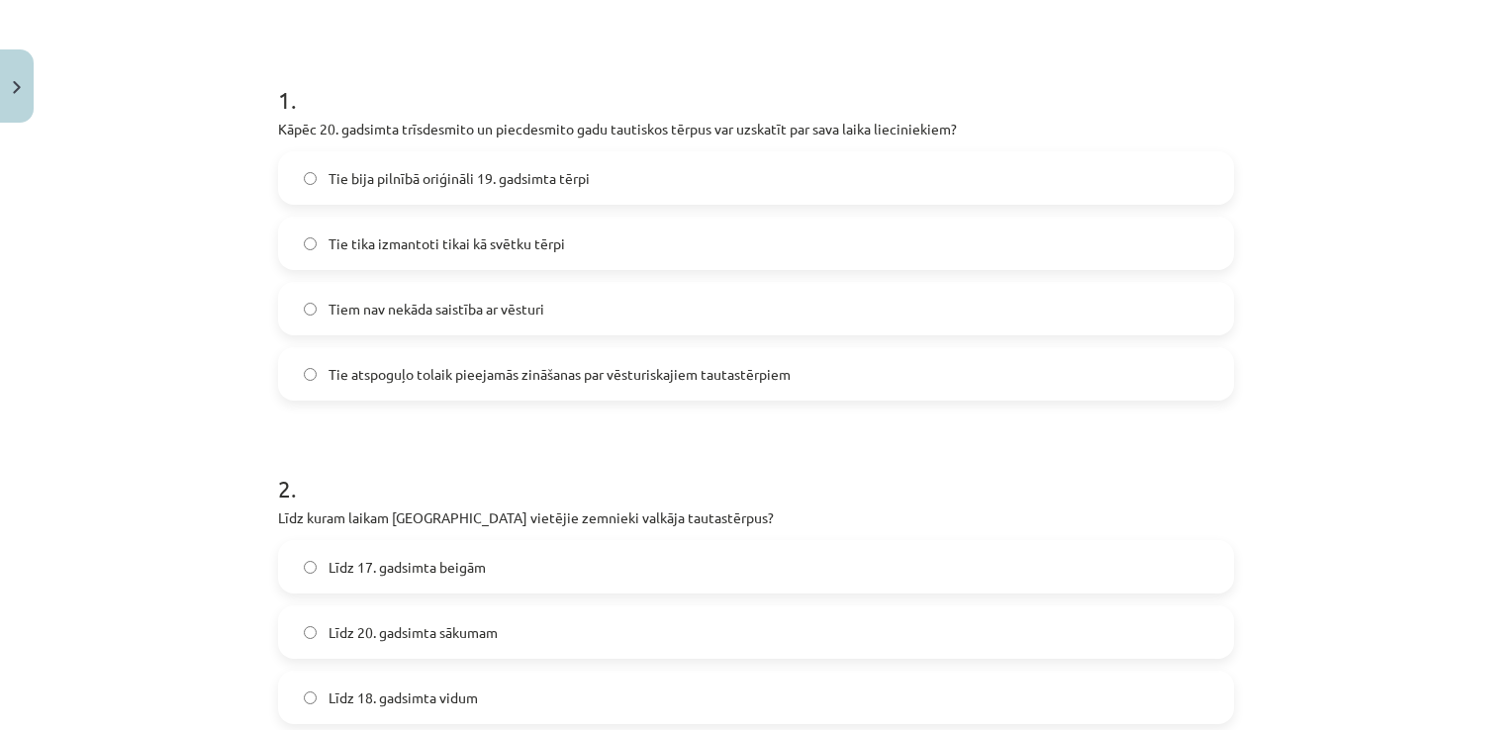
click at [704, 366] on span "Tie atspoguļo tolaik pieejamās zināšanas par vēsturiskajiem tautastērpiem" at bounding box center [560, 374] width 462 height 21
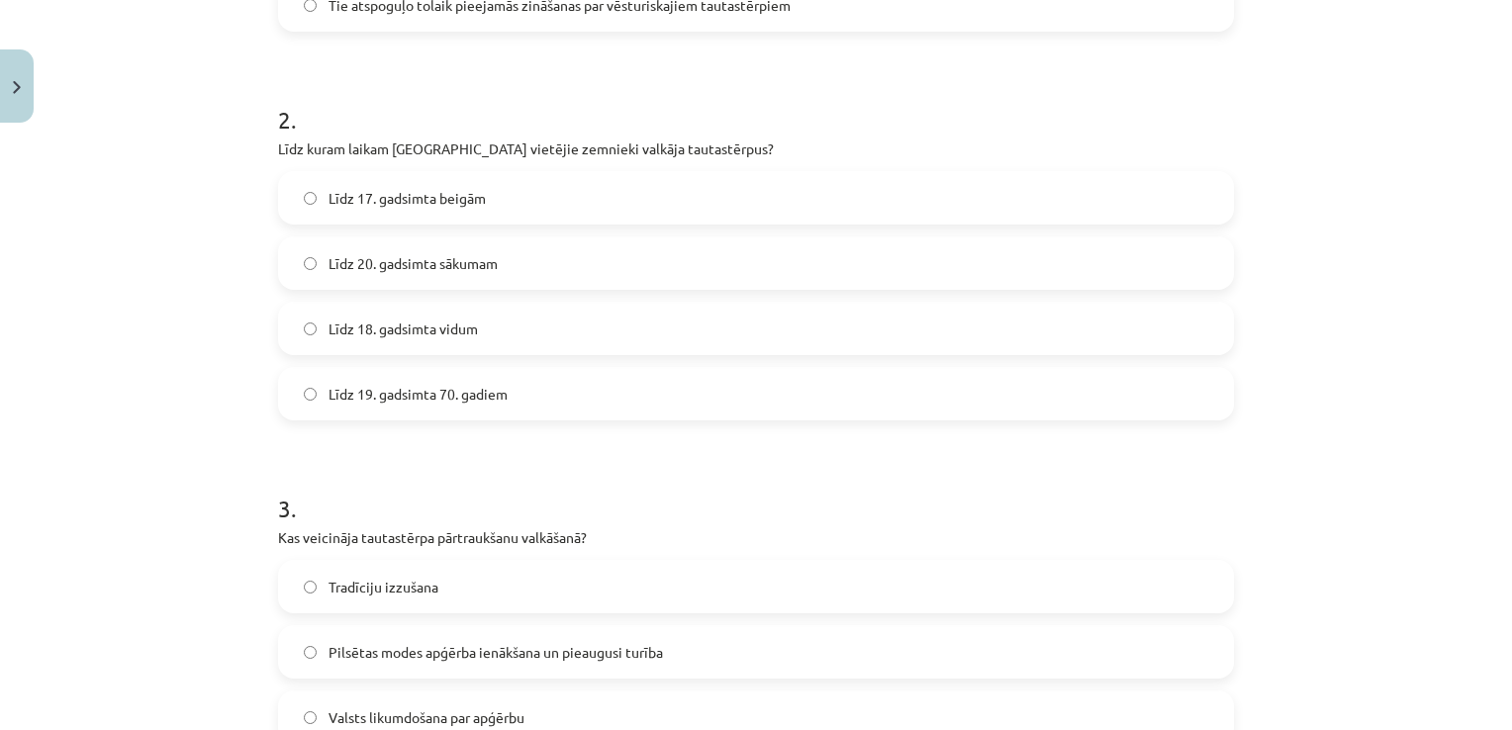
scroll to position [759, 0]
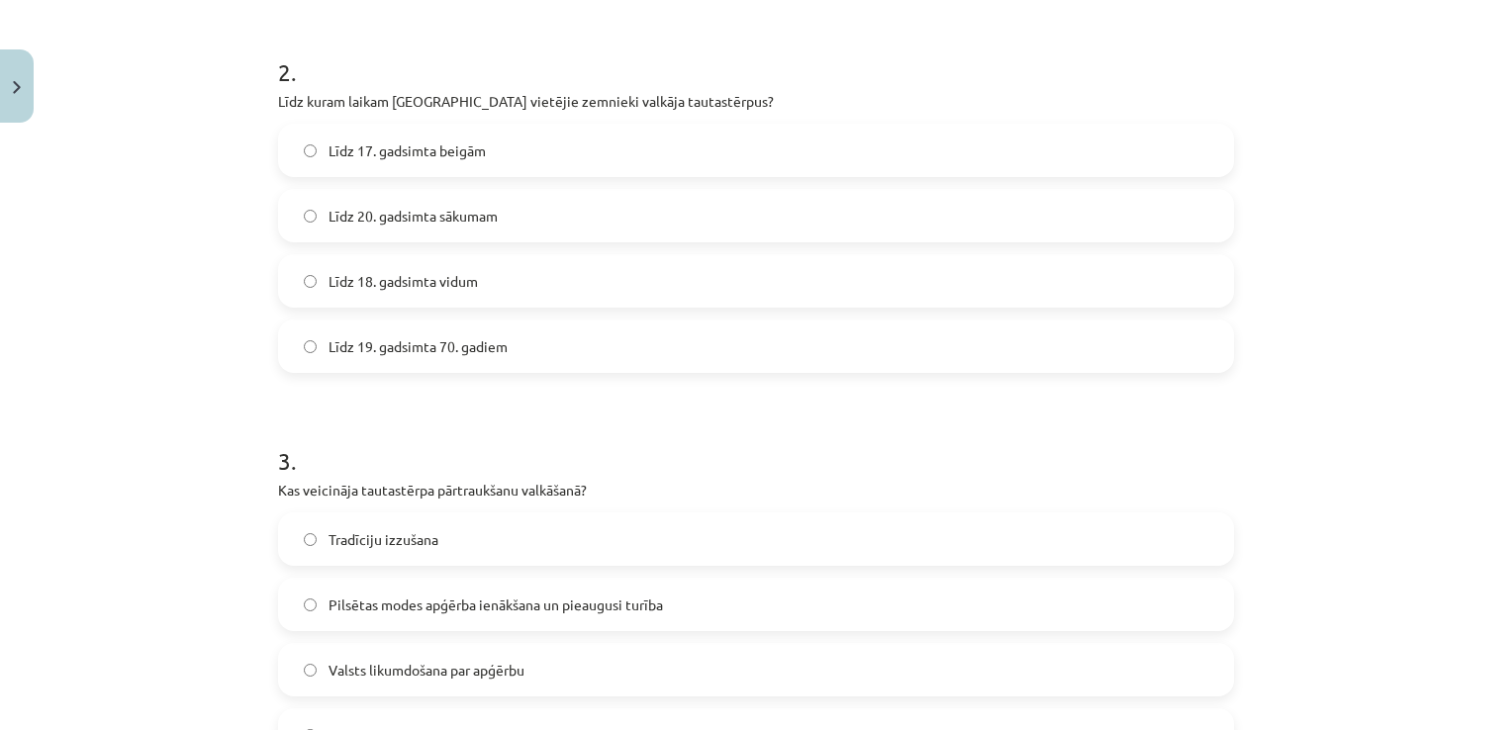
click at [598, 339] on label "Līdz 19. gadsimta 70. gadiem" at bounding box center [756, 346] width 952 height 49
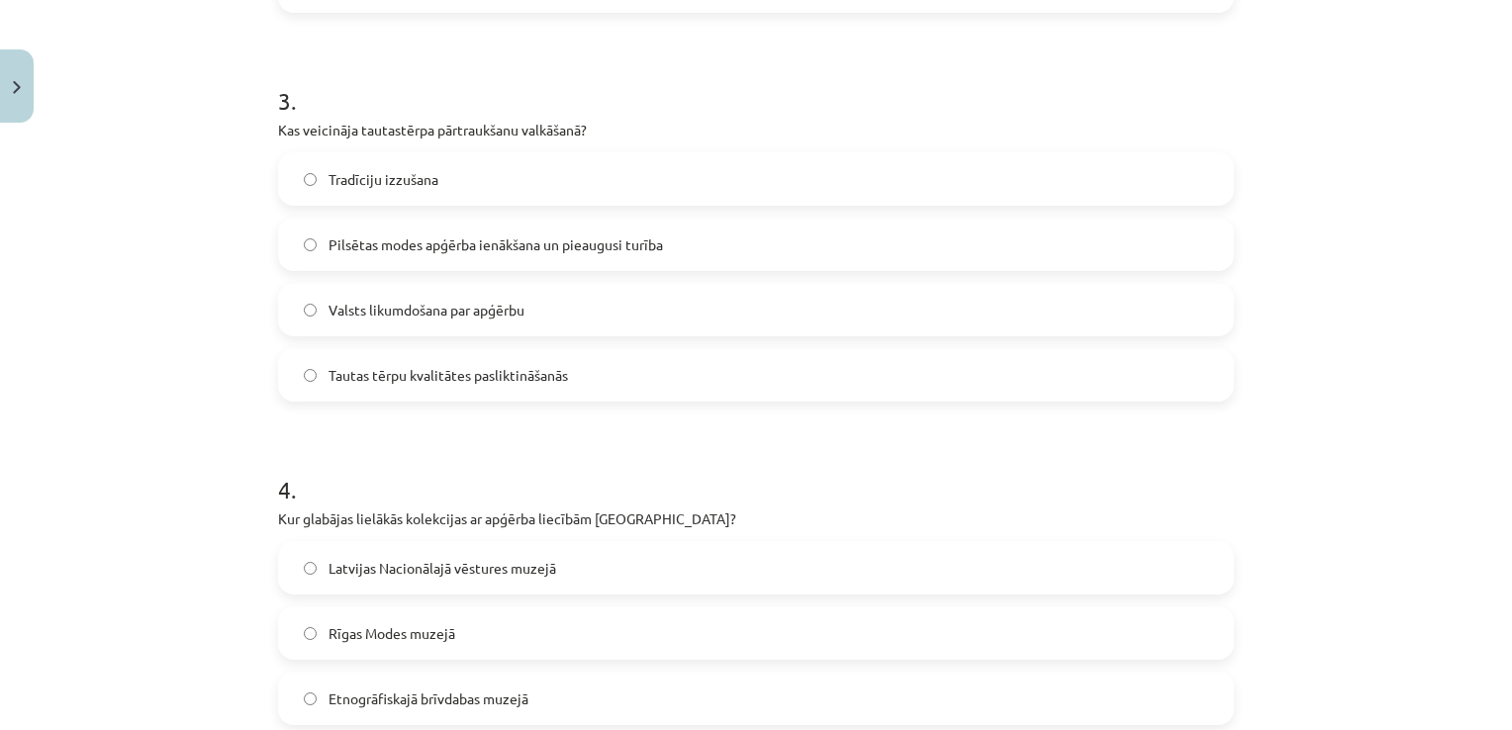
scroll to position [1132, 0]
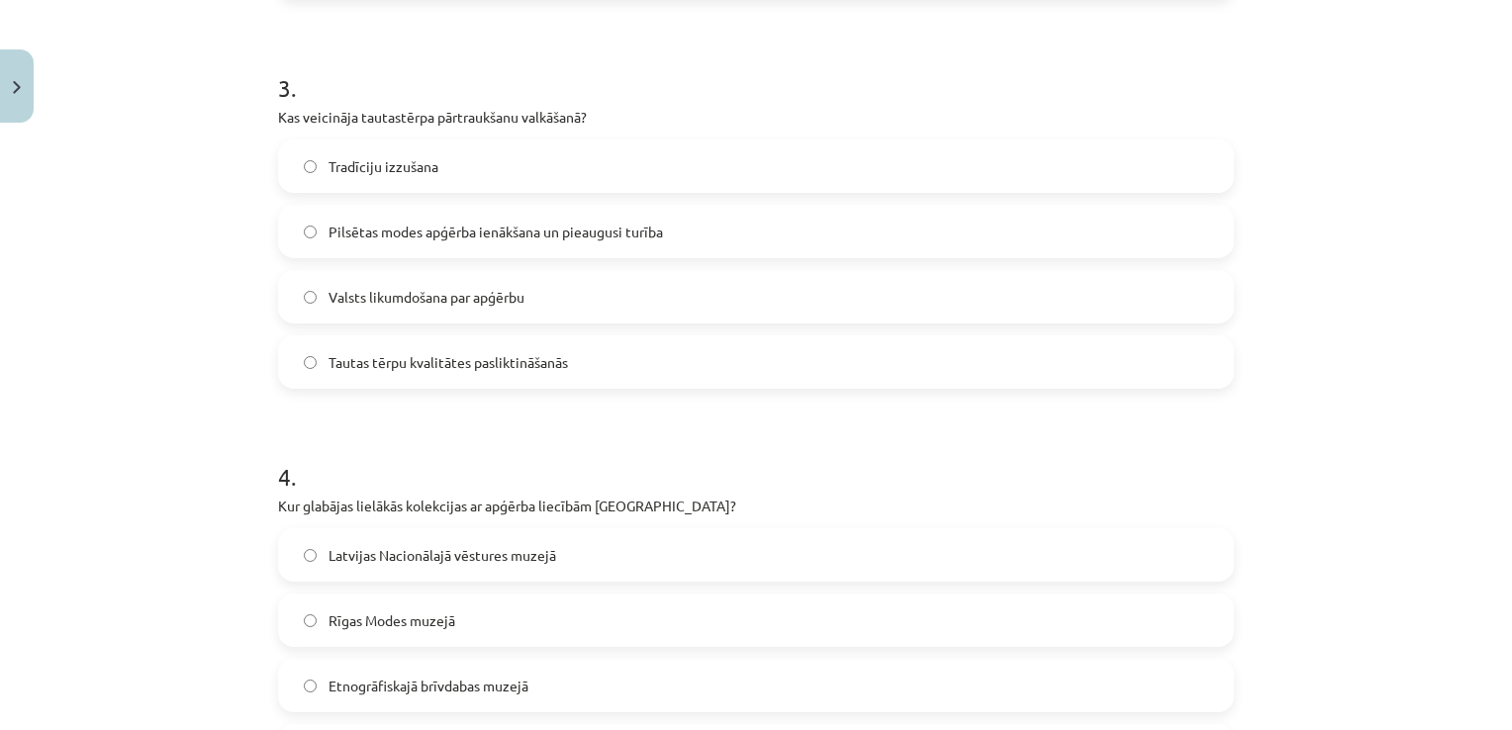
click at [646, 245] on label "Pilsētas modes apģērba ienākšana un pieaugusi turība" at bounding box center [756, 231] width 952 height 49
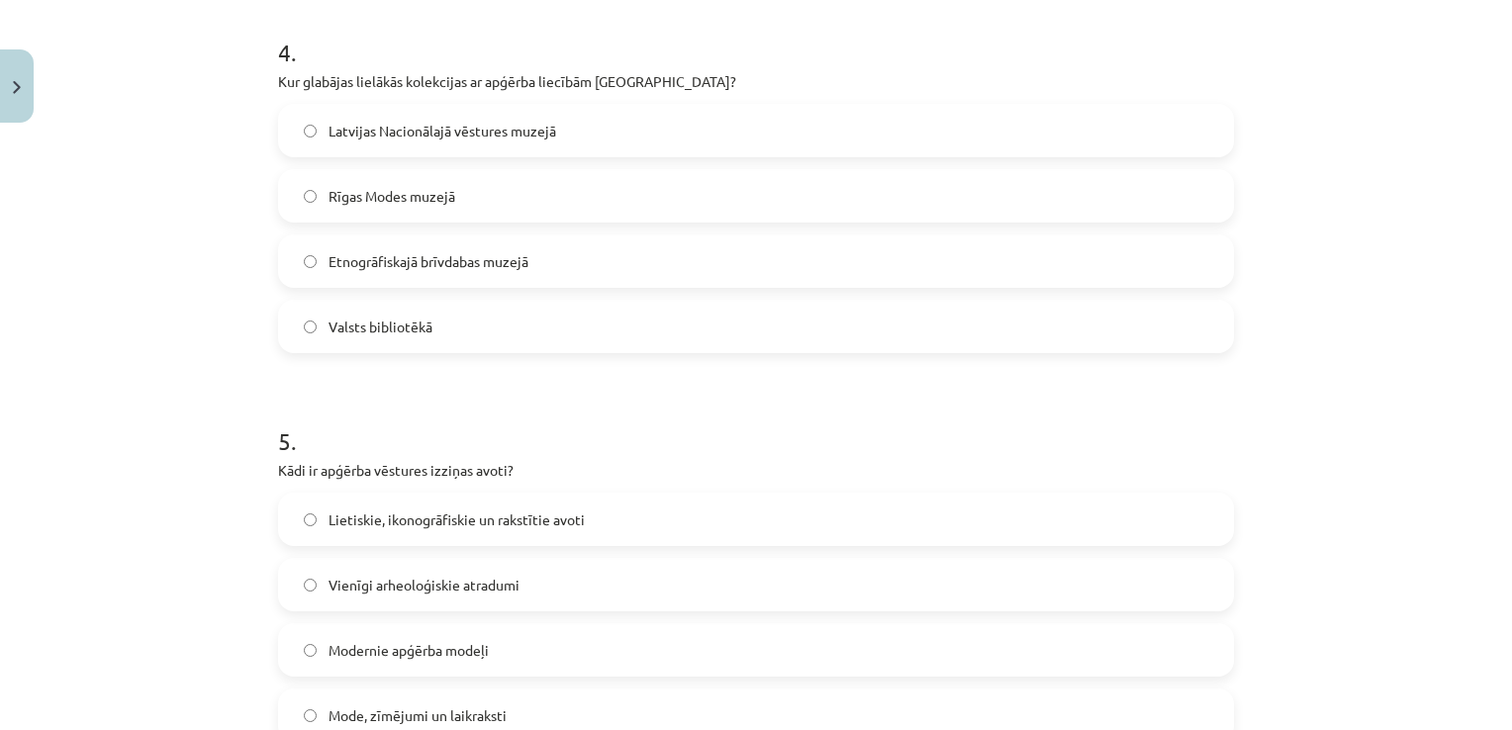
scroll to position [1561, 0]
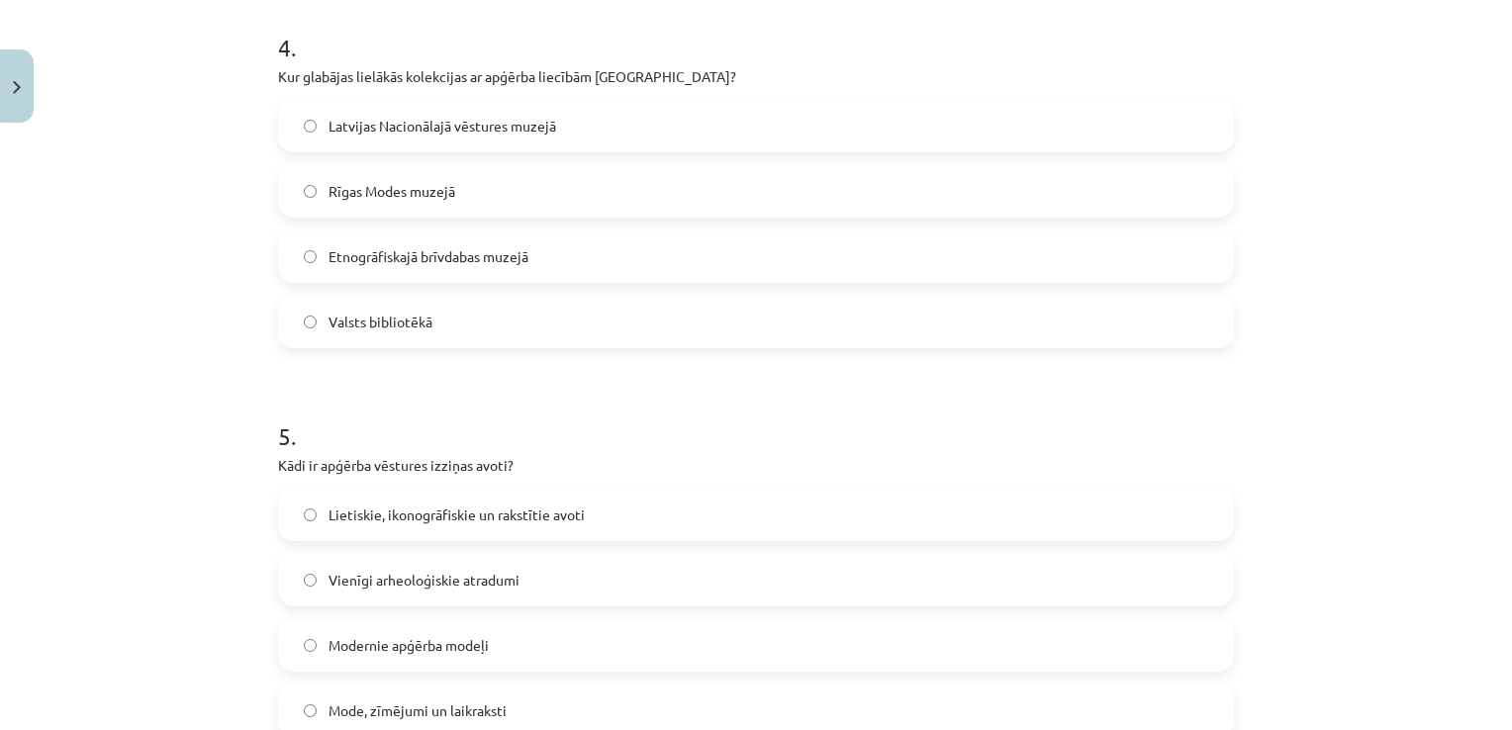
click at [886, 170] on label "Rīgas Modes muzejā" at bounding box center [756, 190] width 952 height 49
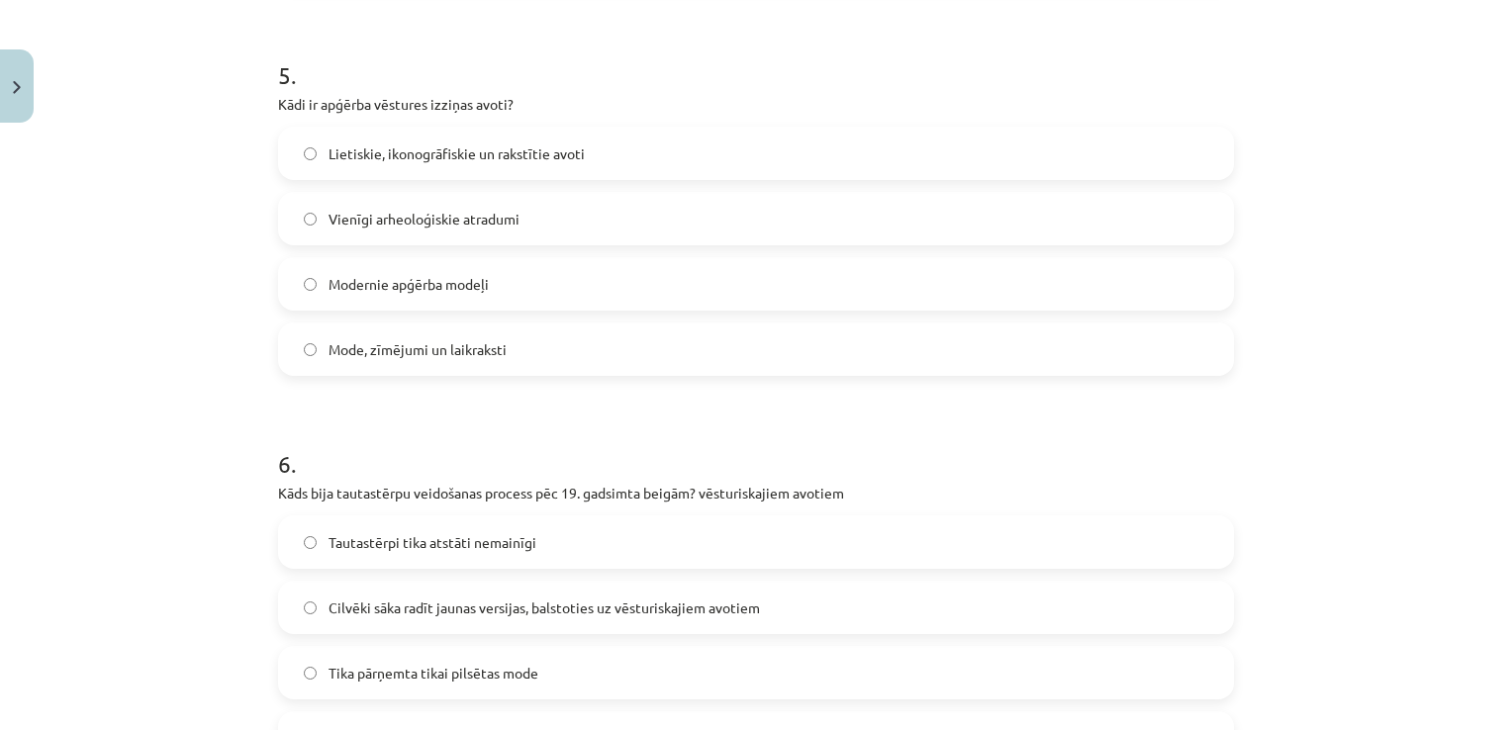
scroll to position [1927, 0]
click at [831, 113] on div "5 . Kādi ir apģērba vēstures izziņas avoti? Lietiskie, ikonogrāfiskie un rakstī…" at bounding box center [756, 197] width 956 height 349
click at [823, 144] on label "Lietiskie, ikonogrāfiskie un rakstītie avoti" at bounding box center [756, 149] width 952 height 49
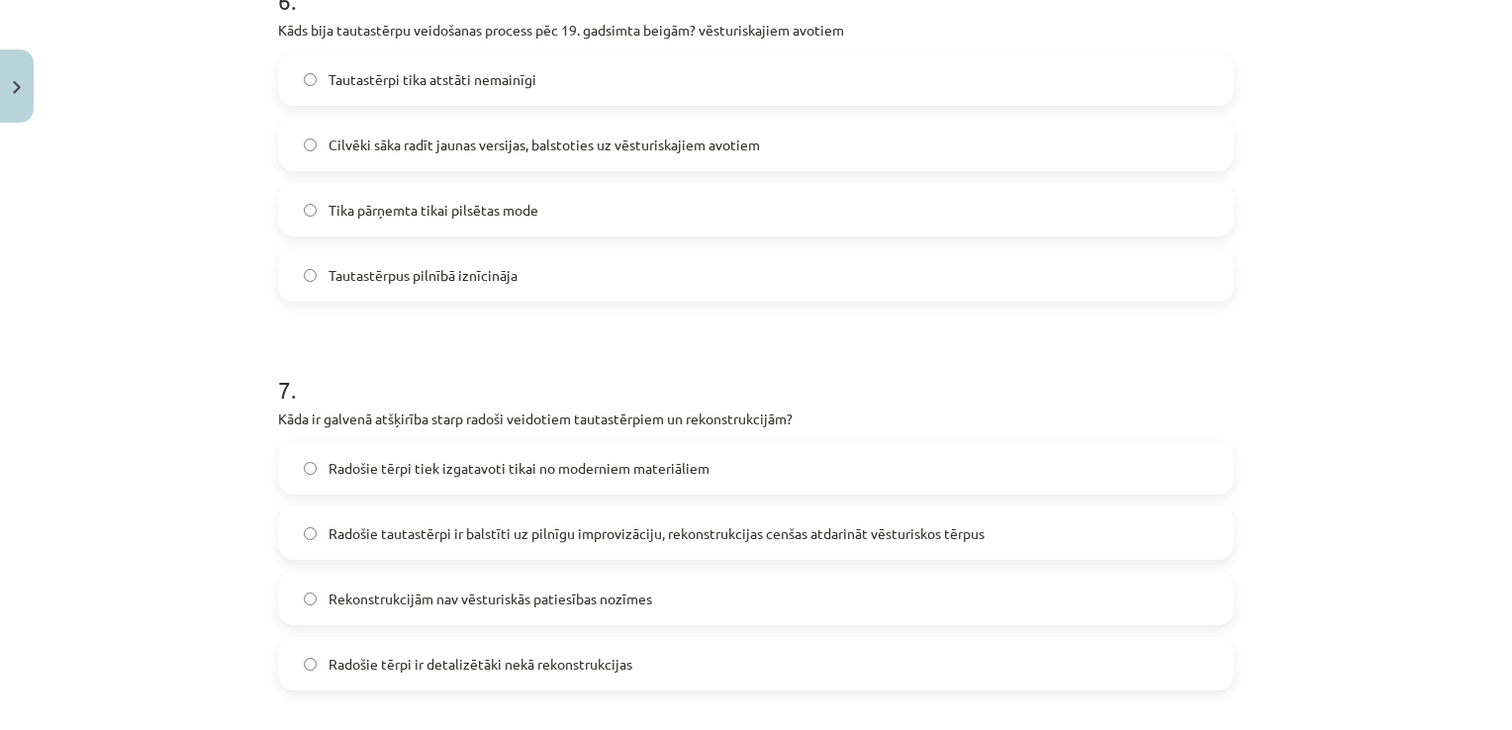
scroll to position [2281, 0]
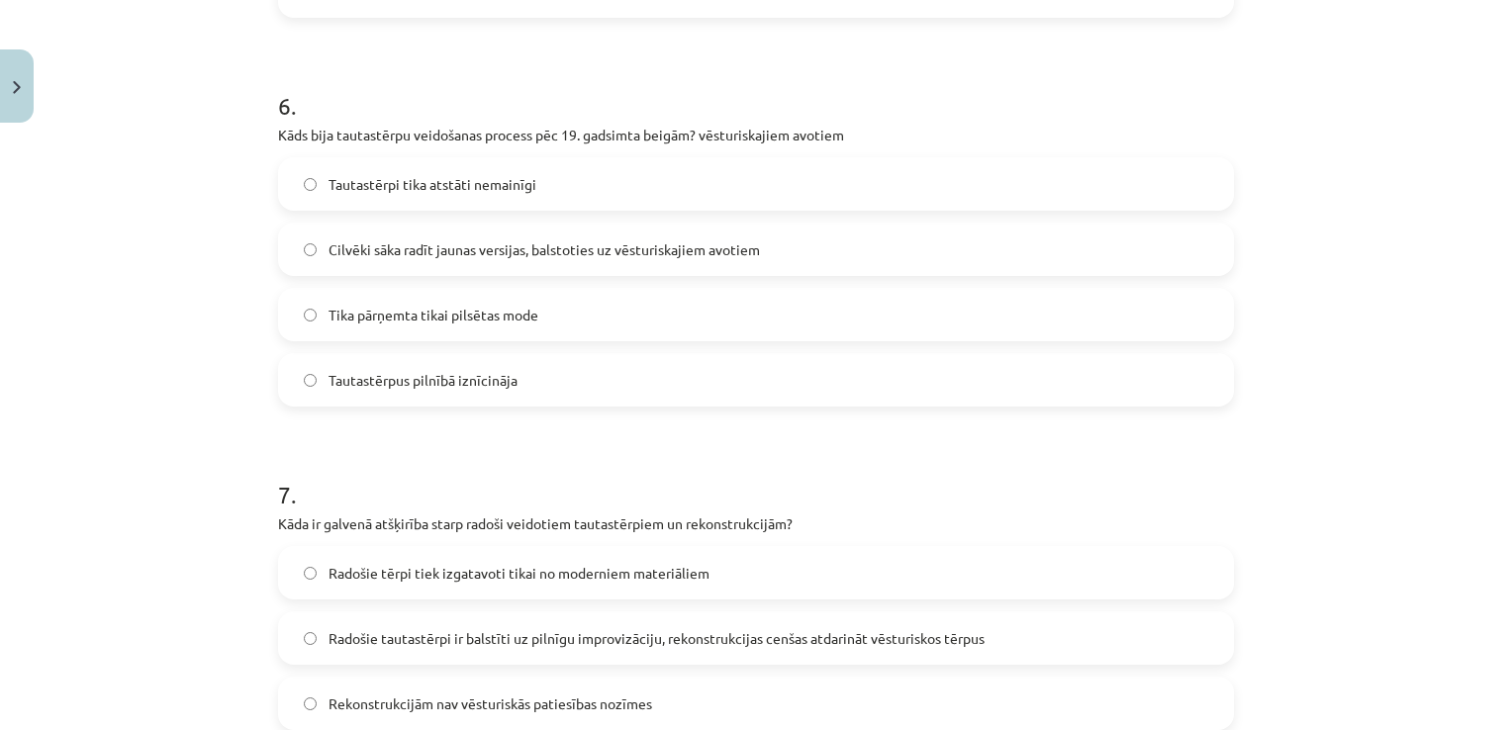
click at [1041, 236] on label "Cilvēki sāka radīt jaunas versijas, balstoties uz vēsturiskajiem avotiem" at bounding box center [756, 249] width 952 height 49
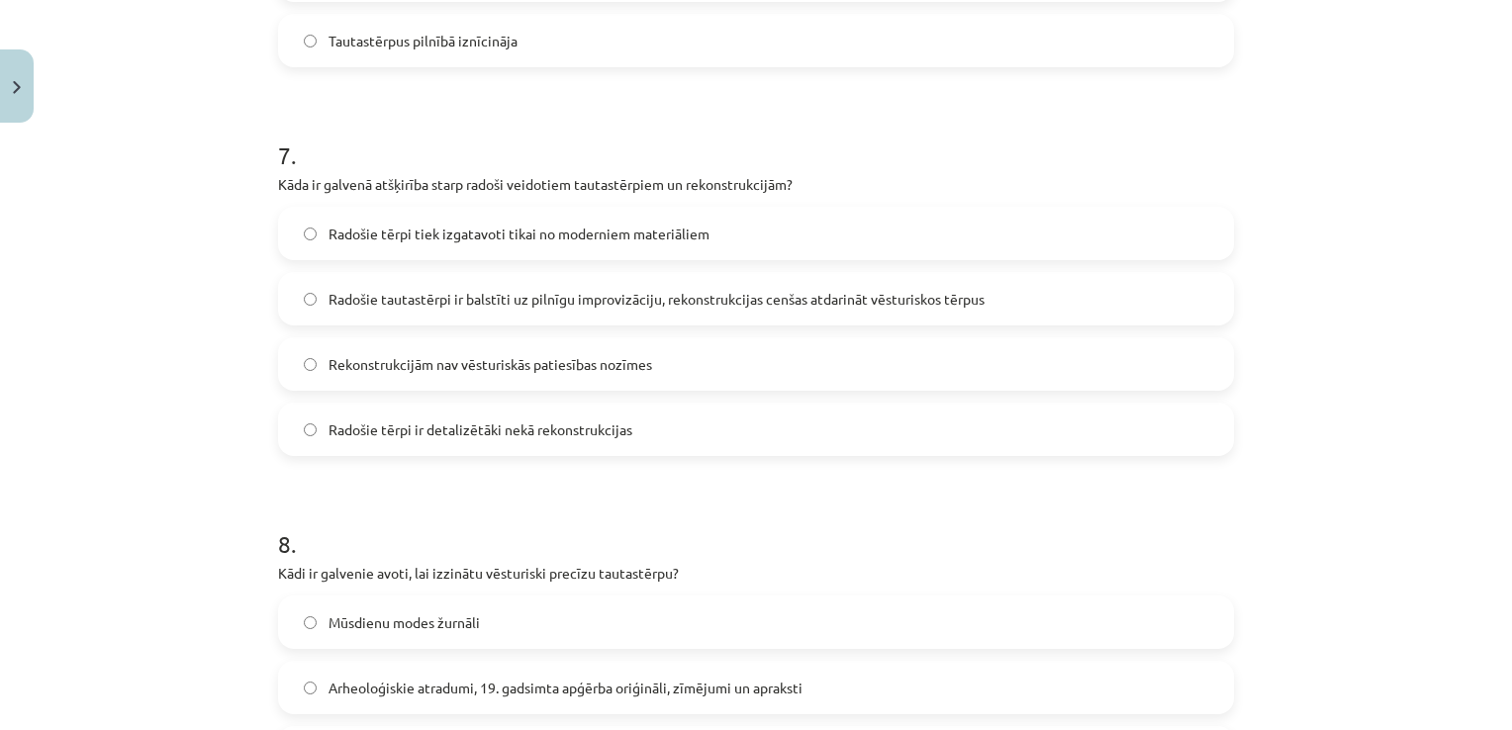
scroll to position [2616, 0]
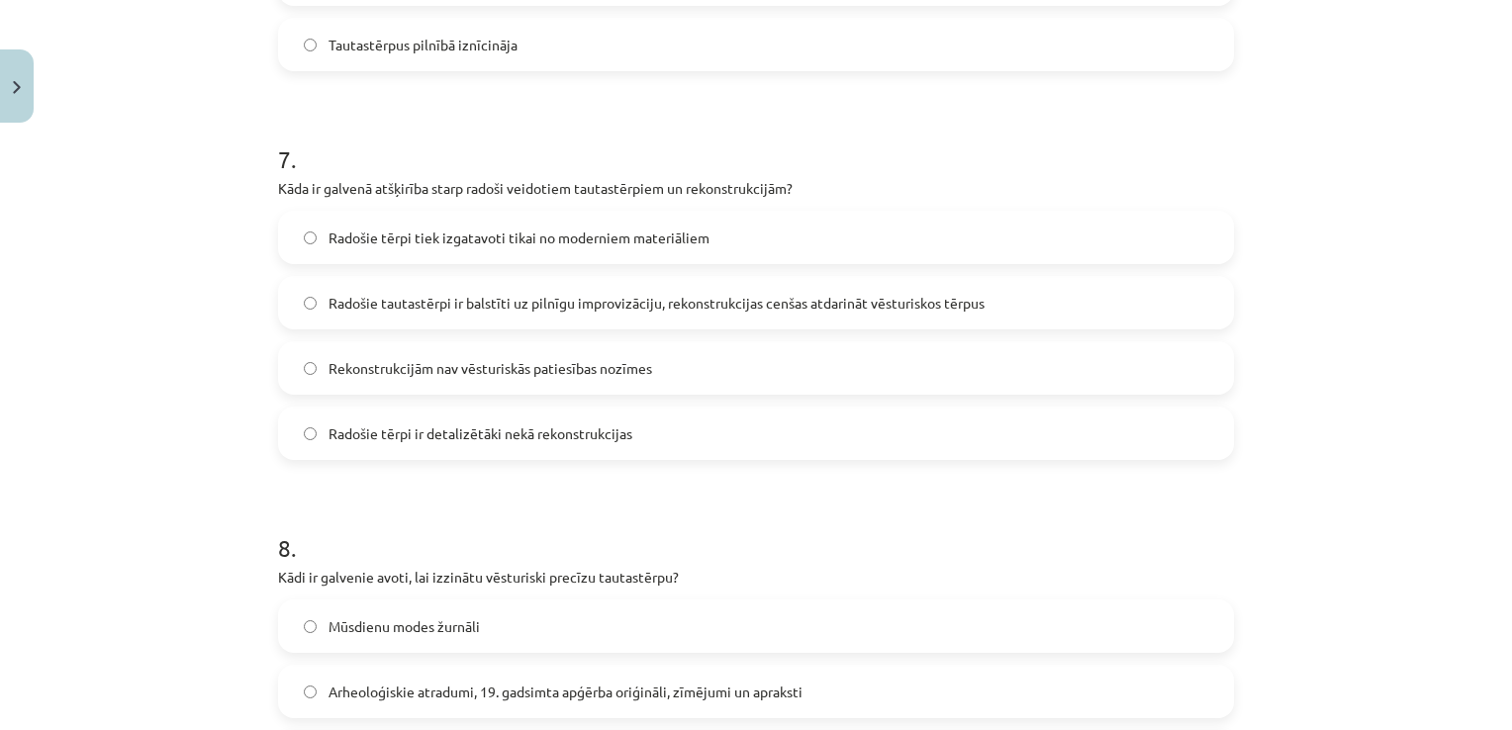
click at [809, 301] on span "Radošie tautastērpi ir balstīti uz pilnīgu improvizāciju, rekonstrukcijas cenša…" at bounding box center [657, 303] width 656 height 21
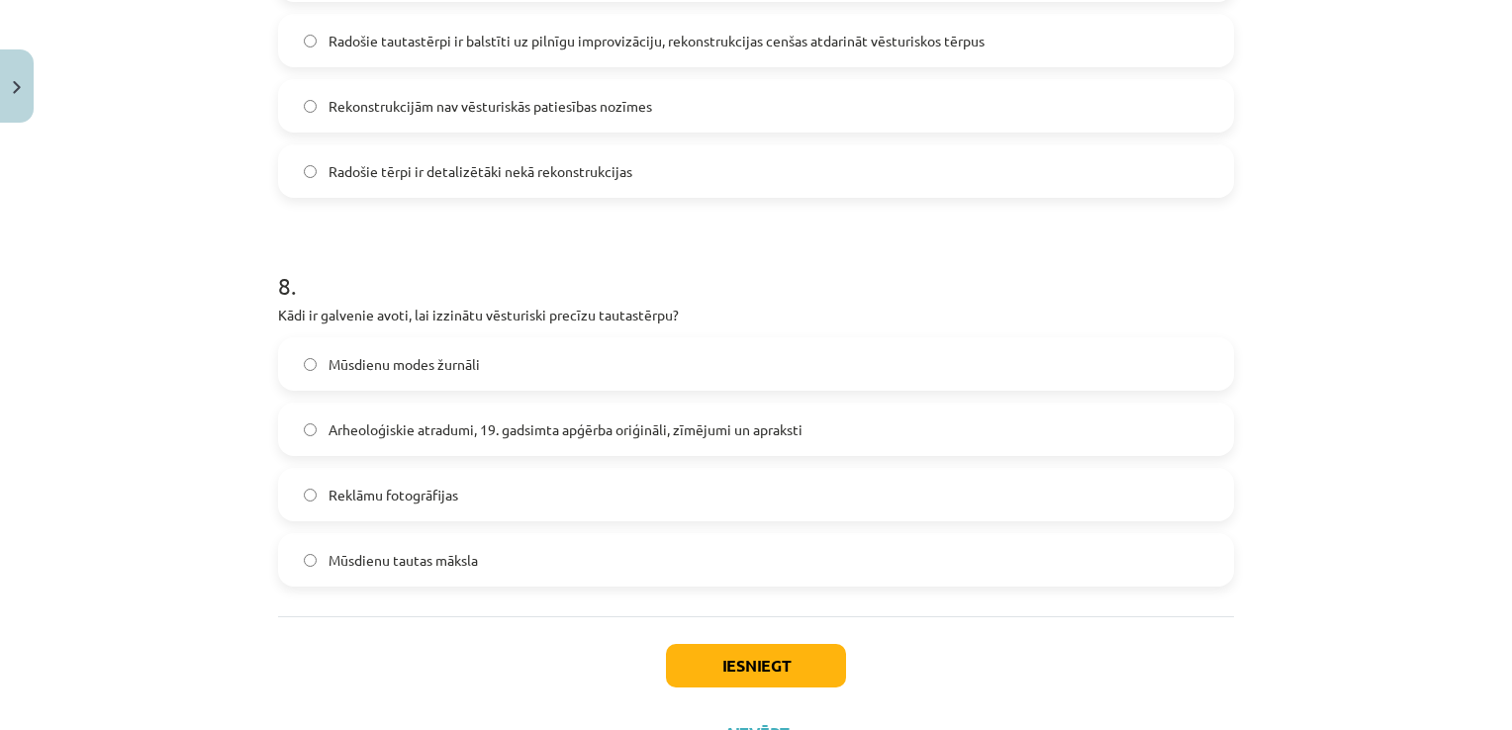
scroll to position [2882, 0]
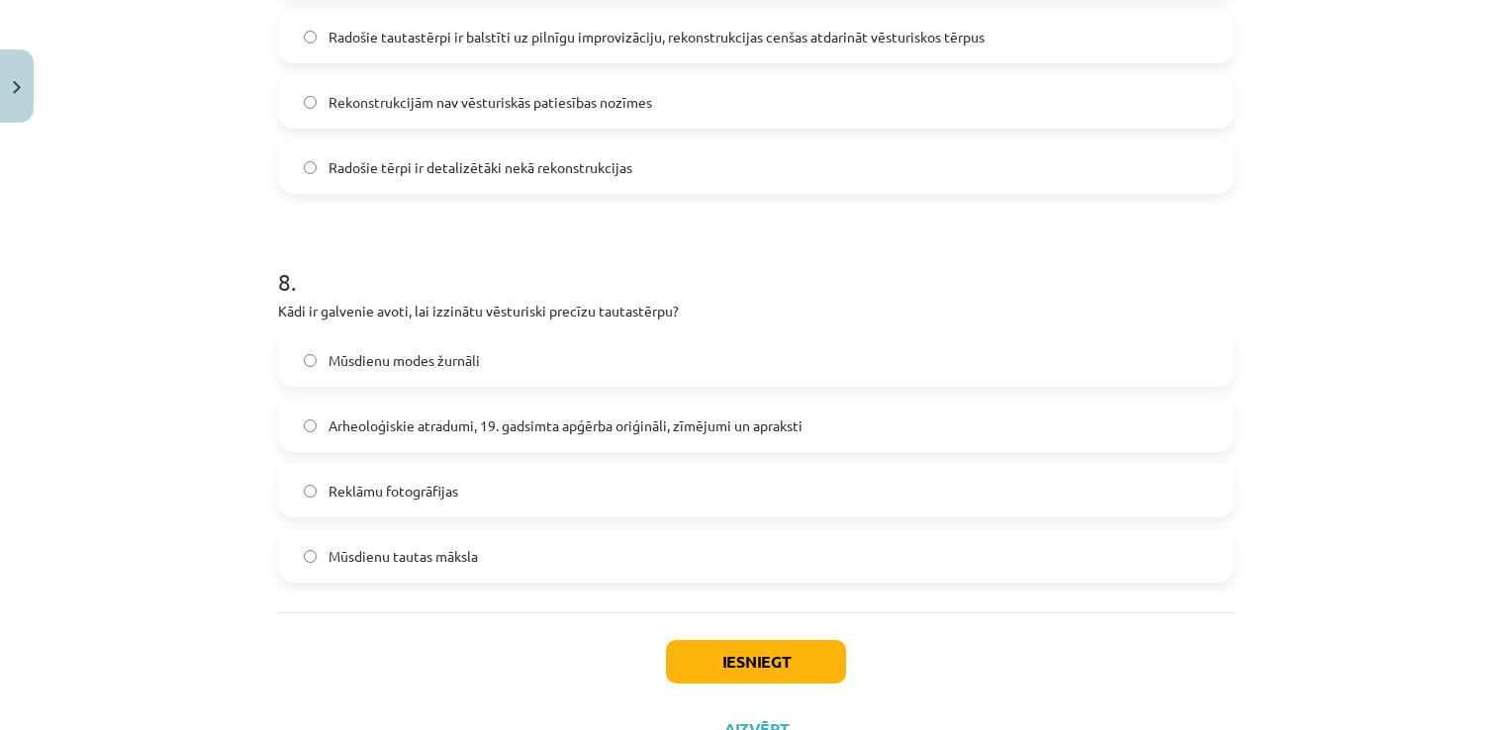
click at [897, 405] on label "Arheoloģiskie atradumi, 19. gadsimta apģērba oriģināli, zīmējumi un apraksti" at bounding box center [756, 425] width 952 height 49
click at [785, 647] on button "Iesniegt" at bounding box center [756, 662] width 180 height 44
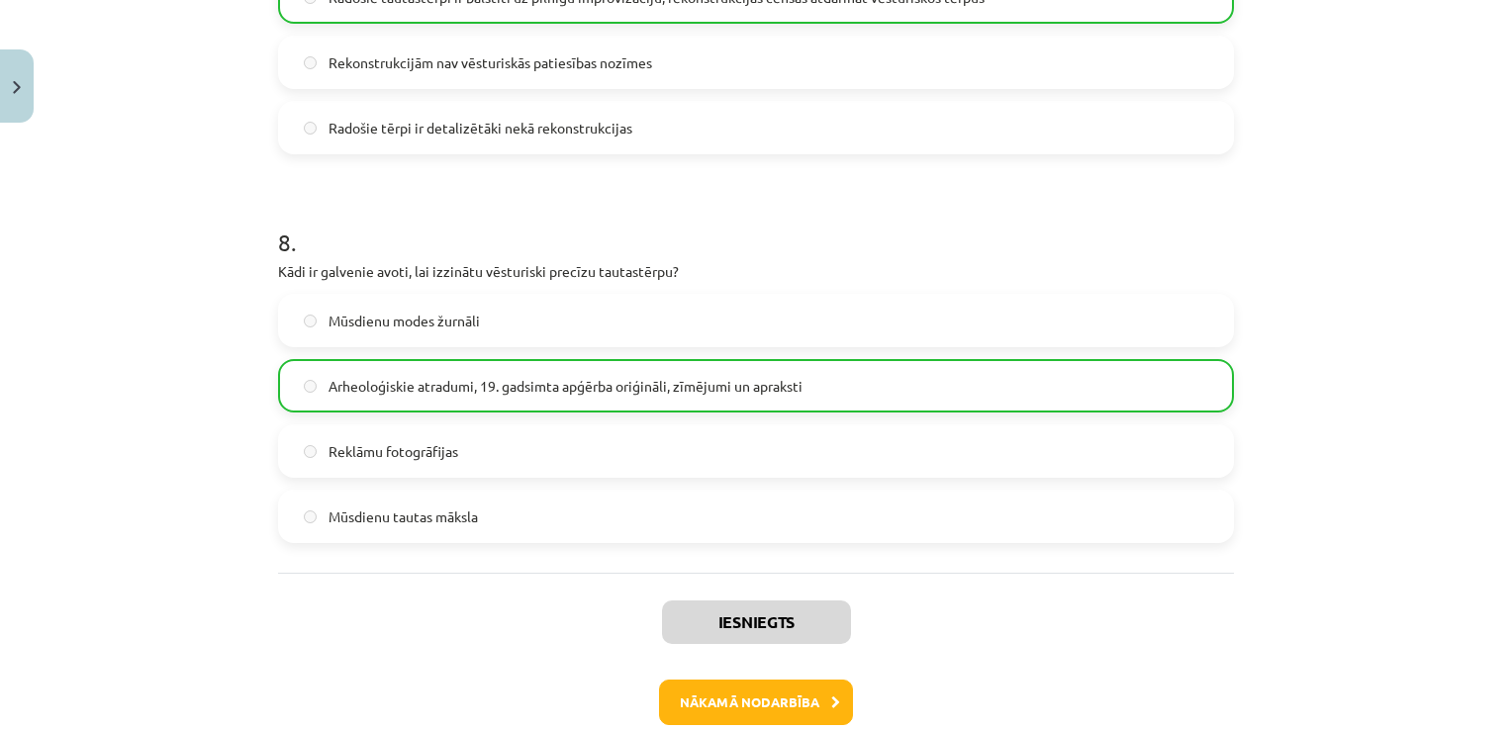
scroll to position [3026, 0]
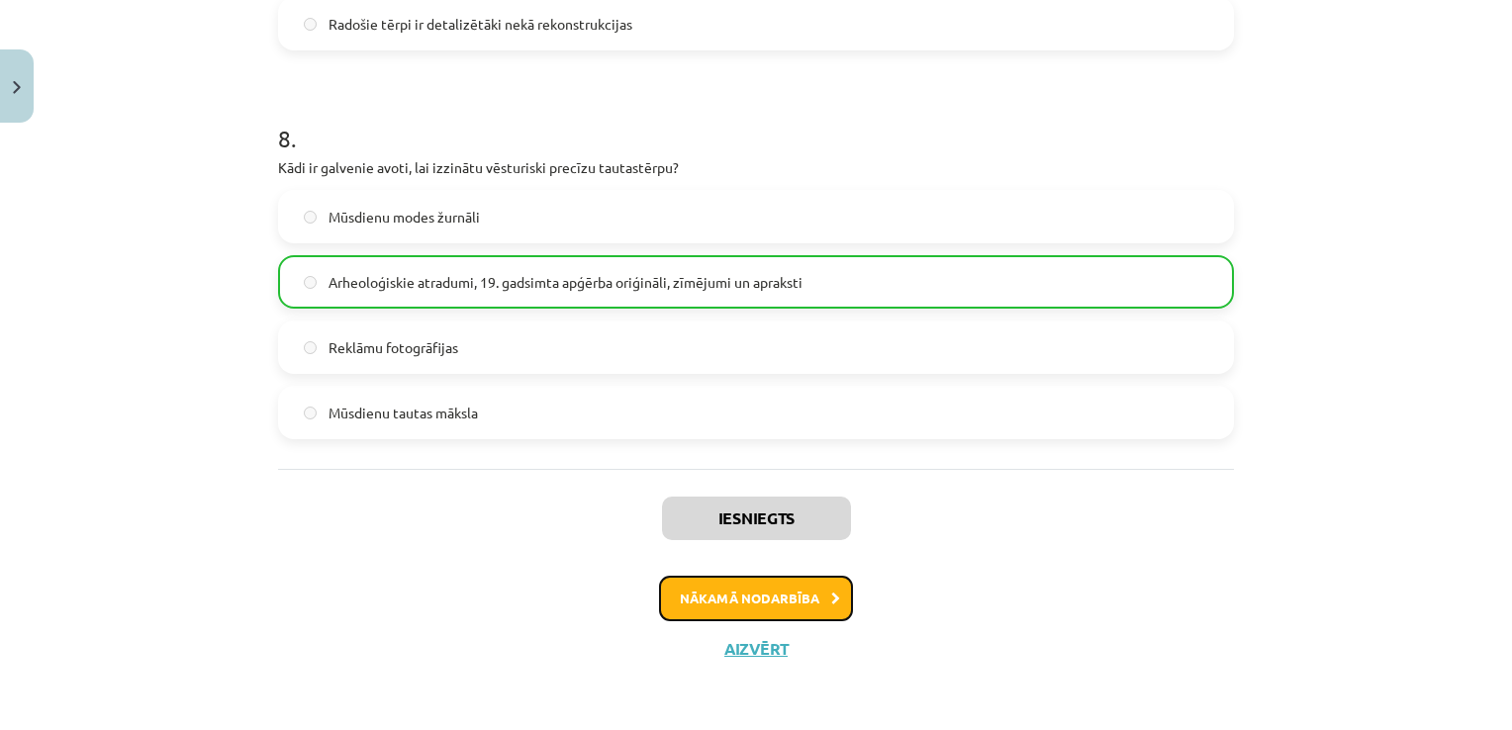
click at [801, 599] on button "Nākamā nodarbība" at bounding box center [756, 599] width 194 height 46
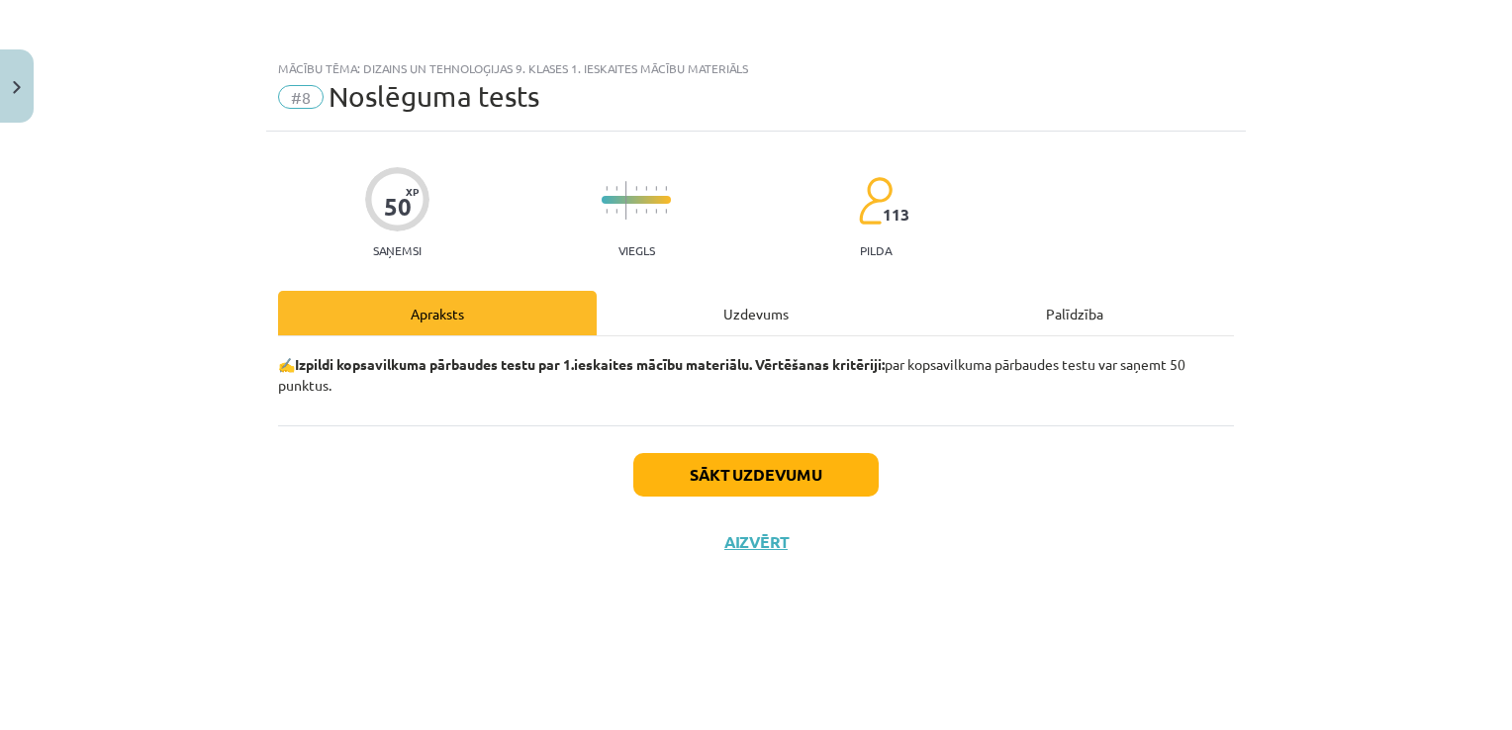
scroll to position [0, 0]
click at [800, 492] on button "Sākt uzdevumu" at bounding box center [755, 475] width 245 height 44
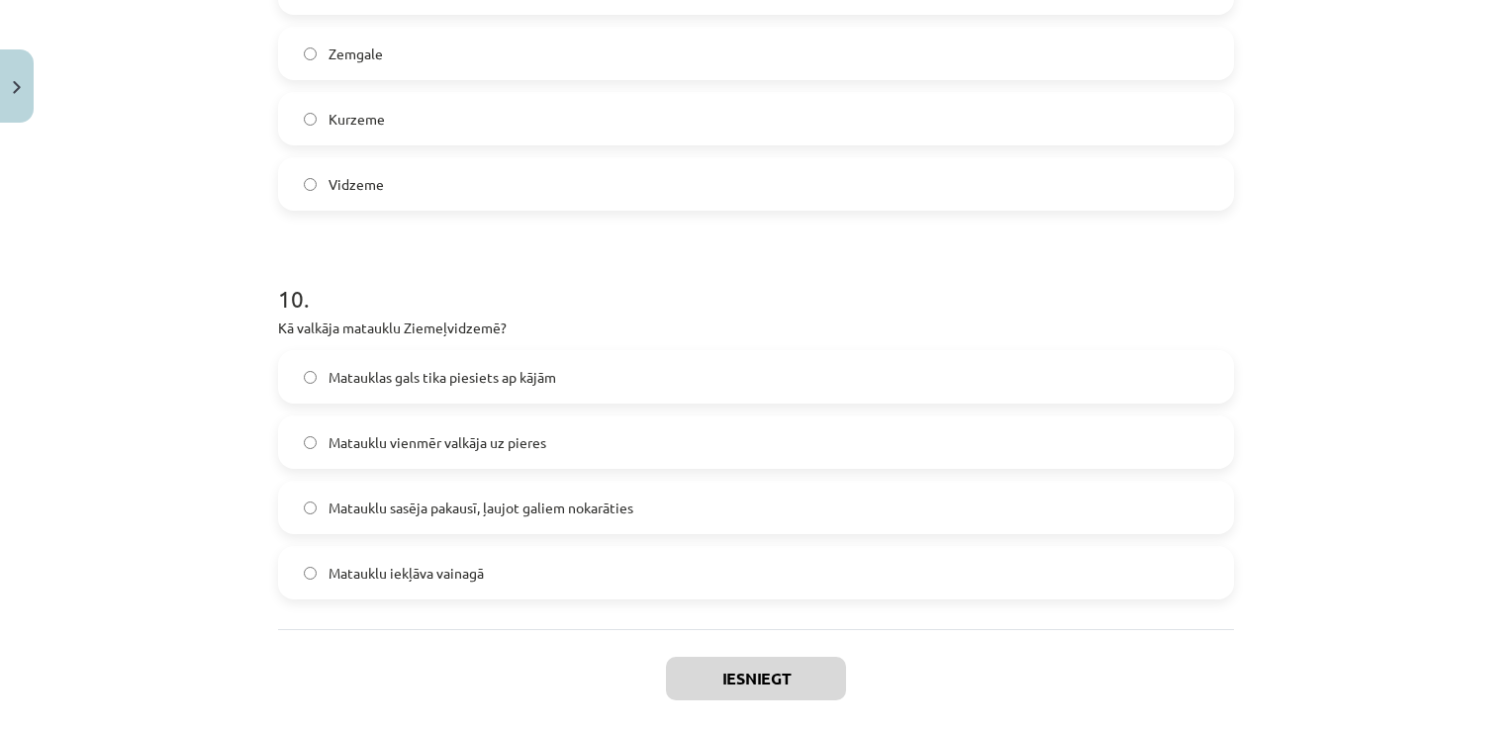
scroll to position [3740, 0]
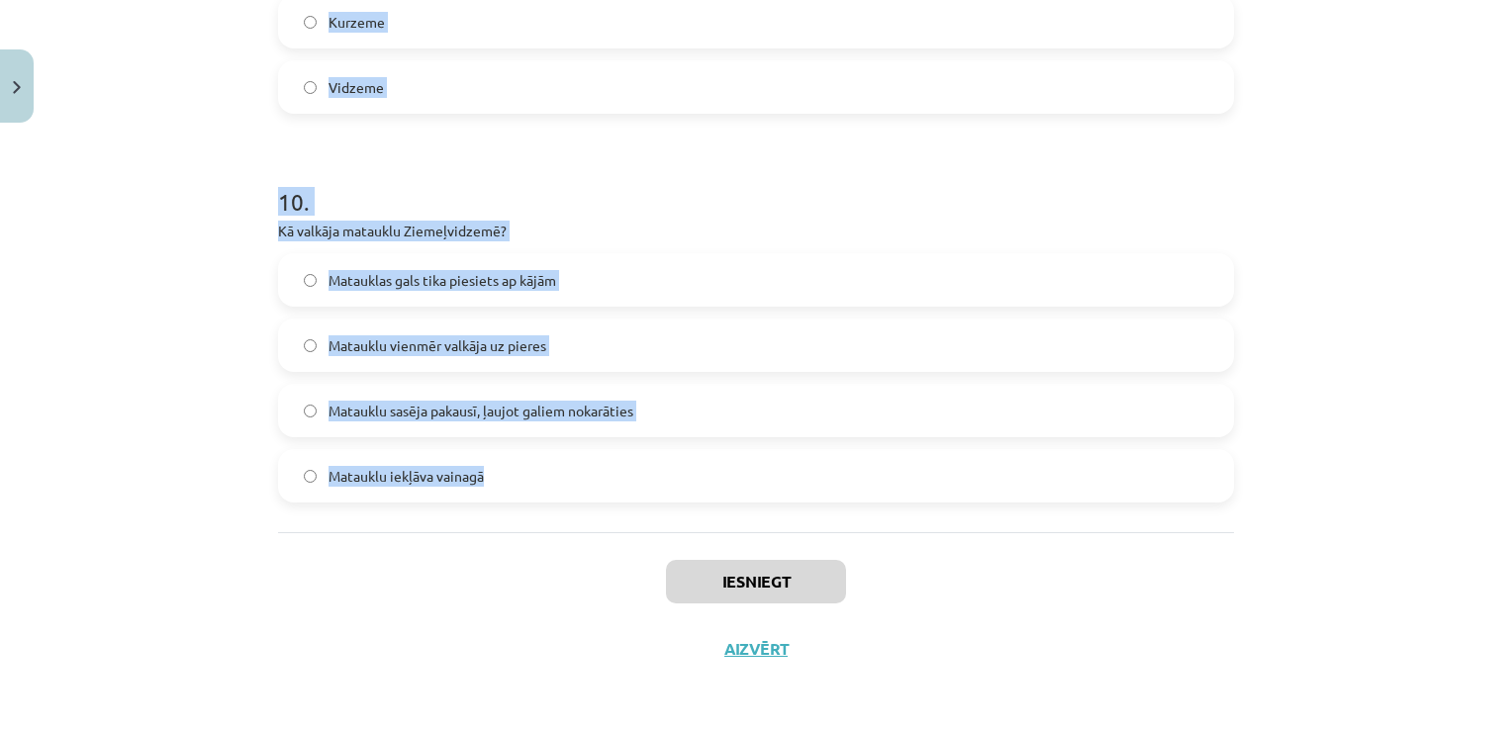
drag, startPoint x: 265, startPoint y: 436, endPoint x: 732, endPoint y: 513, distance: 473.2
copy form "1 . Kā tika saukta tautas daļa, kas apdzīvoja Latvijas teritorijas piekrastes u…"
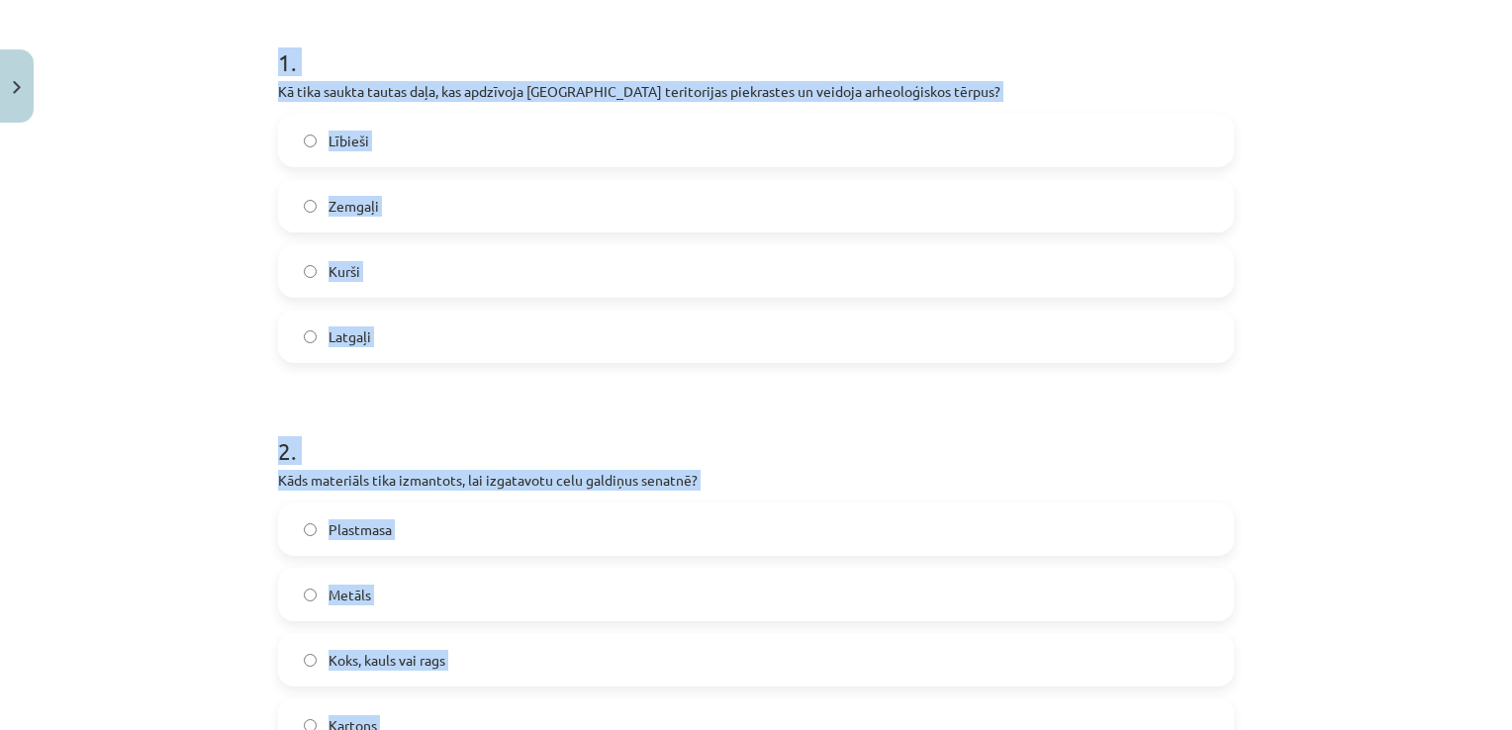
scroll to position [384, 0]
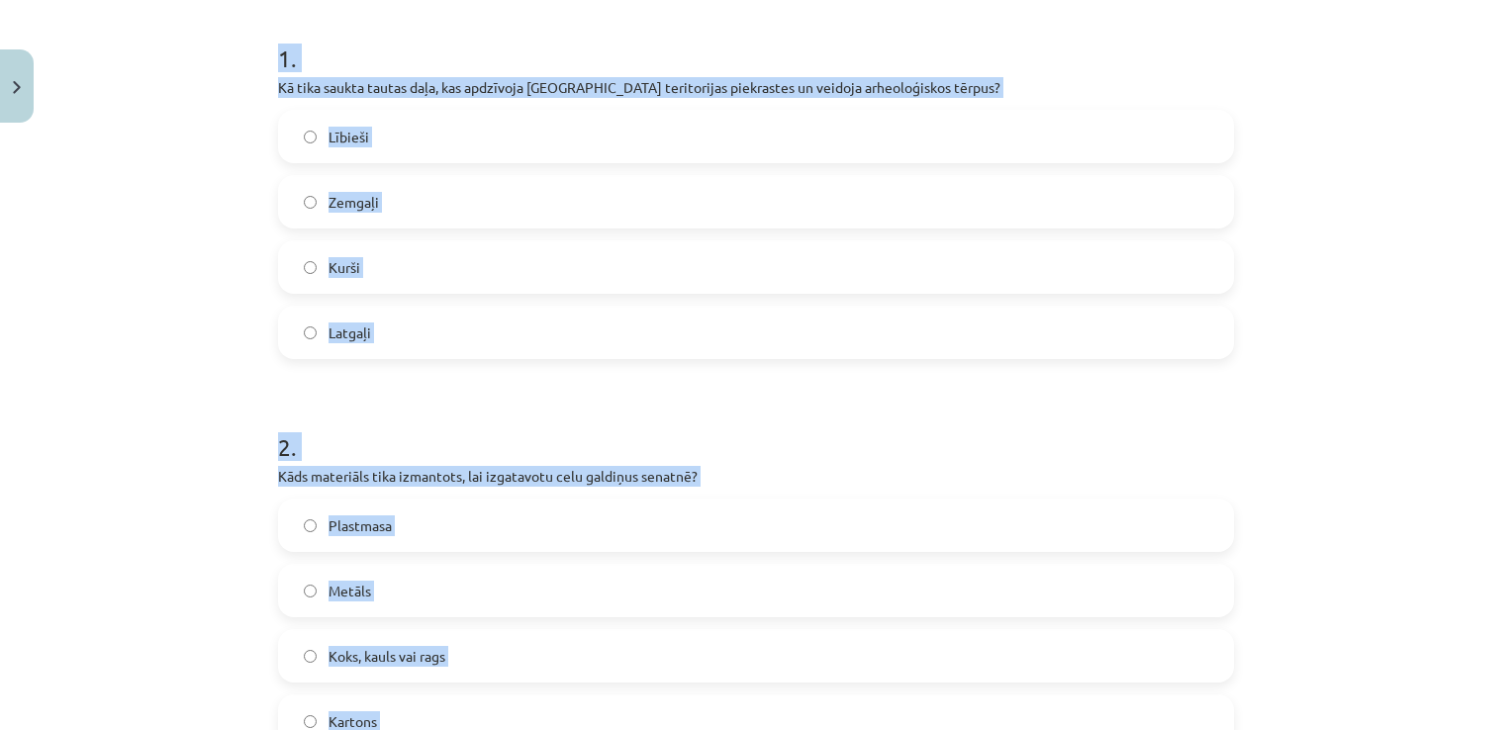
click at [816, 295] on div "Lībieši Zemgaļi Kurši Latgaļi" at bounding box center [756, 234] width 956 height 249
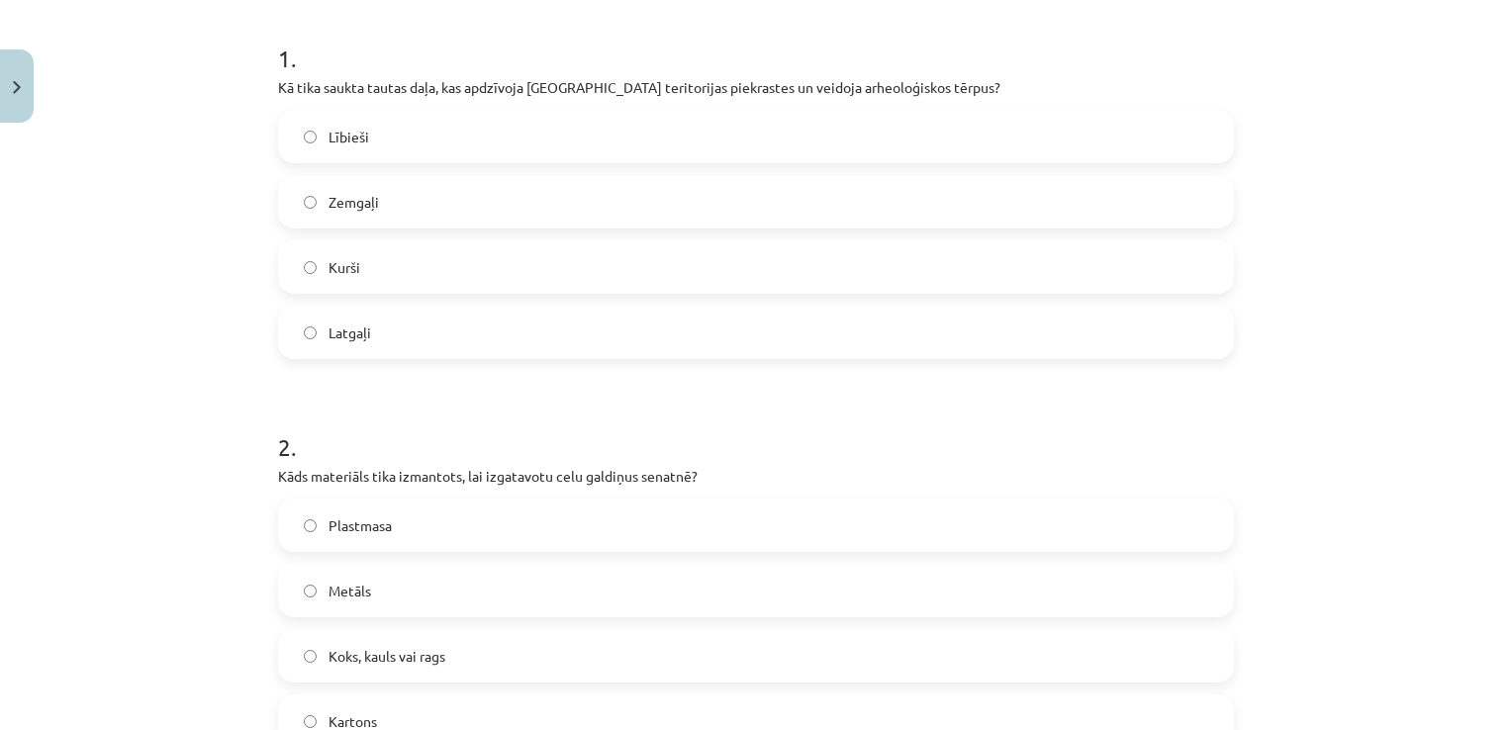
click at [843, 273] on label "Kurši" at bounding box center [756, 266] width 952 height 49
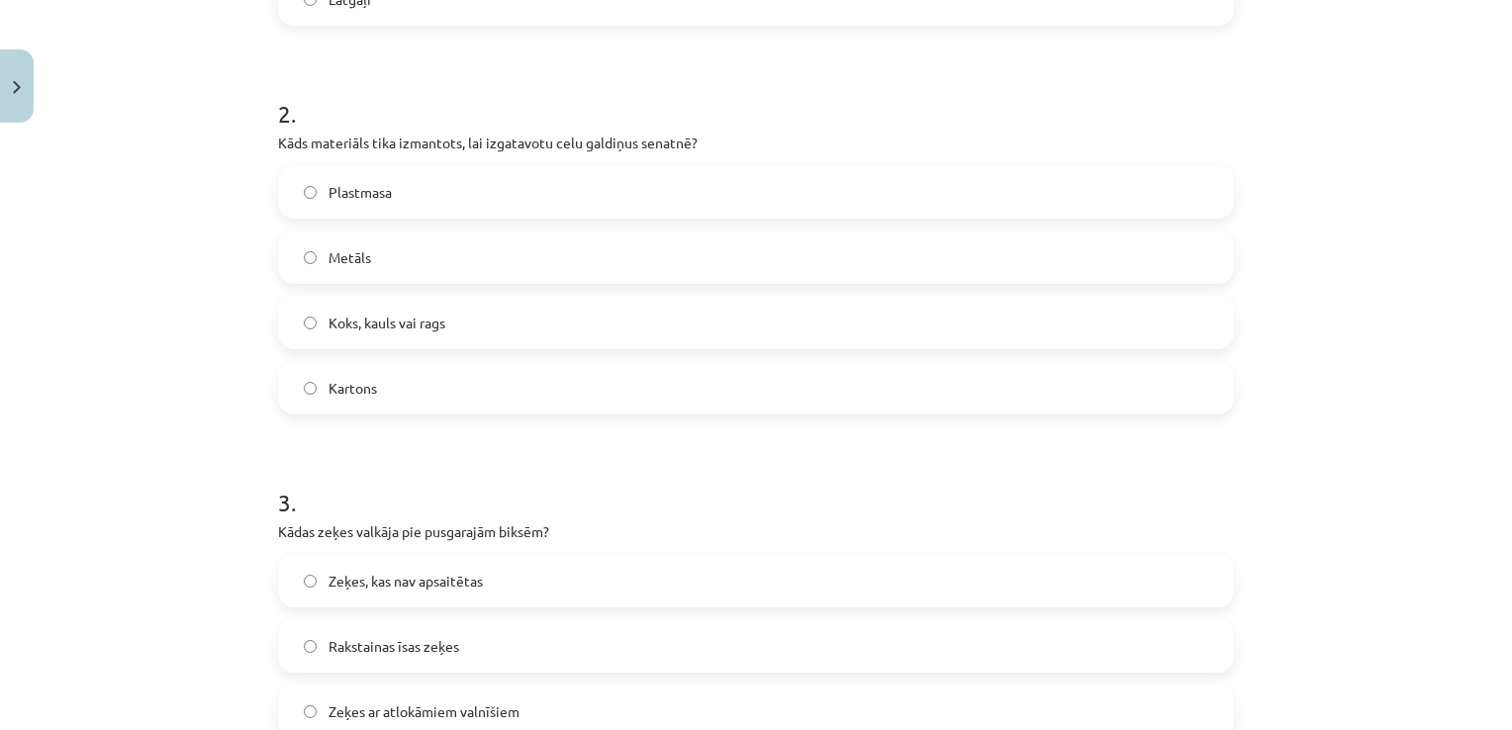
scroll to position [717, 0]
click at [527, 335] on label "Koks, kauls vai rags" at bounding box center [756, 322] width 952 height 49
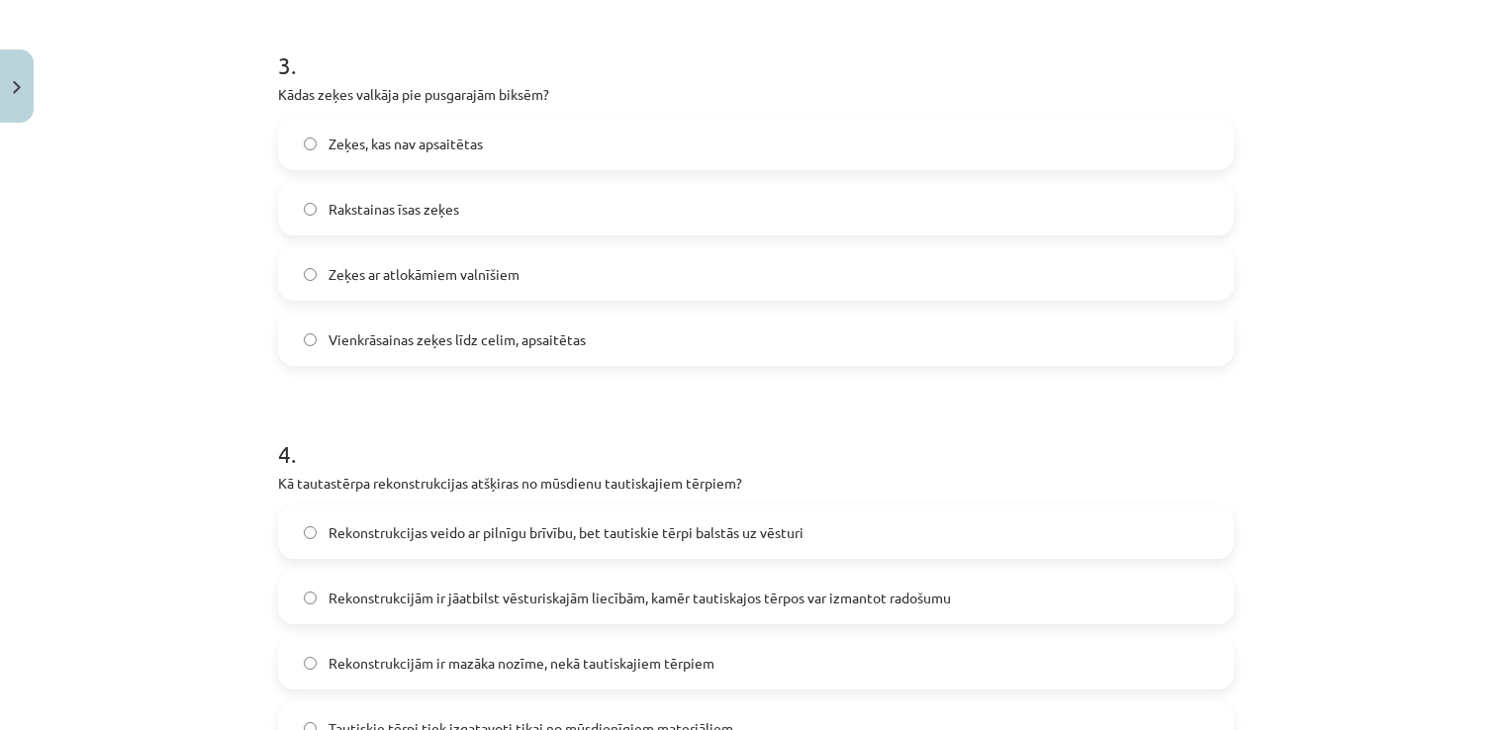
scroll to position [1144, 0]
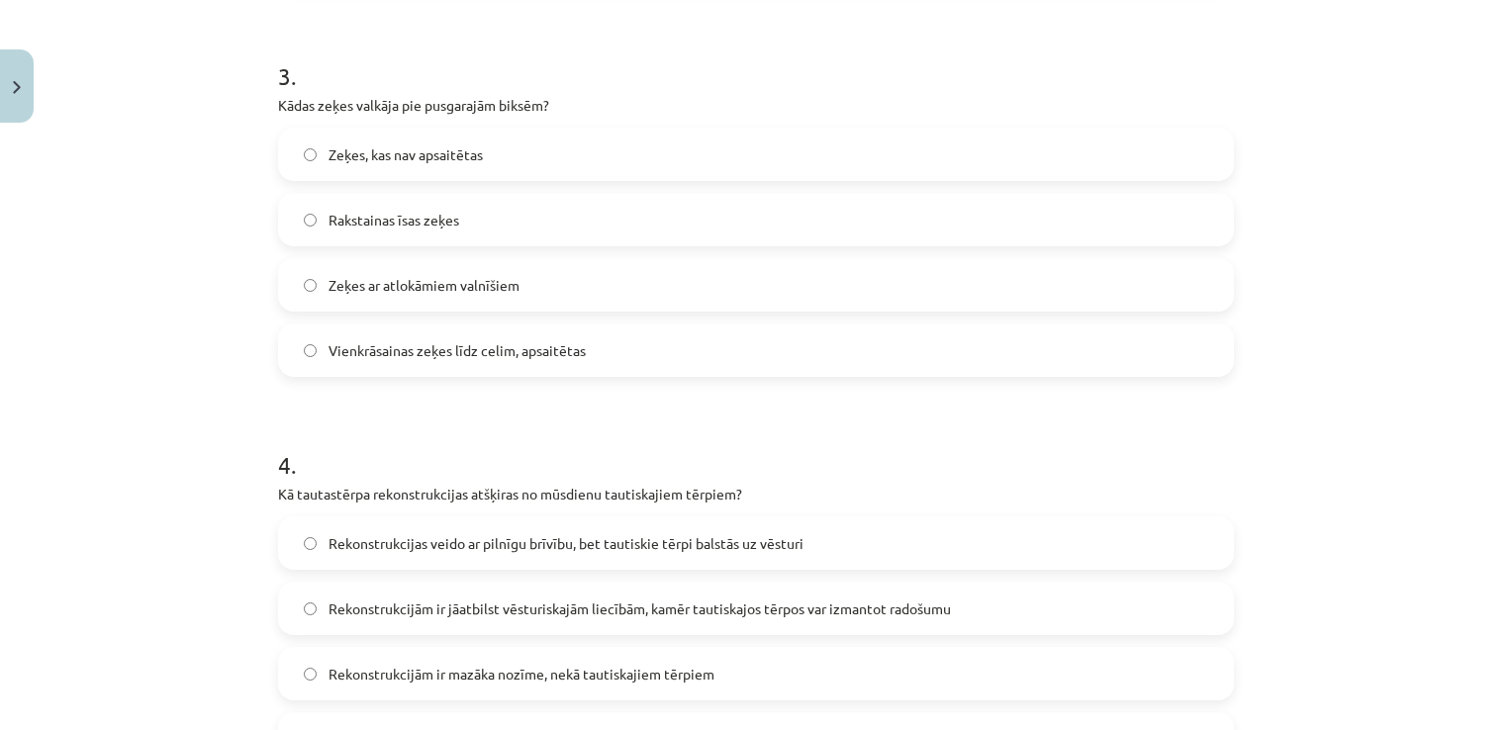
click at [348, 350] on span "Vienkrāsainas zeķes līdz celim, apsaitētas" at bounding box center [457, 350] width 257 height 21
click at [585, 593] on label "Rekonstrukcijām ir jāatbilst vēsturiskajām liecībām, kamēr tautiskajos tērpos v…" at bounding box center [756, 608] width 952 height 49
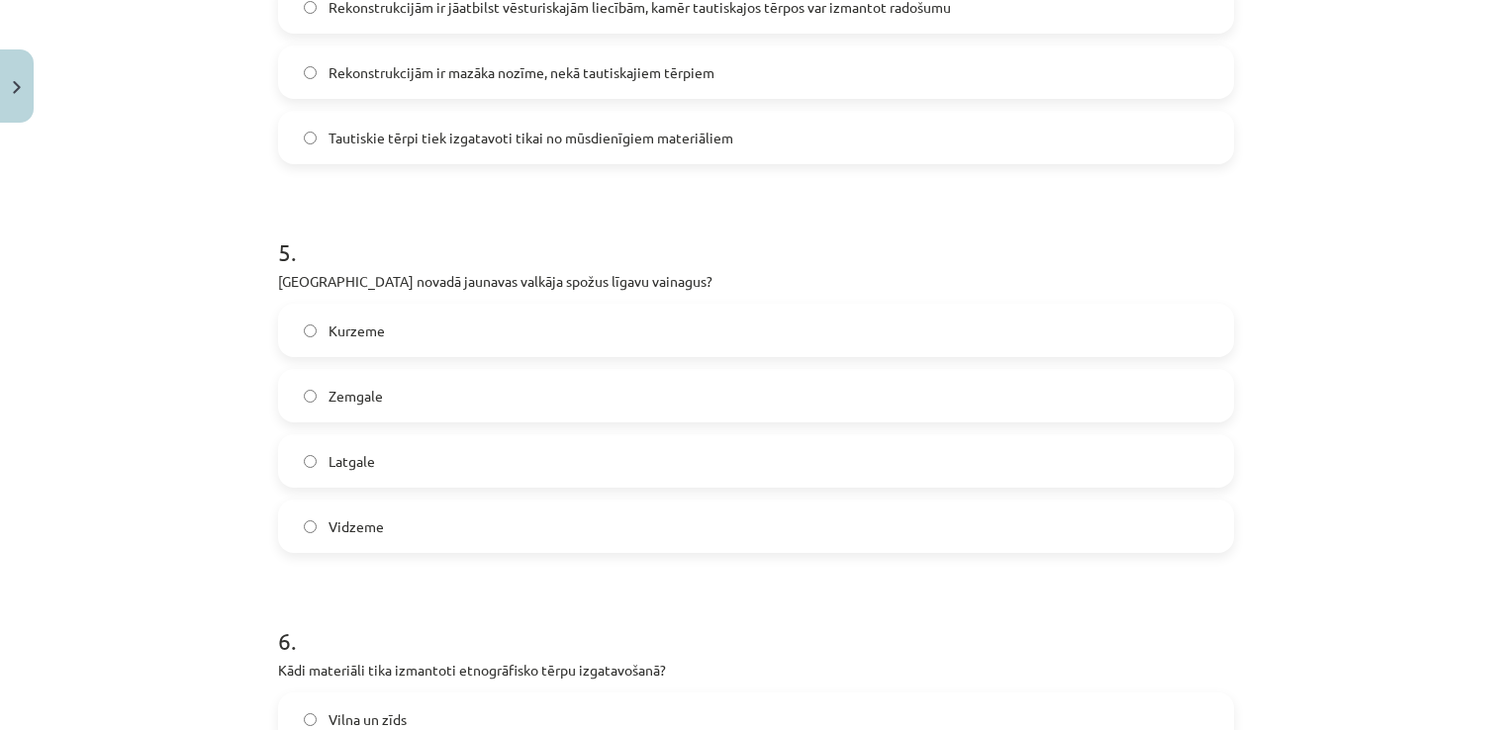
scroll to position [1974, 0]
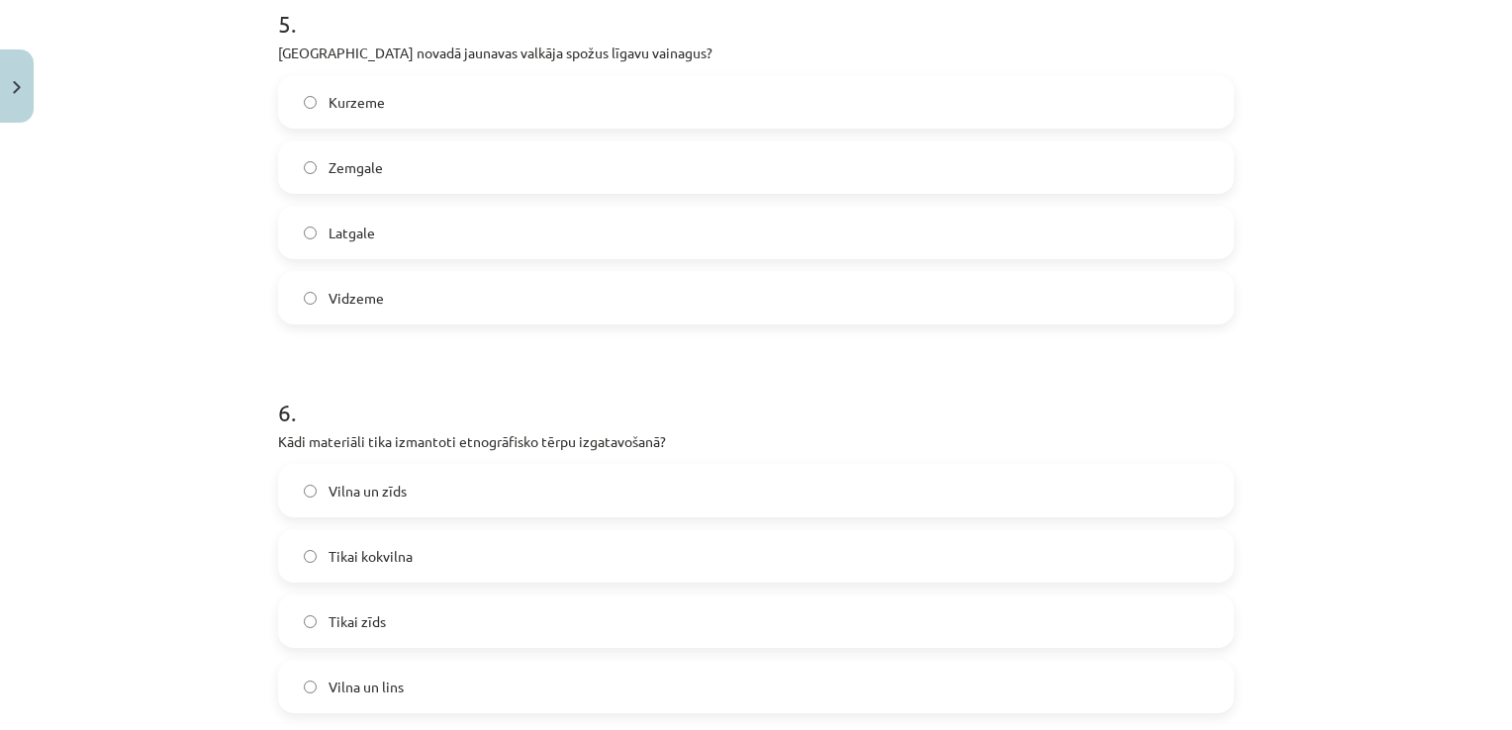
click at [396, 319] on label "Vidzeme" at bounding box center [756, 297] width 952 height 49
click at [433, 699] on label "Vilna un lins" at bounding box center [756, 686] width 952 height 49
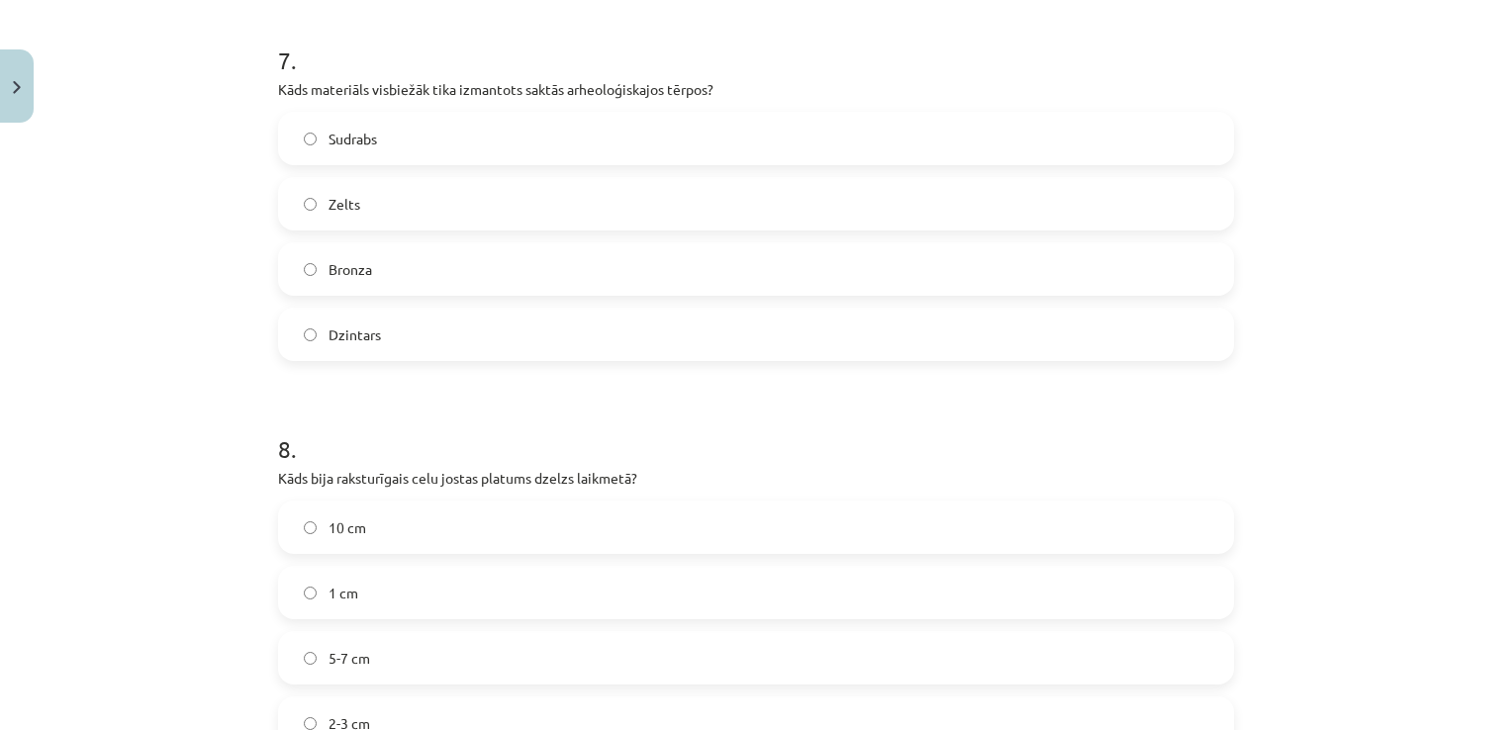
scroll to position [2720, 0]
click at [396, 273] on label "Bronza" at bounding box center [756, 263] width 952 height 49
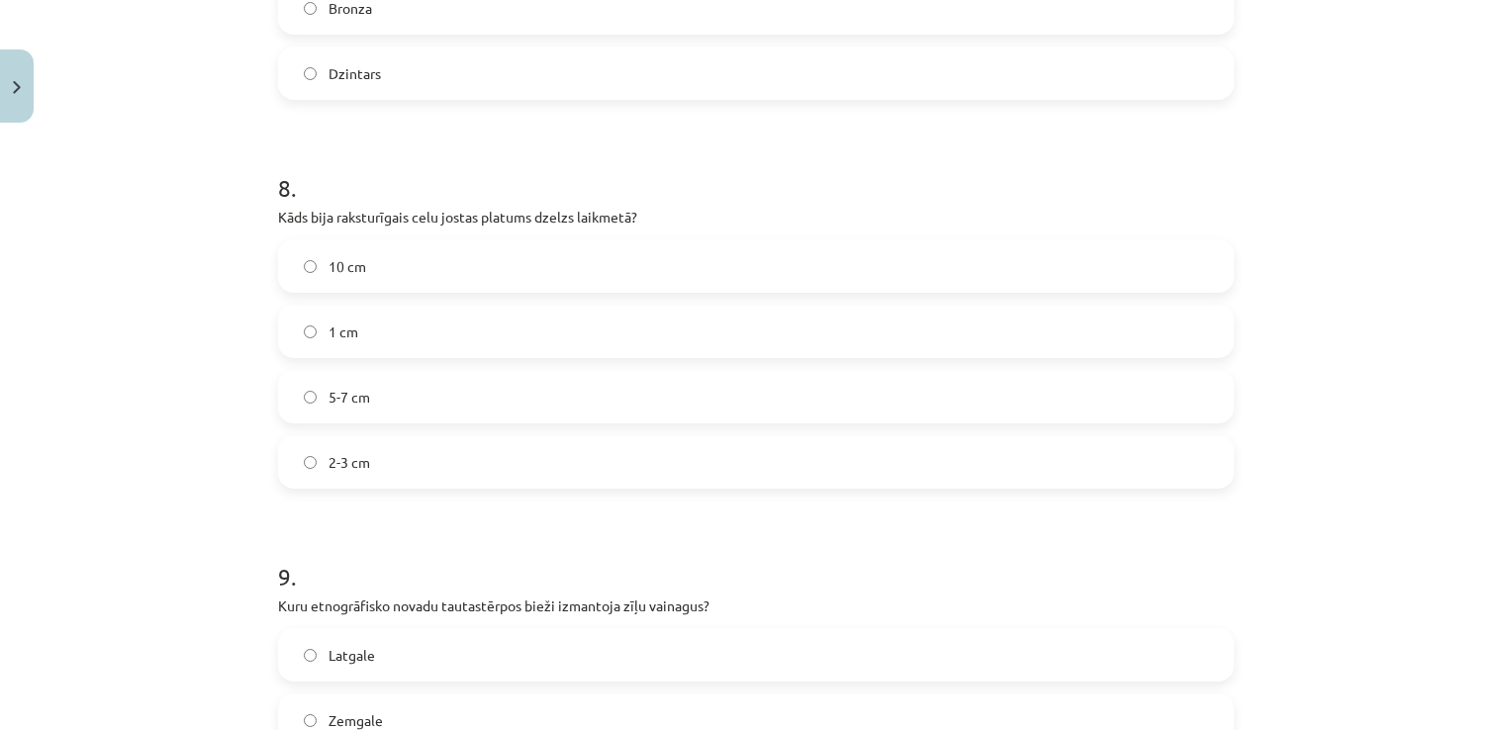
scroll to position [2991, 0]
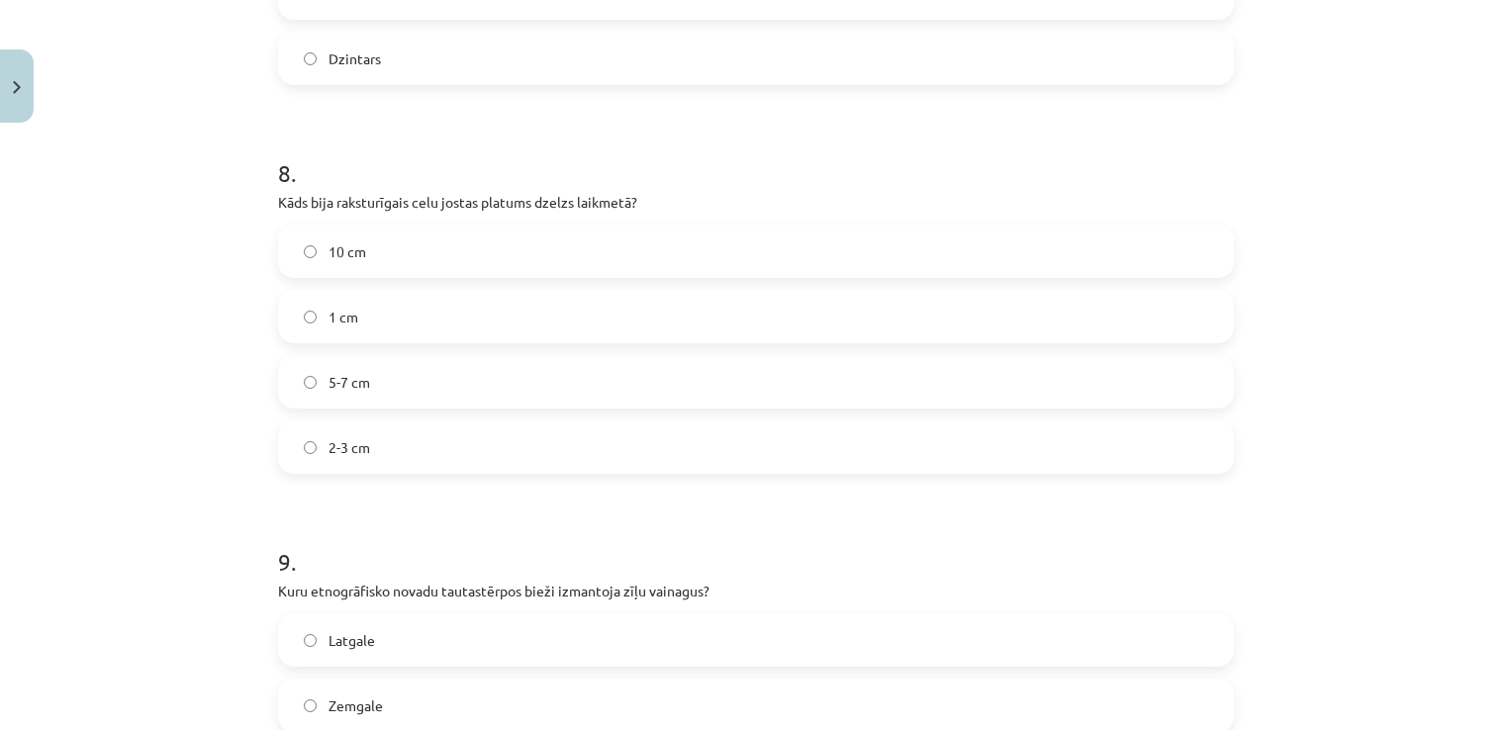
click at [926, 370] on label "5-7 cm" at bounding box center [756, 381] width 952 height 49
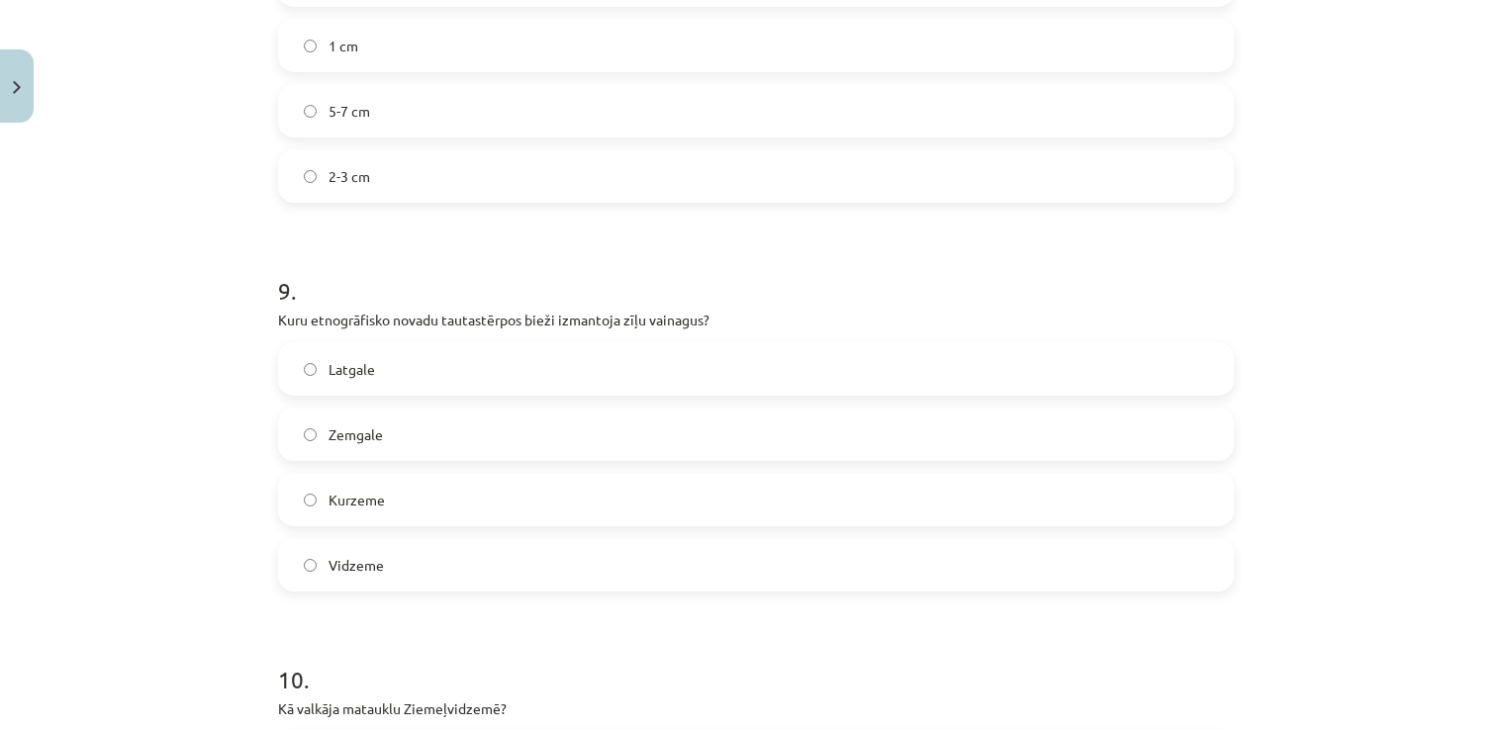
scroll to position [3341, 0]
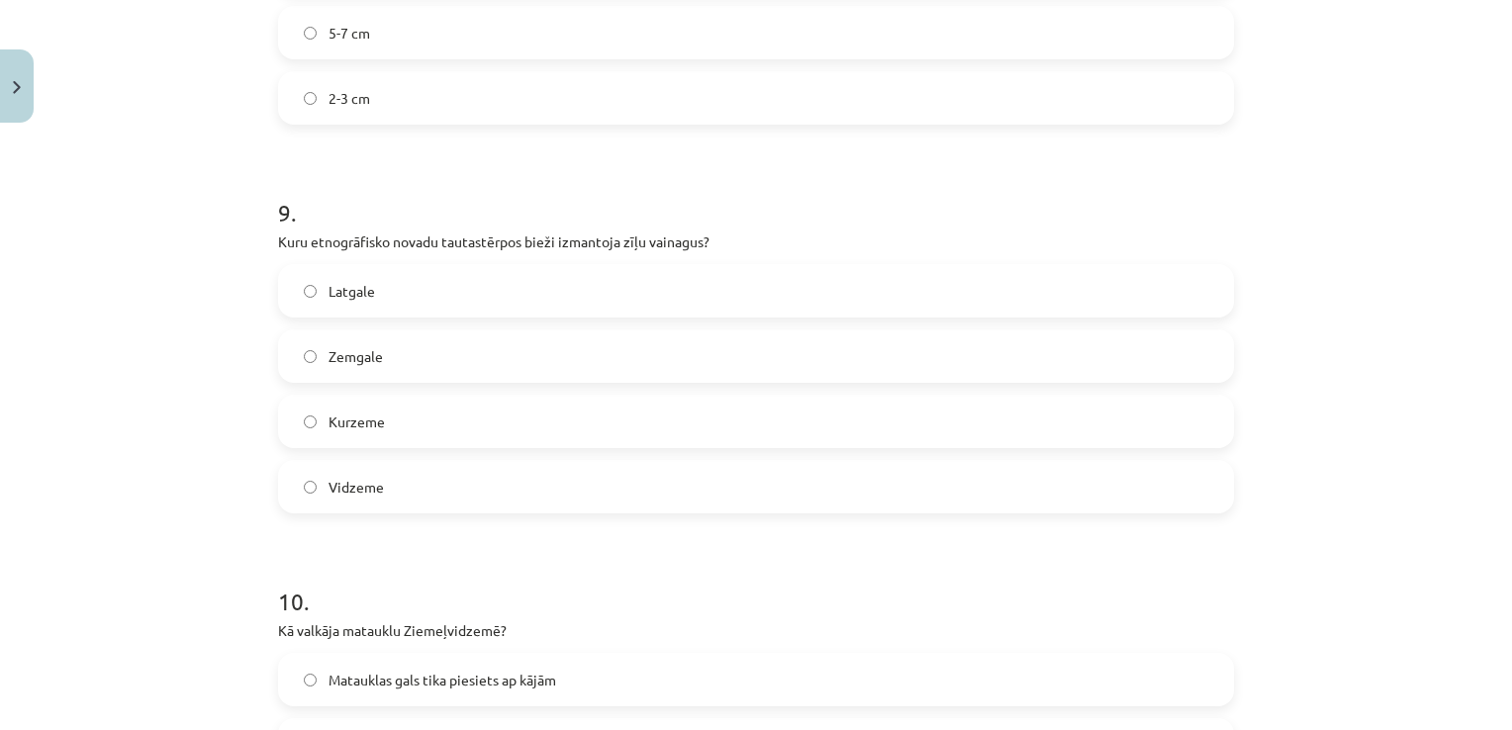
click at [445, 305] on label "Latgale" at bounding box center [756, 290] width 952 height 49
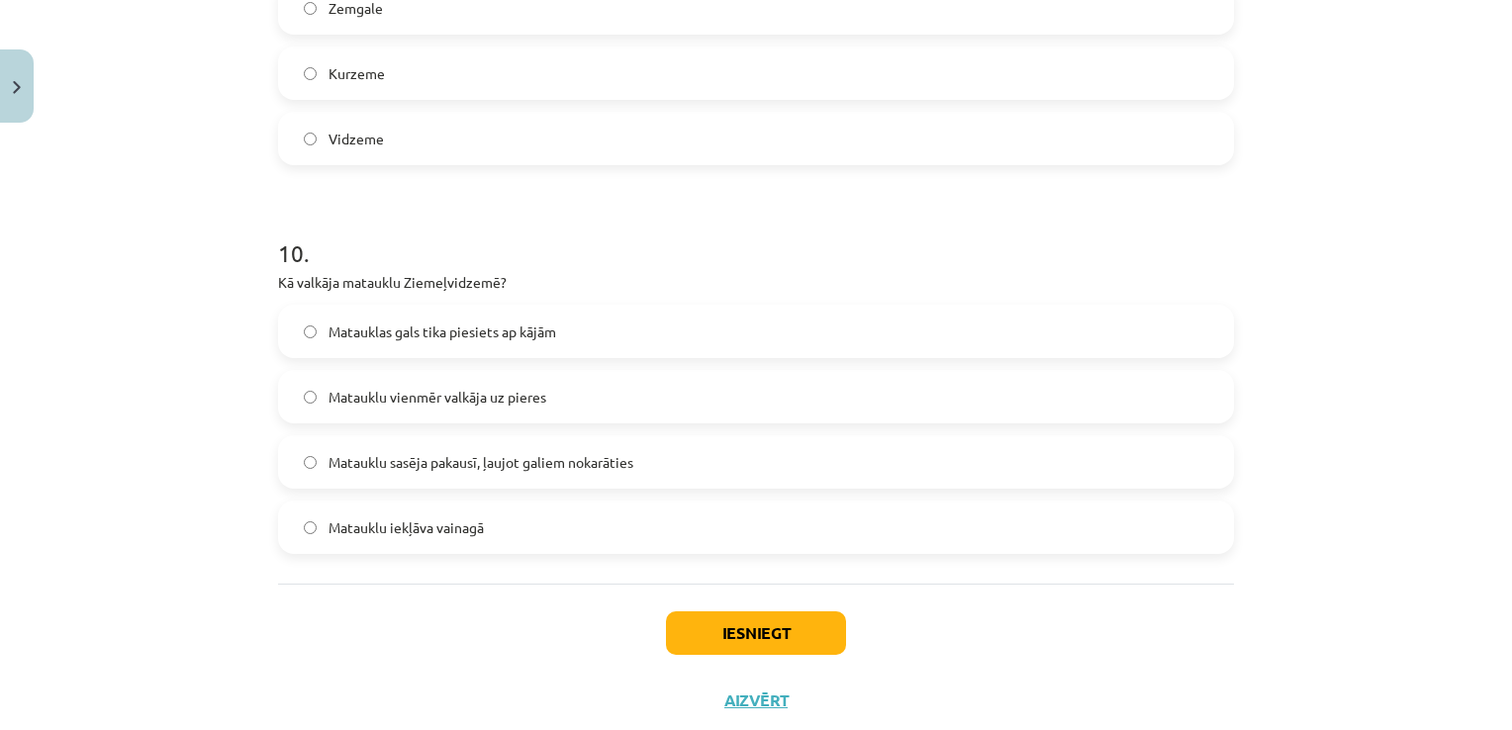
scroll to position [3740, 0]
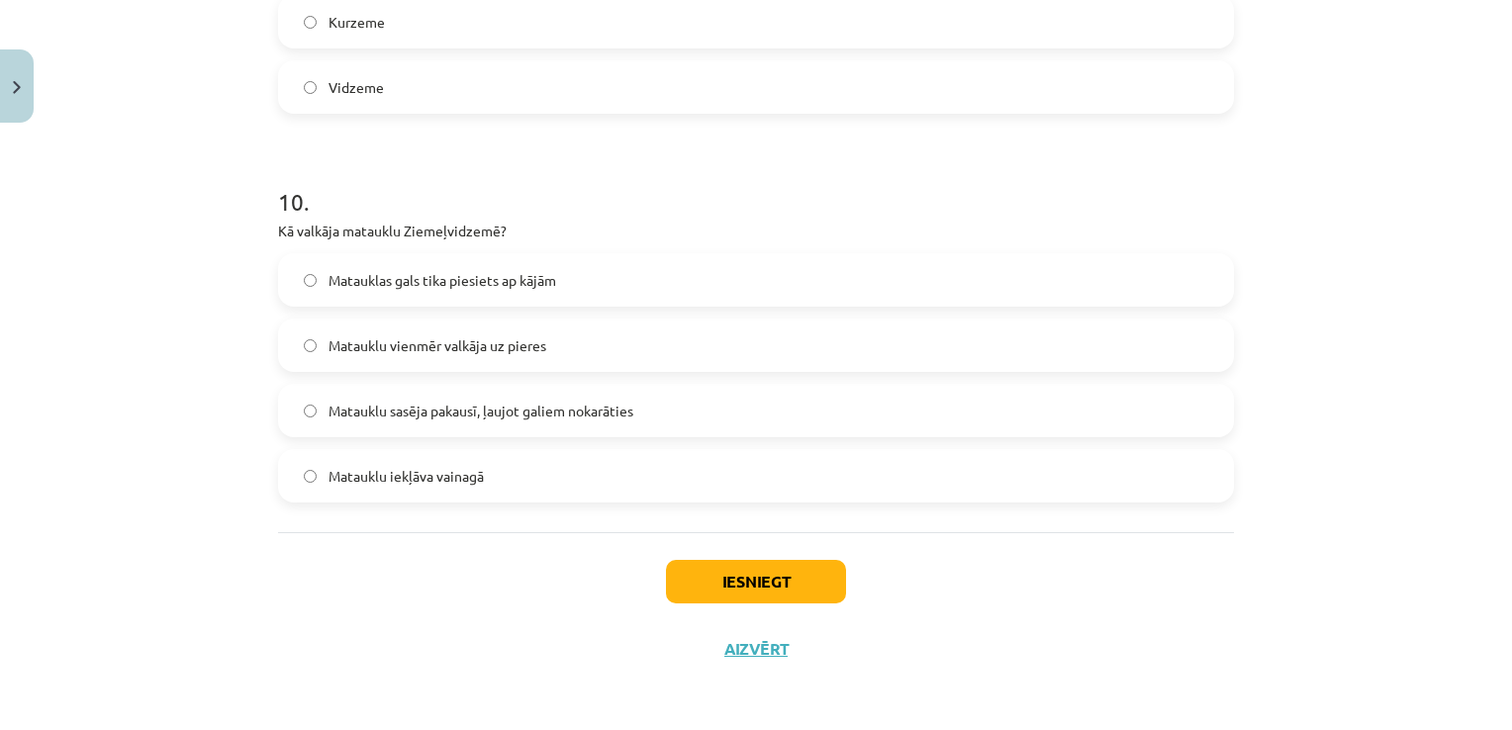
click at [430, 394] on label "Matauklu sasēja pakausī, ļaujot galiem nokarāties" at bounding box center [756, 410] width 952 height 49
click at [674, 550] on div "Iesniegt Aizvērt" at bounding box center [756, 601] width 956 height 139
click at [684, 565] on button "Iesniegt" at bounding box center [756, 582] width 180 height 44
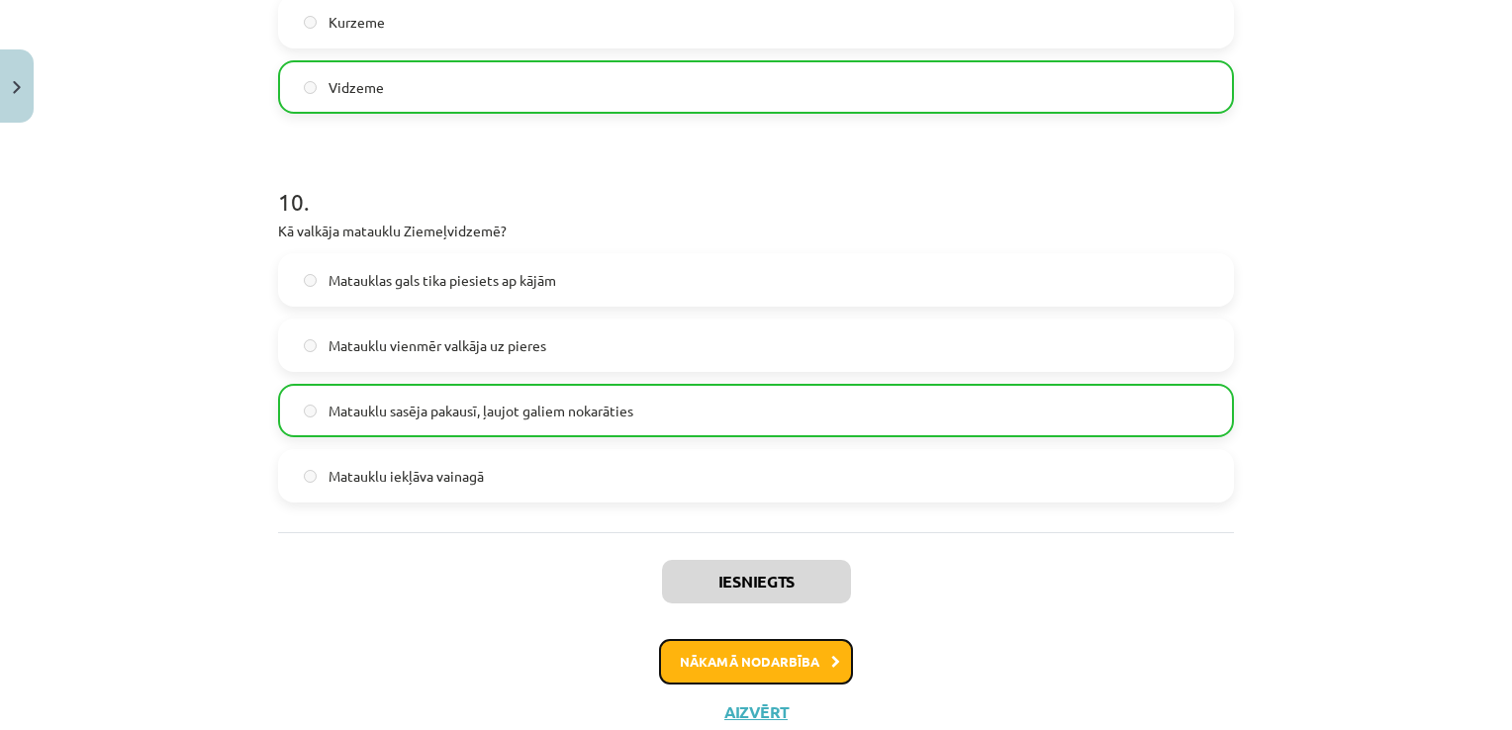
click at [792, 658] on button "Nākamā nodarbība" at bounding box center [756, 662] width 194 height 46
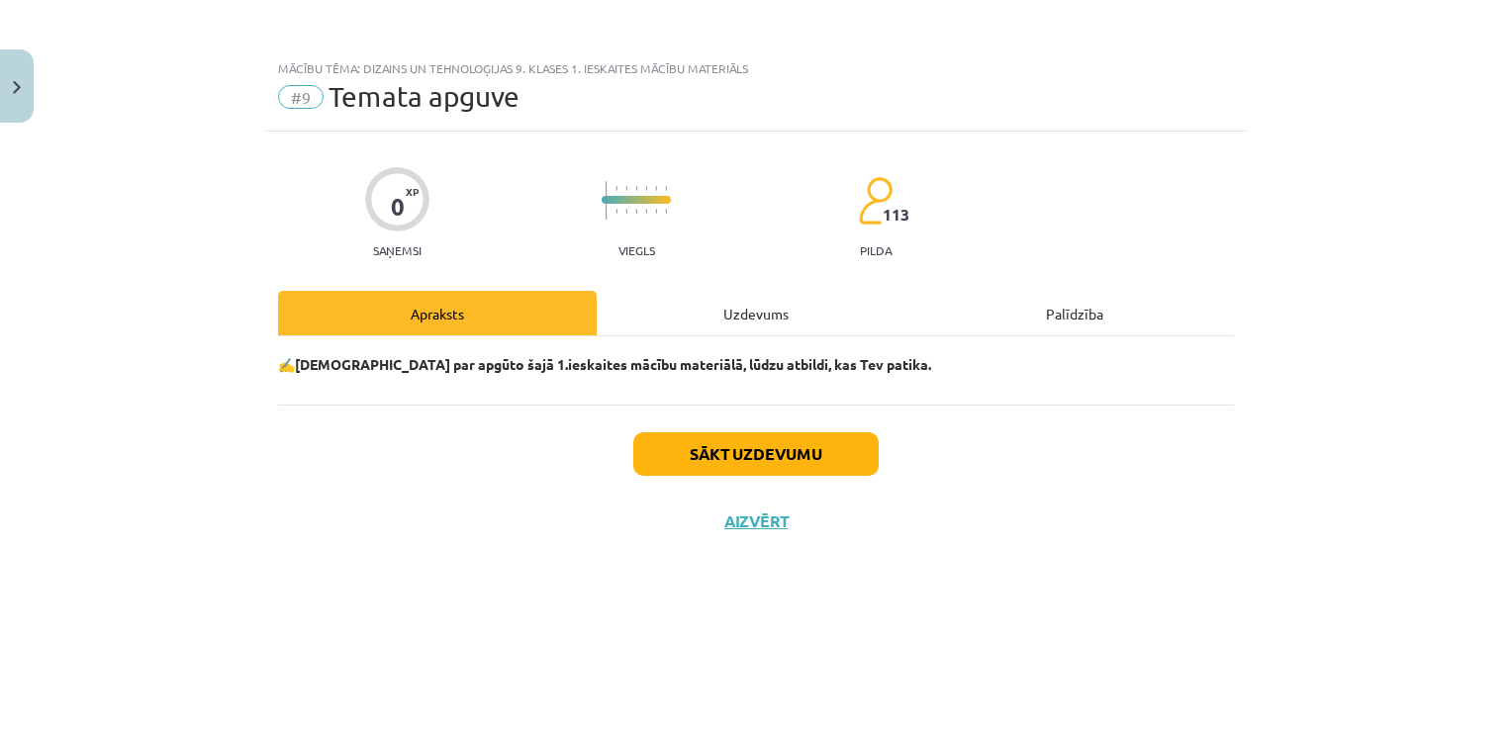
scroll to position [0, 0]
click at [761, 461] on button "Sākt uzdevumu" at bounding box center [755, 454] width 245 height 44
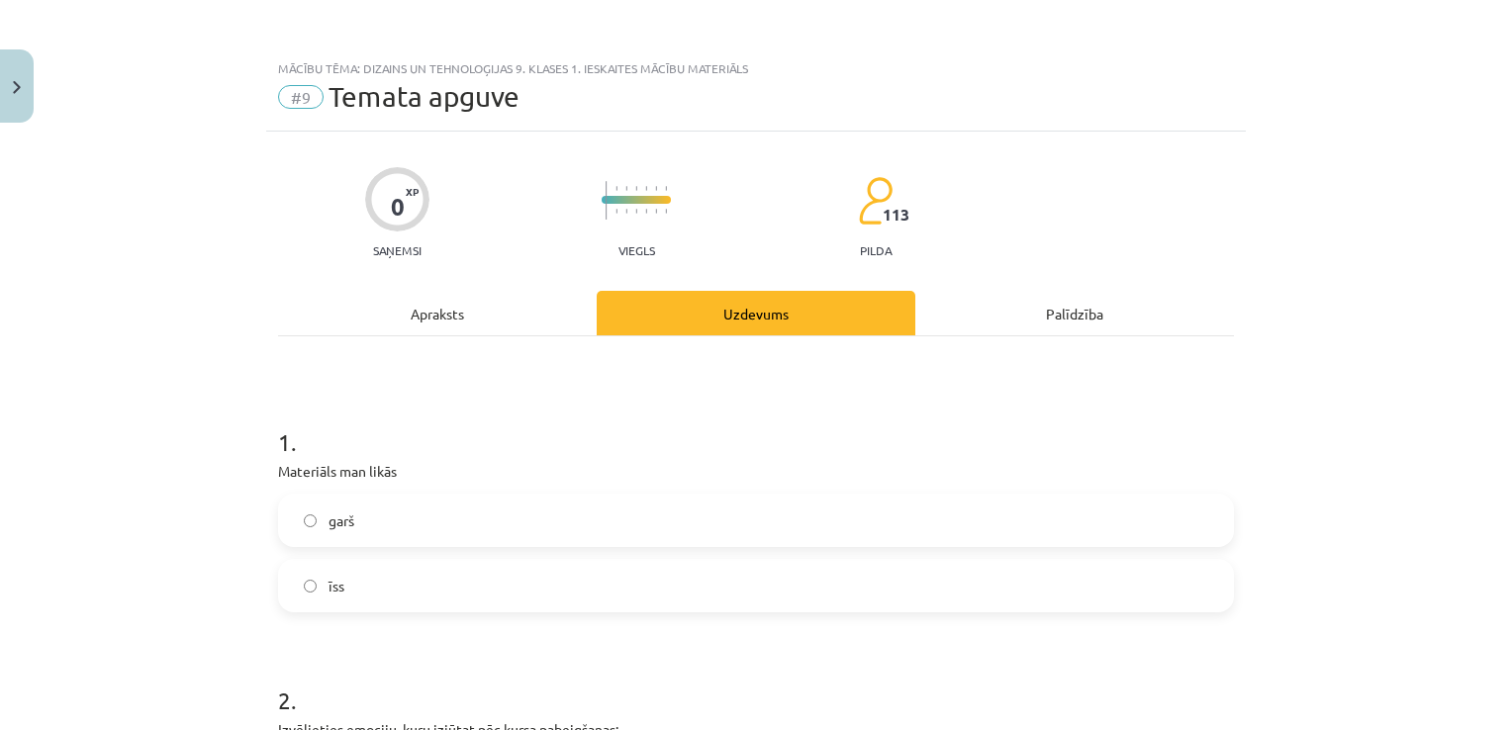
click at [769, 529] on label "garš" at bounding box center [756, 520] width 952 height 49
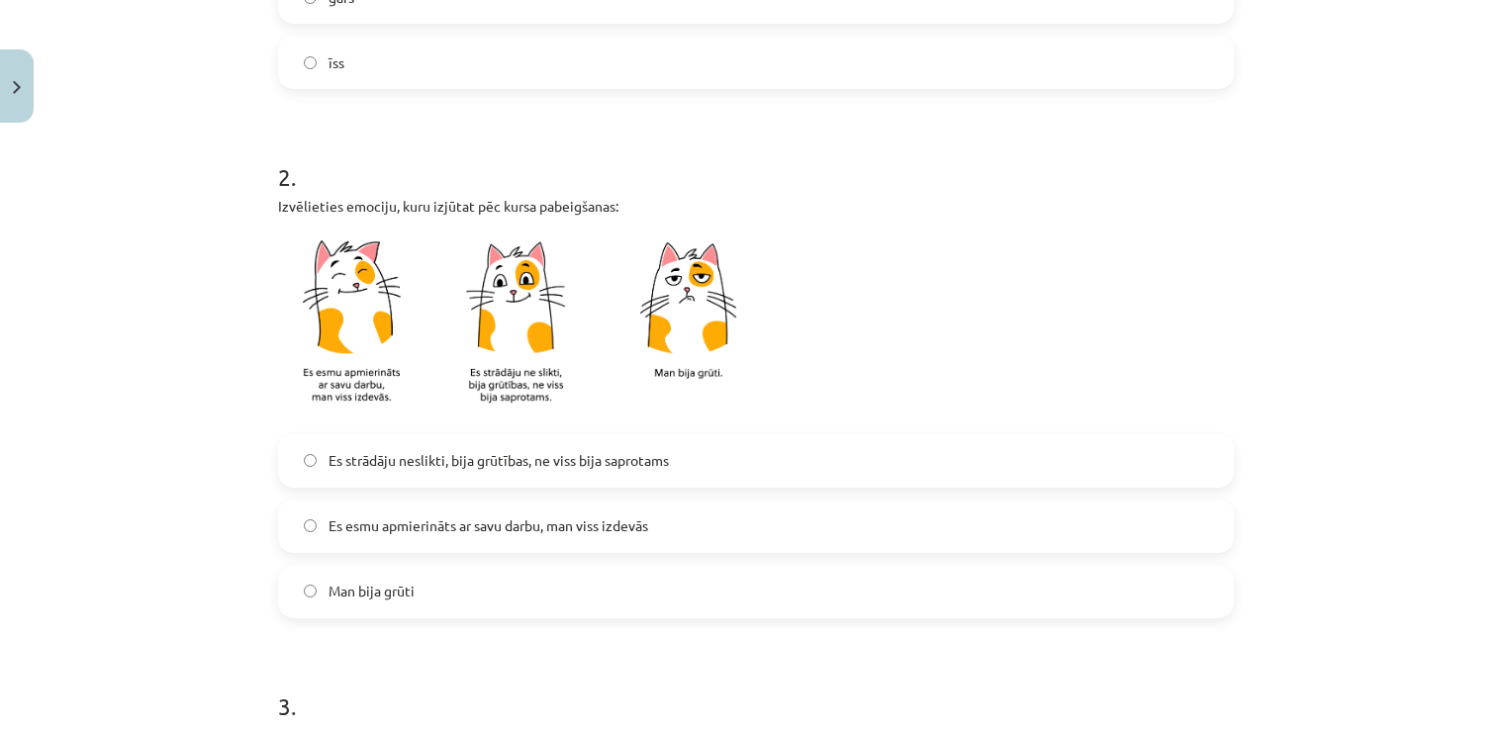
scroll to position [531, 0]
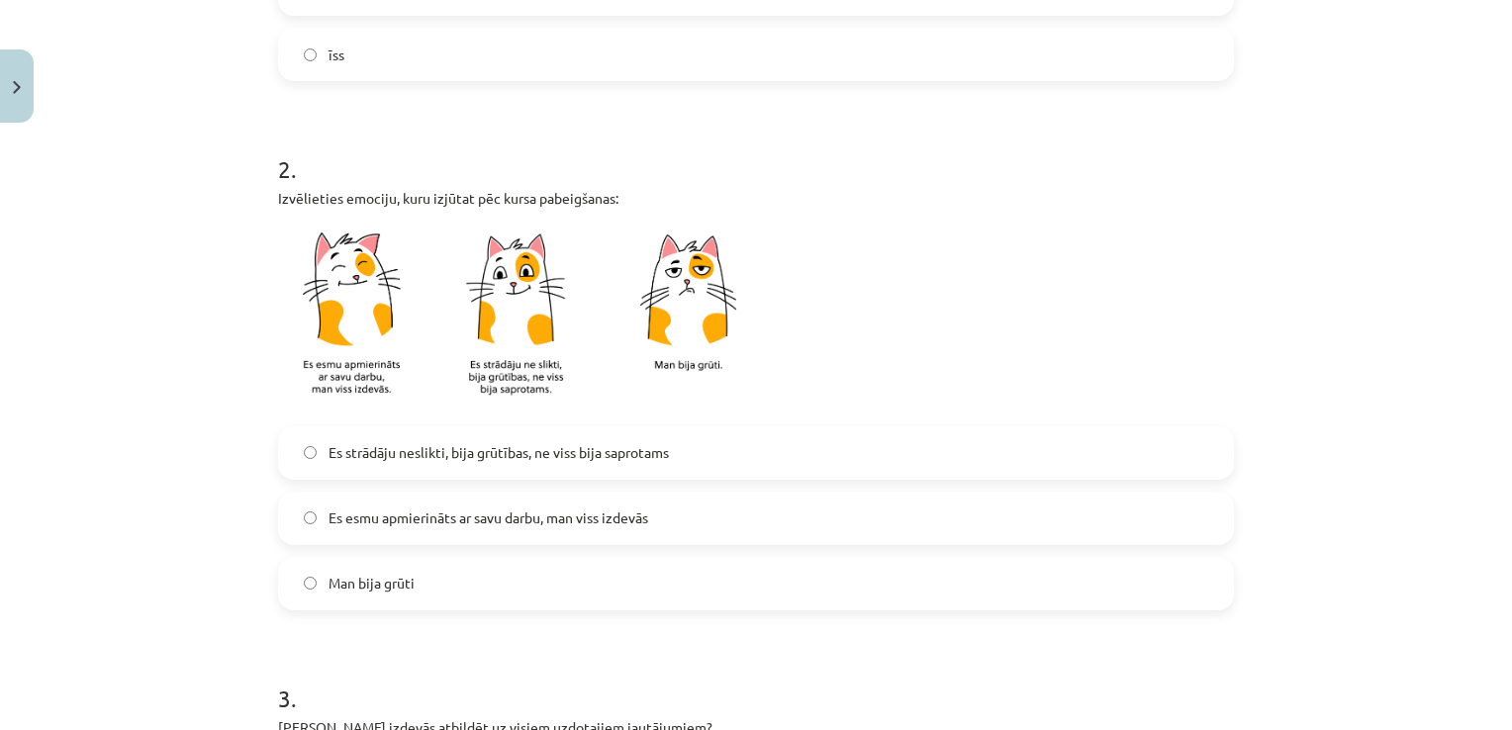
click at [850, 465] on label "Es strādāju neslikti, bija grūtības, ne viss bija saprotams" at bounding box center [756, 452] width 952 height 49
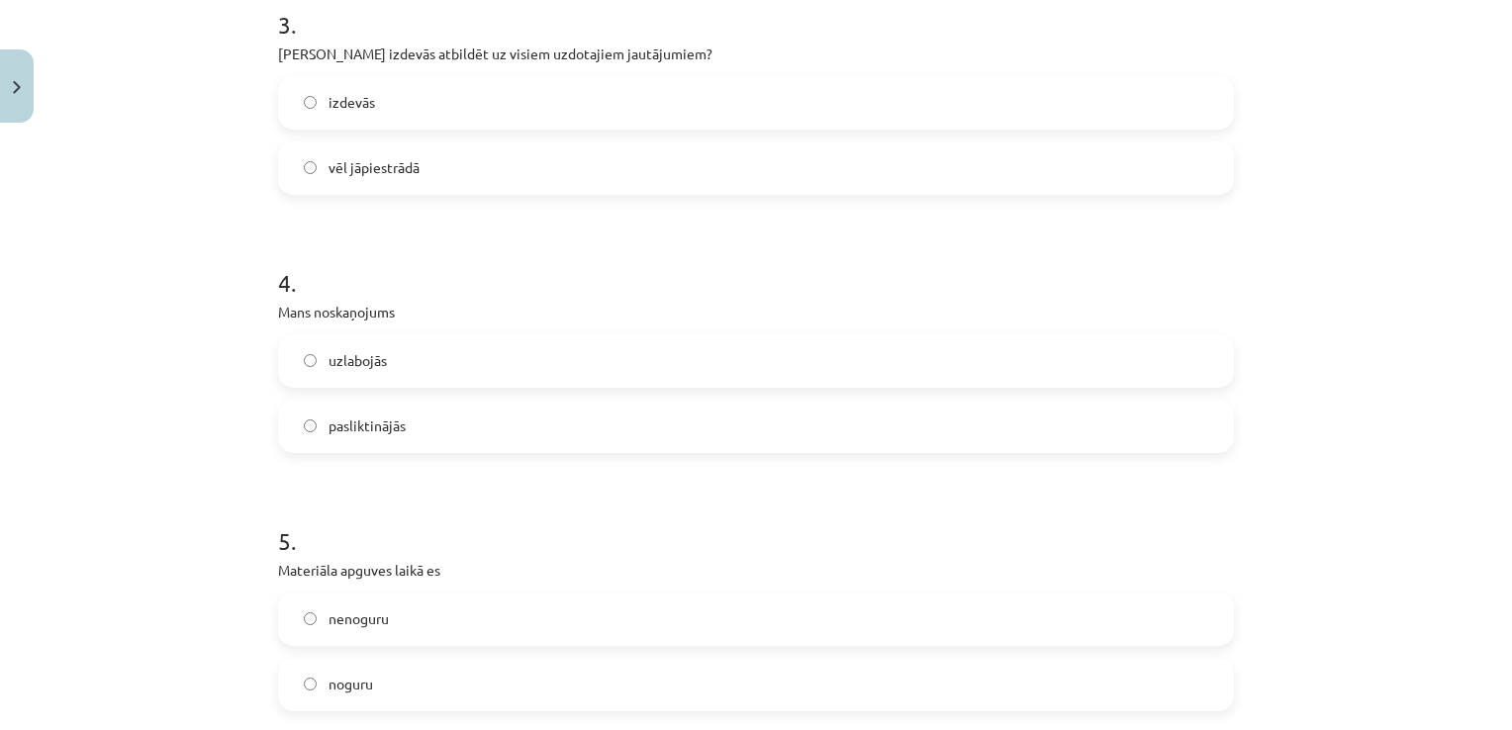
scroll to position [1205, 0]
click at [1092, 144] on label "vēl jāpiestrādā" at bounding box center [756, 167] width 952 height 49
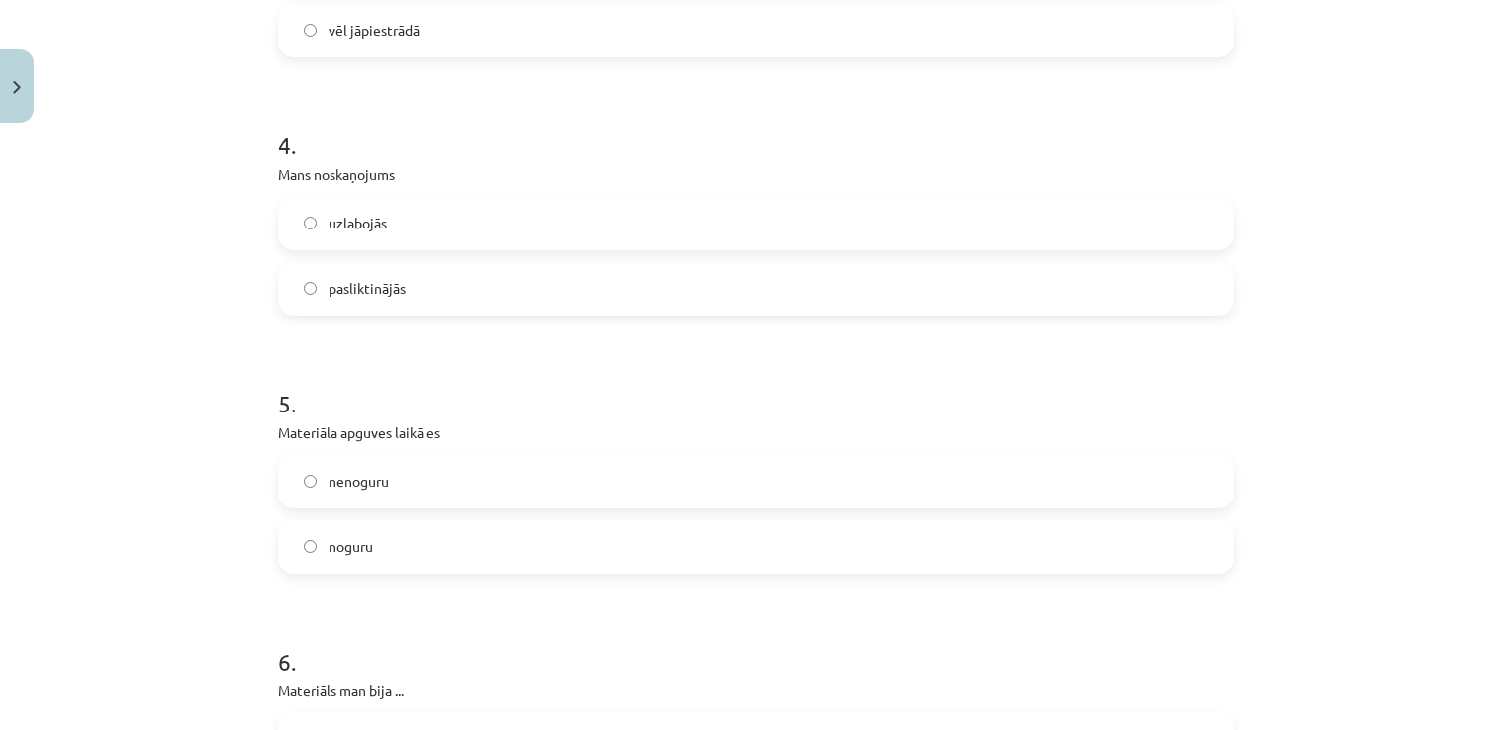
scroll to position [1441, 0]
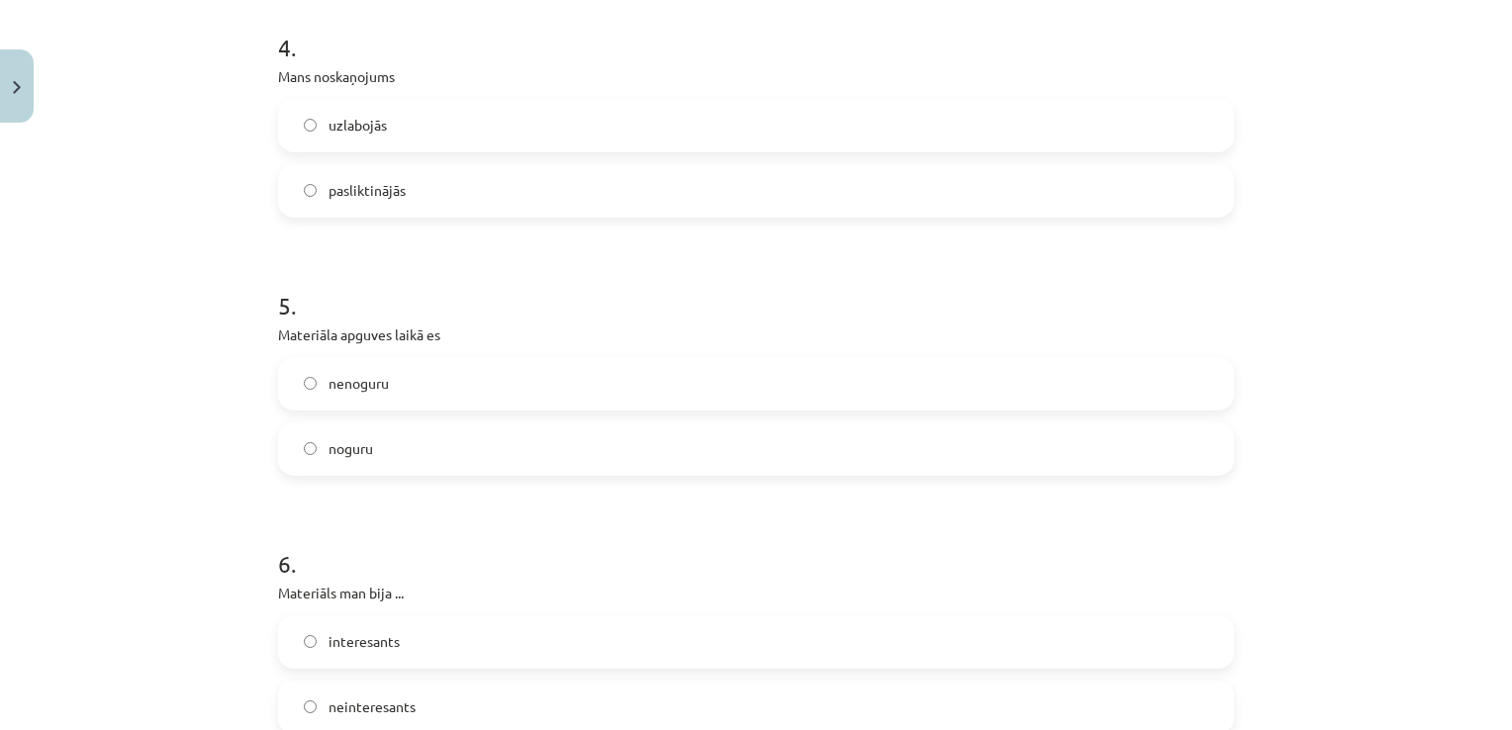
click at [1051, 141] on label "uzlabojās" at bounding box center [756, 125] width 952 height 49
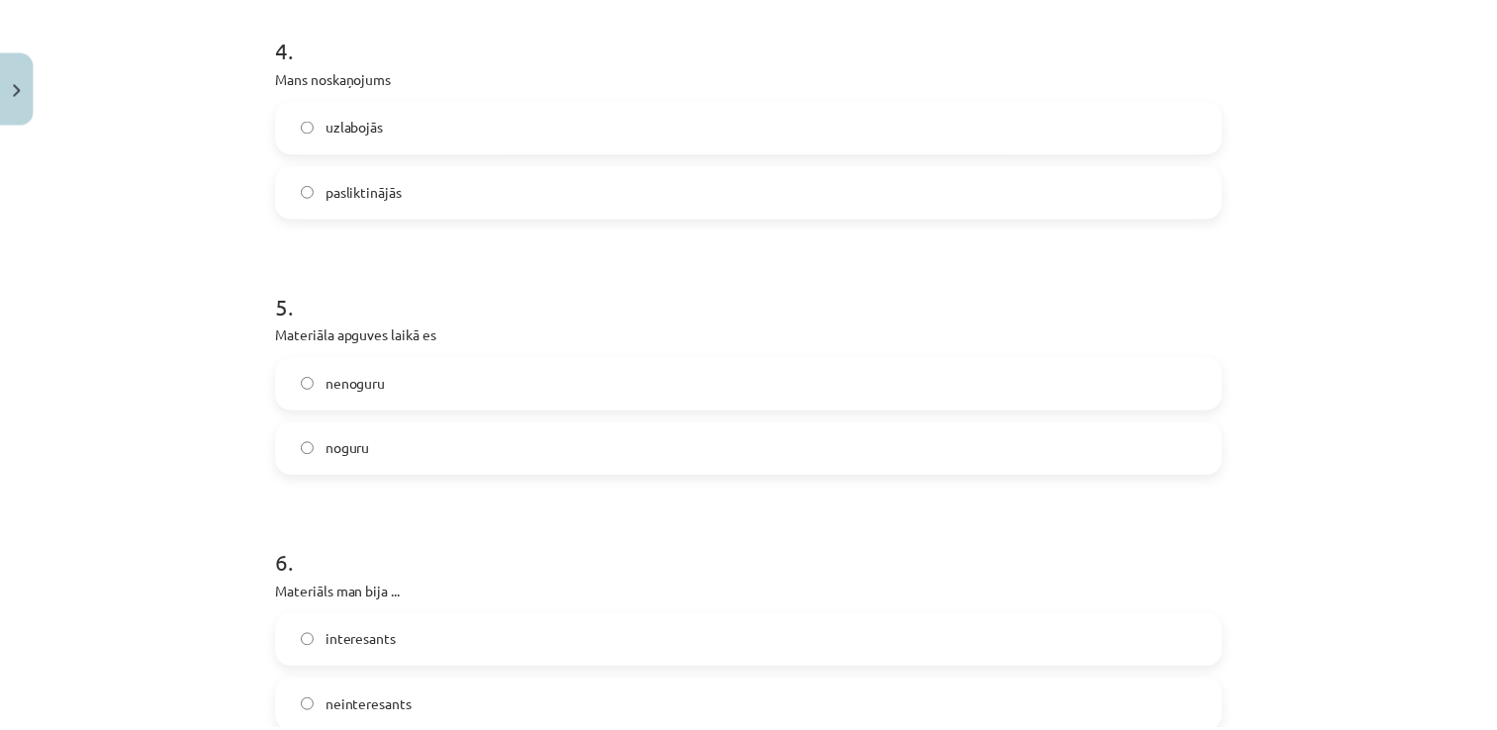
scroll to position [1672, 0]
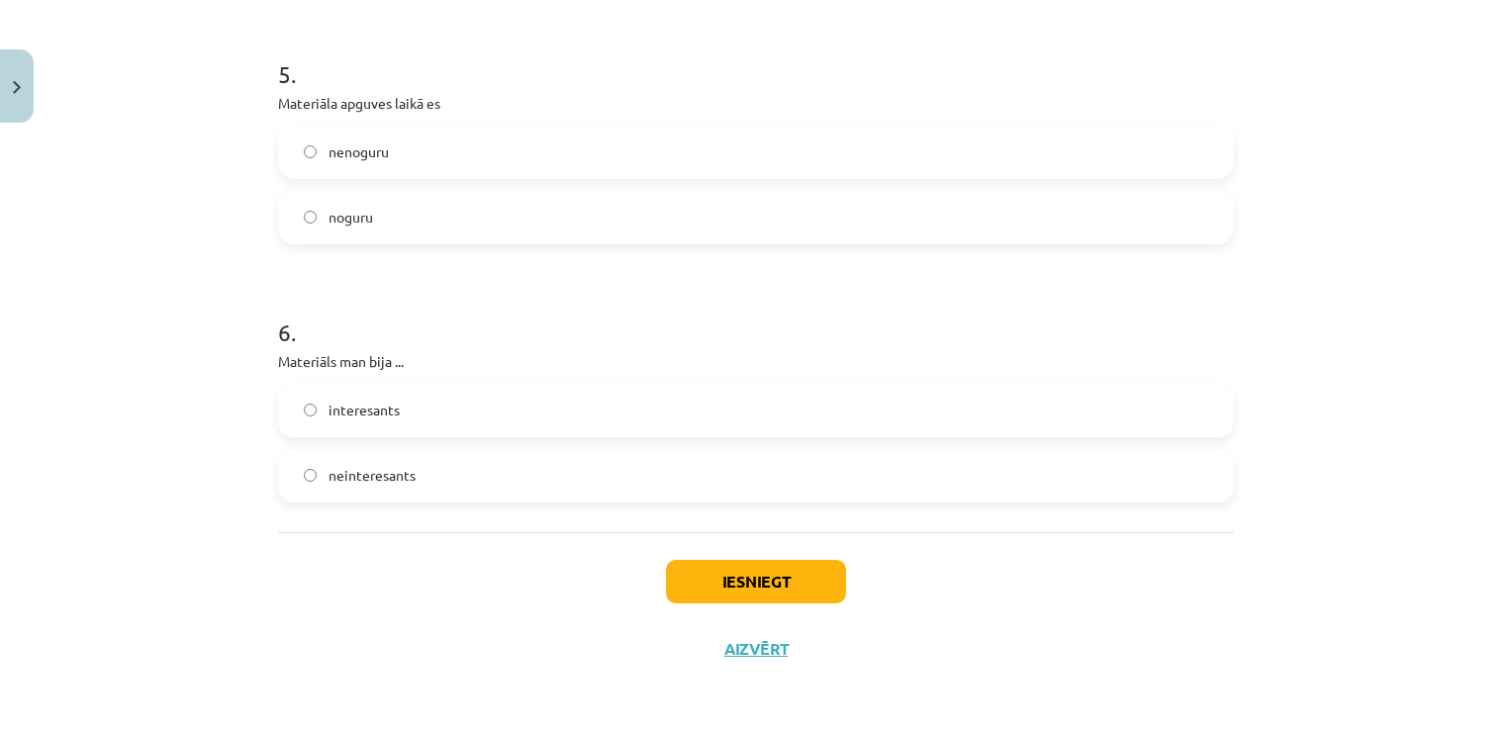
click at [1034, 152] on label "nenoguru" at bounding box center [756, 152] width 952 height 49
click at [697, 406] on label "interesants" at bounding box center [756, 410] width 952 height 49
click at [711, 566] on button "Iesniegt" at bounding box center [756, 582] width 180 height 44
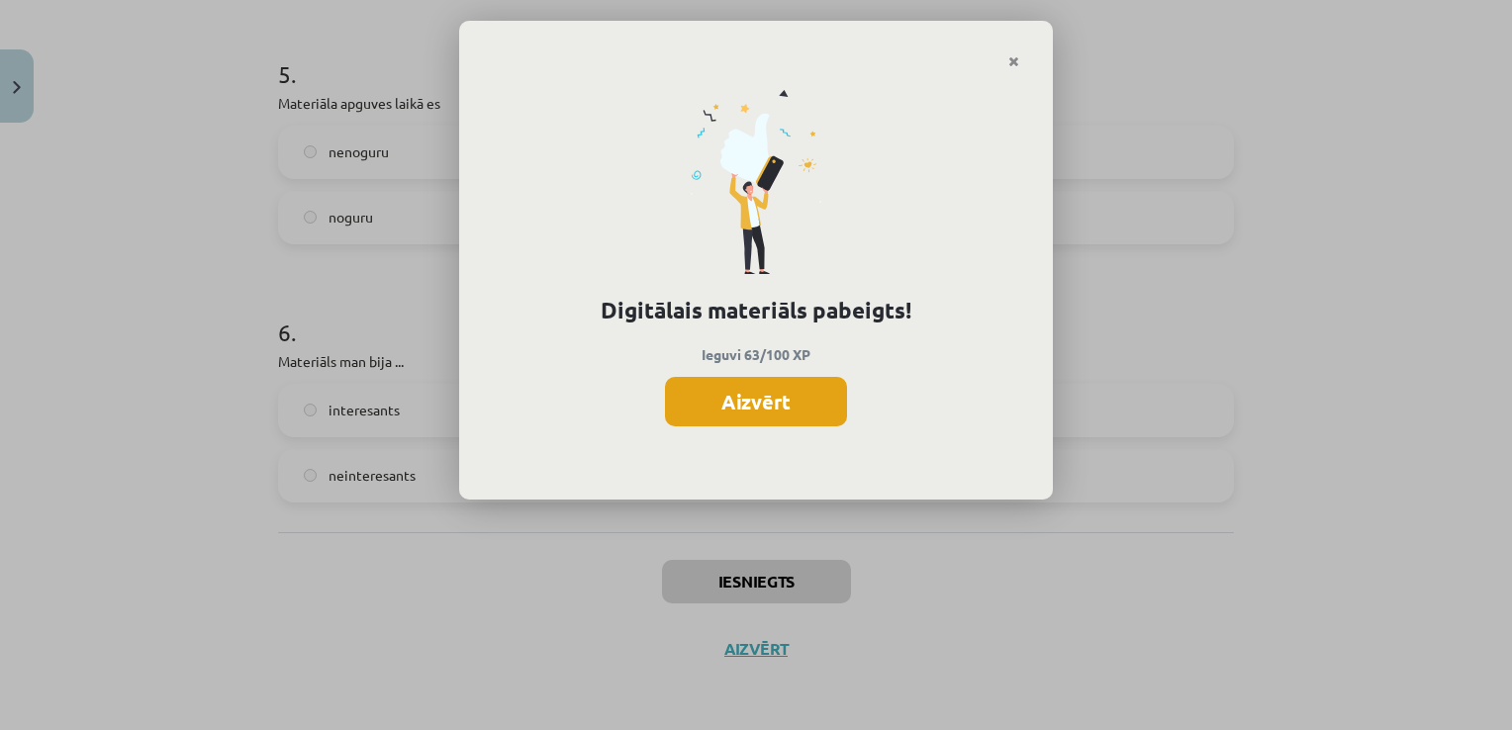
click at [712, 404] on button "Aizvērt" at bounding box center [756, 401] width 182 height 49
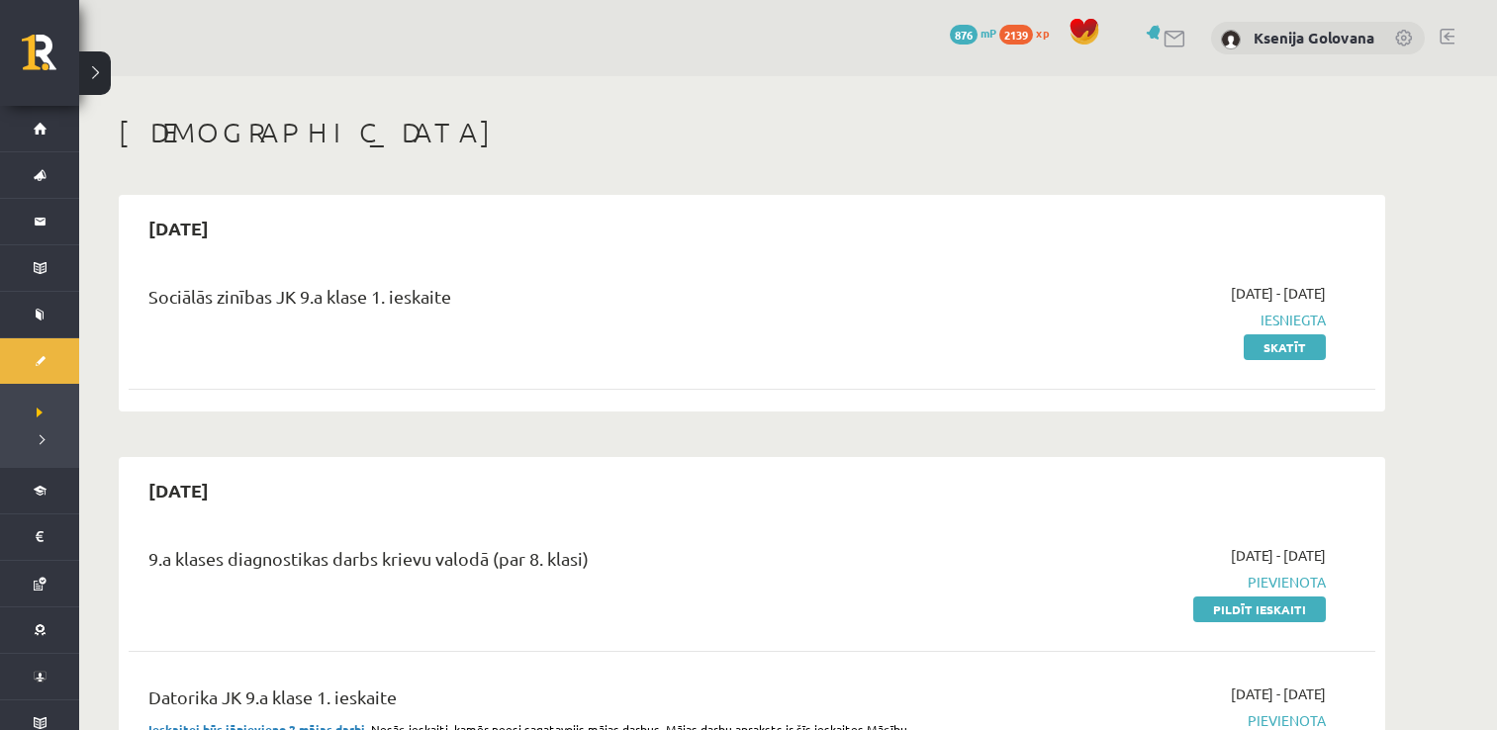
scroll to position [792, 0]
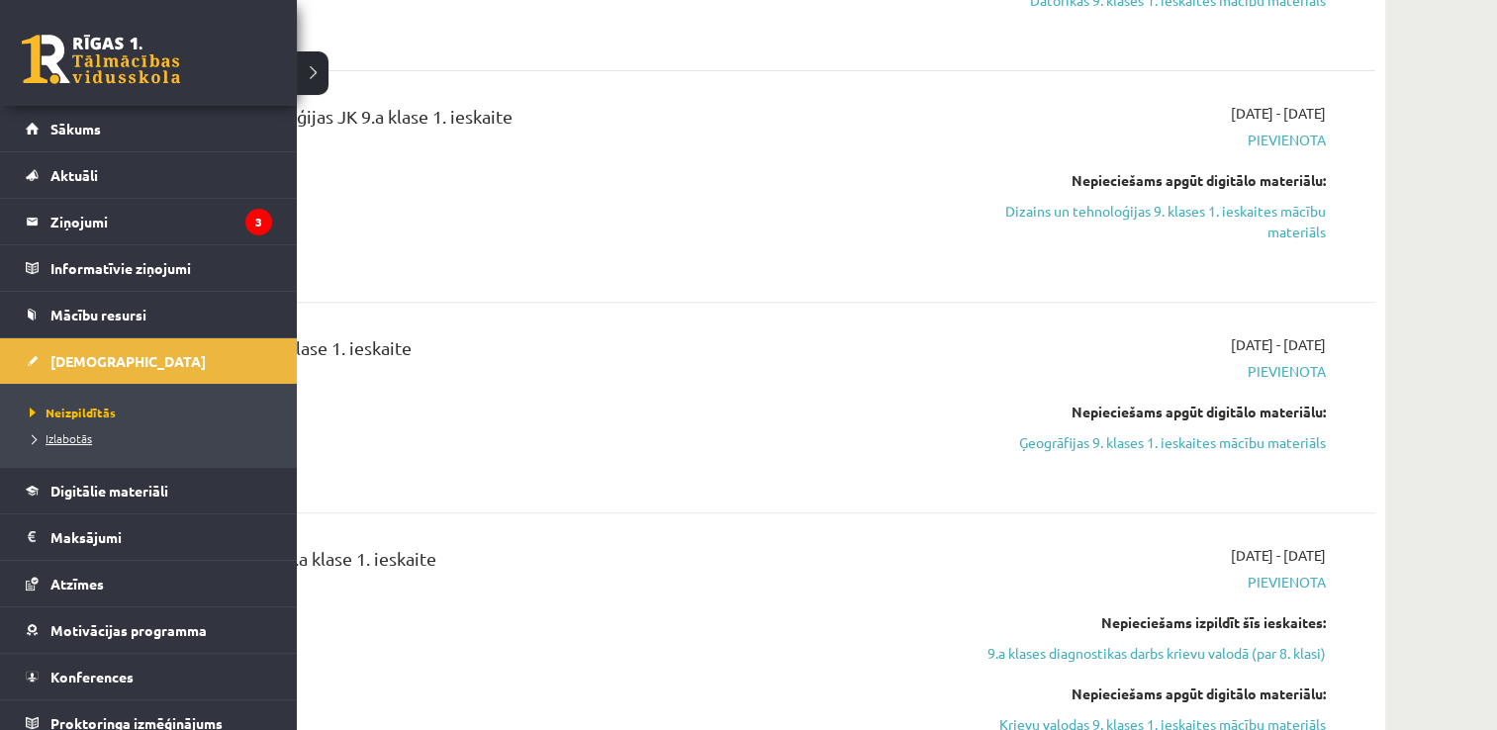
click at [73, 440] on span "Izlabotās" at bounding box center [58, 438] width 67 height 16
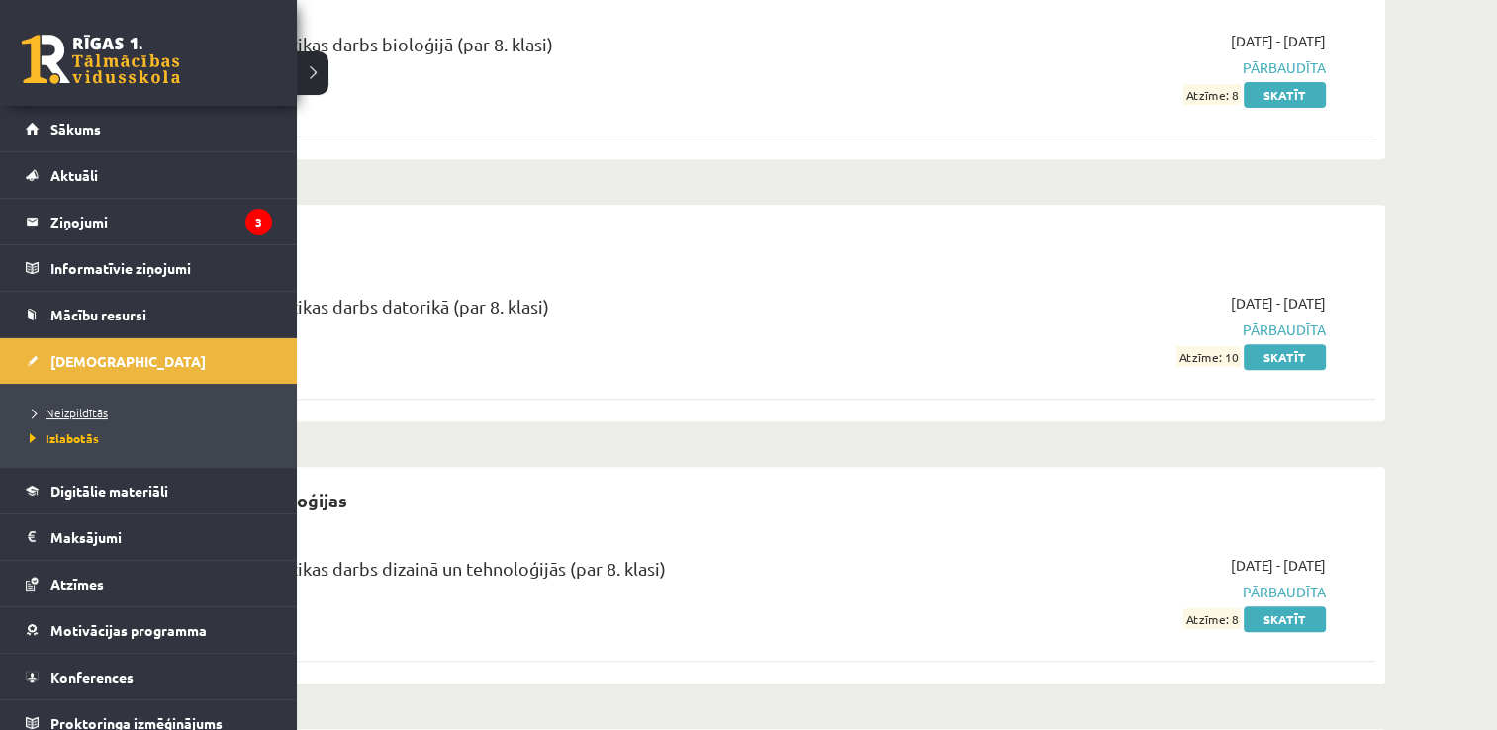
click at [73, 414] on span "Neizpildītās" at bounding box center [66, 413] width 83 height 16
